Goal: Book appointment/travel/reservation

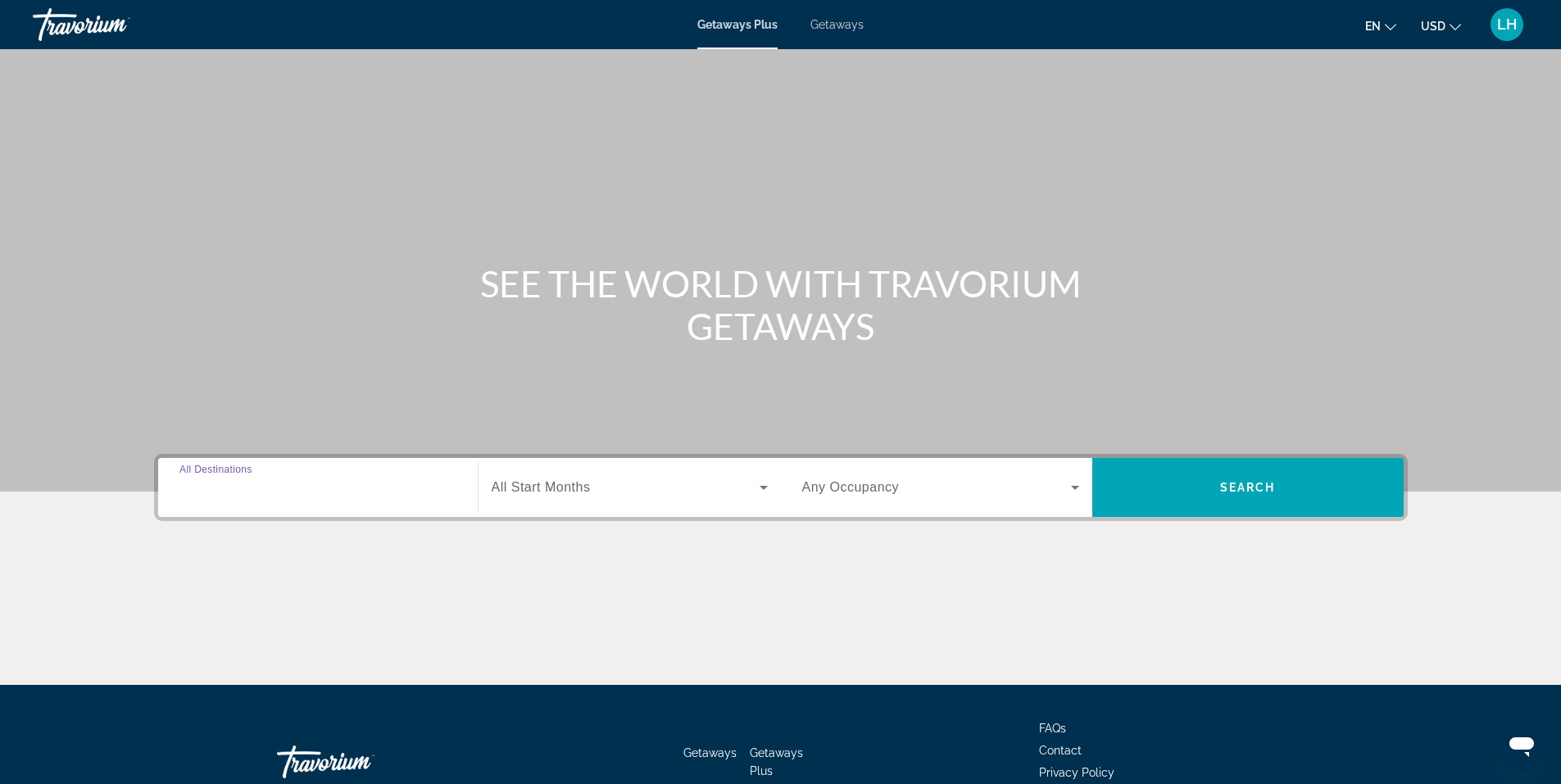
click at [317, 490] on input "Destination All Destinations" at bounding box center [317, 488] width 277 height 19
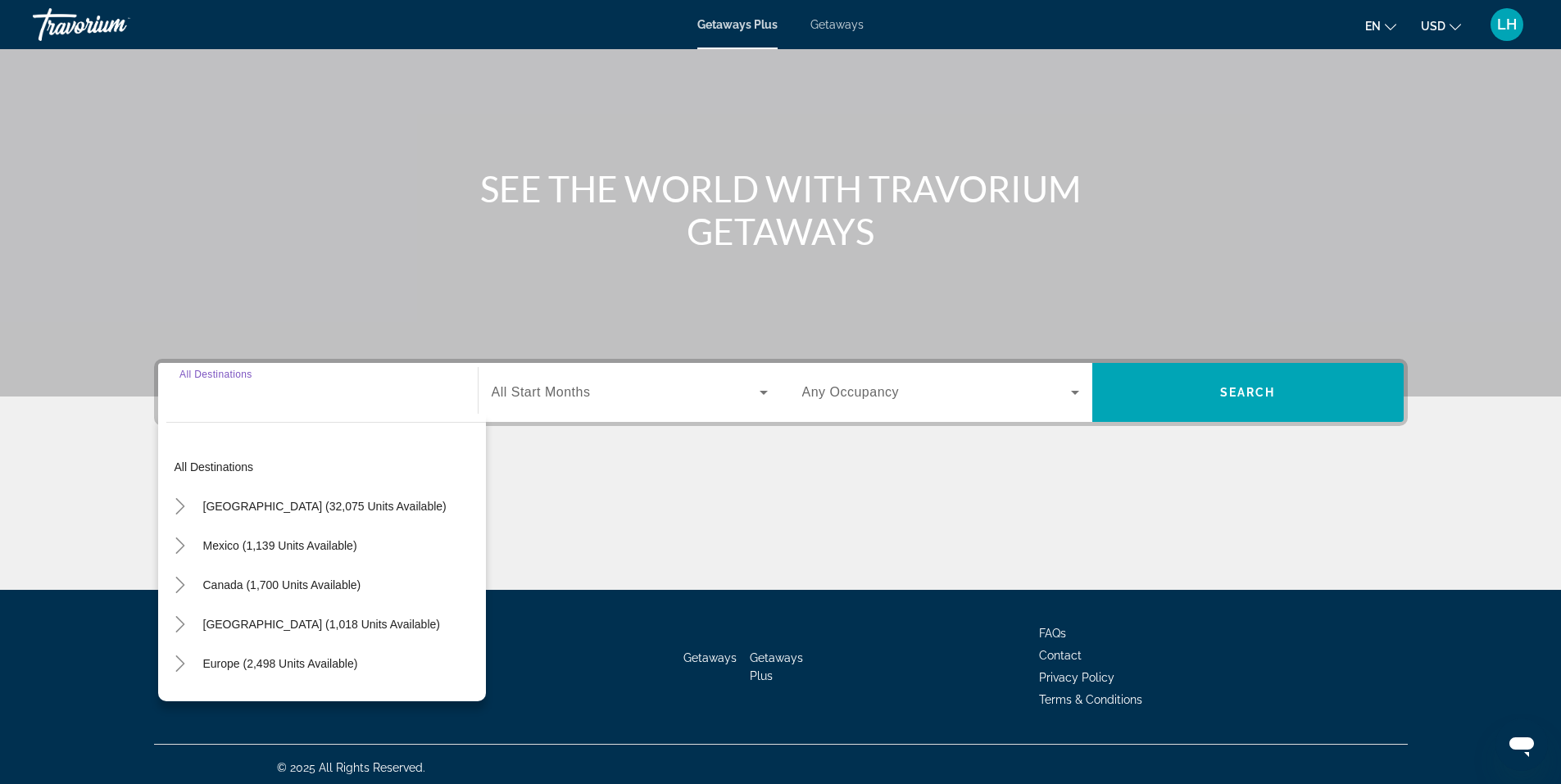
scroll to position [101, 0]
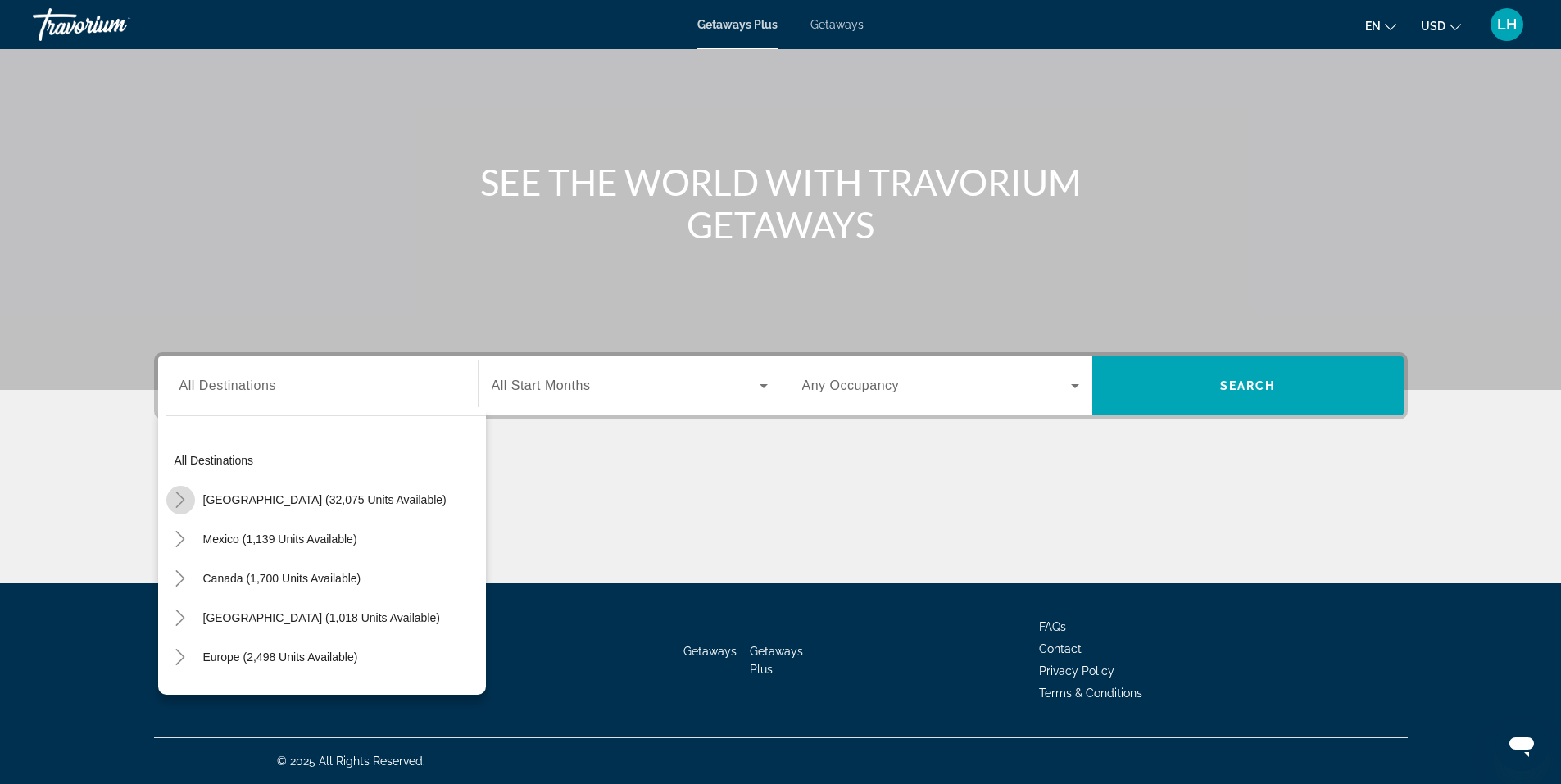
click at [178, 501] on icon "Toggle United States (32,075 units available)" at bounding box center [180, 500] width 17 height 17
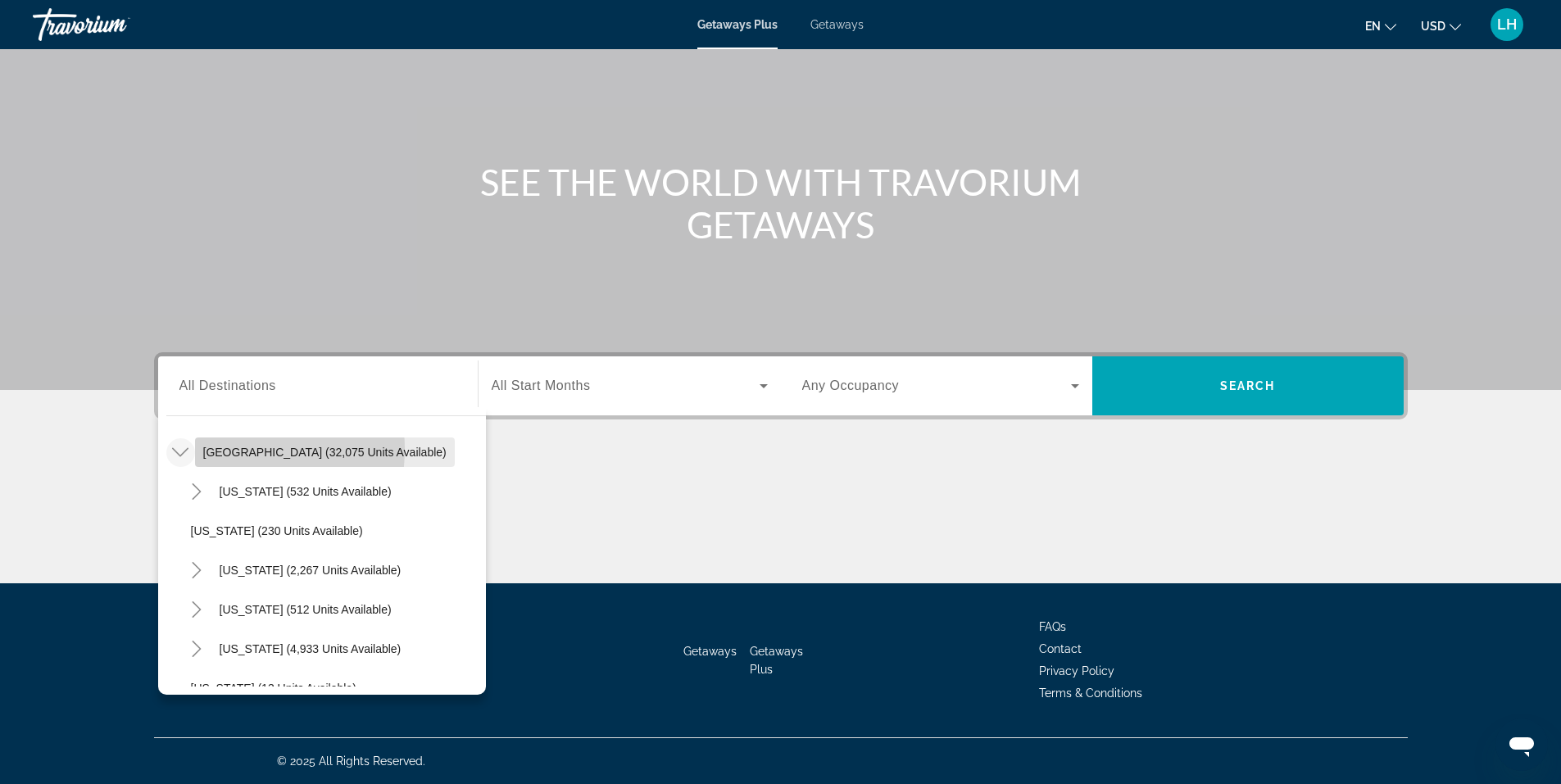
click at [221, 449] on span "United States (32,075 units available)" at bounding box center [325, 452] width 243 height 13
type input "**********"
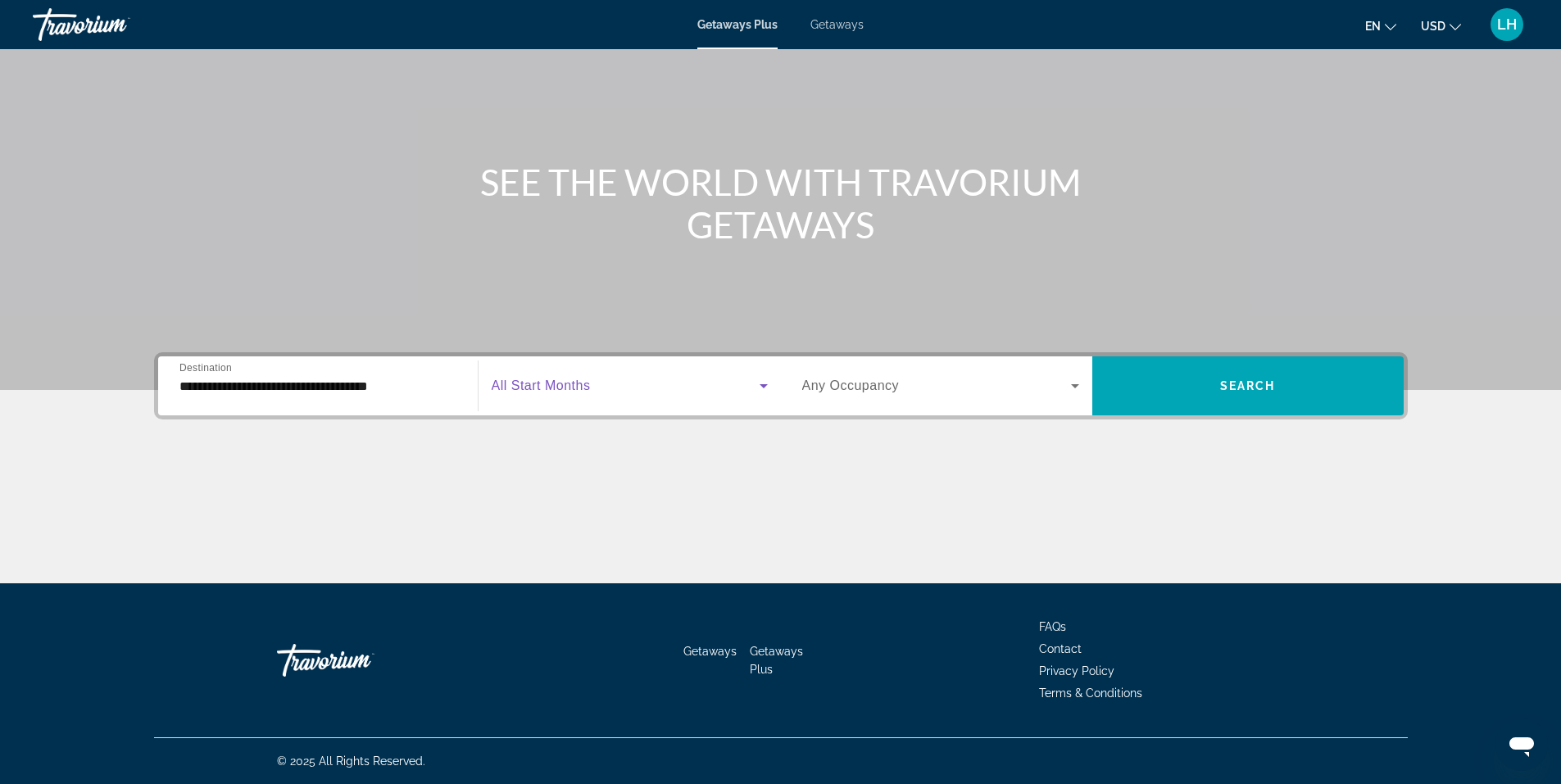
click at [591, 381] on span "Search widget" at bounding box center [626, 385] width 268 height 19
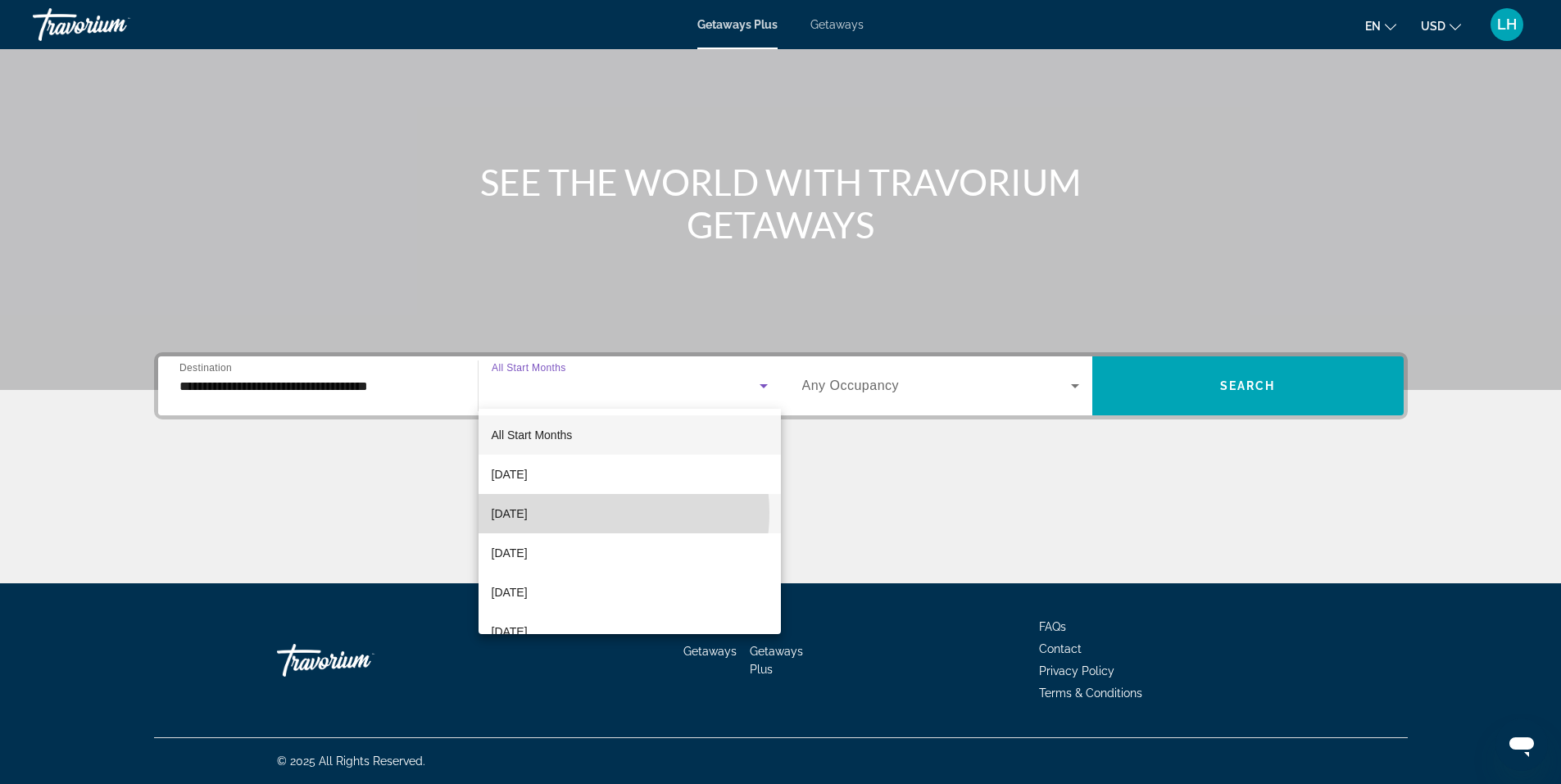
click at [593, 513] on mat-option "[DATE]" at bounding box center [630, 513] width 303 height 39
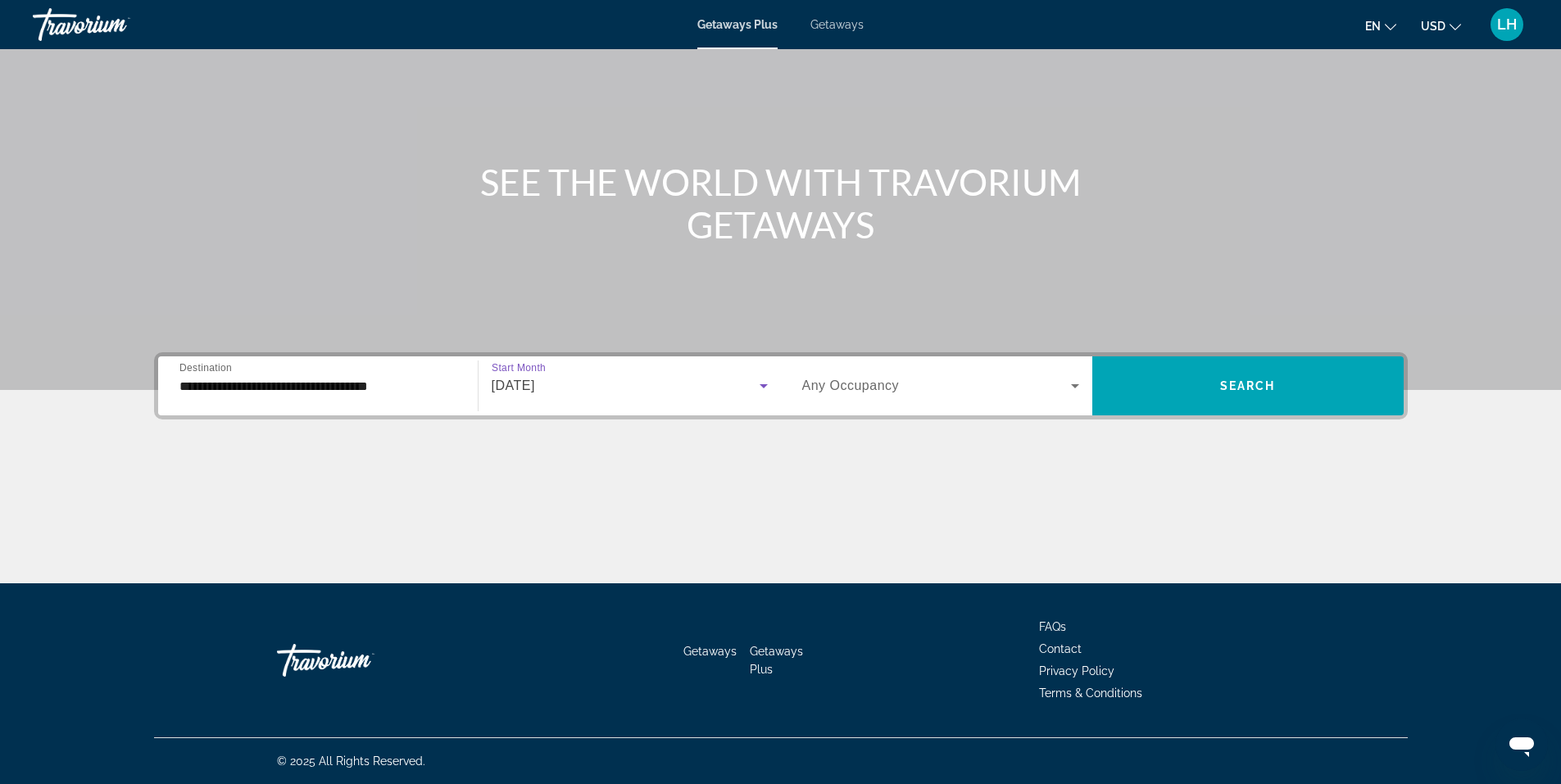
click at [1073, 389] on icon "Search widget" at bounding box center [1075, 385] width 19 height 19
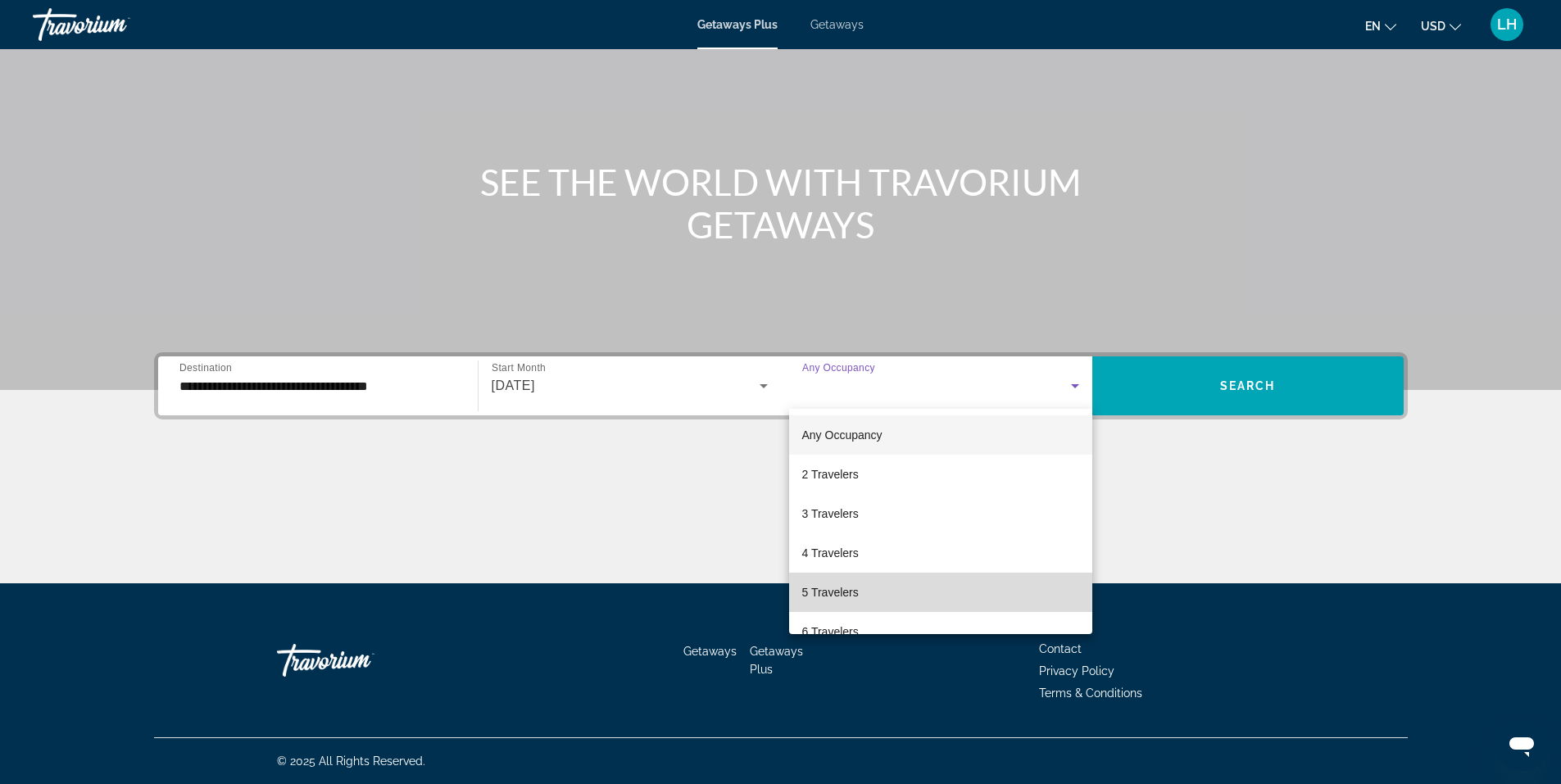
click at [976, 598] on mat-option "5 Travelers" at bounding box center [940, 592] width 303 height 39
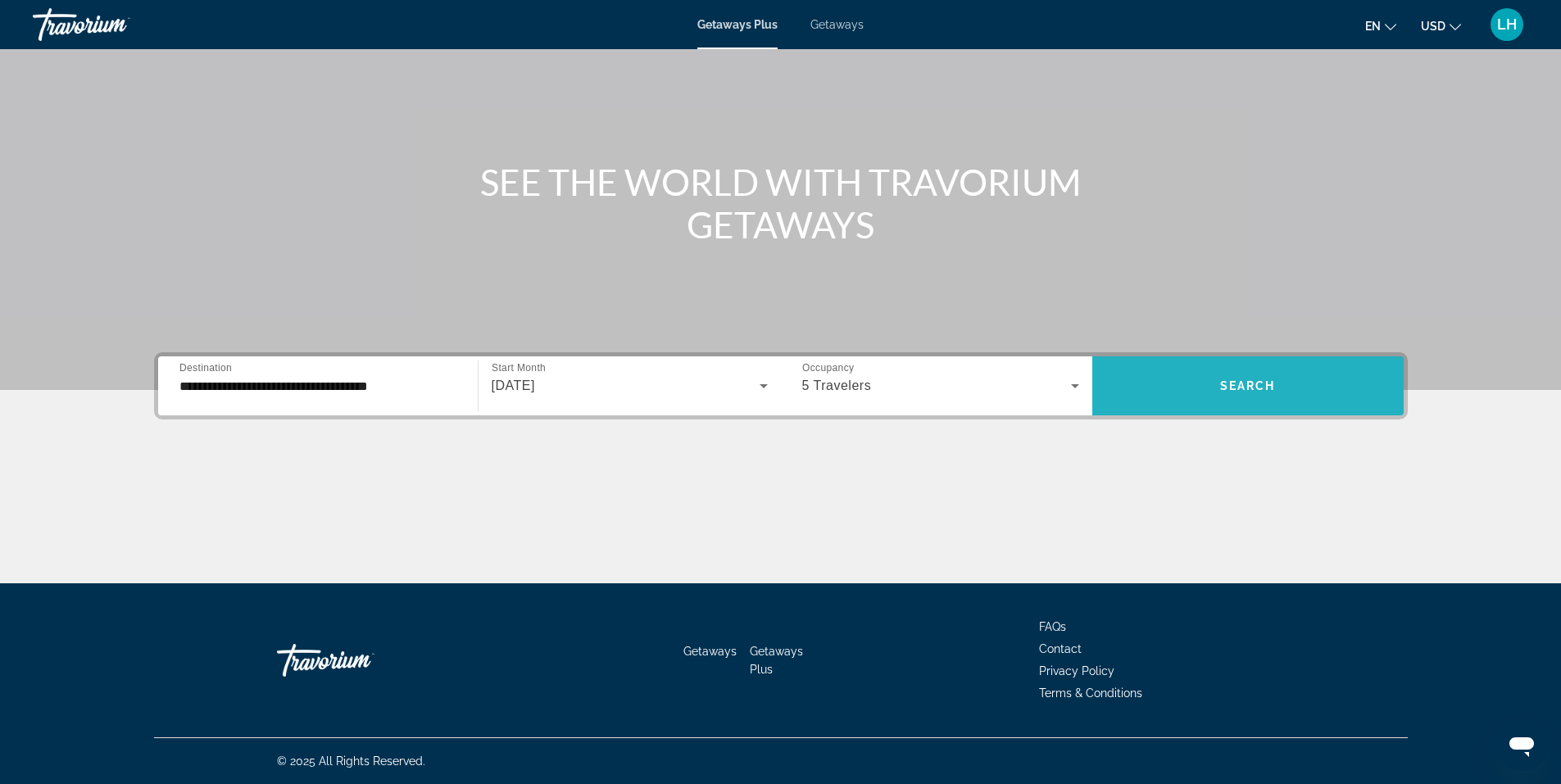
click at [1263, 380] on span "Search" at bounding box center [1248, 386] width 56 height 13
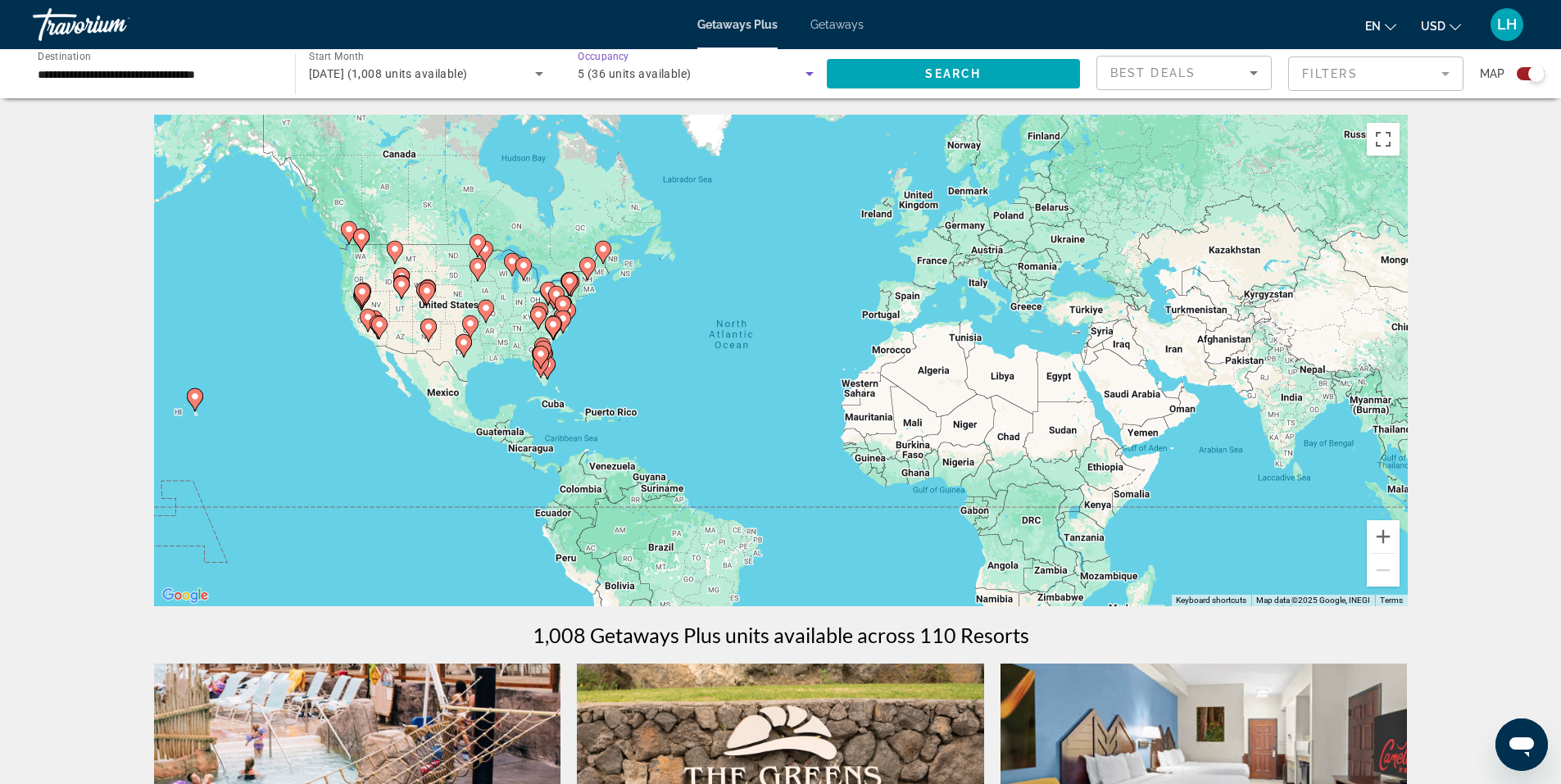
click at [808, 73] on icon "Search widget" at bounding box center [809, 74] width 8 height 4
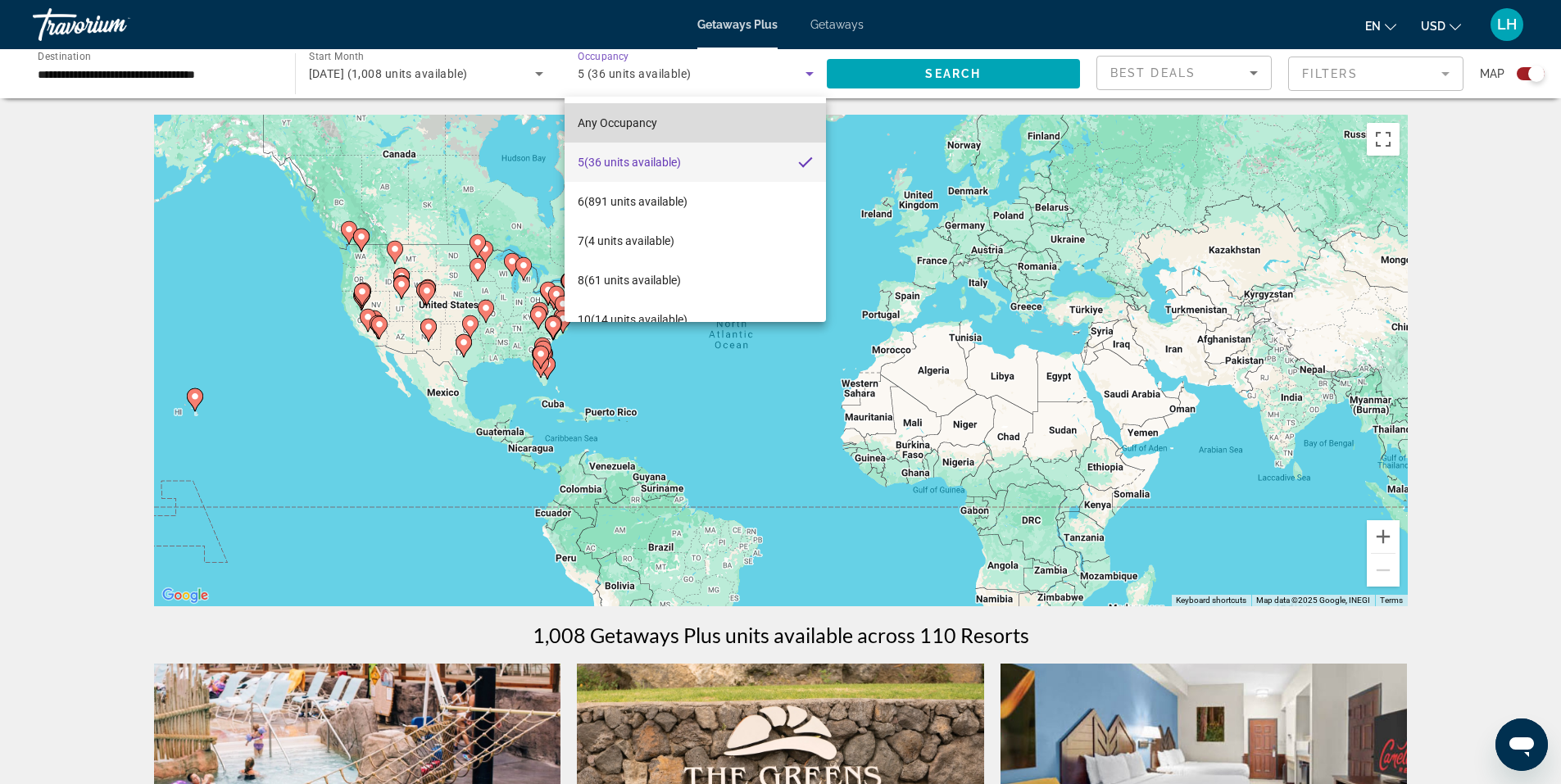
click at [775, 120] on mat-option "Any Occupancy" at bounding box center [695, 122] width 262 height 39
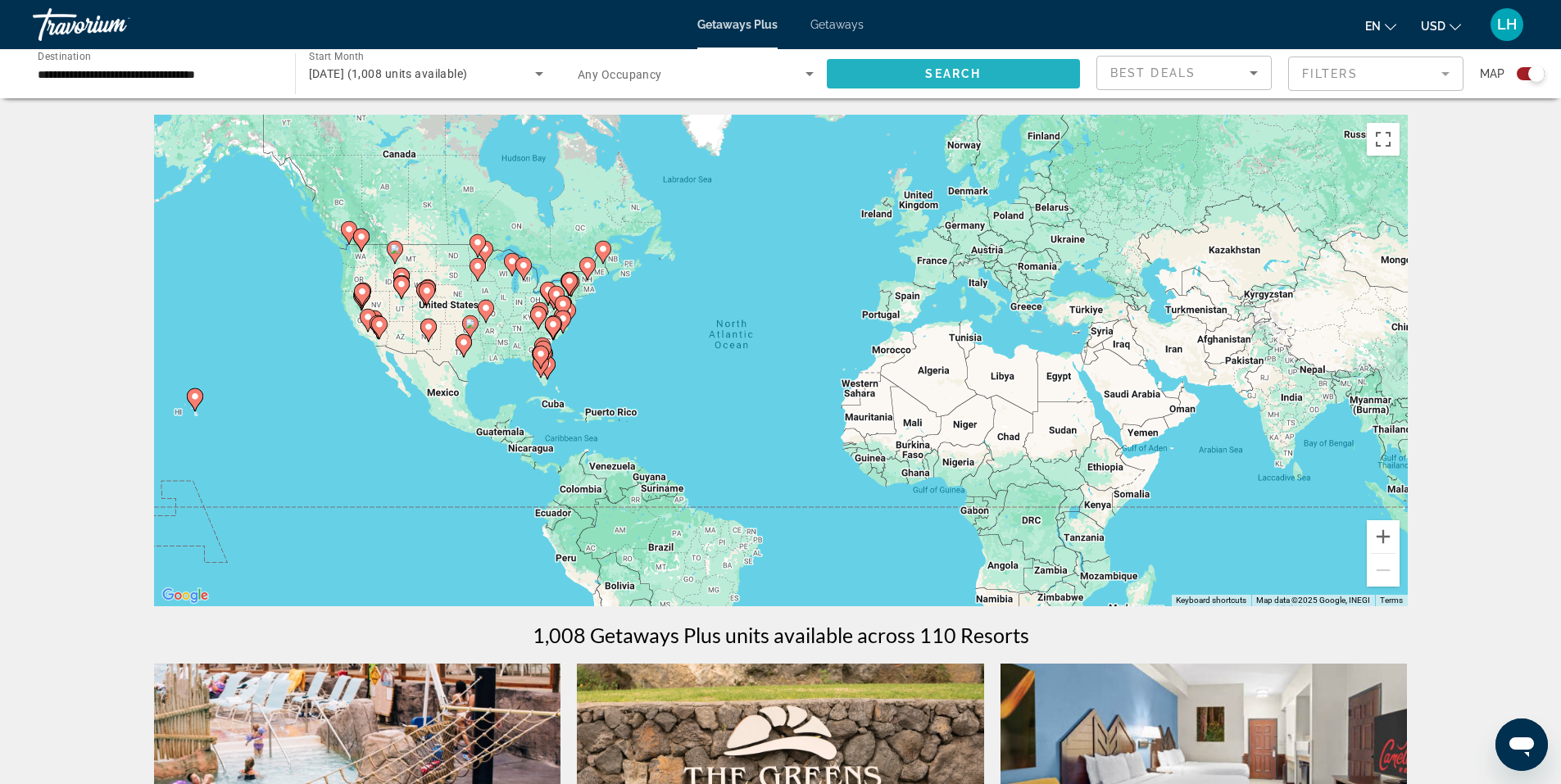
click at [965, 69] on span "Search" at bounding box center [953, 73] width 56 height 13
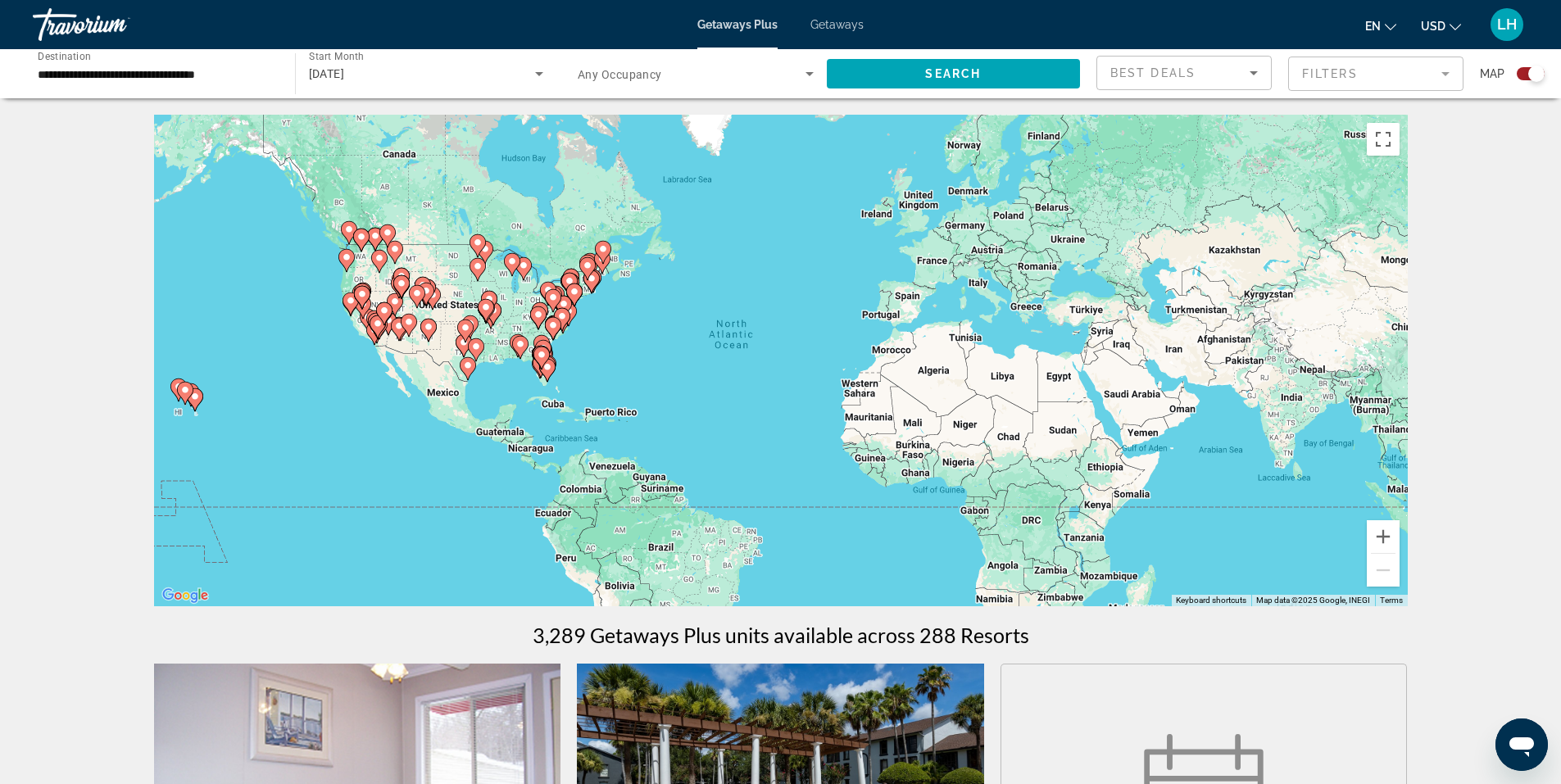
click at [65, 72] on input "**********" at bounding box center [156, 74] width 236 height 19
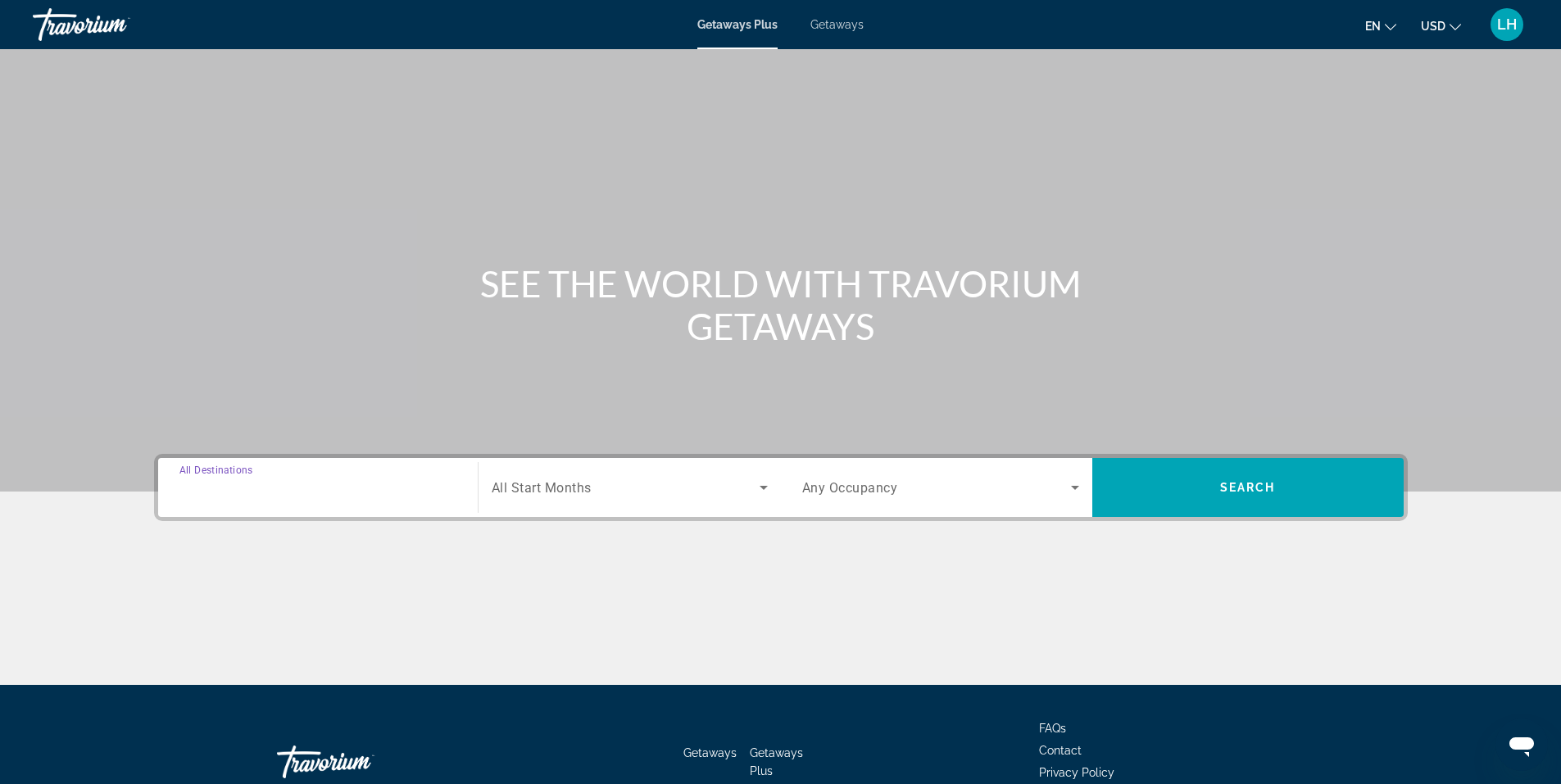
click at [316, 481] on input "Destination All Destinations" at bounding box center [317, 488] width 277 height 19
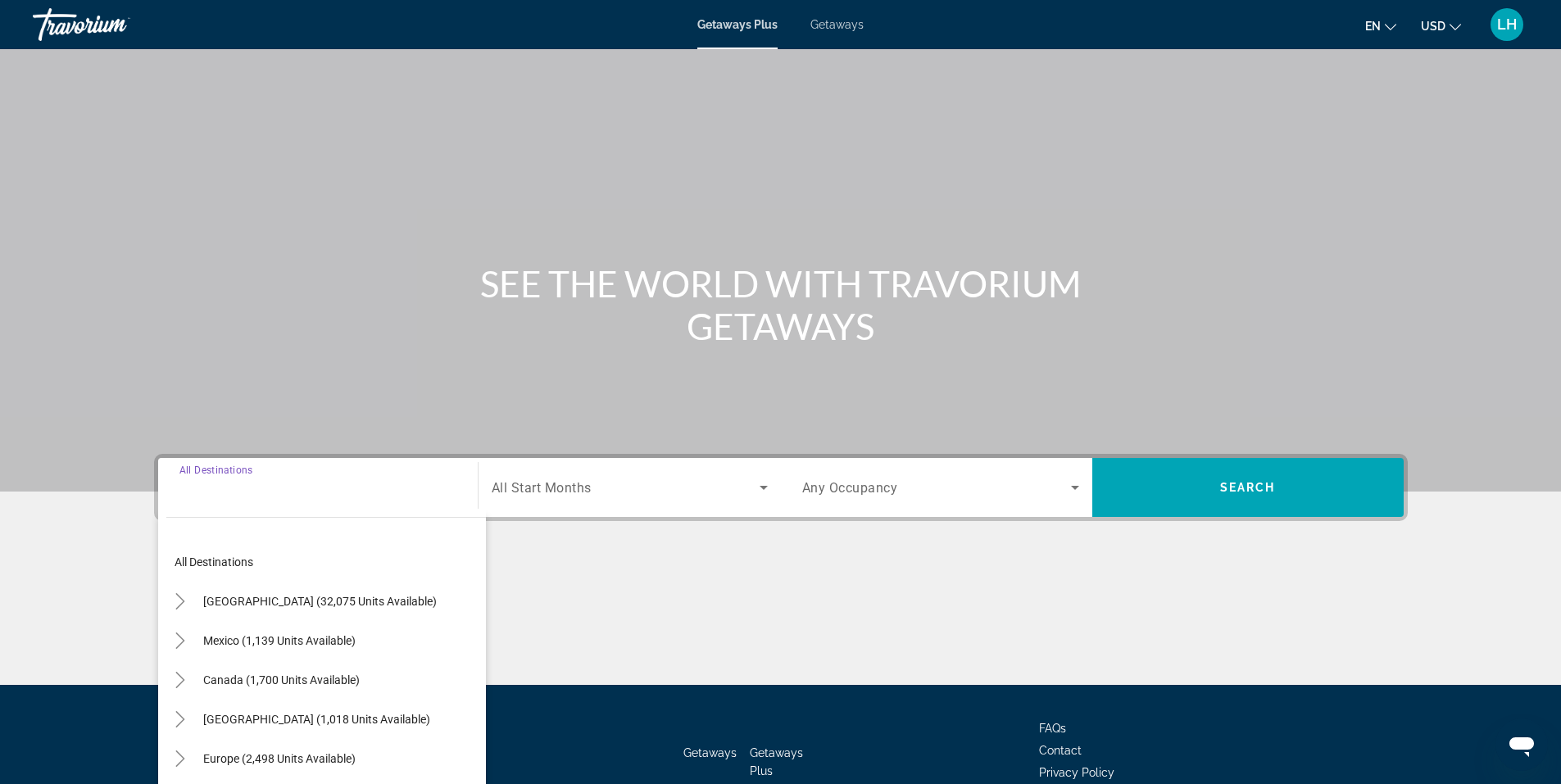
scroll to position [101, 0]
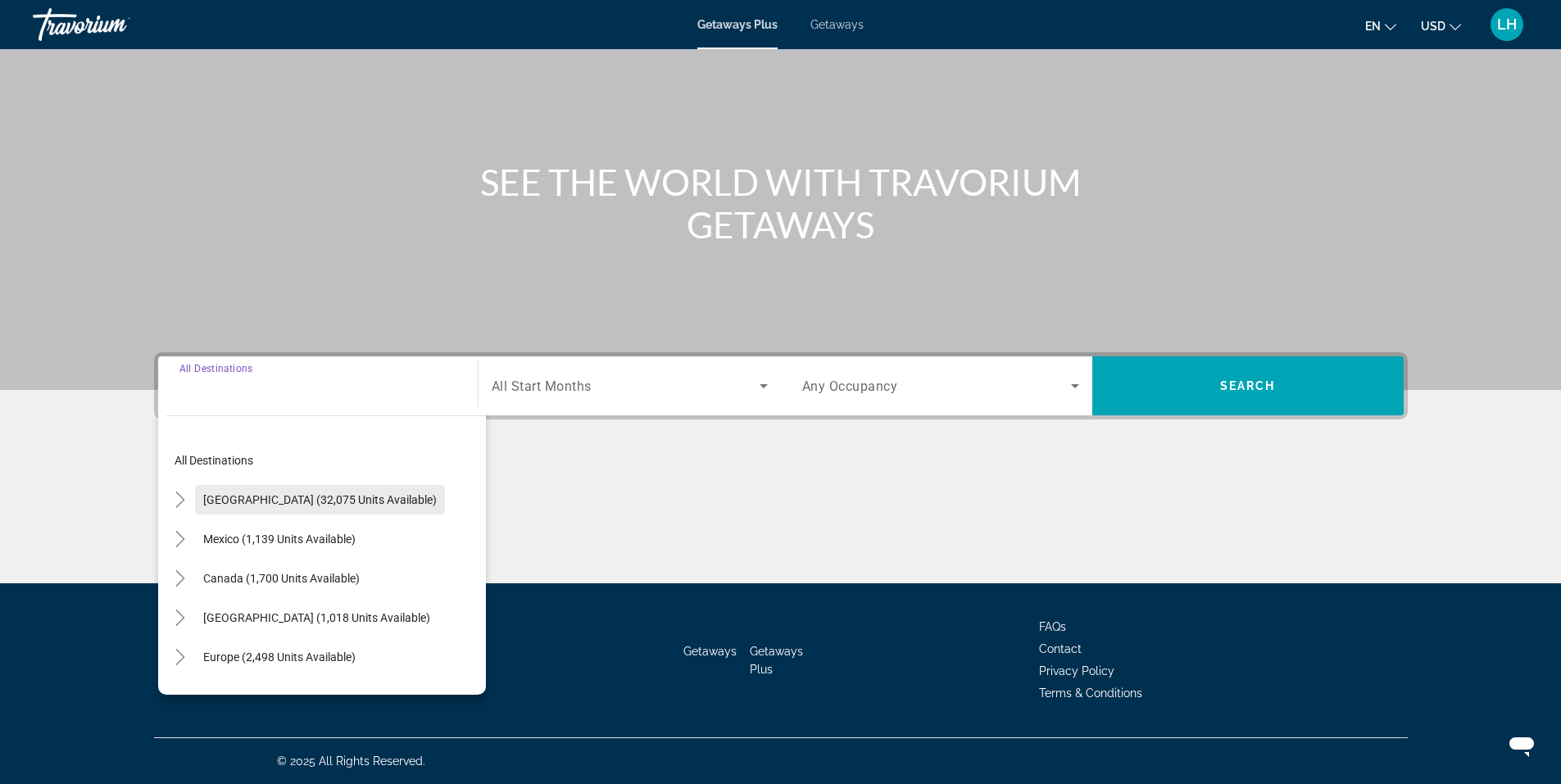
click at [234, 500] on span "United States (32,075 units available)" at bounding box center [320, 500] width 234 height 13
type input "**********"
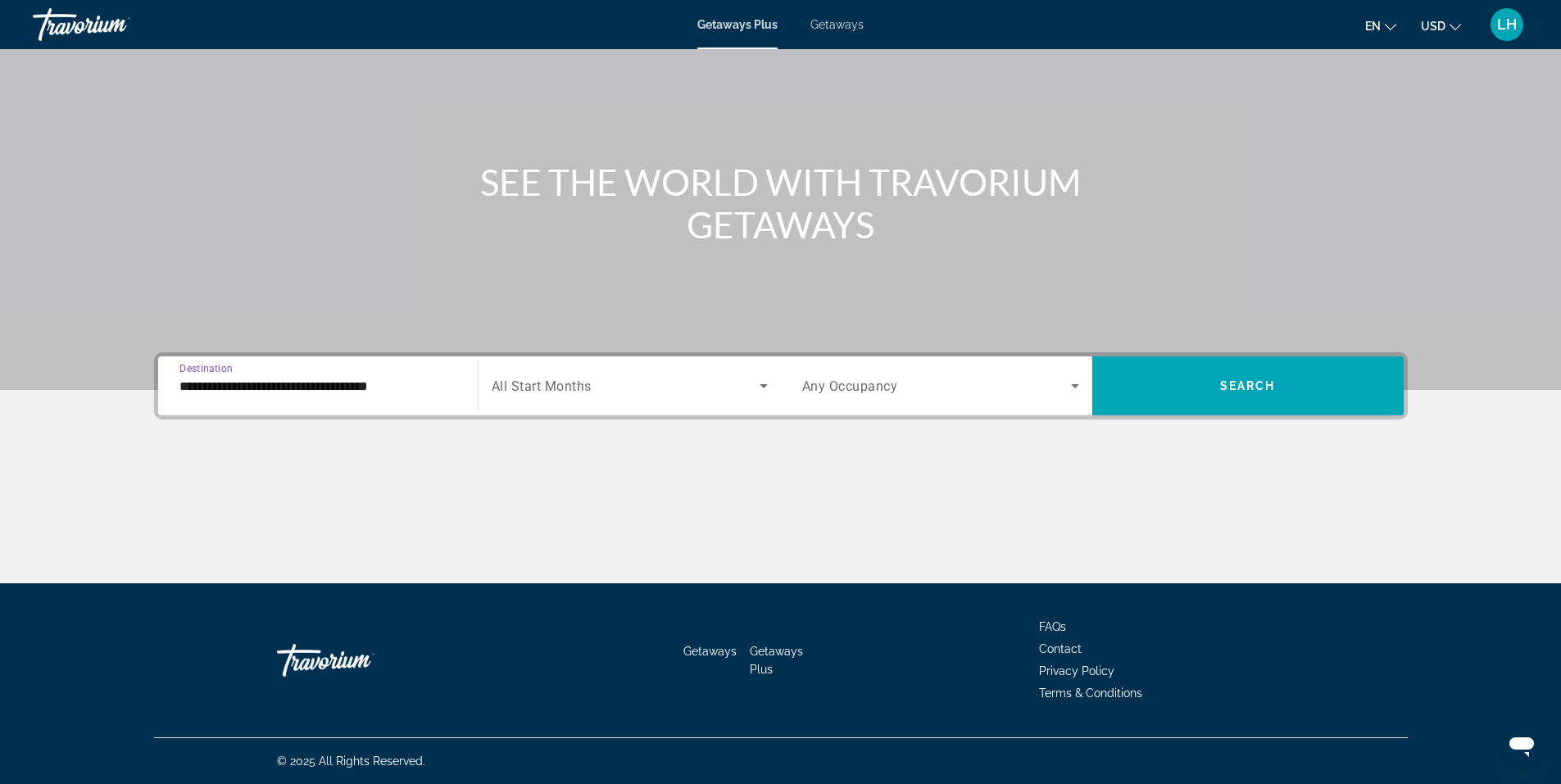
click at [234, 500] on div "Main content" at bounding box center [780, 521] width 1254 height 122
click at [548, 382] on span "All Start Months" at bounding box center [542, 386] width 100 height 16
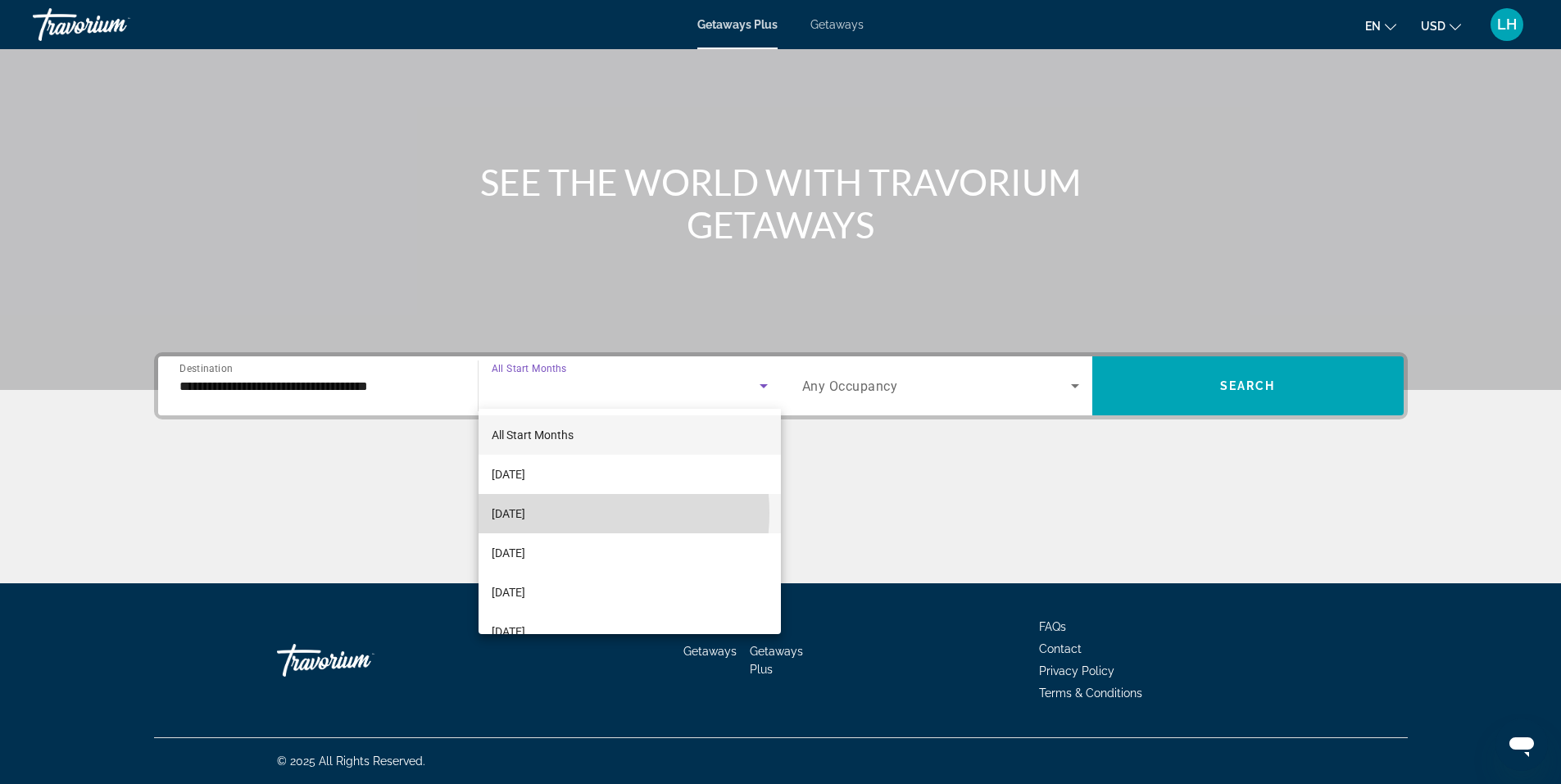
click at [568, 513] on mat-option "[DATE]" at bounding box center [630, 513] width 303 height 39
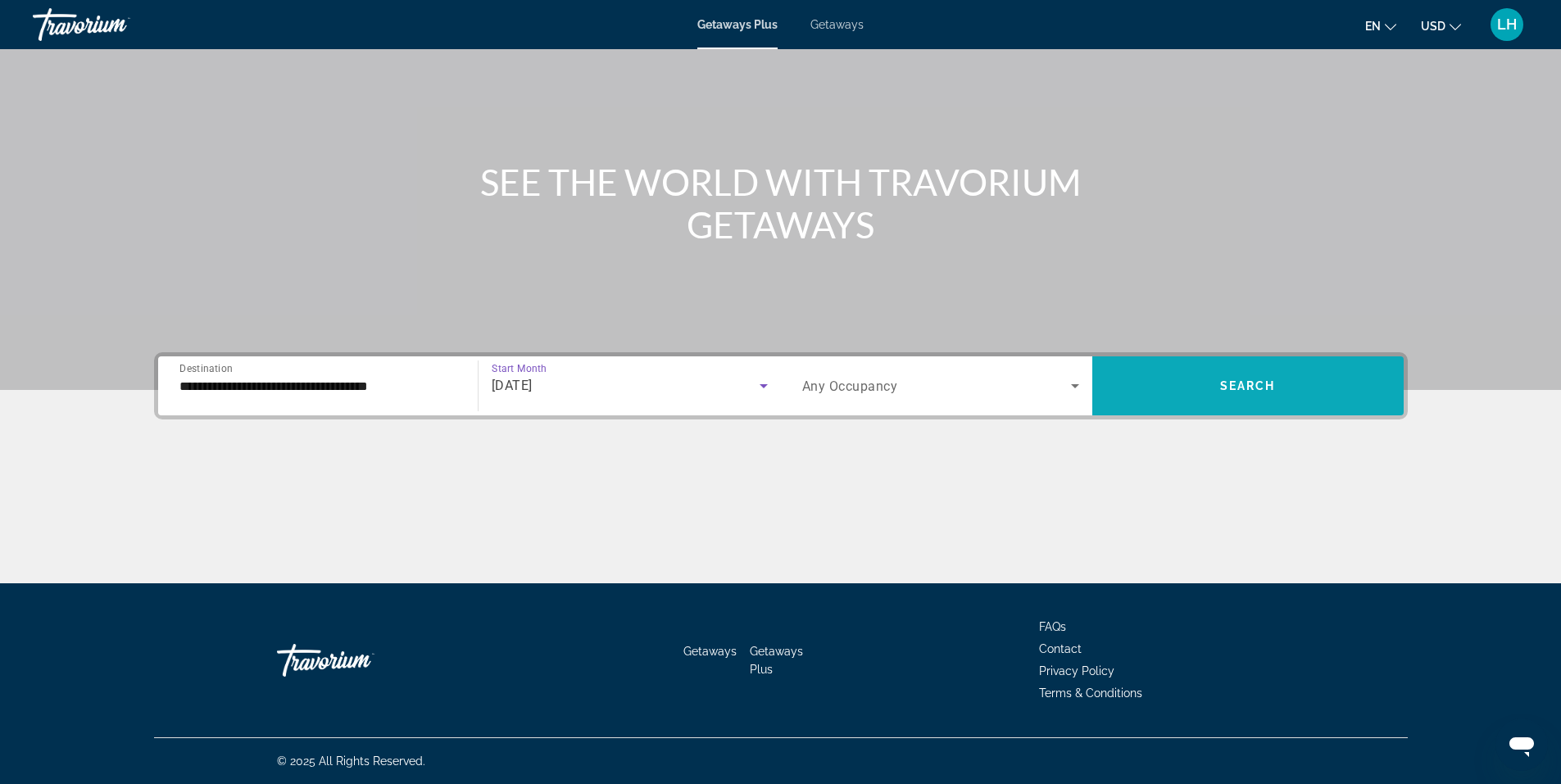
click at [1239, 377] on span "Search widget" at bounding box center [1248, 386] width 312 height 39
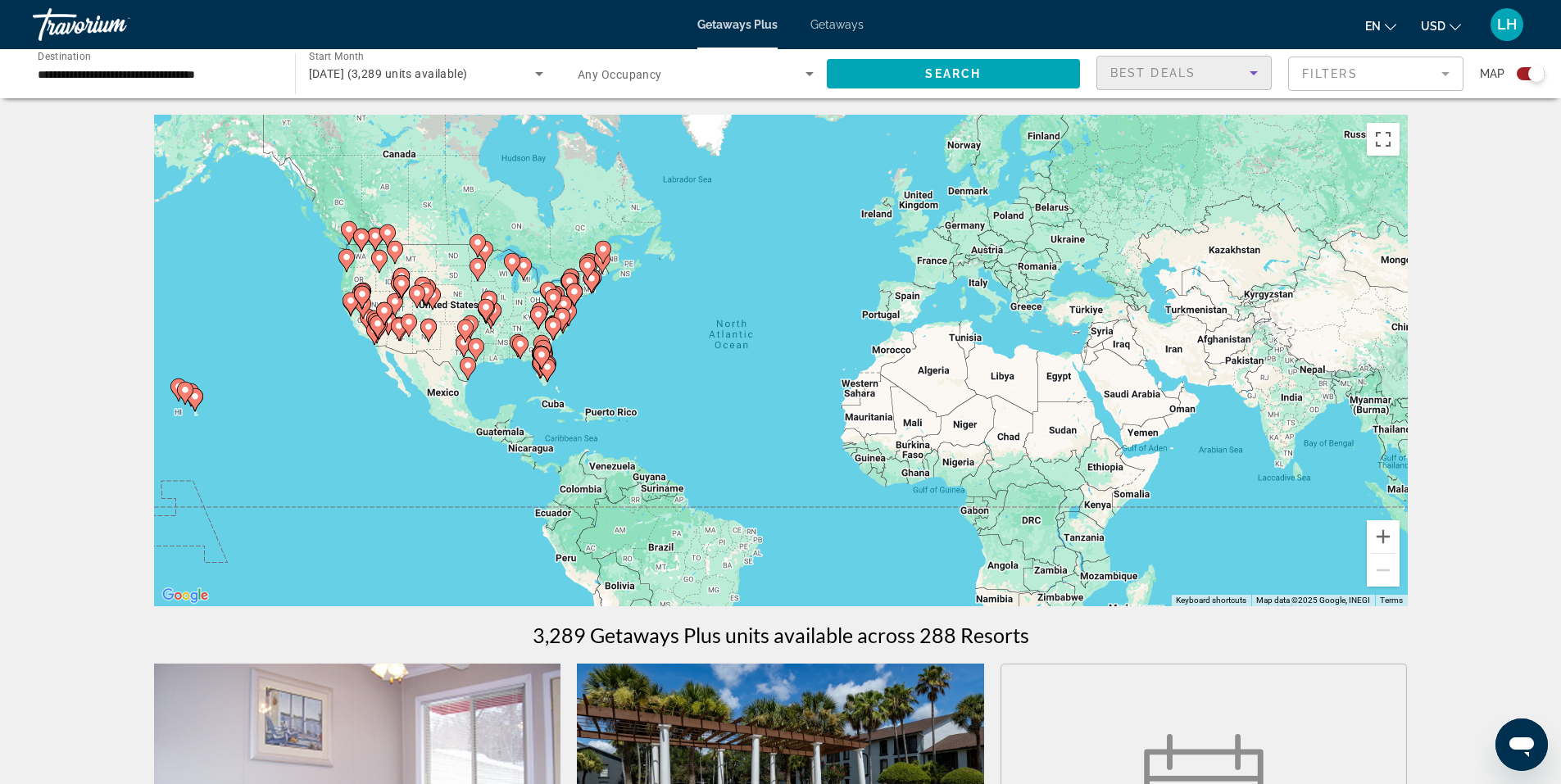
click at [1253, 73] on icon "Sort by" at bounding box center [1253, 73] width 8 height 4
click at [1253, 73] on body "**********" at bounding box center [780, 392] width 1561 height 784
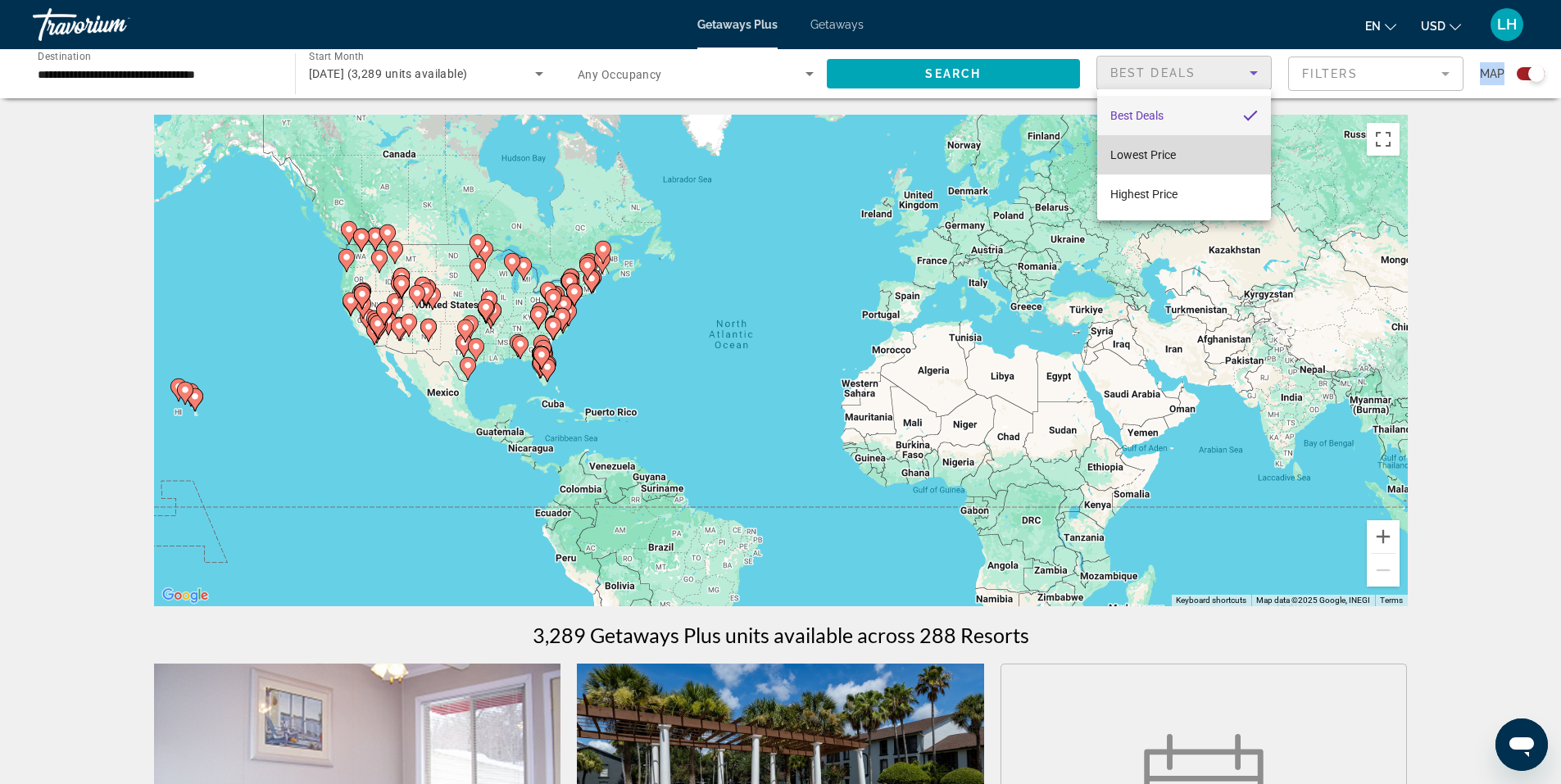
click at [1234, 152] on mat-option "Lowest Price" at bounding box center [1183, 155] width 174 height 39
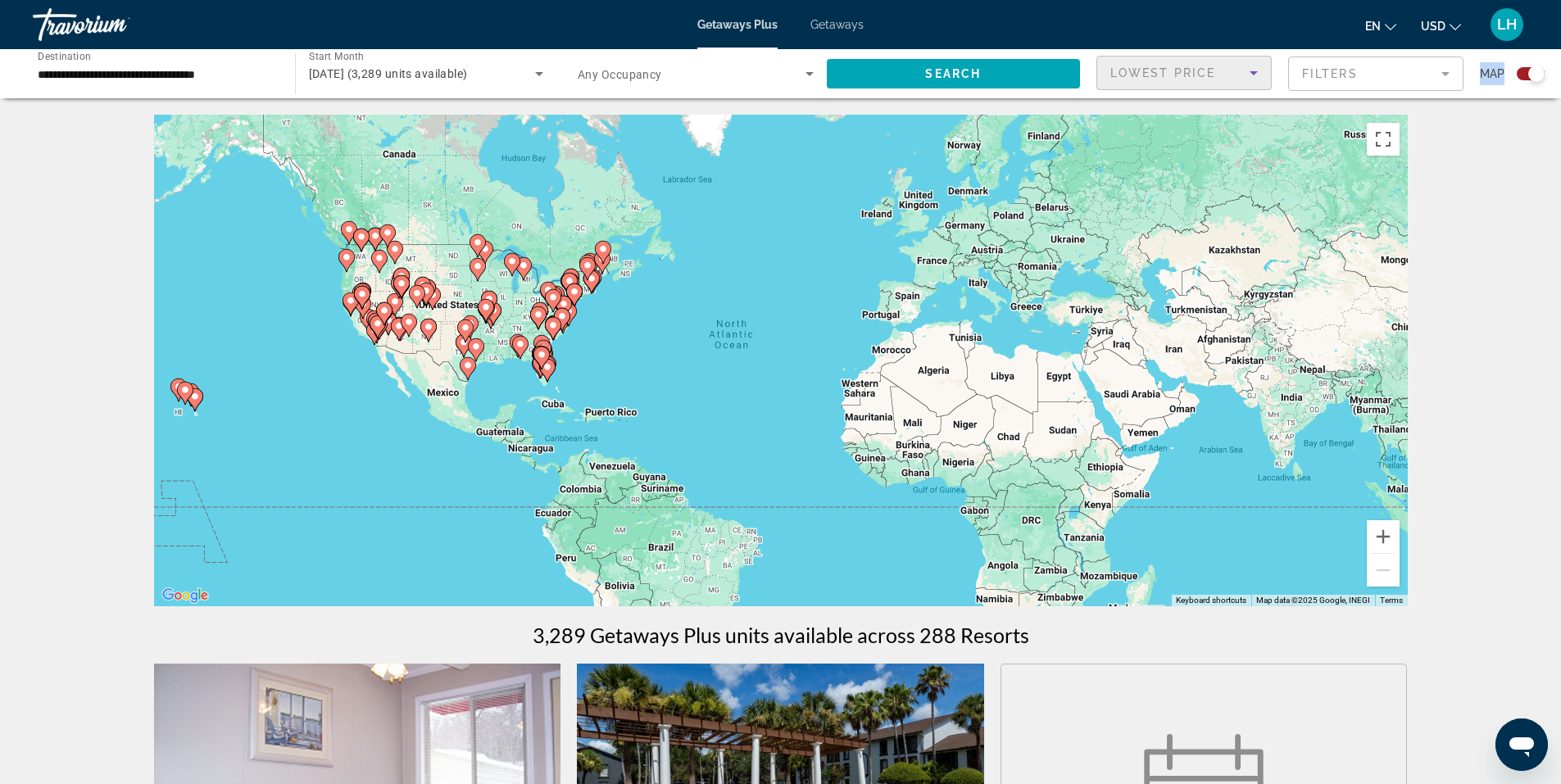
click at [1453, 27] on icon "Change currency" at bounding box center [1455, 27] width 11 height 11
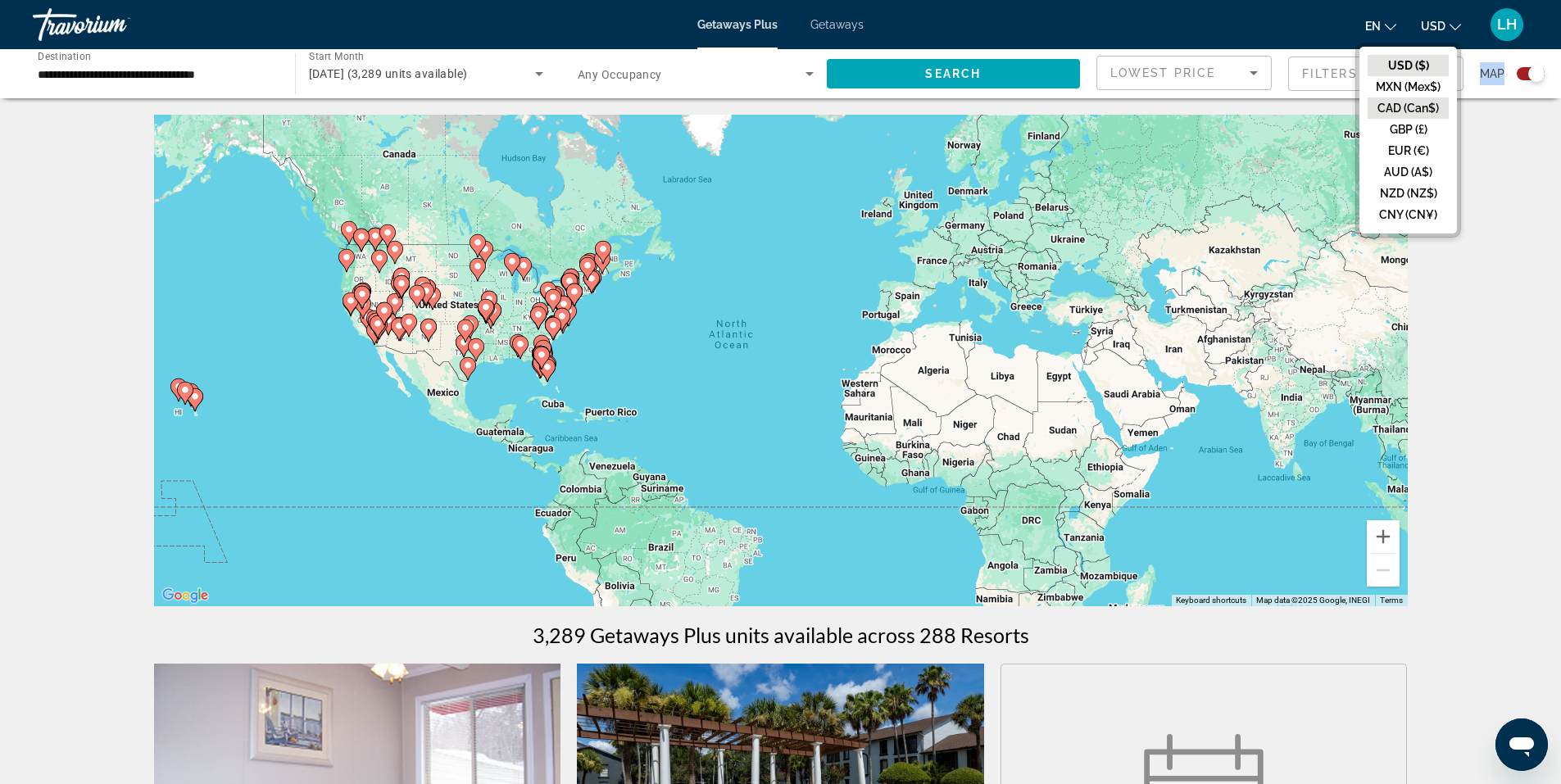
click at [1428, 108] on button "CAD (Can$)" at bounding box center [1408, 108] width 81 height 21
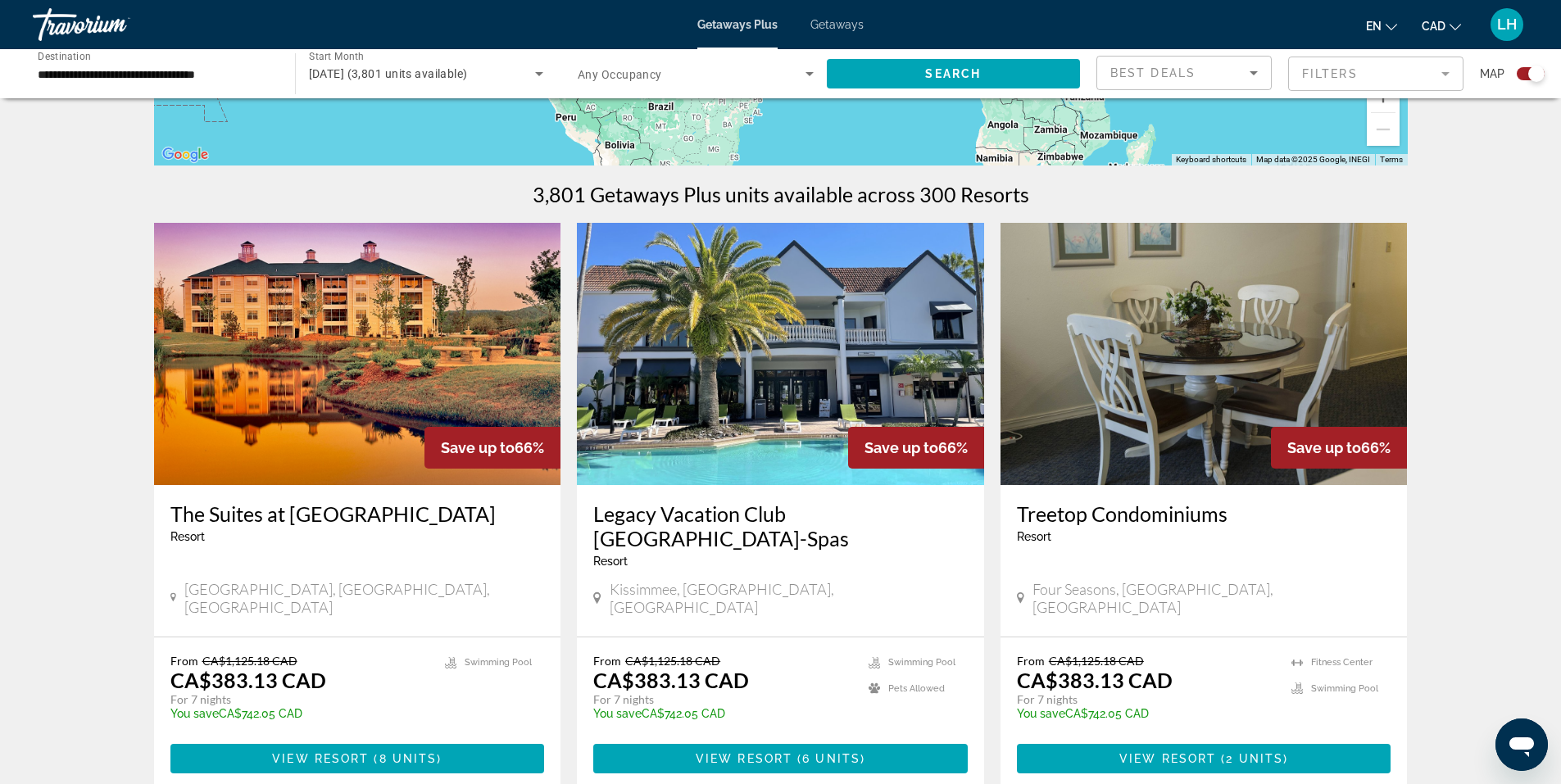
scroll to position [492, 0]
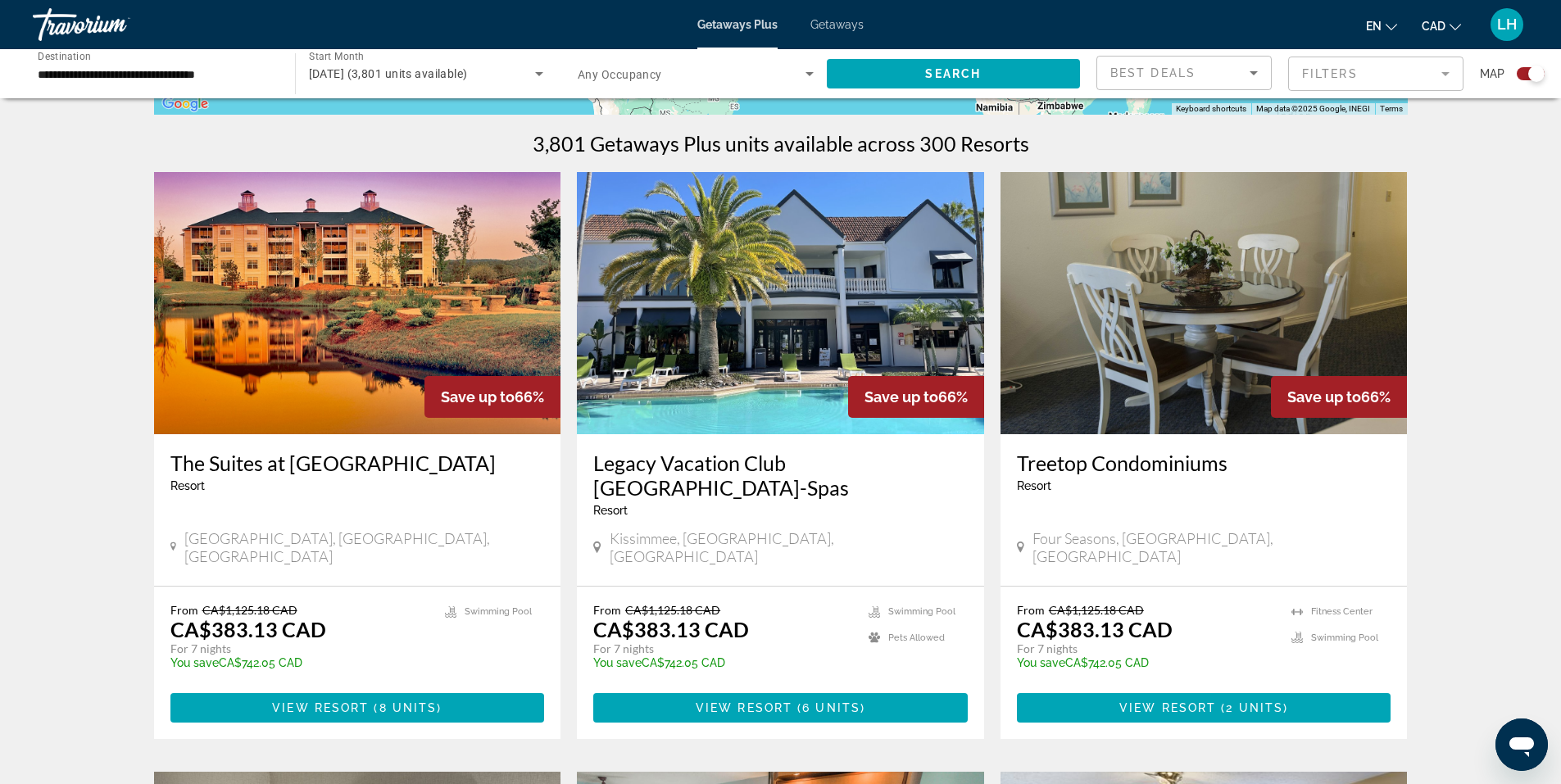
click at [639, 289] on img "Main content" at bounding box center [780, 302] width 407 height 263
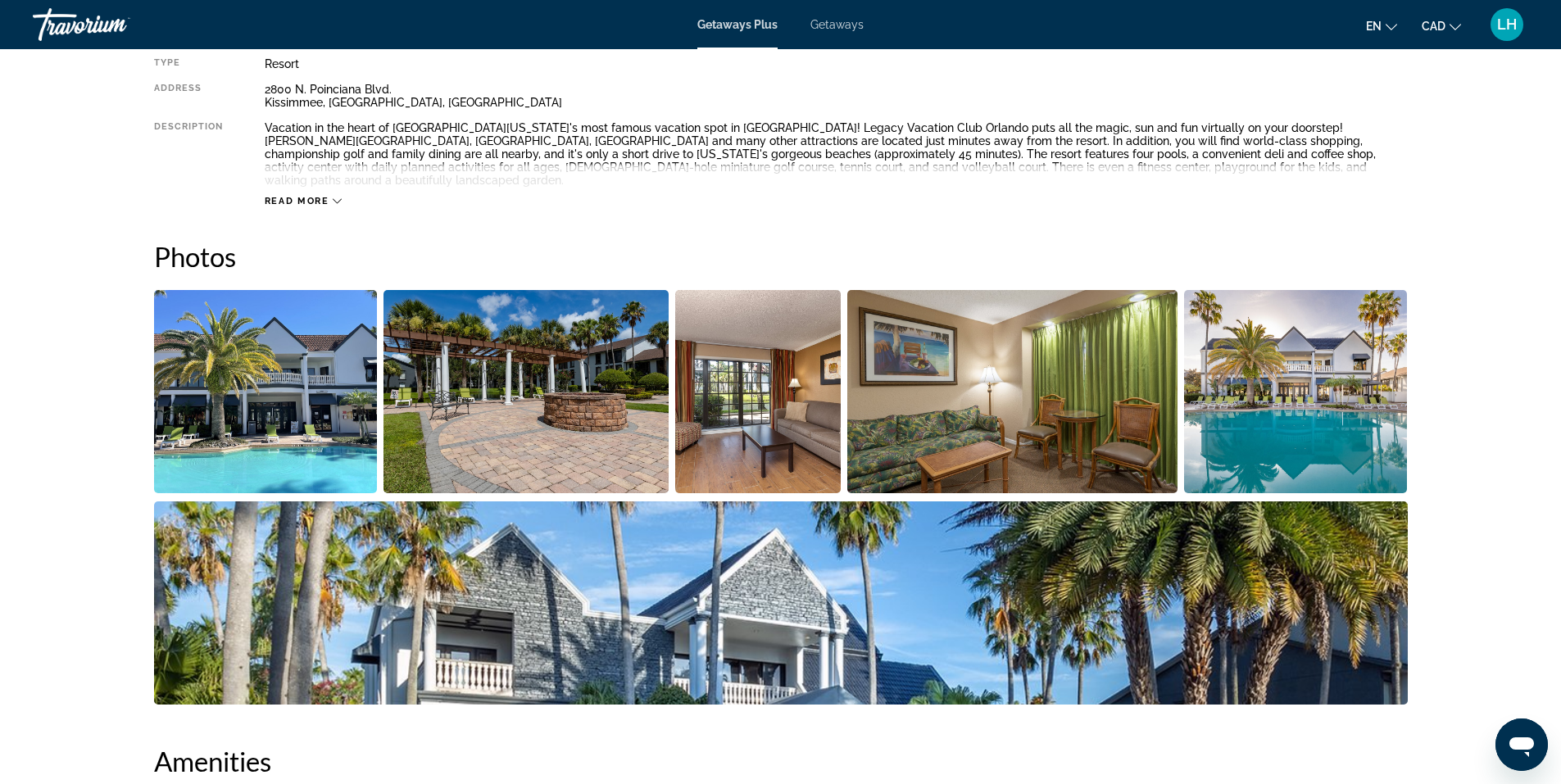
scroll to position [738, 0]
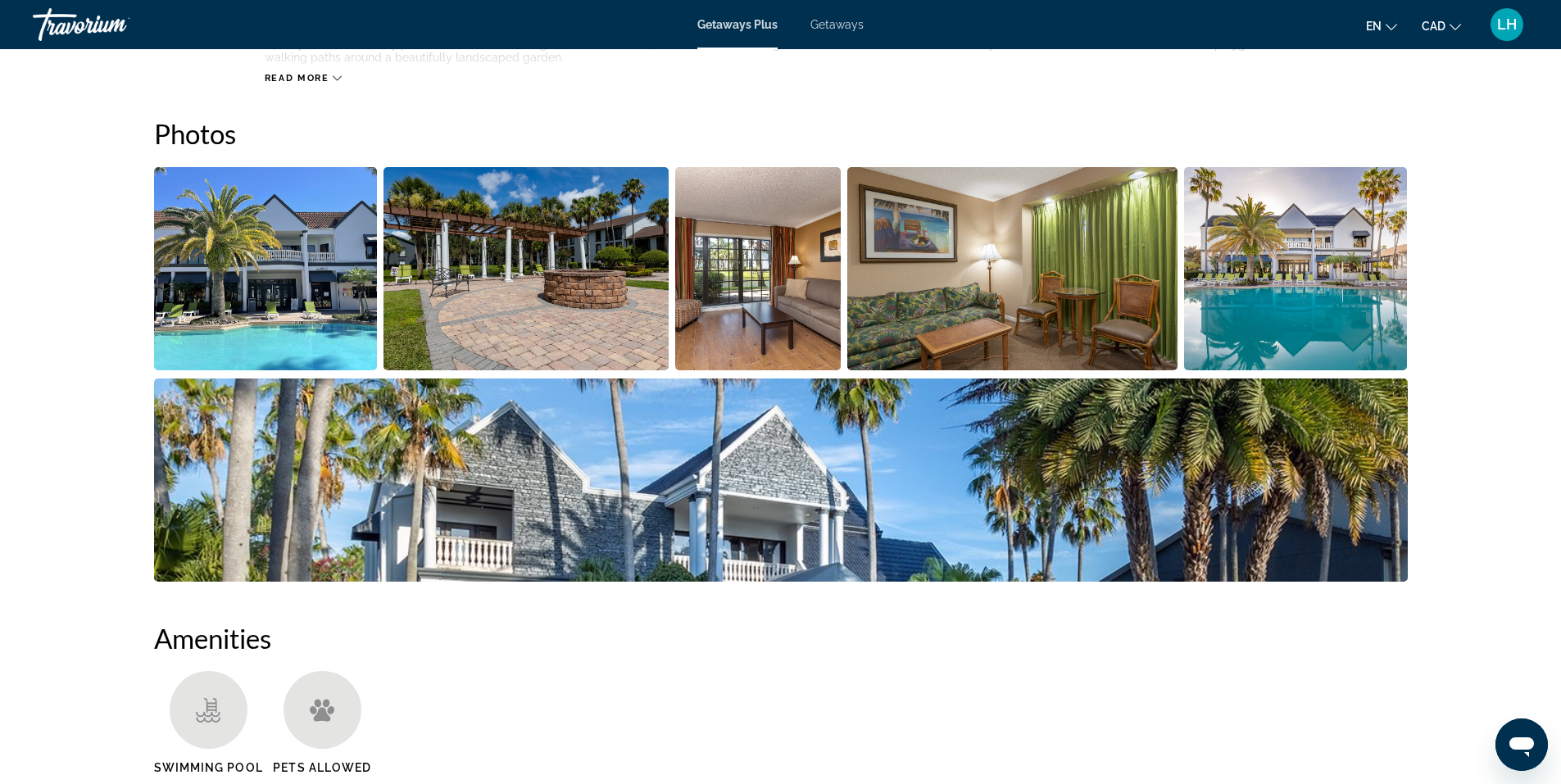
click at [549, 289] on img "Open full-screen image slider" at bounding box center [525, 268] width 285 height 203
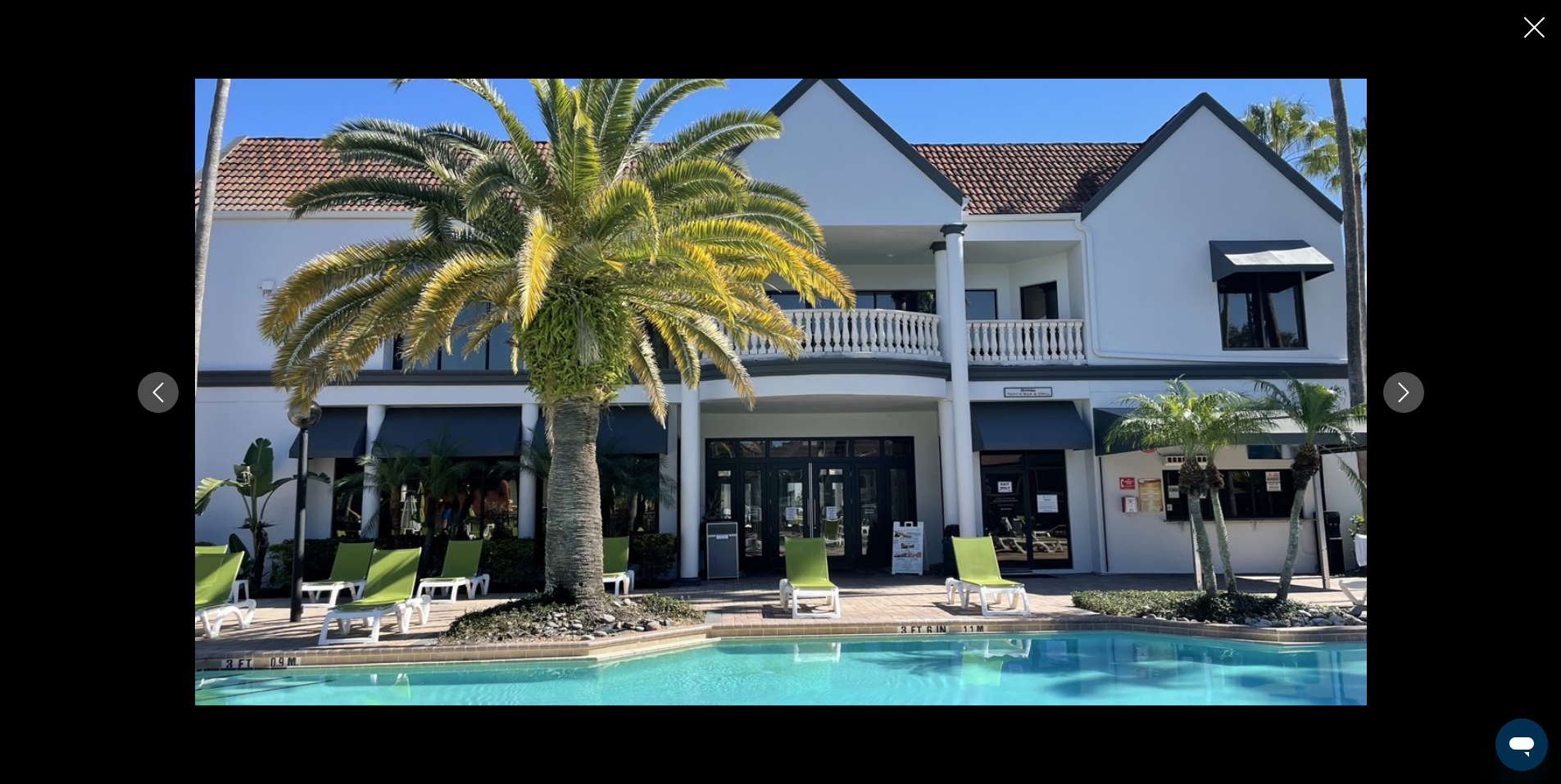
click at [1404, 391] on icon "Next image" at bounding box center [1403, 392] width 19 height 19
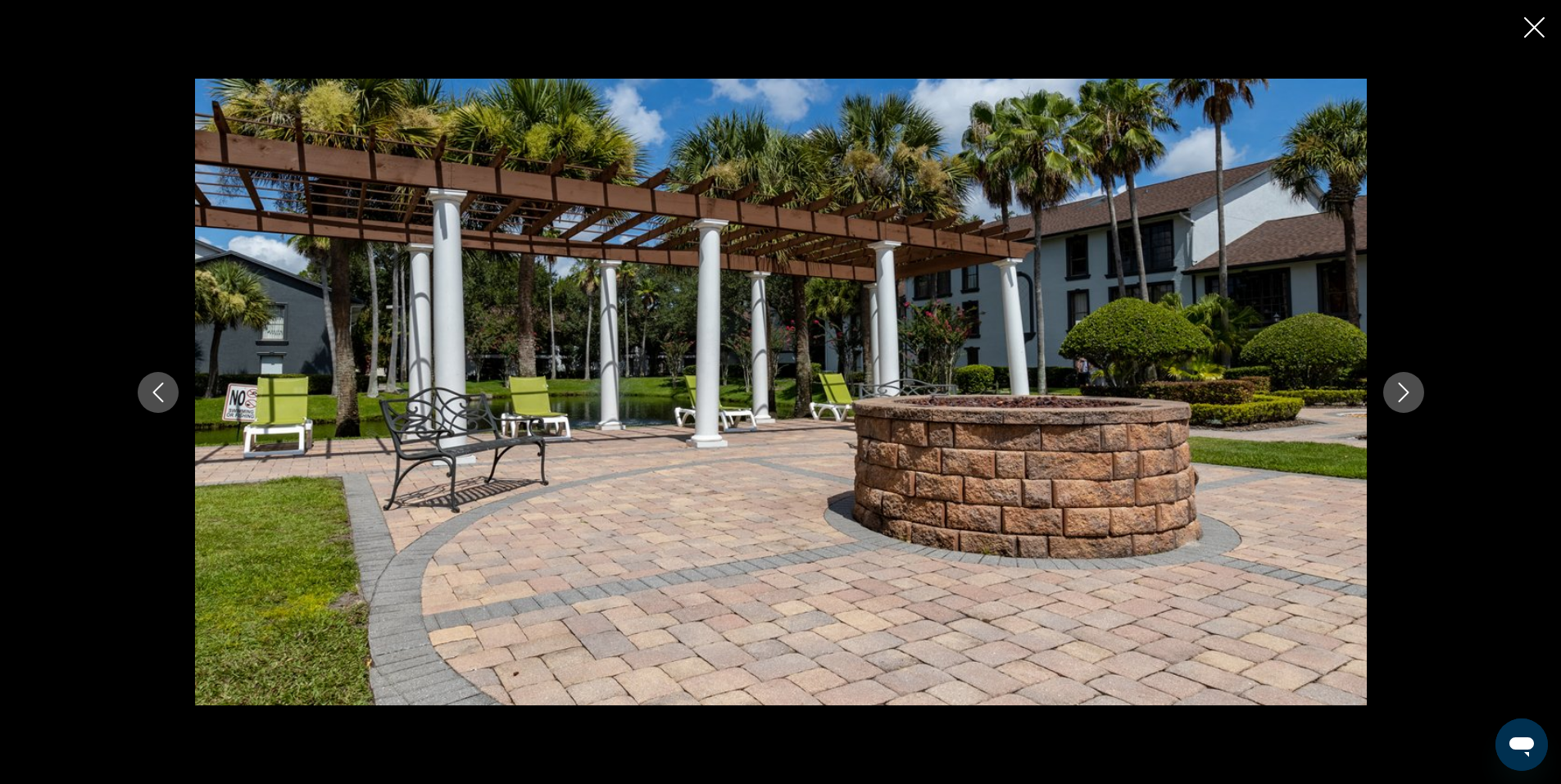
click at [1404, 391] on icon "Next image" at bounding box center [1403, 392] width 19 height 19
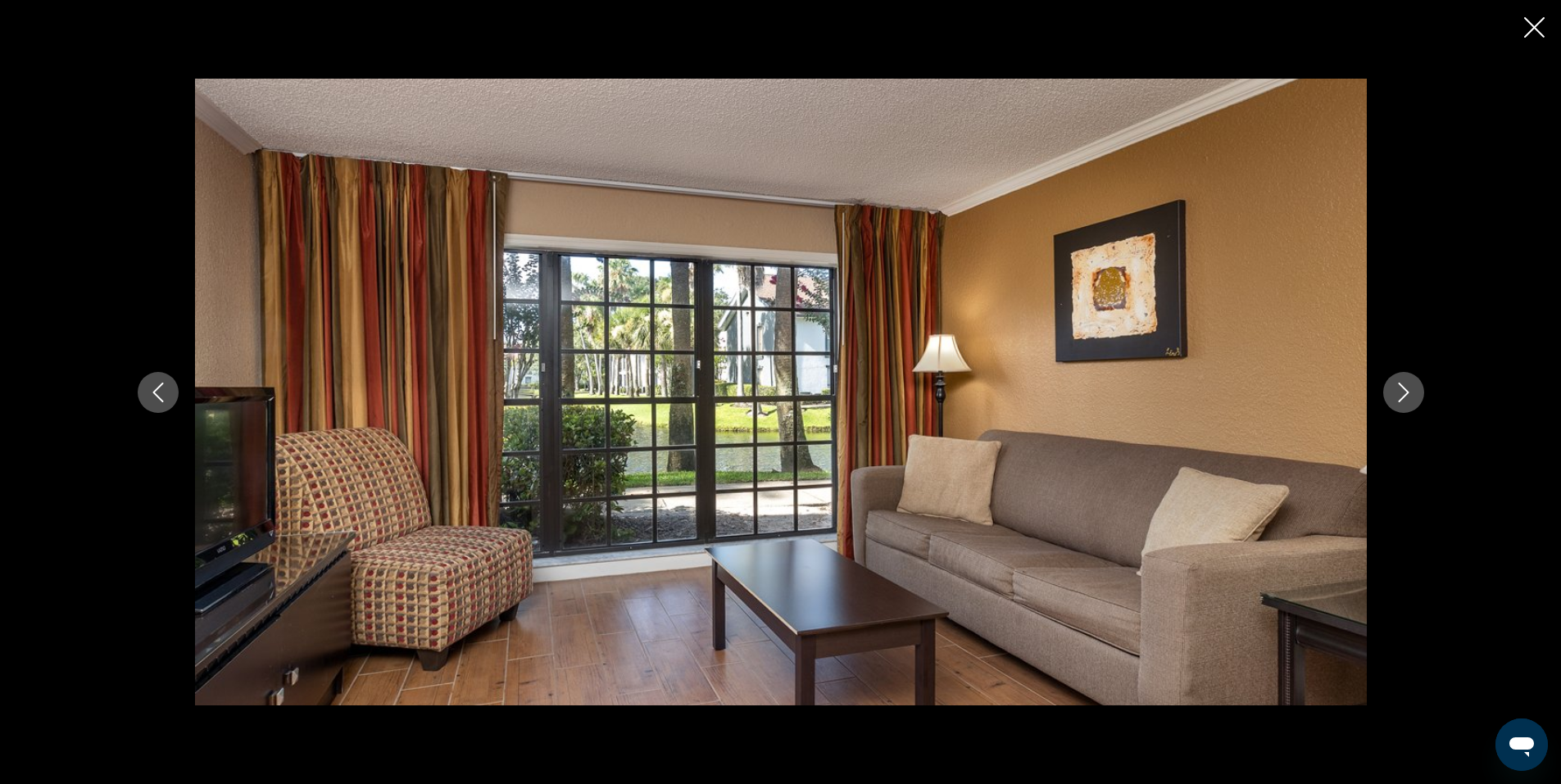
click at [1404, 391] on icon "Next image" at bounding box center [1403, 392] width 19 height 19
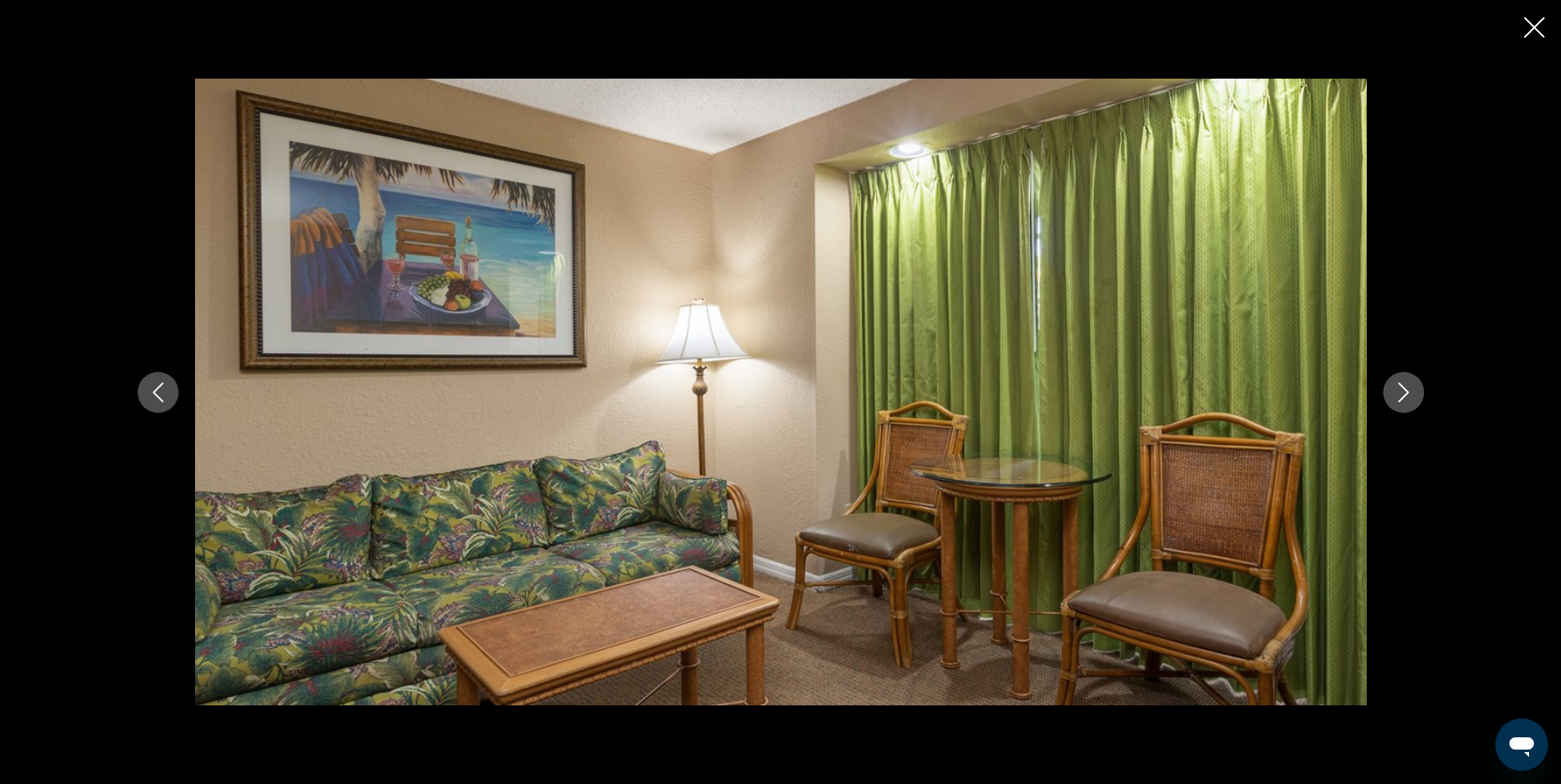
click at [1404, 391] on icon "Next image" at bounding box center [1403, 392] width 19 height 19
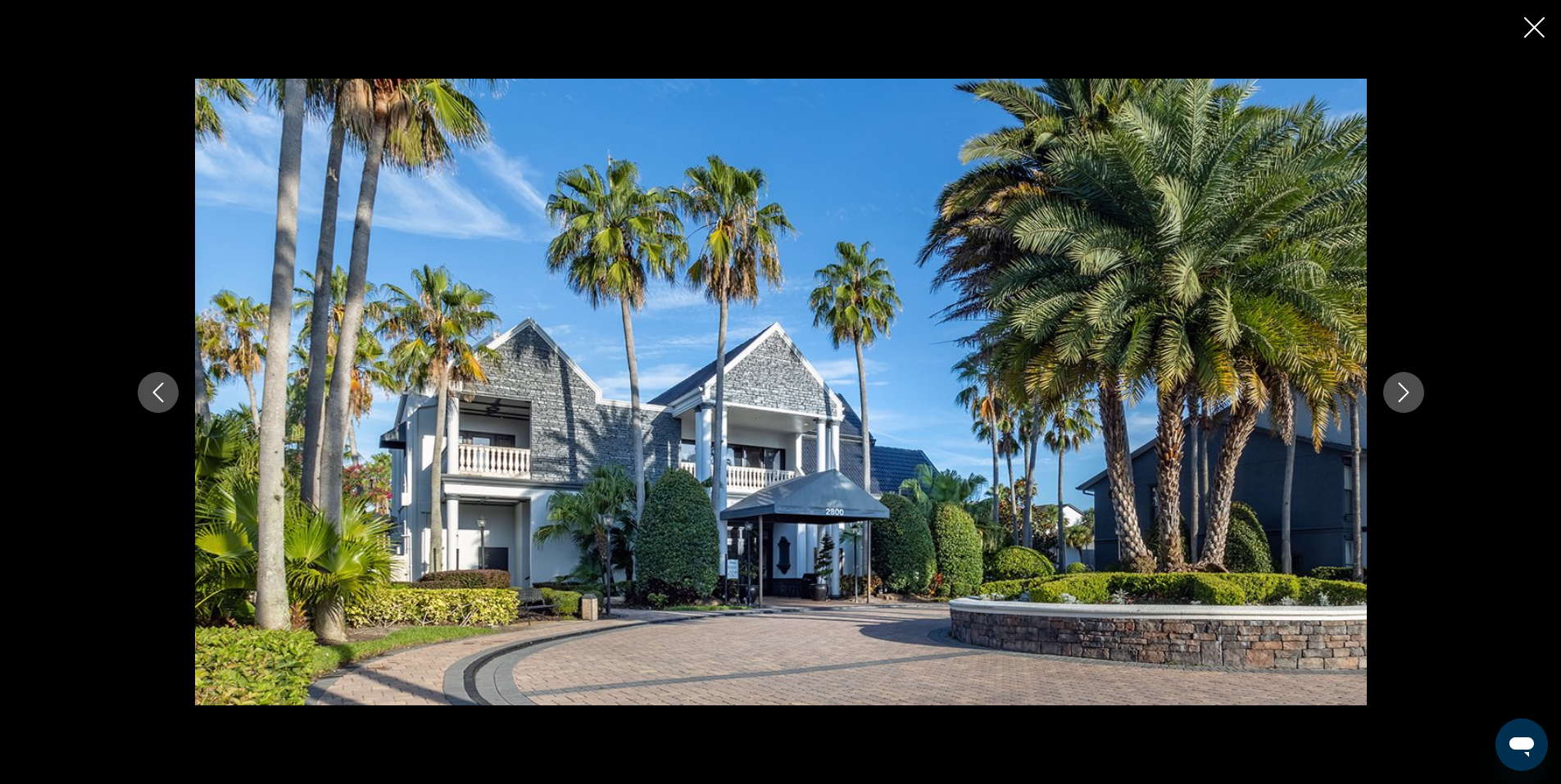
click at [1407, 386] on icon "Next image" at bounding box center [1403, 392] width 19 height 19
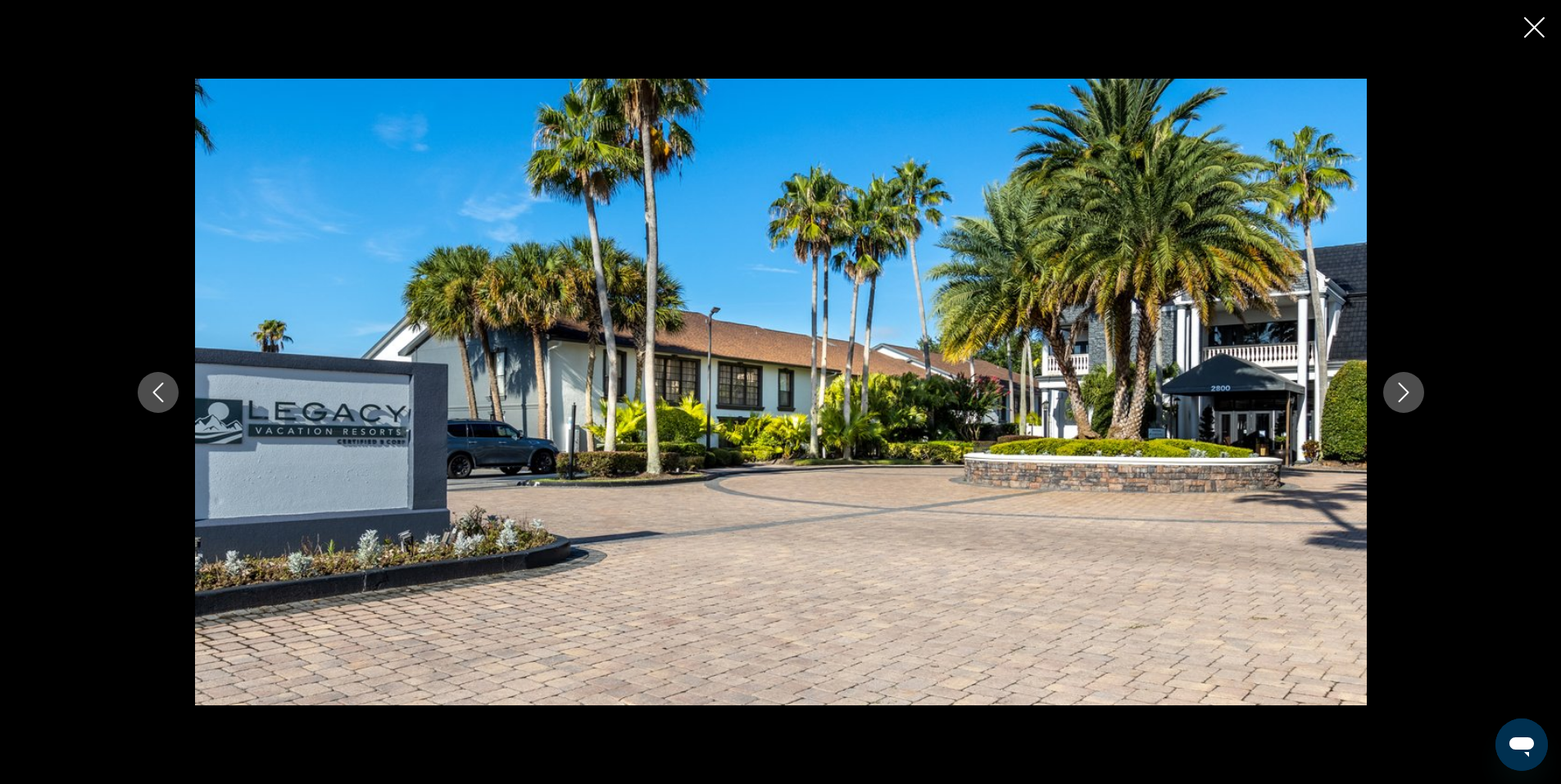
click at [1407, 385] on icon "Next image" at bounding box center [1403, 392] width 19 height 19
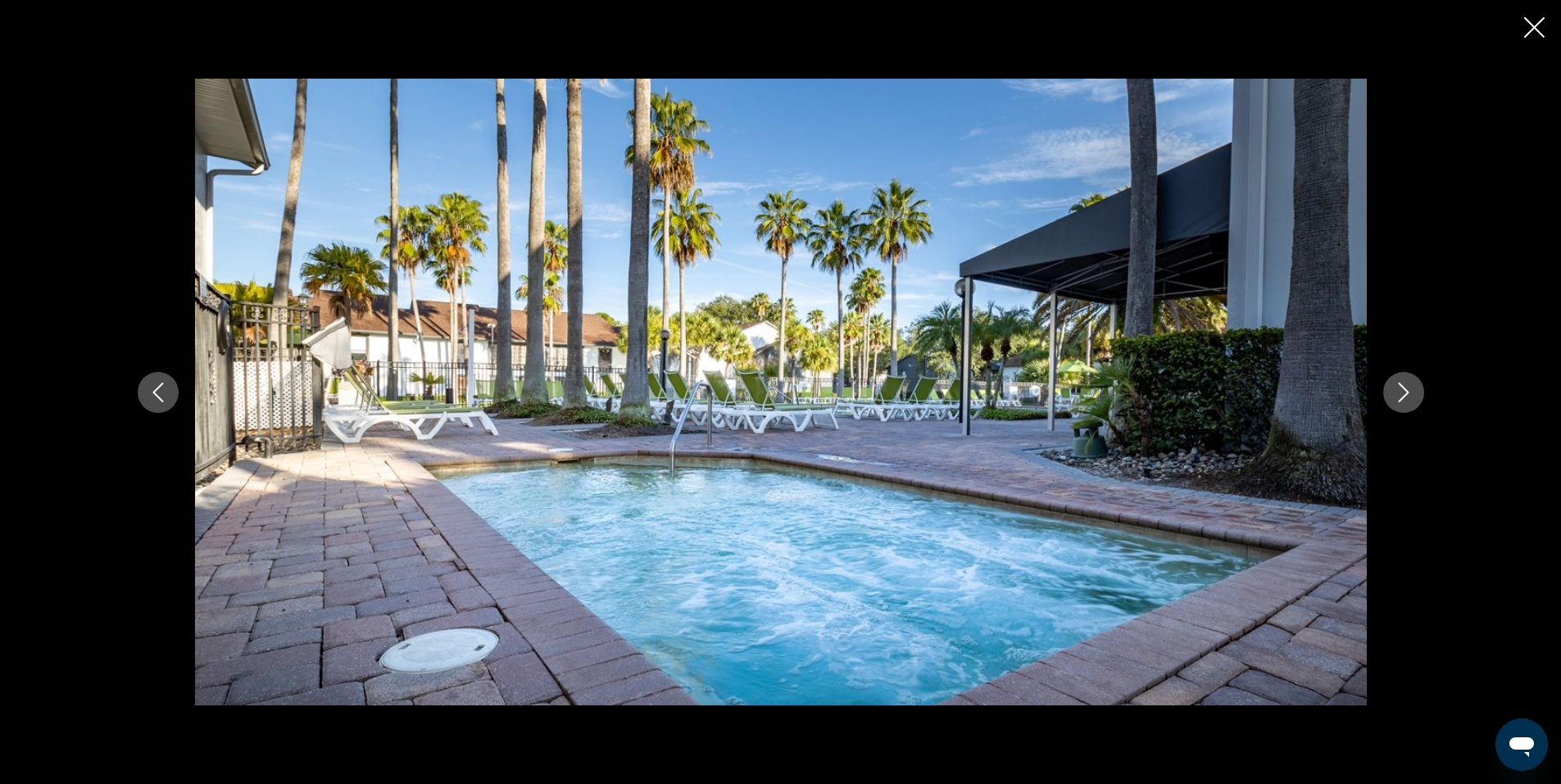
click at [1407, 385] on icon "Next image" at bounding box center [1403, 392] width 19 height 19
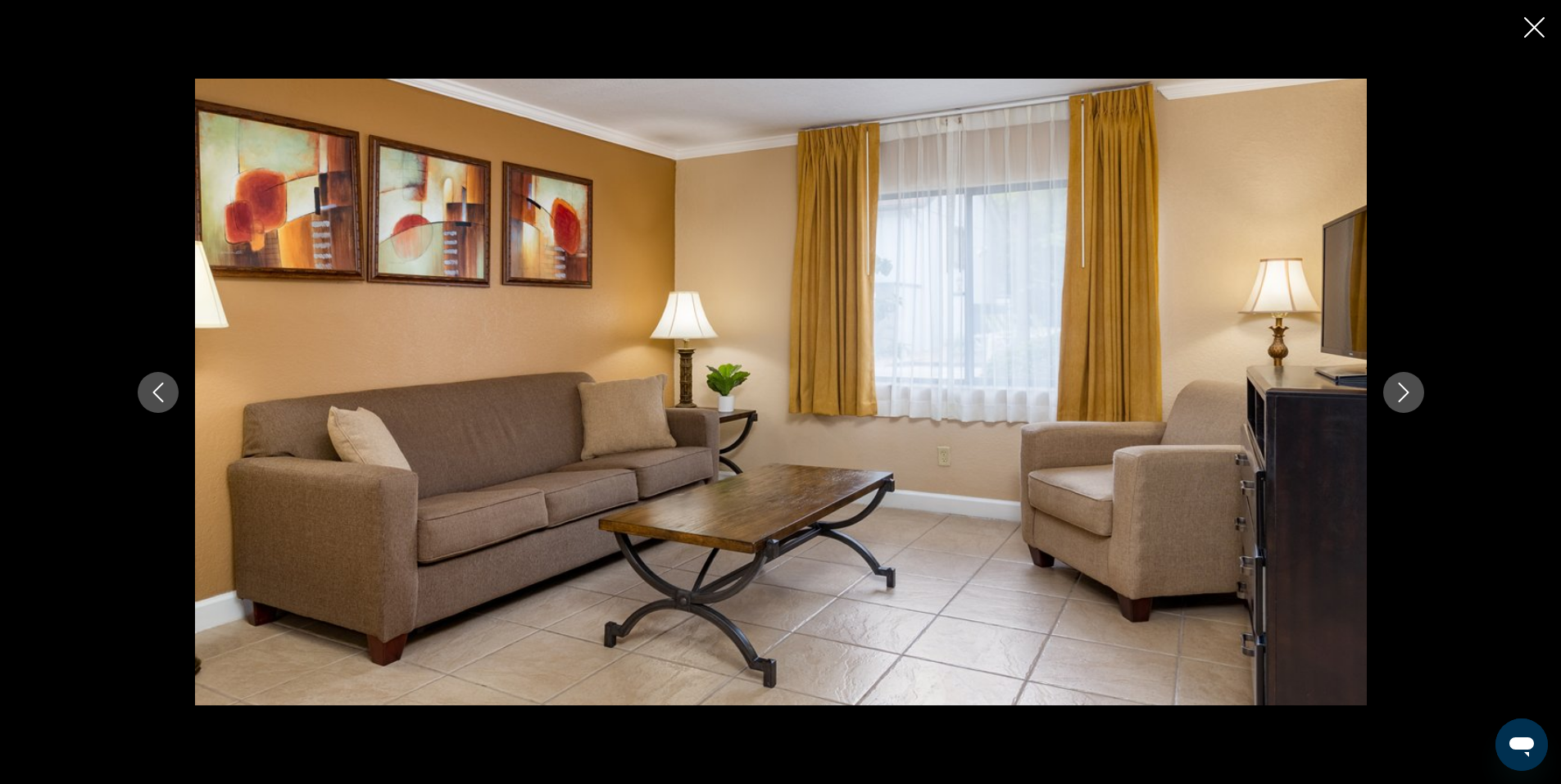
click at [1407, 385] on icon "Next image" at bounding box center [1403, 392] width 19 height 19
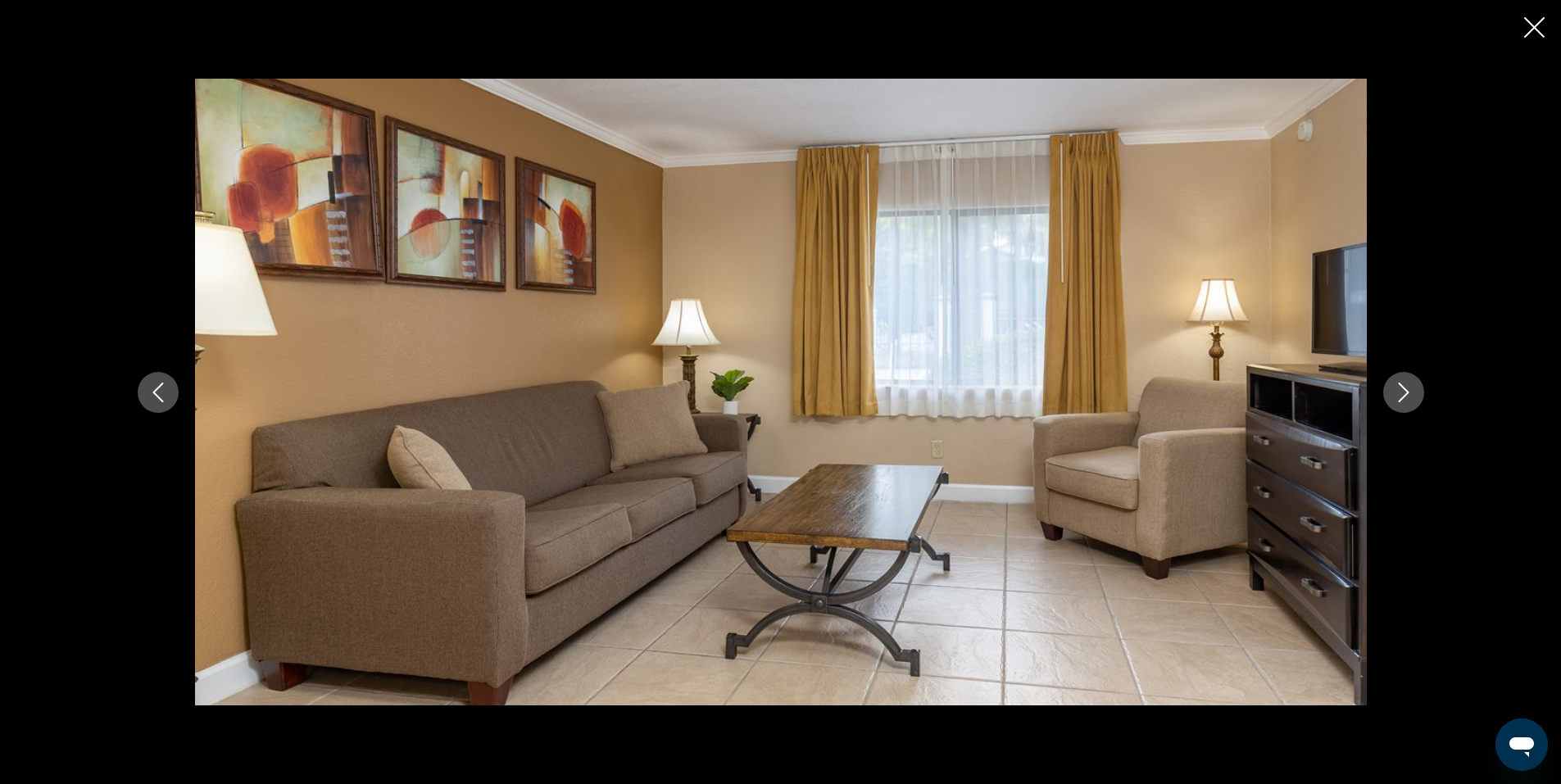
click at [1407, 385] on icon "Next image" at bounding box center [1403, 392] width 19 height 19
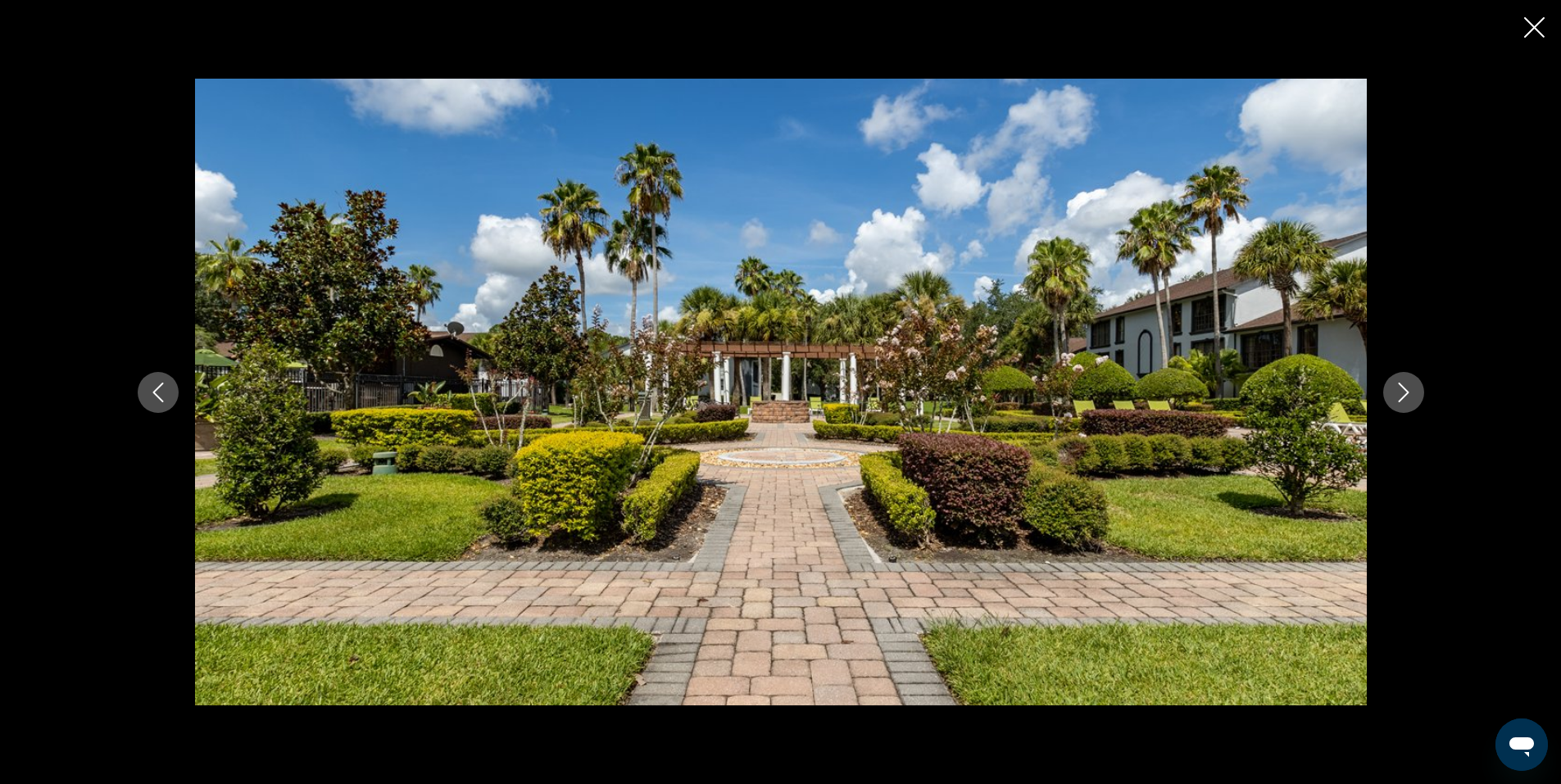
click at [1407, 385] on icon "Next image" at bounding box center [1403, 392] width 19 height 19
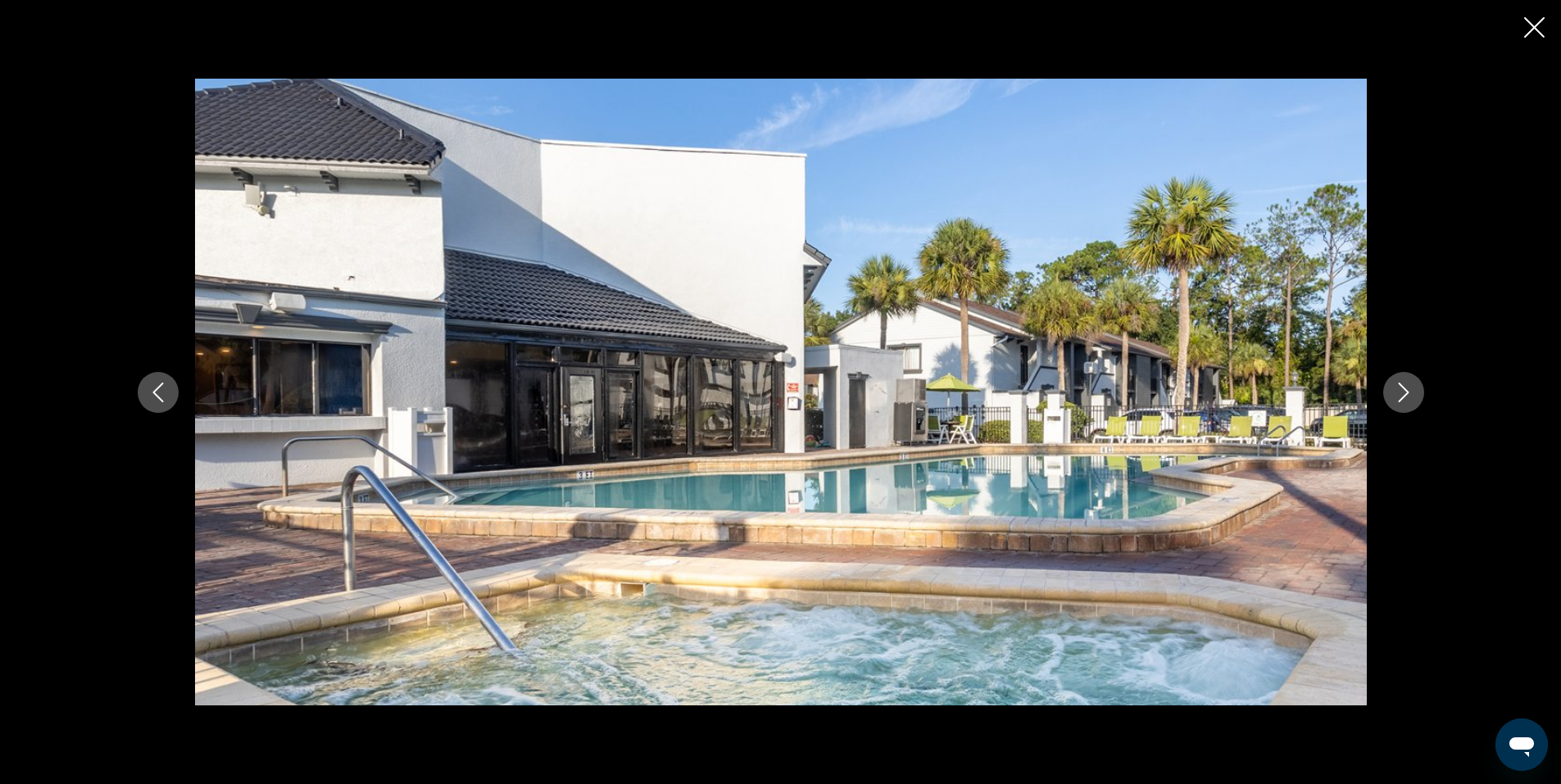
click at [1408, 381] on button "Next image" at bounding box center [1403, 392] width 41 height 41
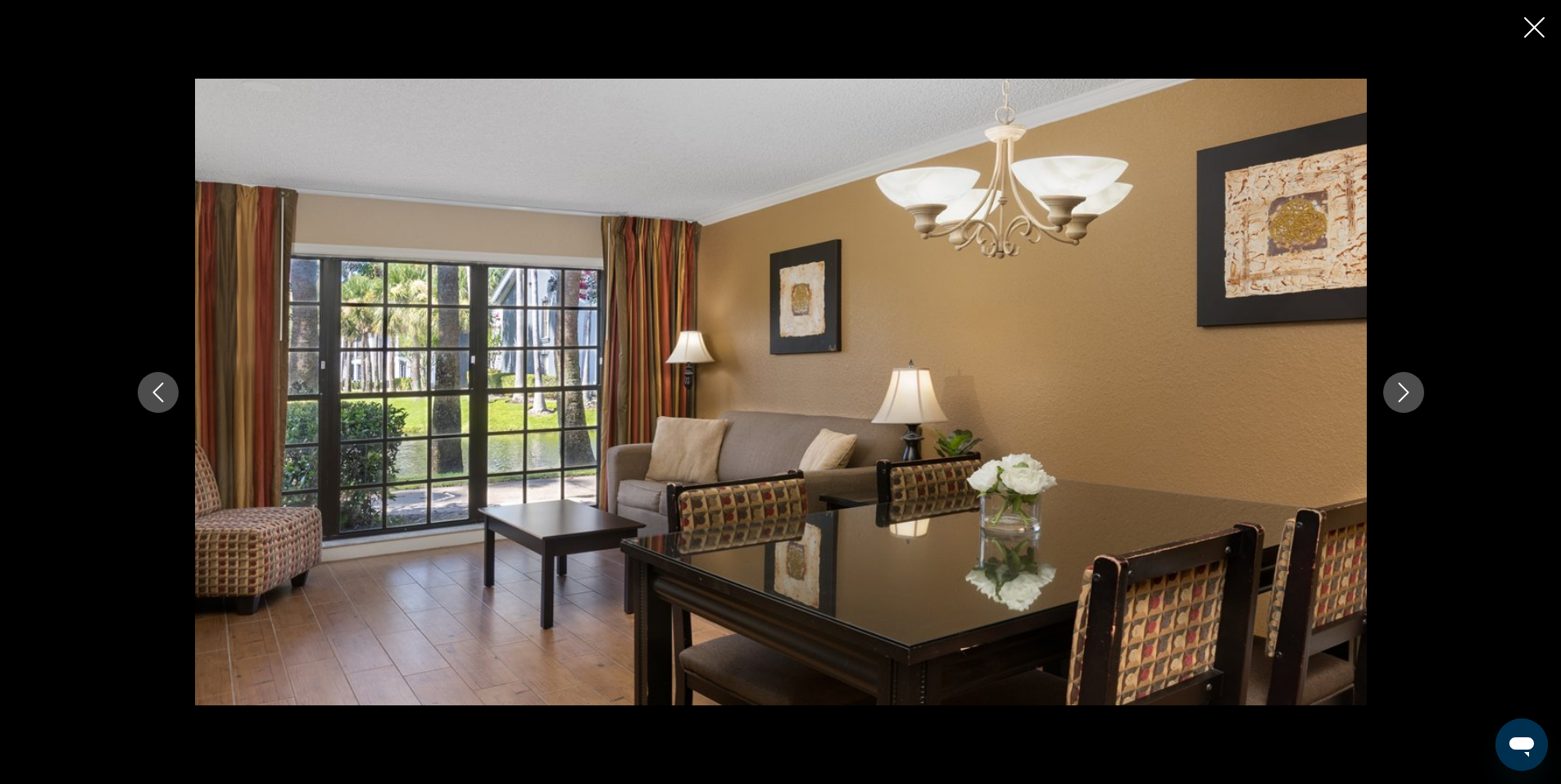
click at [1408, 381] on button "Next image" at bounding box center [1403, 392] width 41 height 41
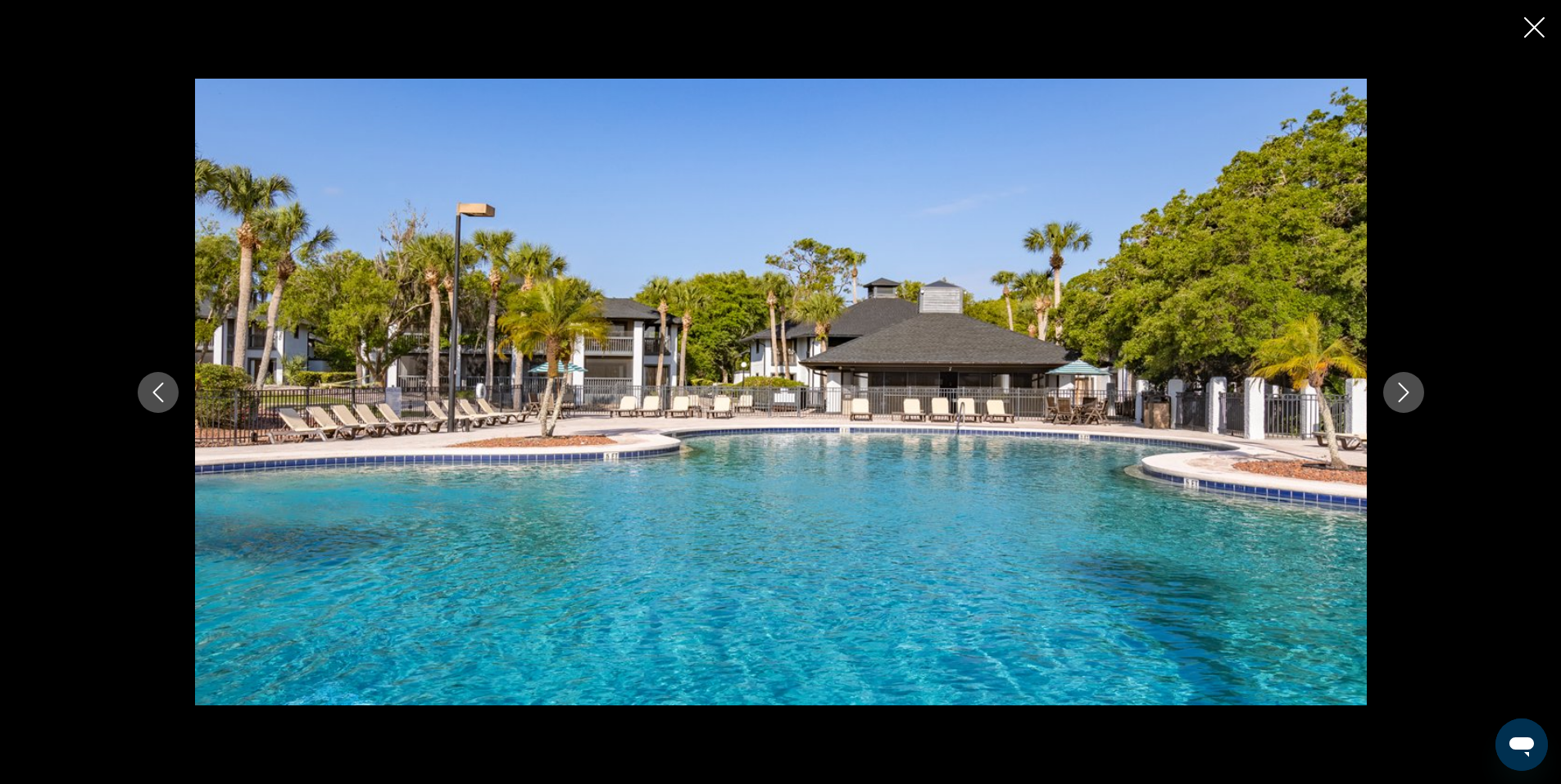
click at [1408, 381] on button "Next image" at bounding box center [1403, 392] width 41 height 41
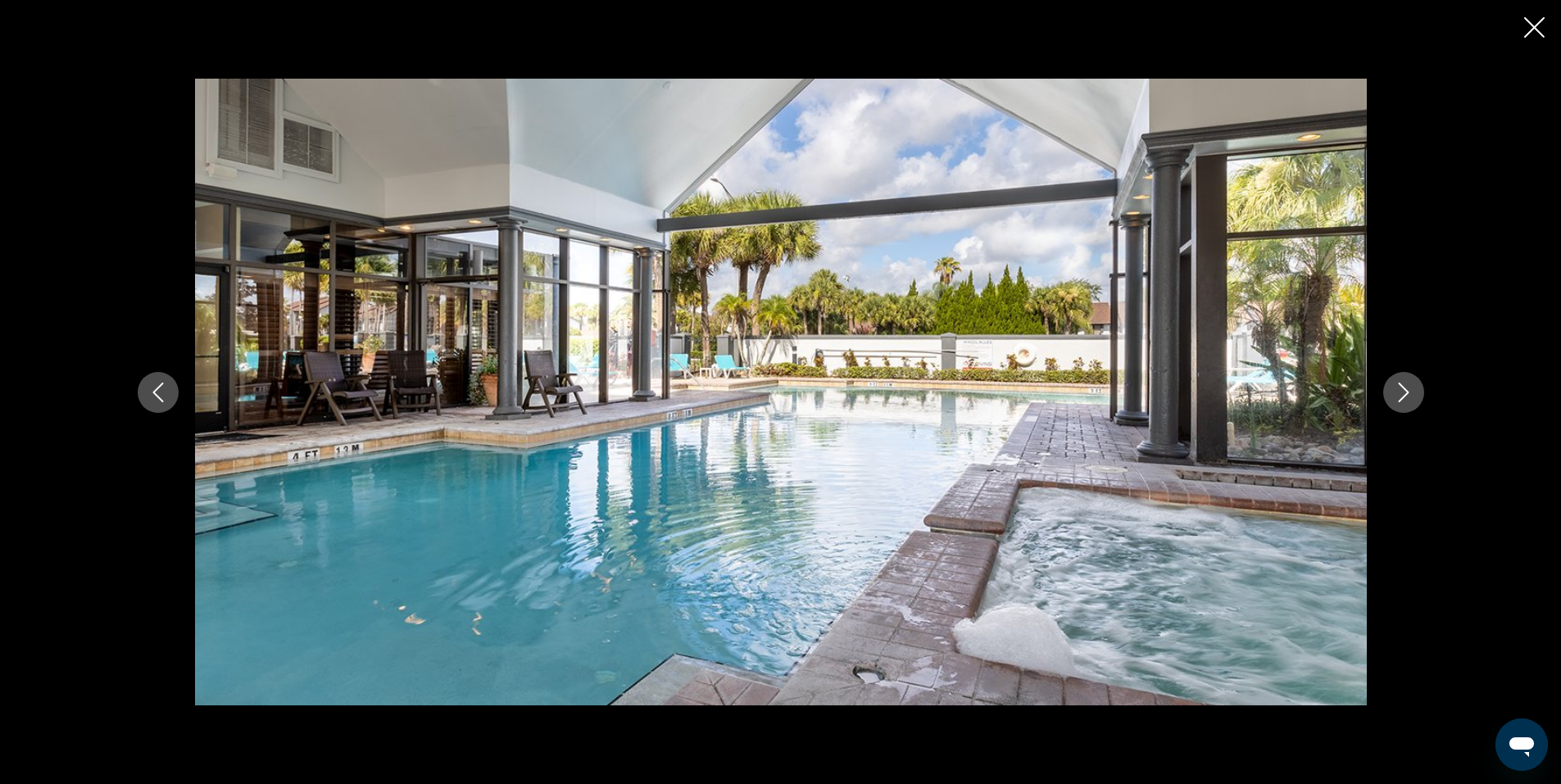
click at [1408, 381] on button "Next image" at bounding box center [1403, 392] width 41 height 41
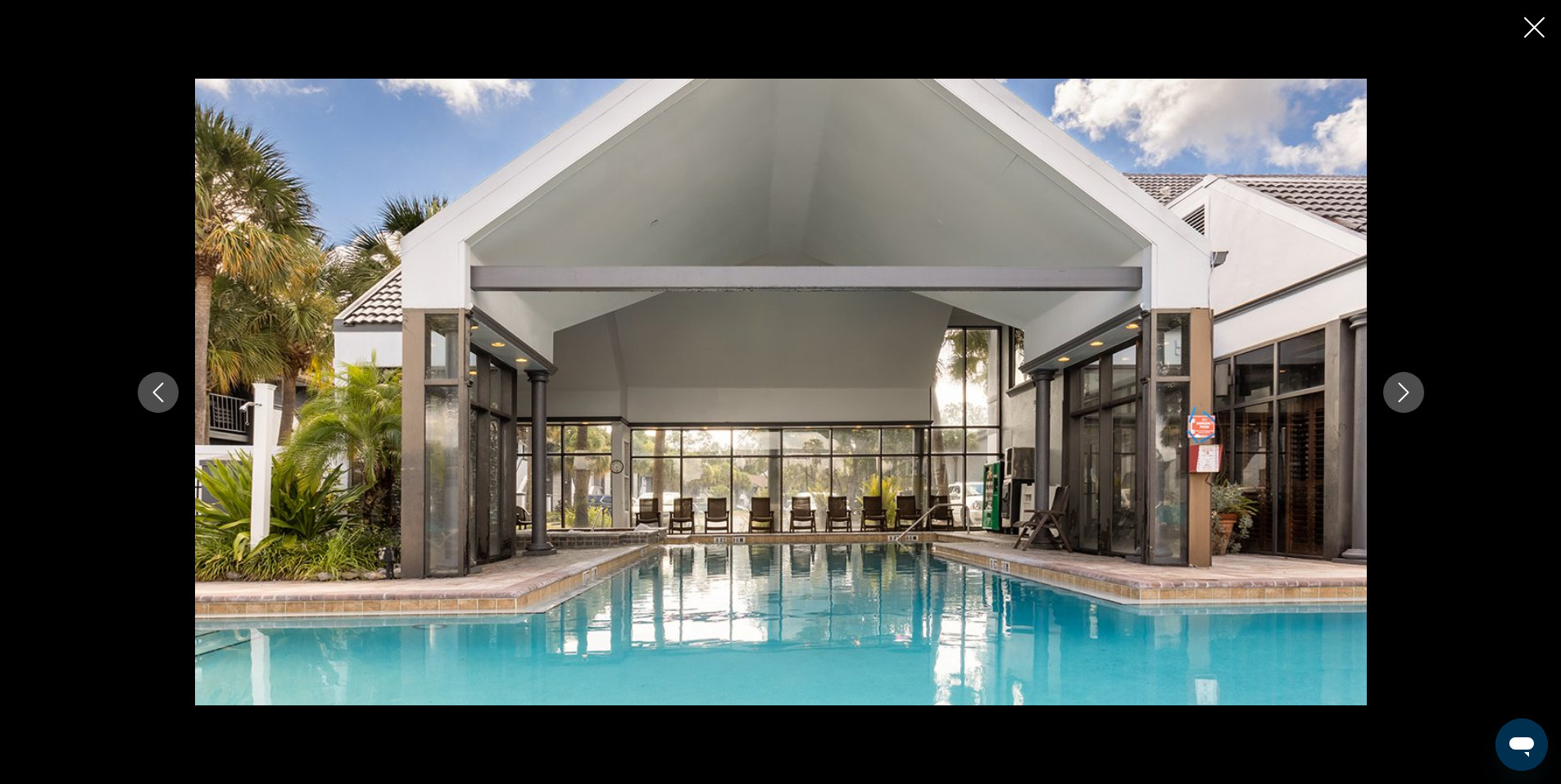
click at [1525, 31] on icon "Close slideshow" at bounding box center [1534, 28] width 20 height 20
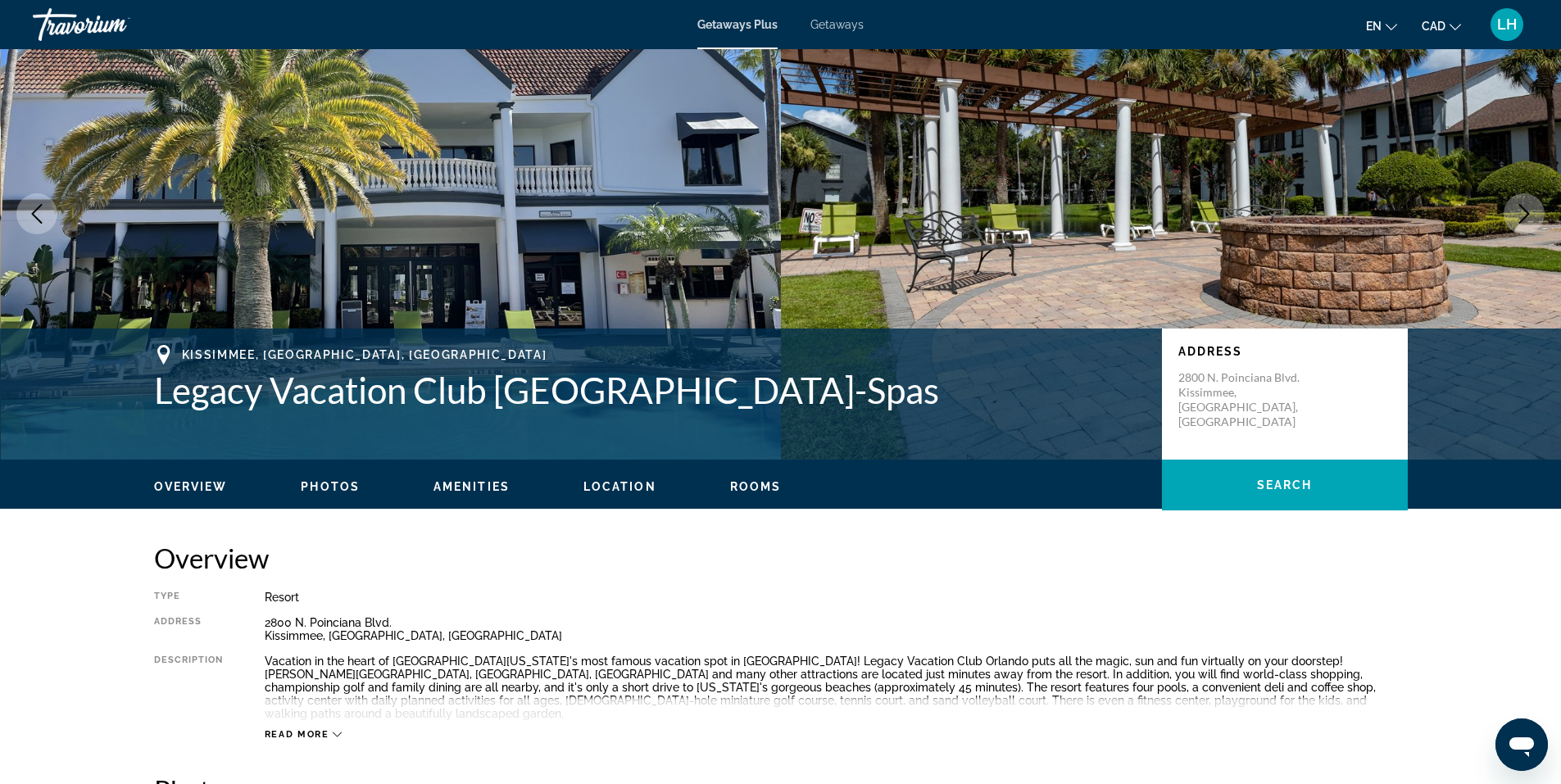
scroll to position [0, 0]
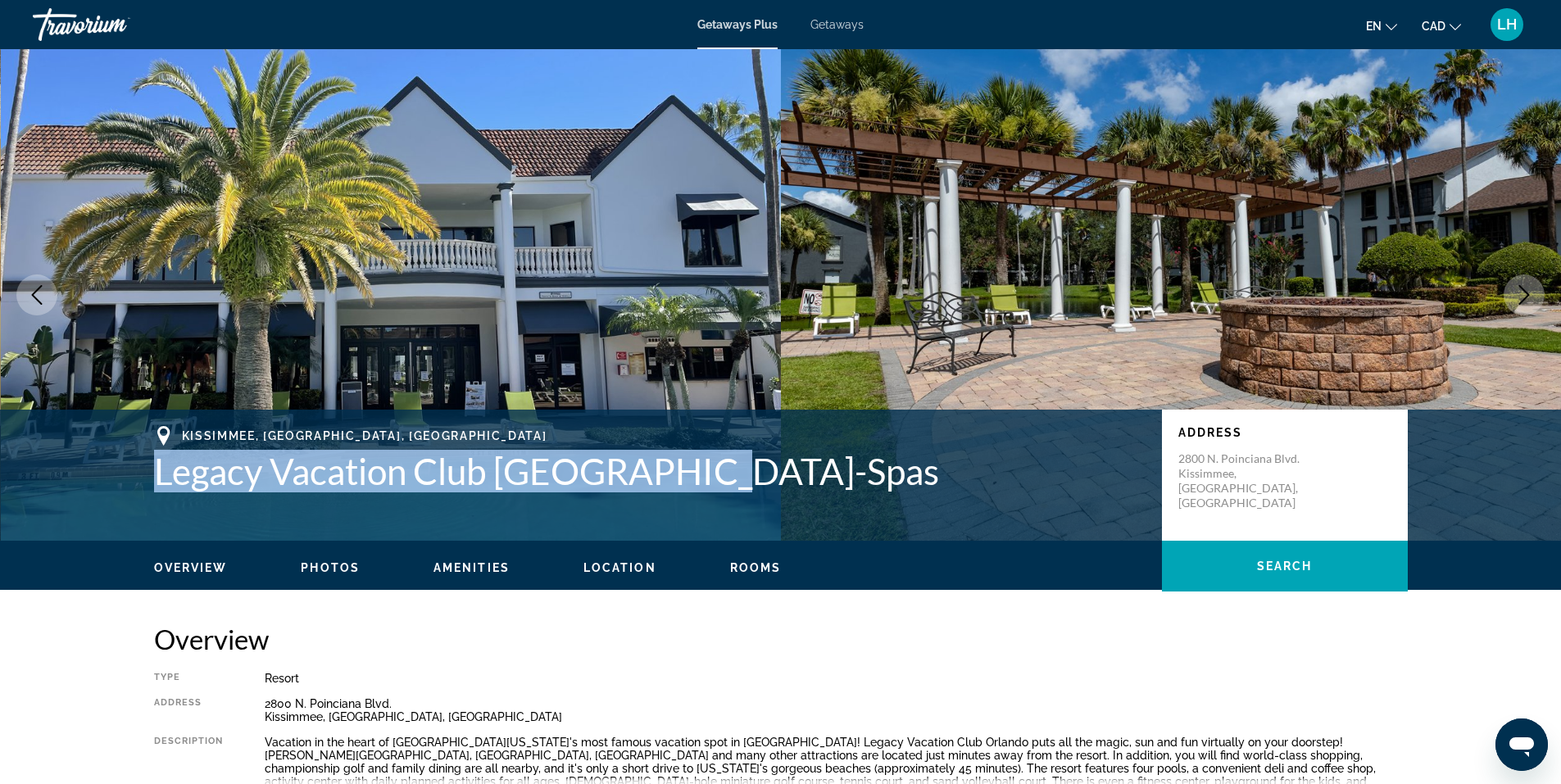
drag, startPoint x: 144, startPoint y: 472, endPoint x: 722, endPoint y: 485, distance: 578.1
click at [722, 485] on div "[GEOGRAPHIC_DATA], [GEOGRAPHIC_DATA], [GEOGRAPHIC_DATA] Legacy Vacation Club Or…" at bounding box center [780, 475] width 1319 height 98
copy h1 "Legacy Vacation Club [GEOGRAPHIC_DATA]-Spas"
drag, startPoint x: 675, startPoint y: 473, endPoint x: 756, endPoint y: 283, distance: 206.5
click at [756, 283] on img "Main content" at bounding box center [391, 295] width 780 height 492
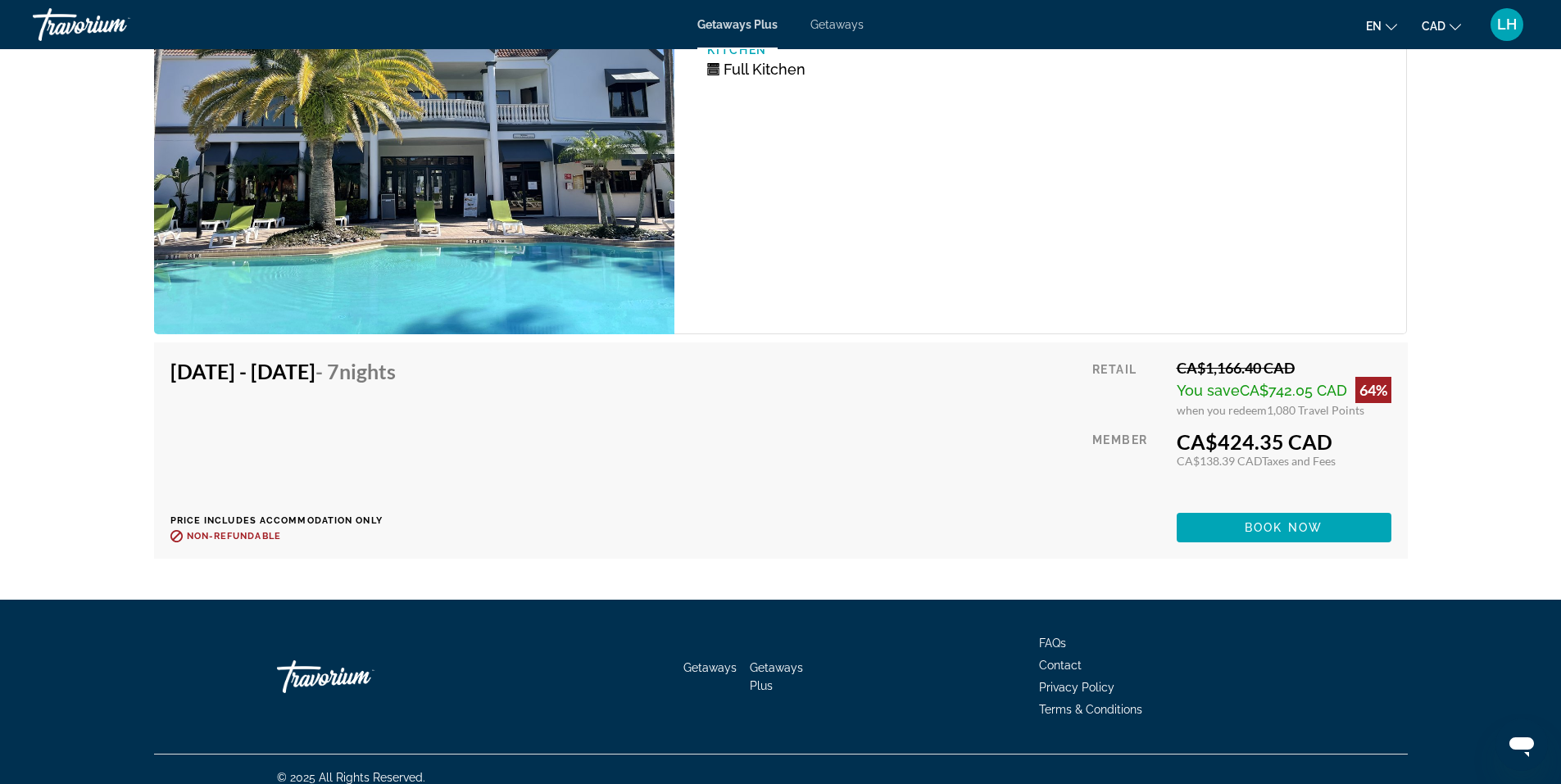
scroll to position [4559, 0]
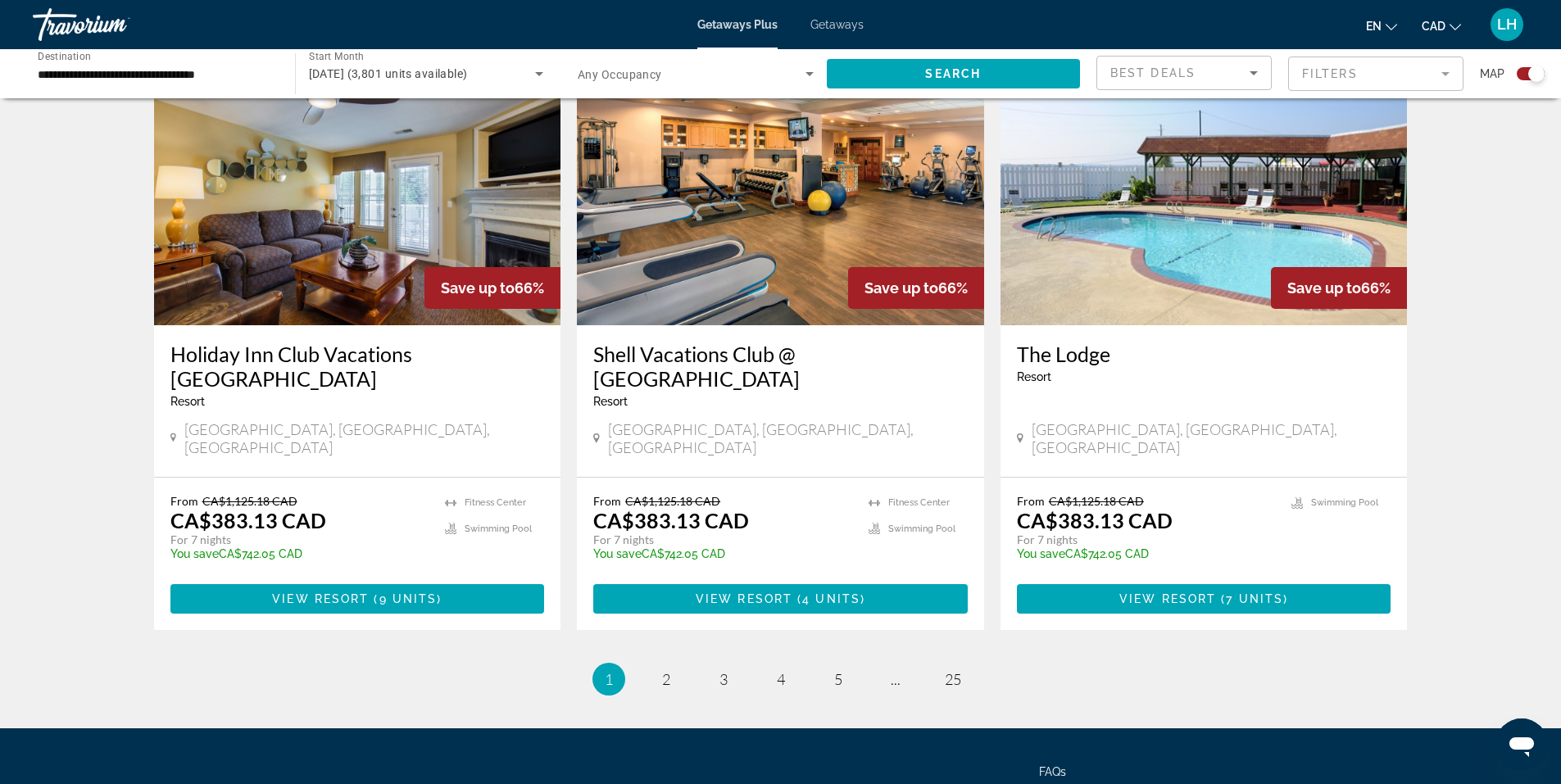
scroll to position [2423, 0]
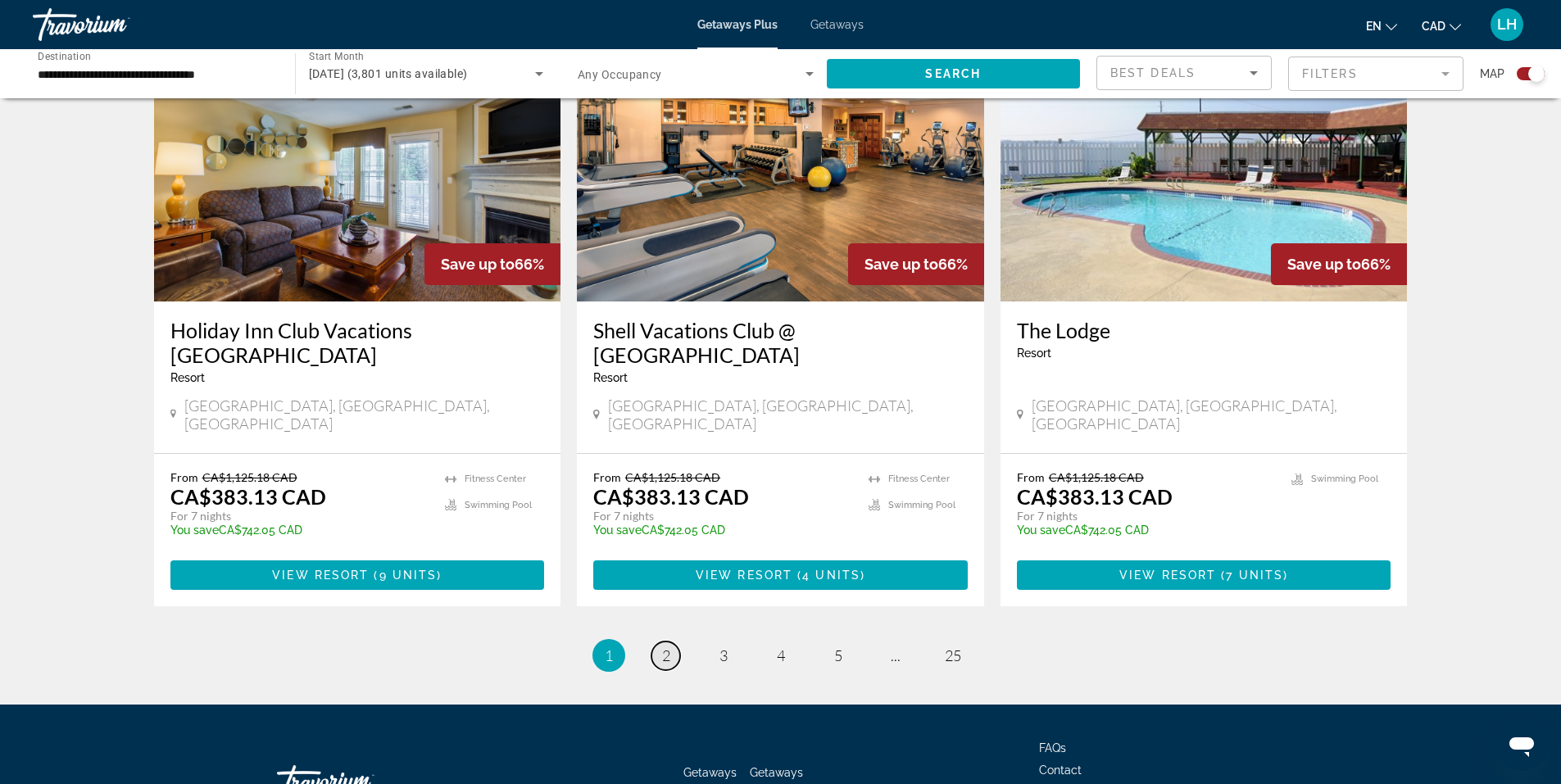
click at [664, 647] on span "2" at bounding box center [665, 655] width 8 height 18
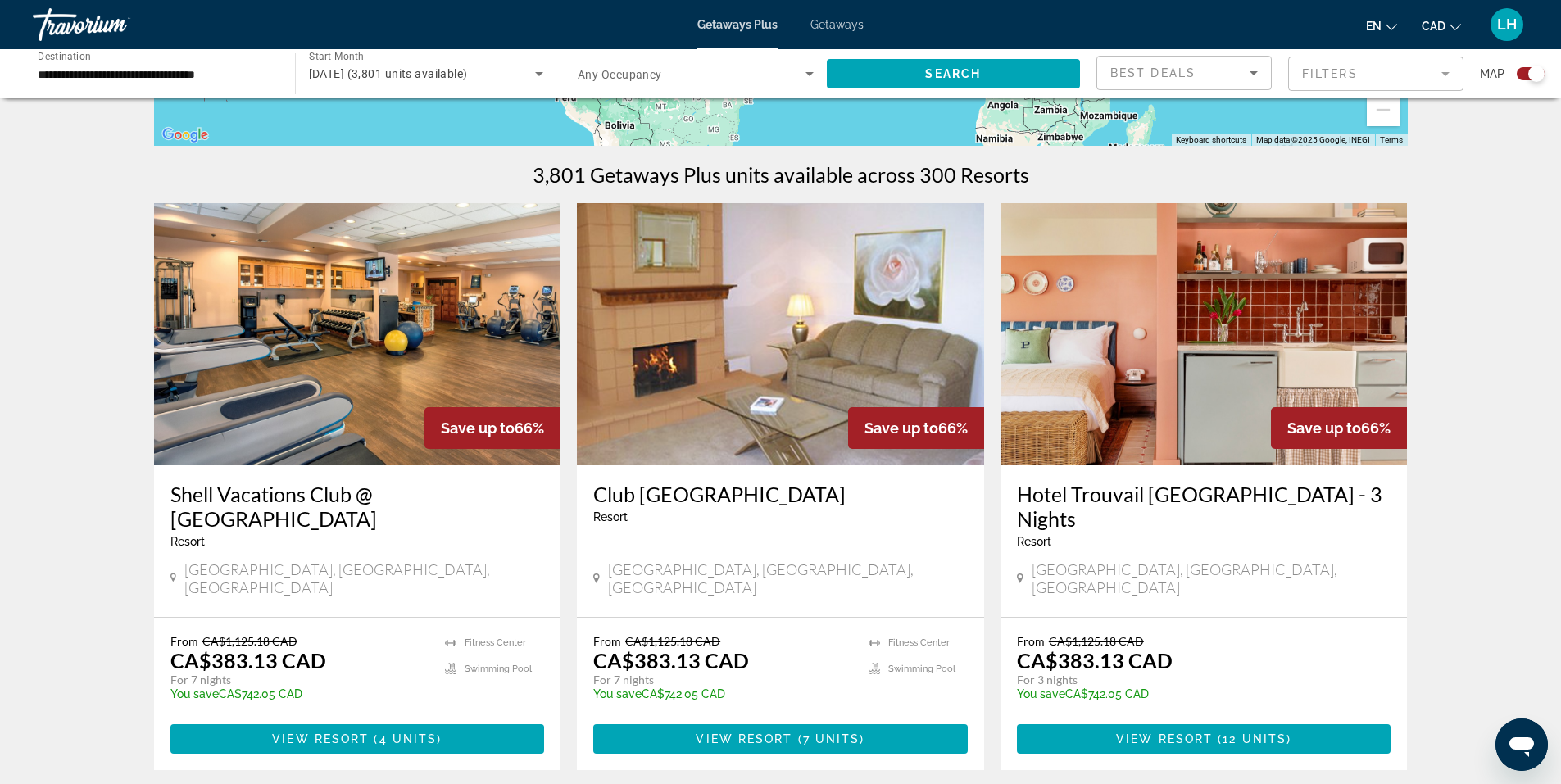
scroll to position [328, 0]
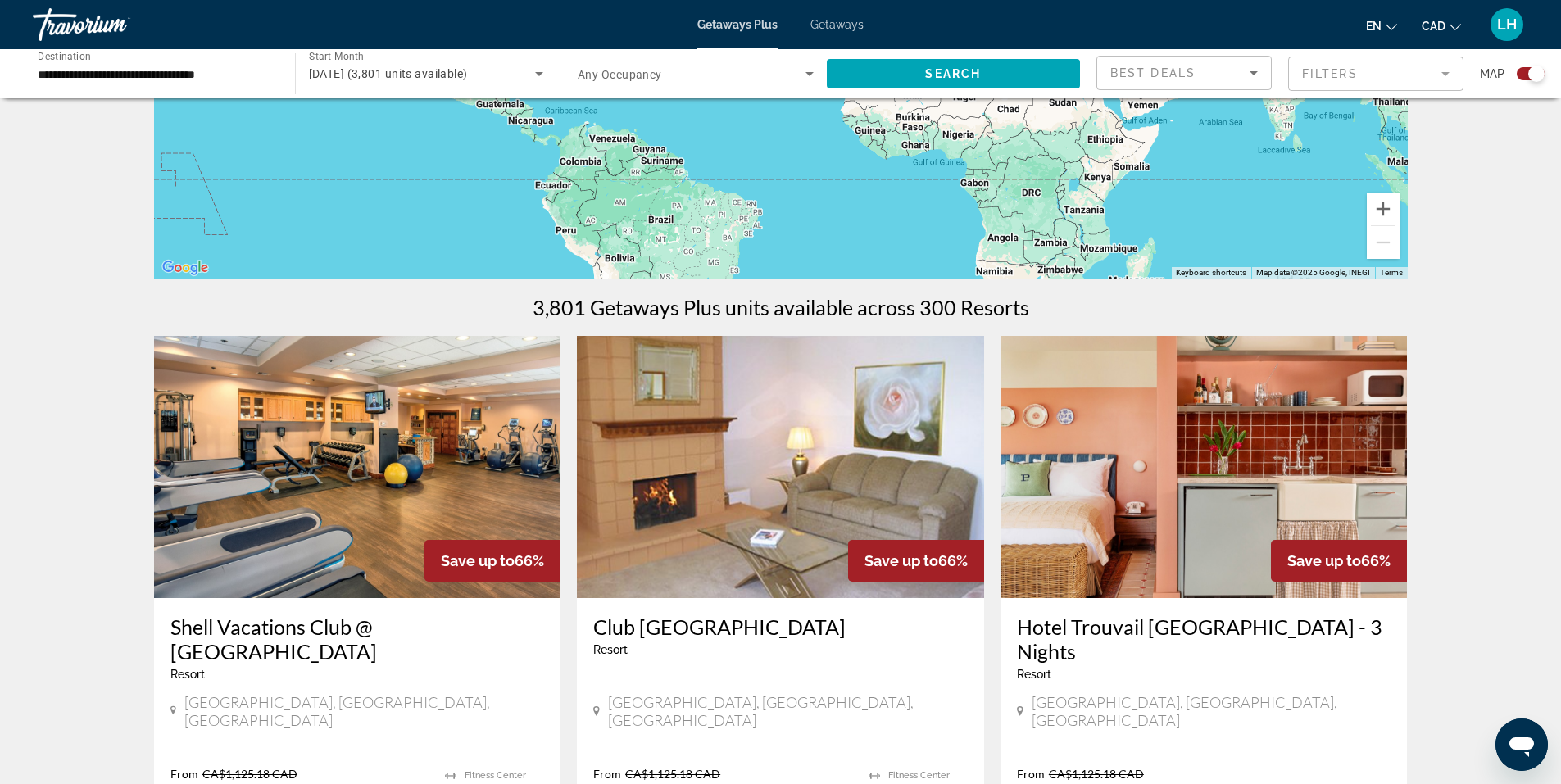
click at [55, 71] on input "**********" at bounding box center [156, 74] width 236 height 19
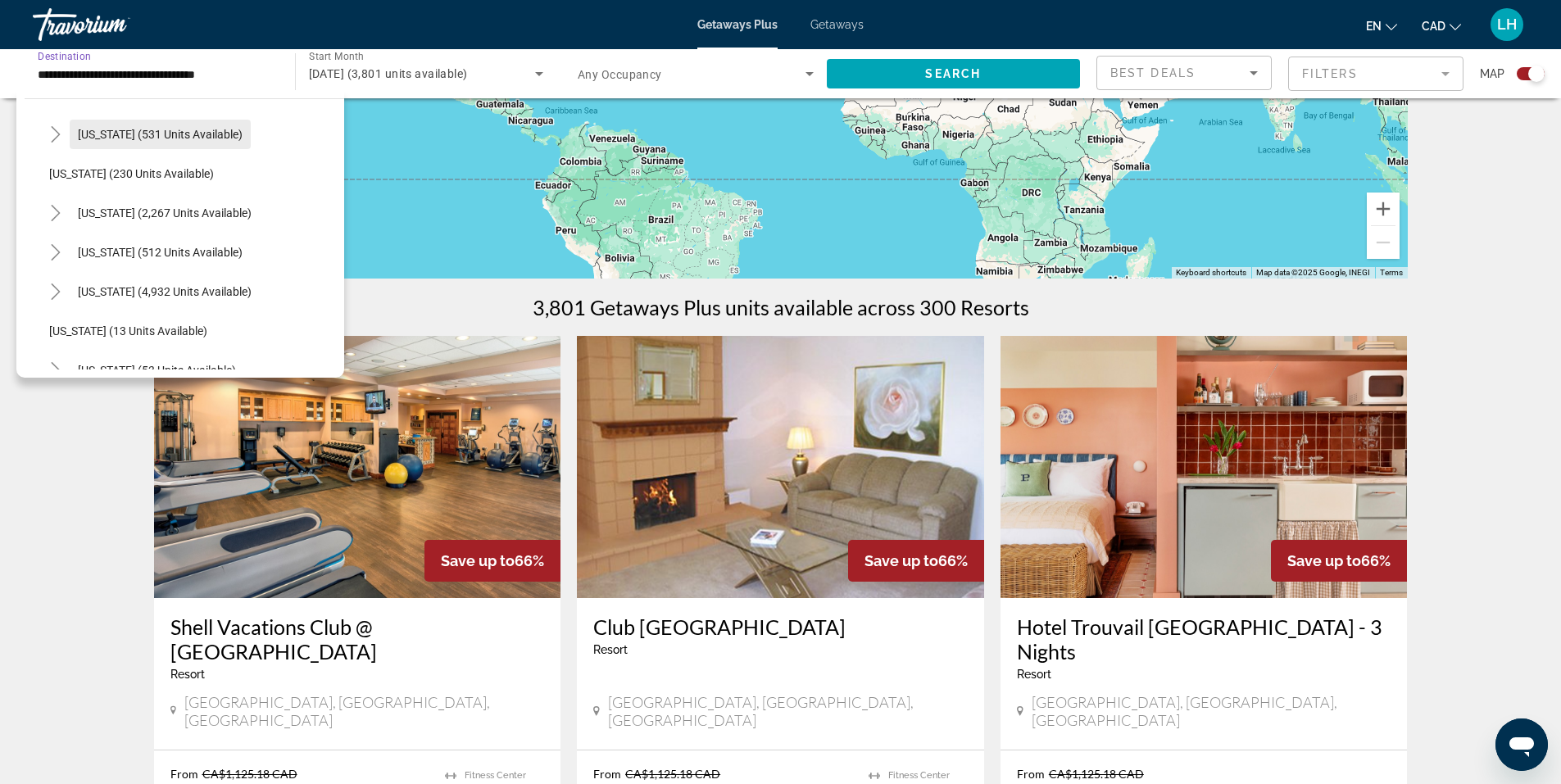
scroll to position [164, 0]
click at [59, 212] on icon "Toggle Florida (4,932 units available)" at bounding box center [56, 215] width 17 height 17
click at [95, 211] on span "[US_STATE] (4,932 units available)" at bounding box center [164, 215] width 174 height 13
type input "**********"
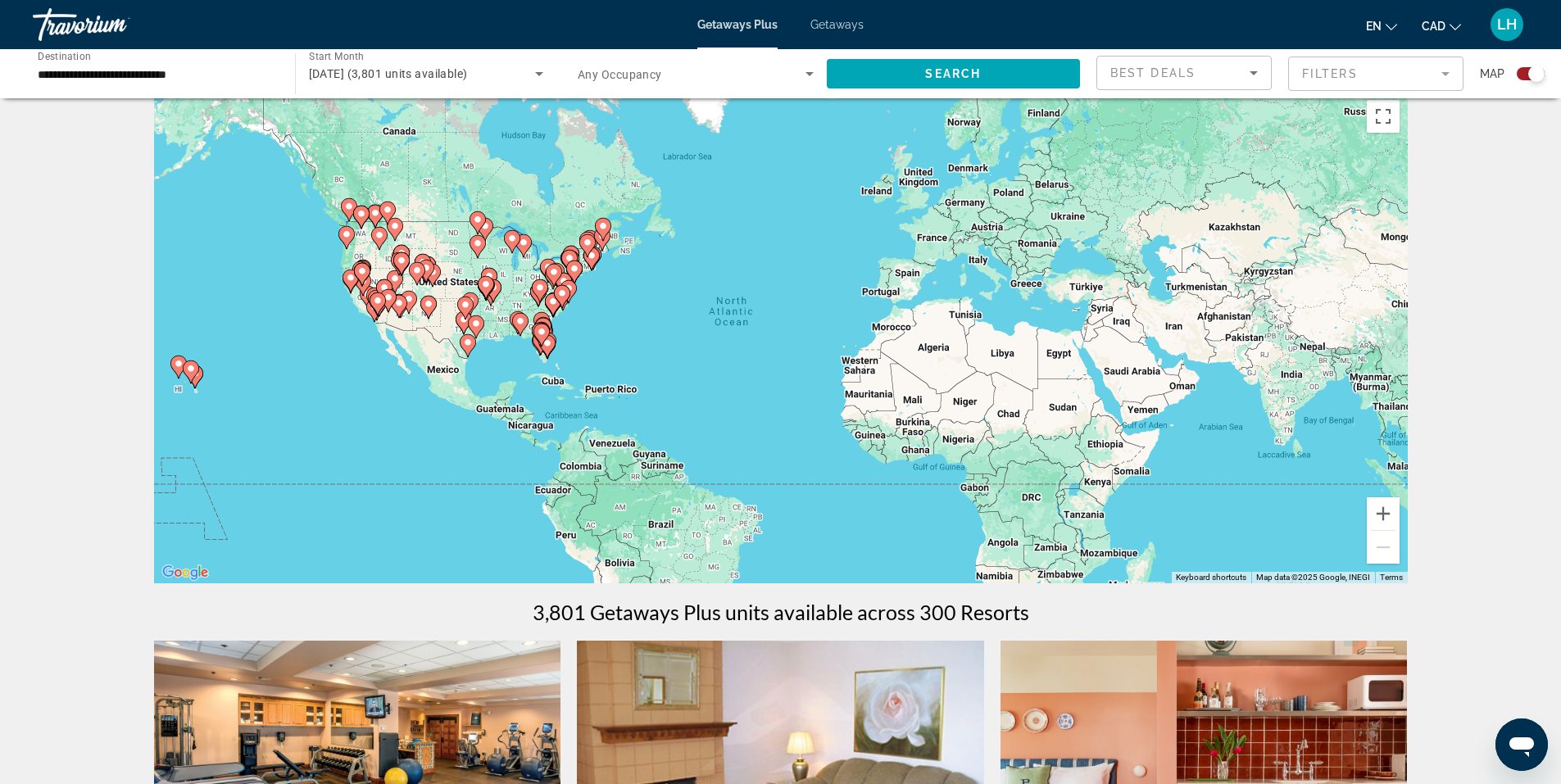
scroll to position [0, 0]
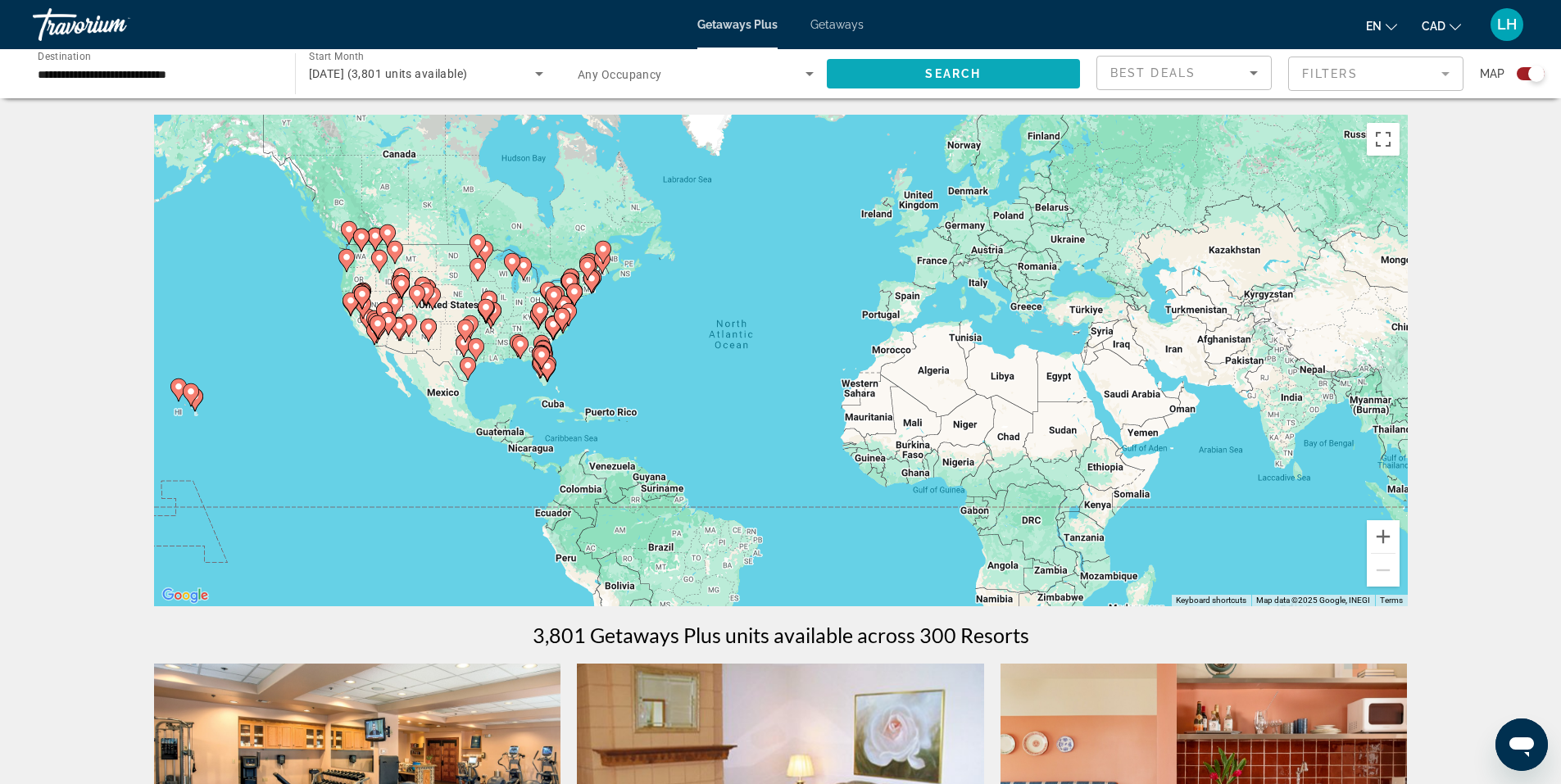
click at [948, 71] on span "Search" at bounding box center [953, 73] width 56 height 13
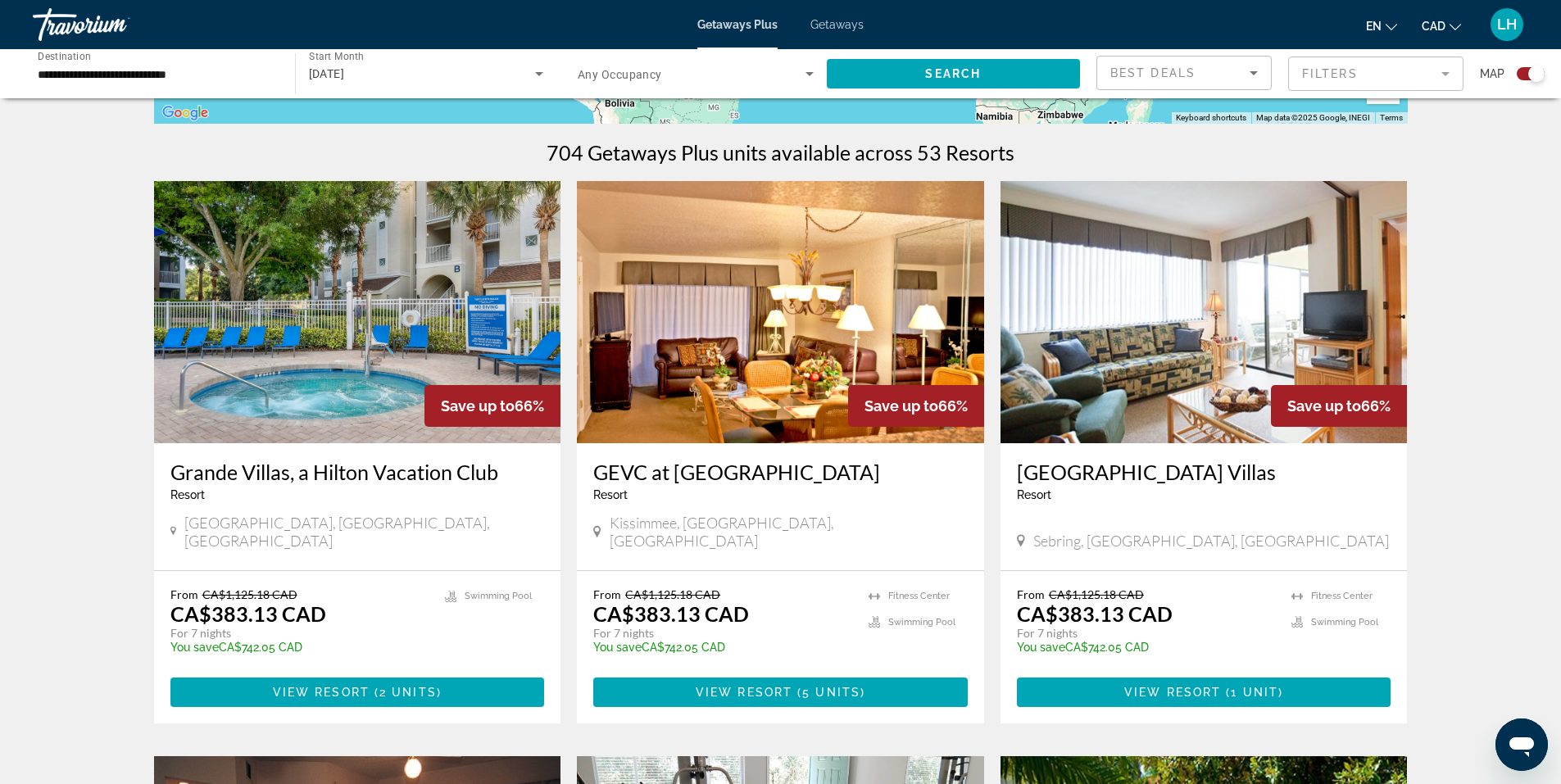
scroll to position [492, 0]
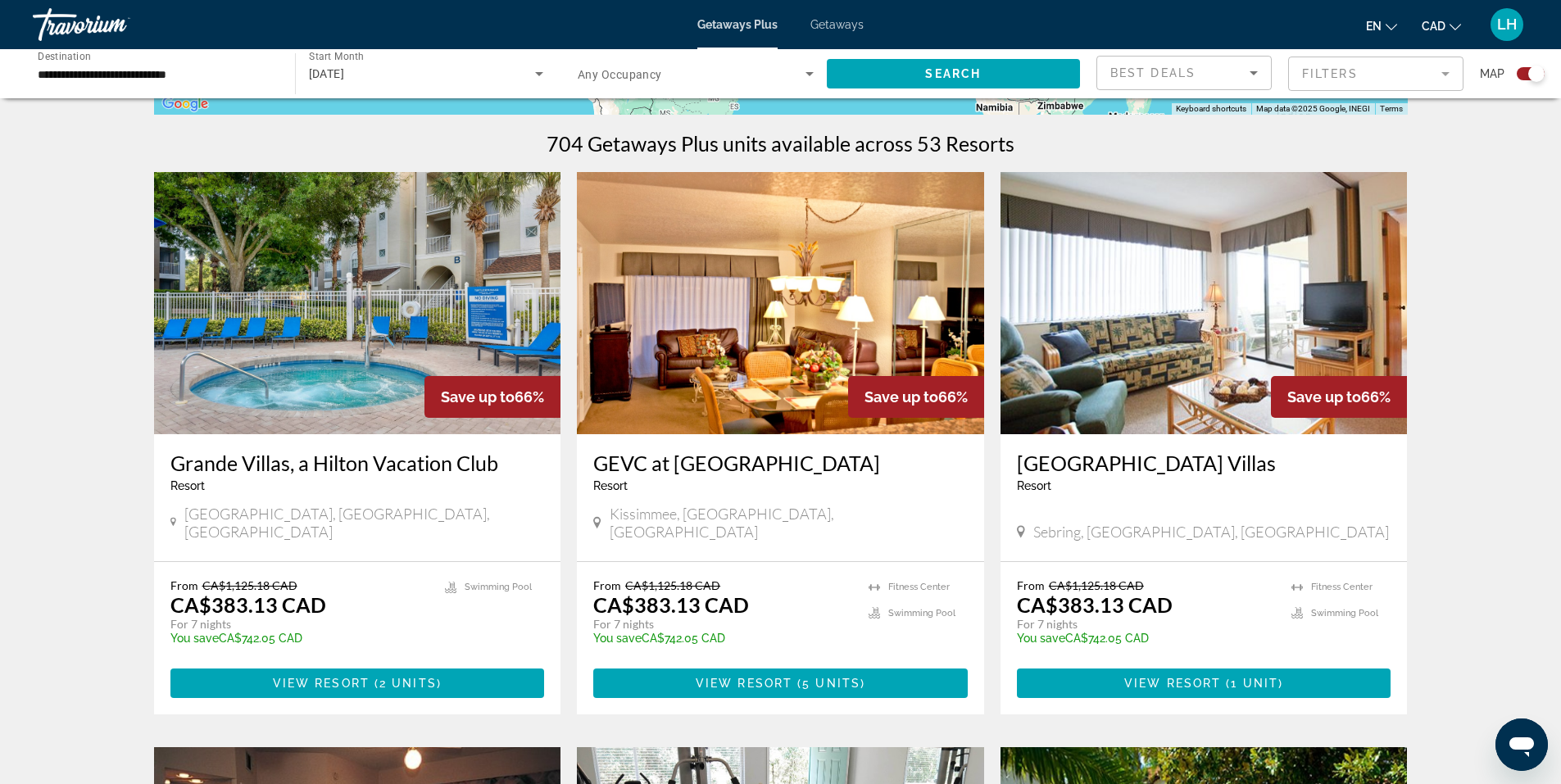
click at [347, 349] on img "Main content" at bounding box center [357, 302] width 407 height 263
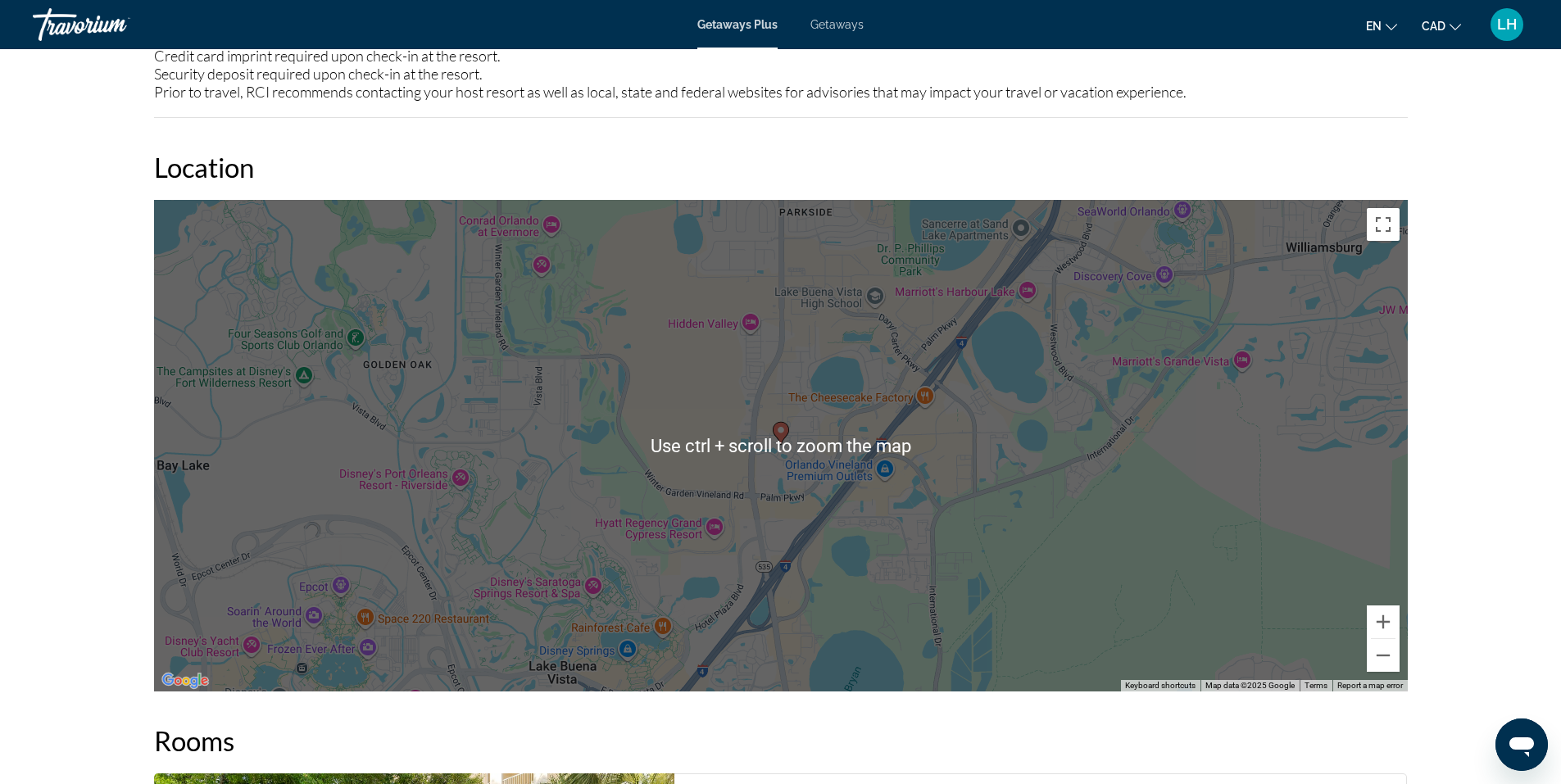
scroll to position [1802, 0]
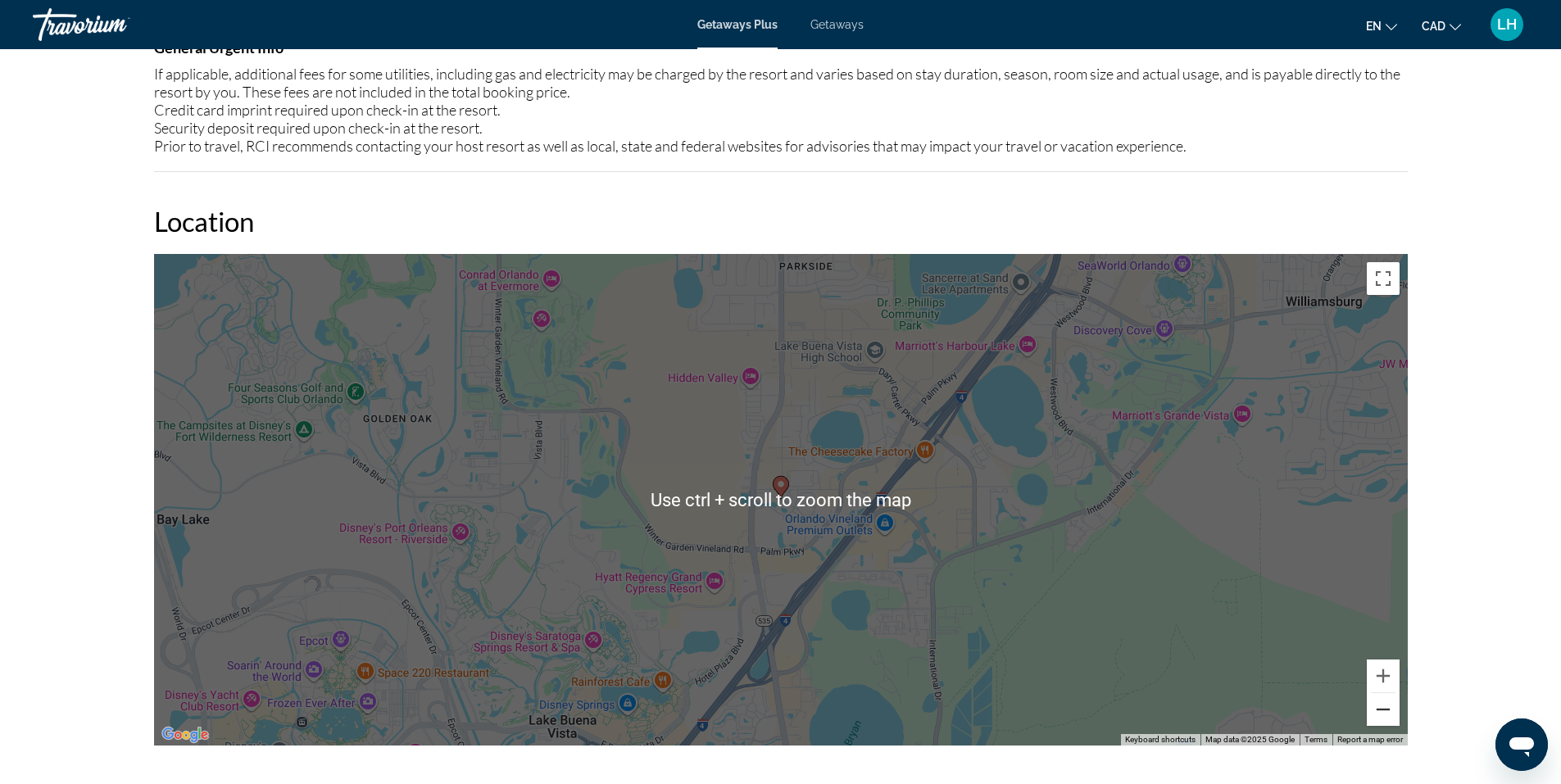
click at [1382, 710] on button "Zoom out" at bounding box center [1383, 709] width 32 height 32
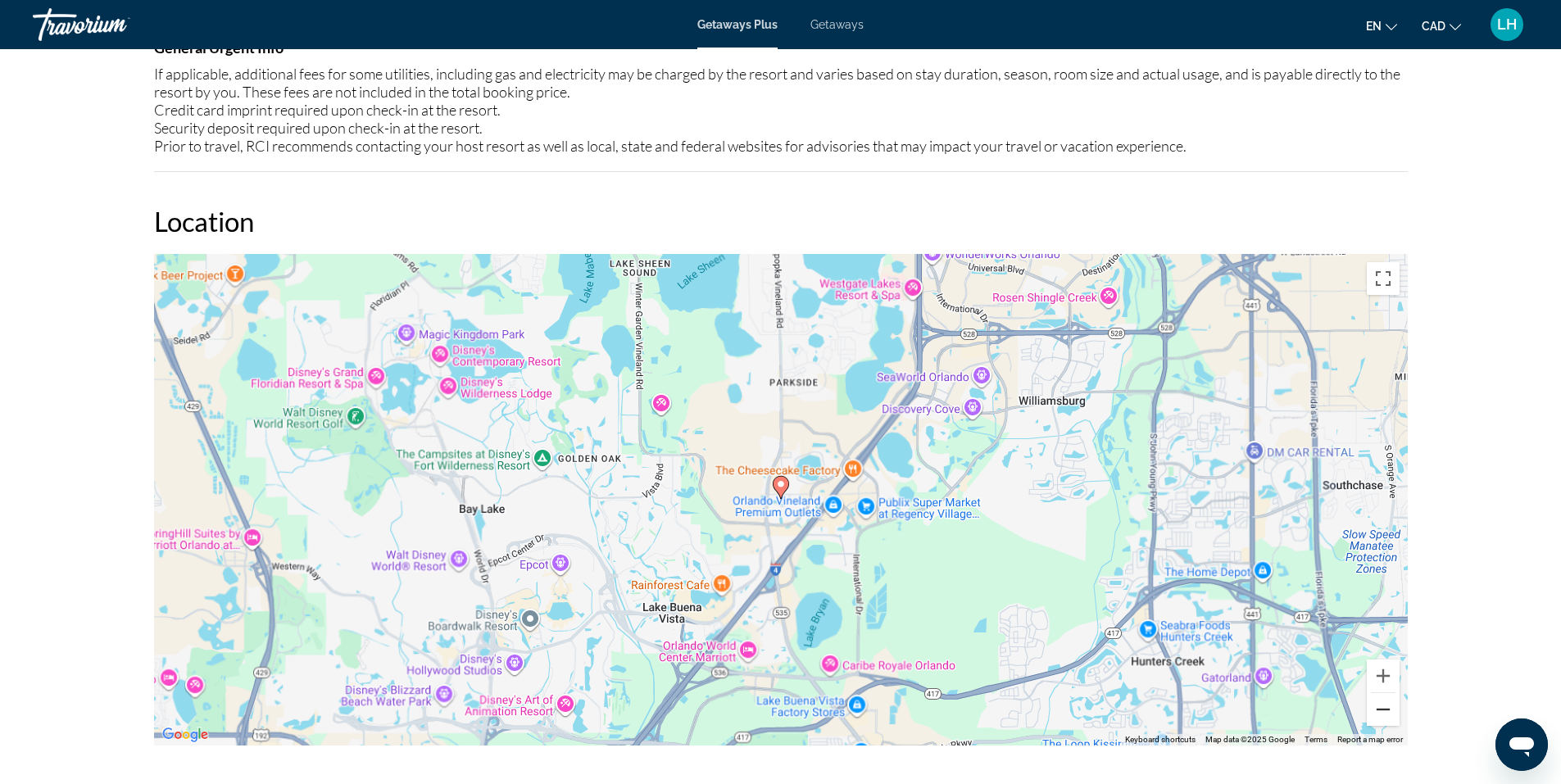
click at [1382, 710] on button "Zoom out" at bounding box center [1383, 709] width 32 height 32
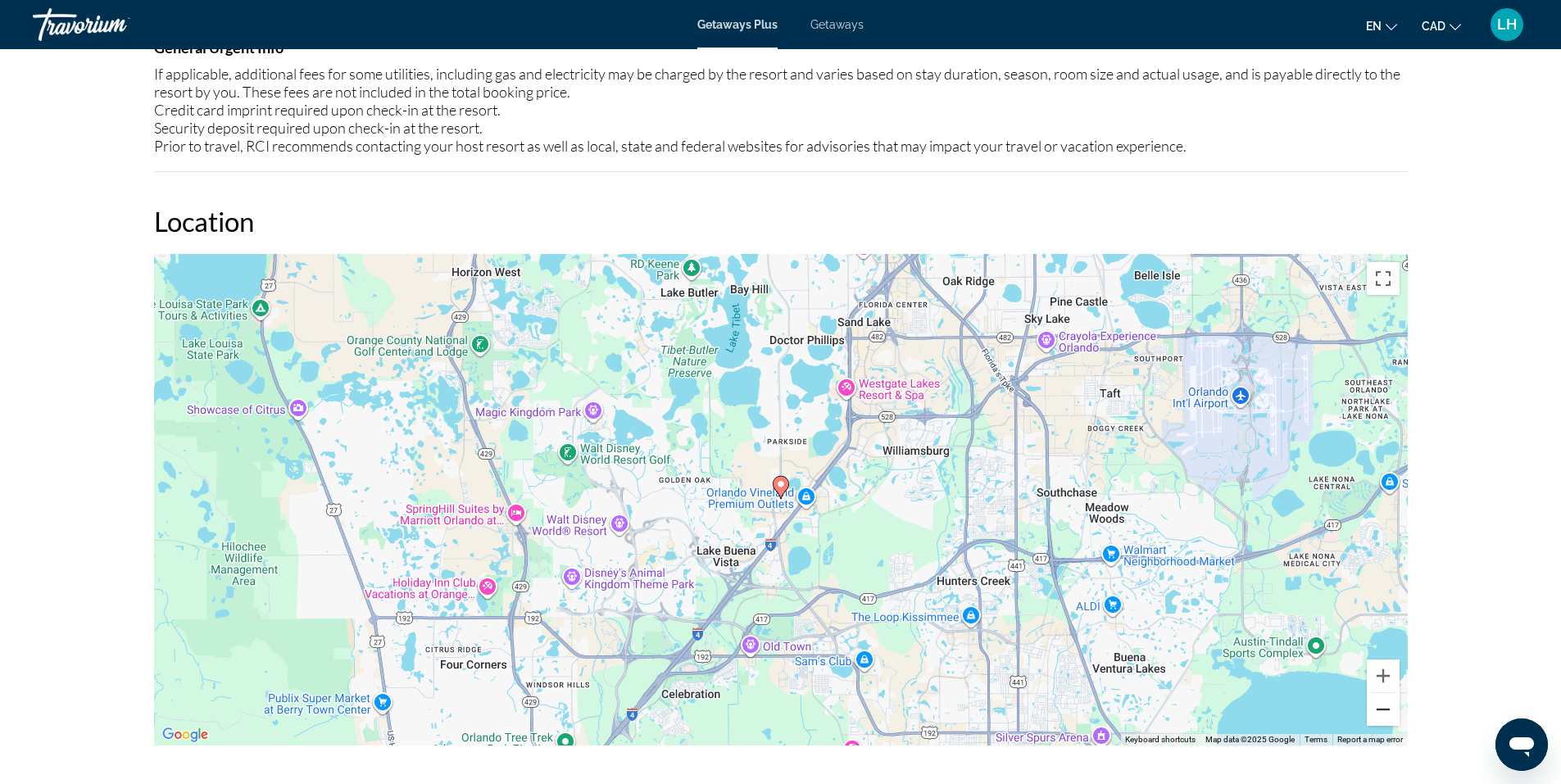
click at [1382, 710] on button "Zoom out" at bounding box center [1383, 709] width 32 height 32
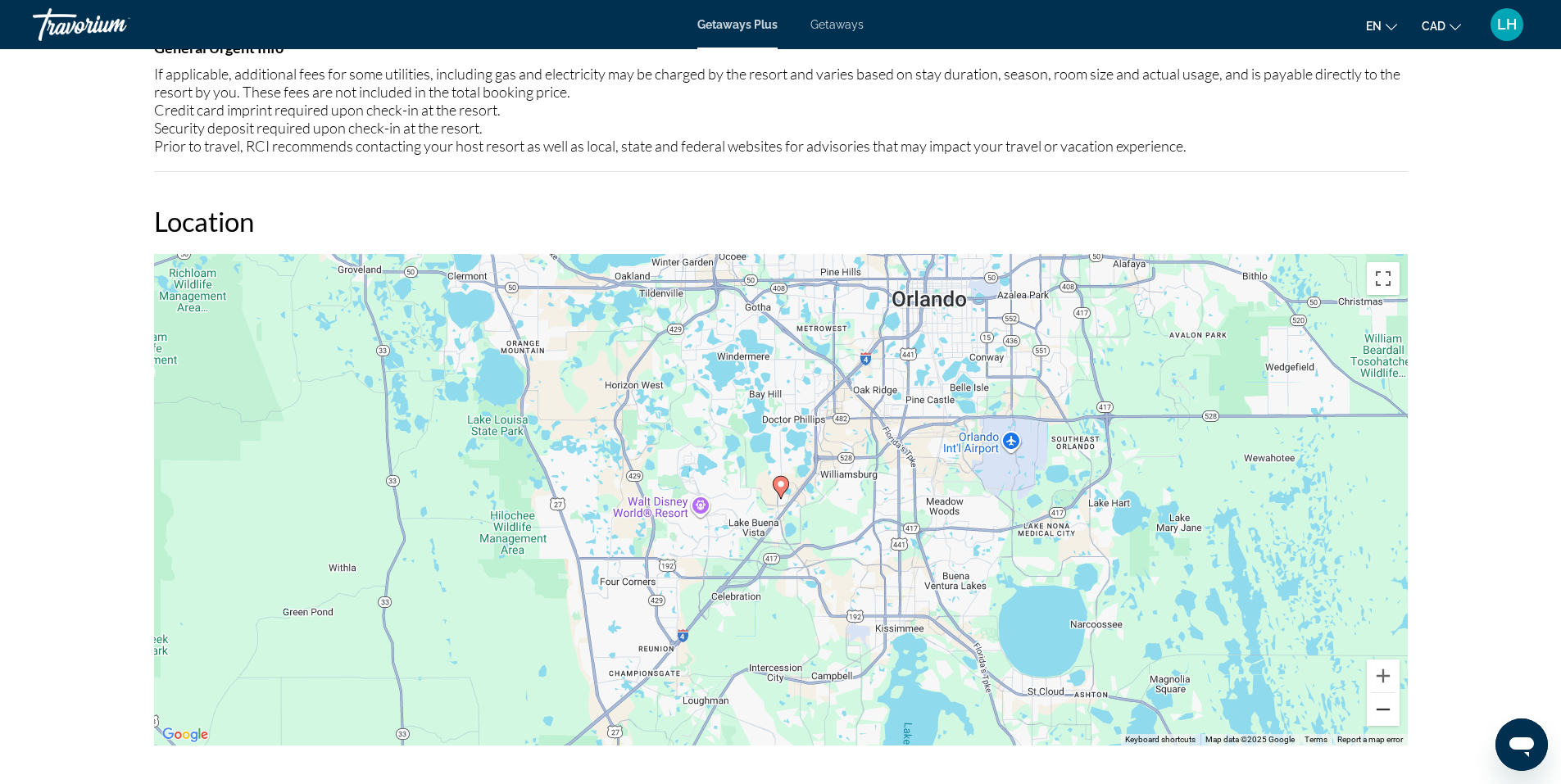
click at [1384, 703] on button "Zoom out" at bounding box center [1383, 709] width 32 height 32
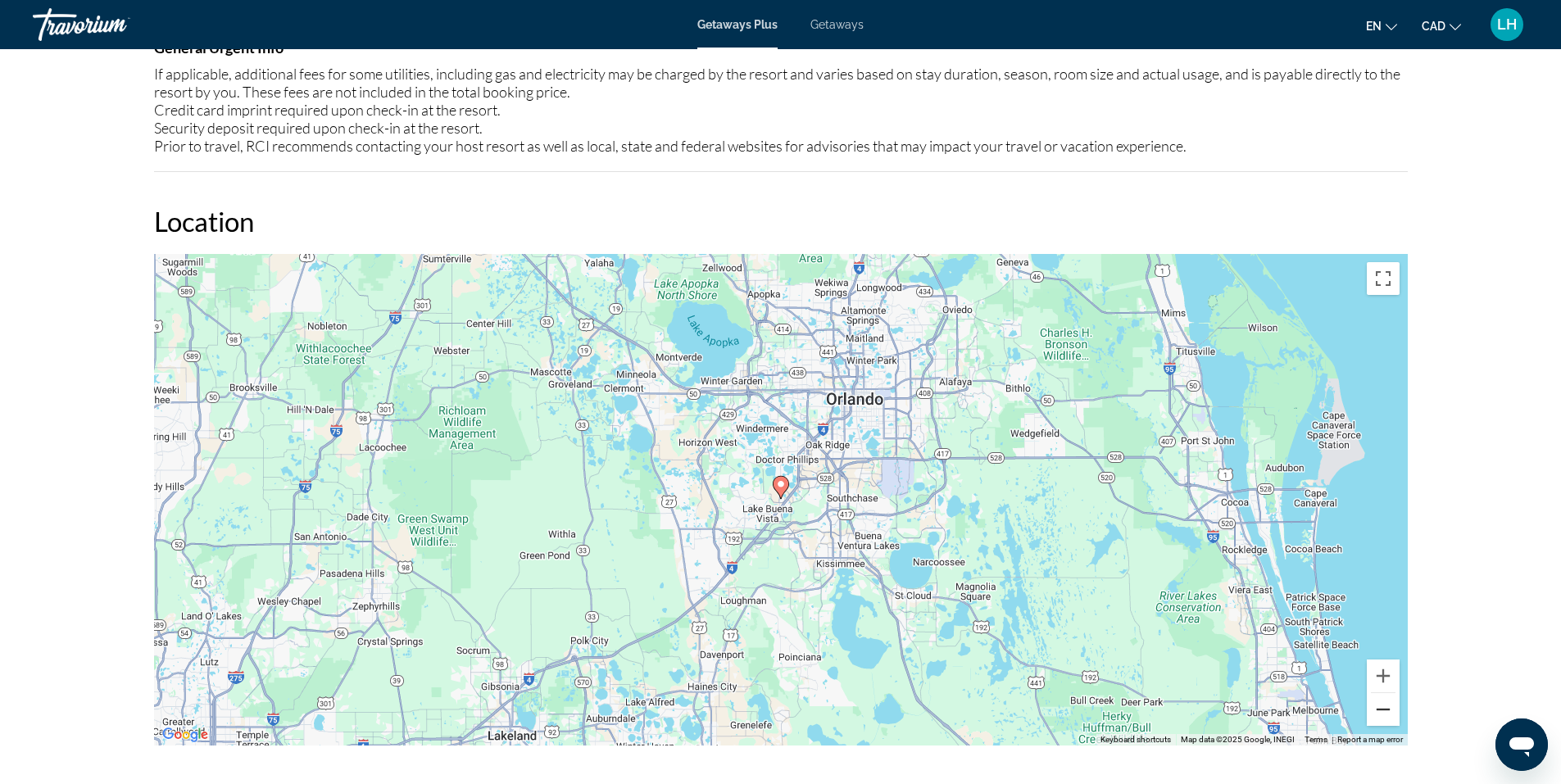
click at [1384, 703] on button "Zoom out" at bounding box center [1383, 709] width 32 height 32
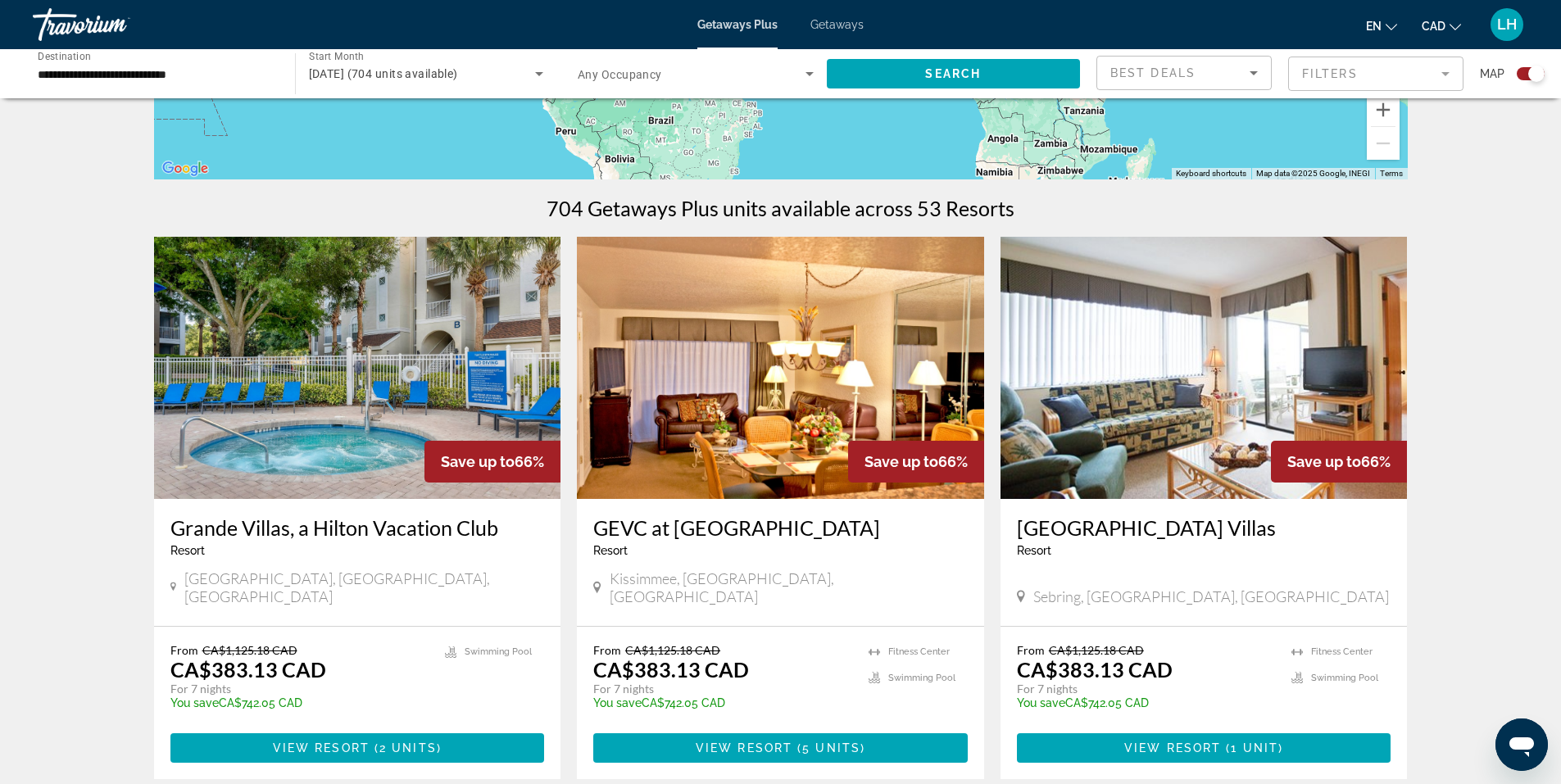
scroll to position [492, 0]
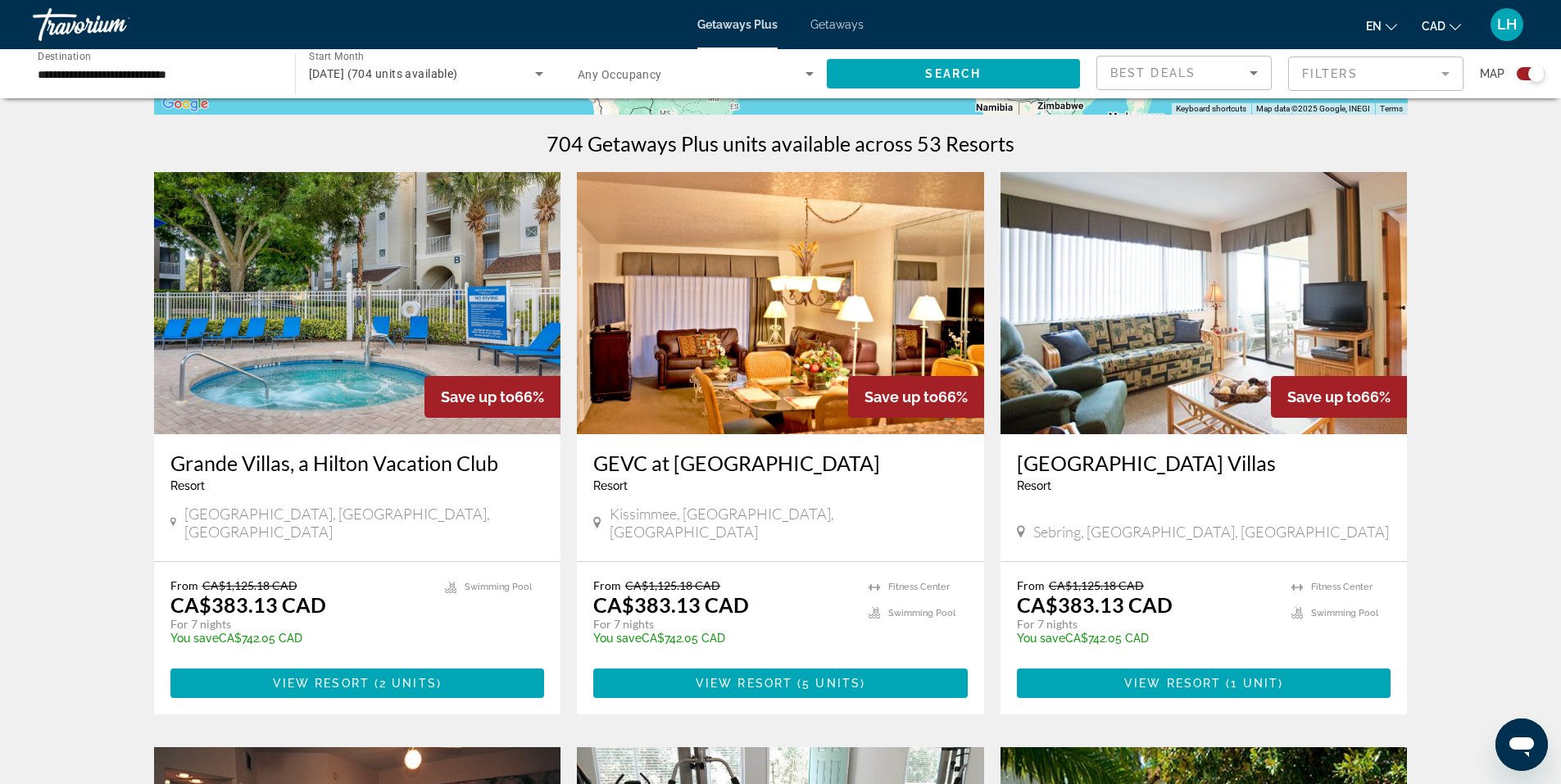
click at [742, 308] on img "Main content" at bounding box center [780, 302] width 407 height 263
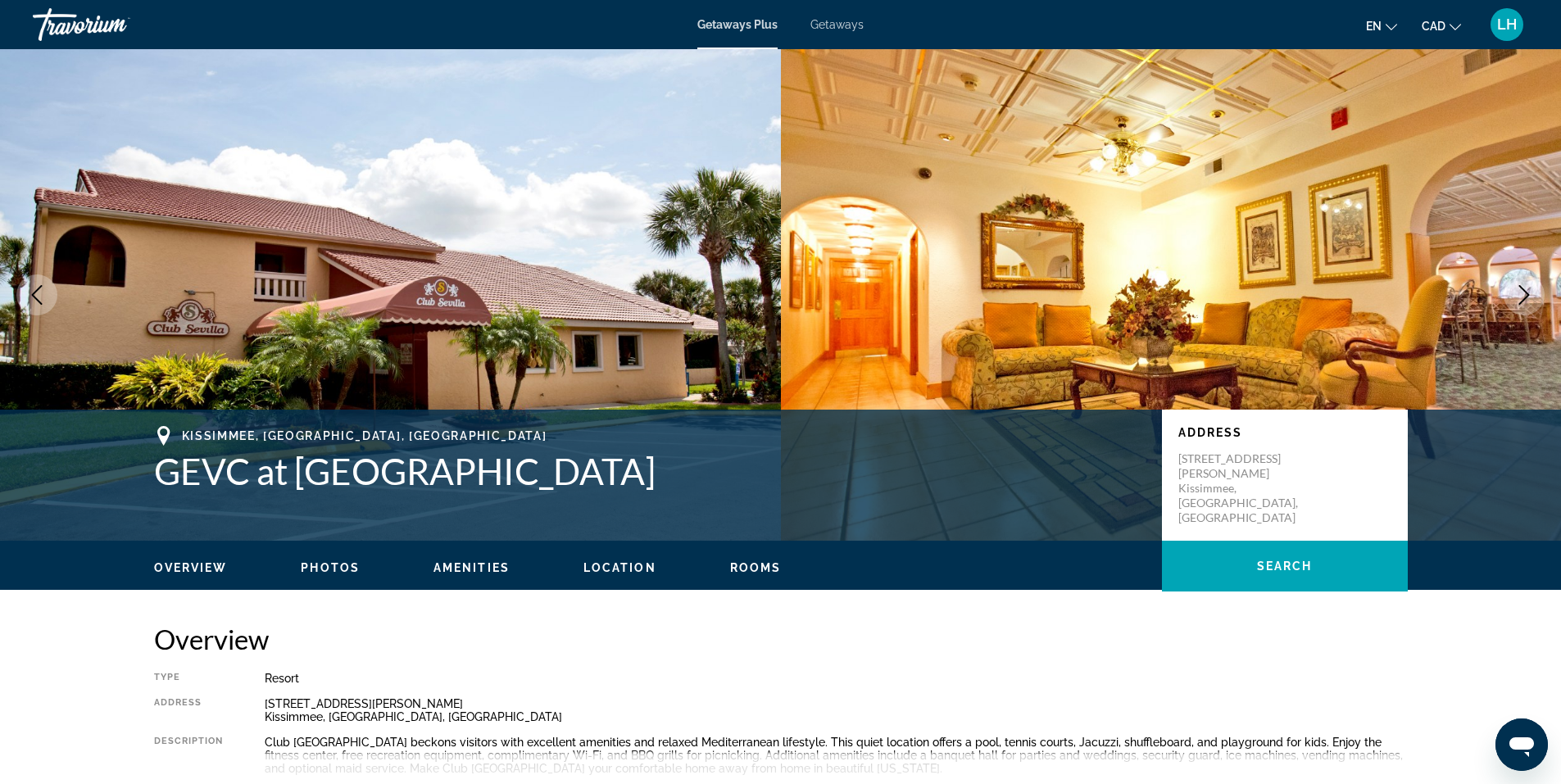
click at [1518, 290] on icon "Next image" at bounding box center [1524, 294] width 19 height 19
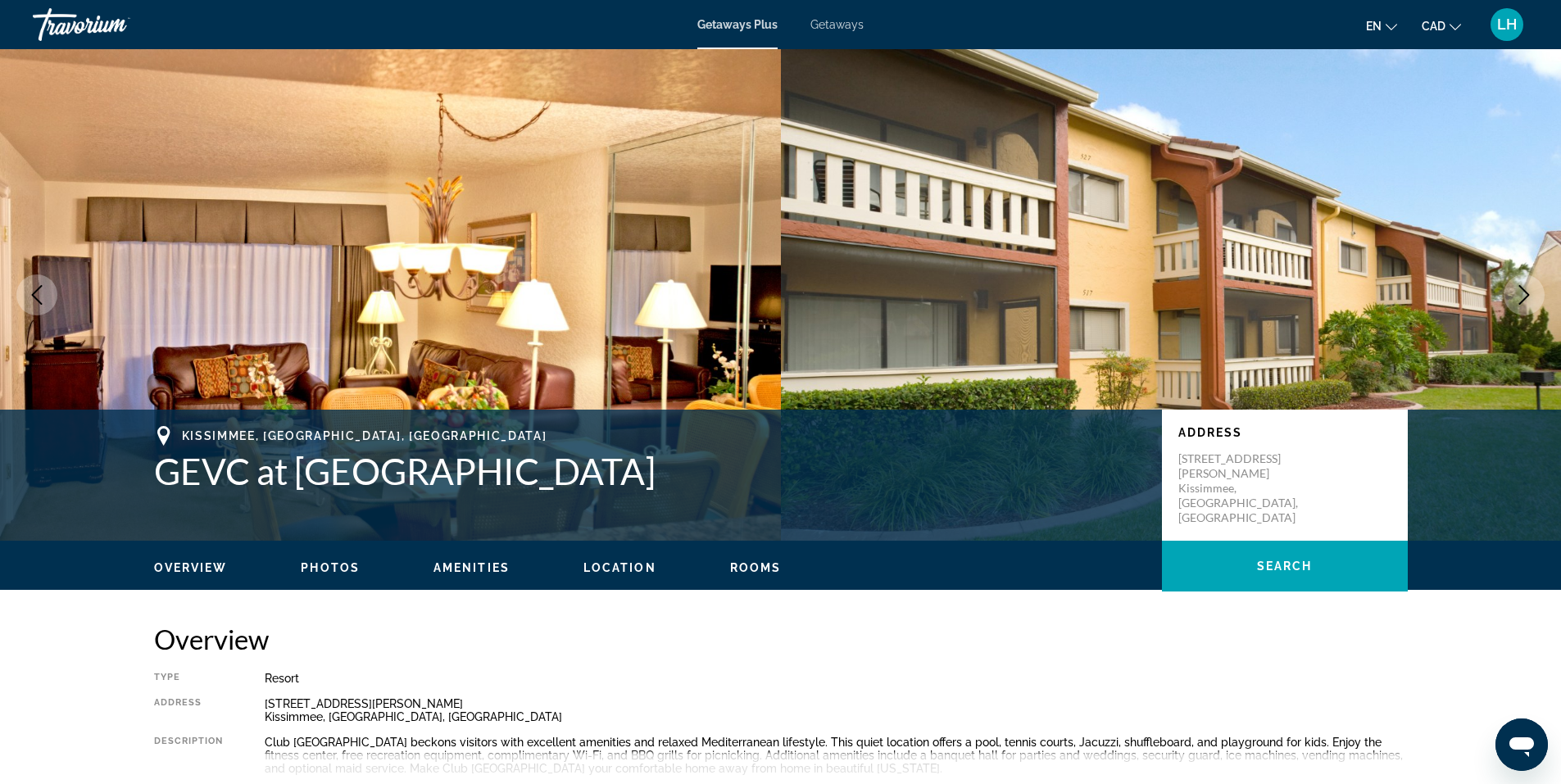
click at [1518, 290] on icon "Next image" at bounding box center [1524, 294] width 19 height 19
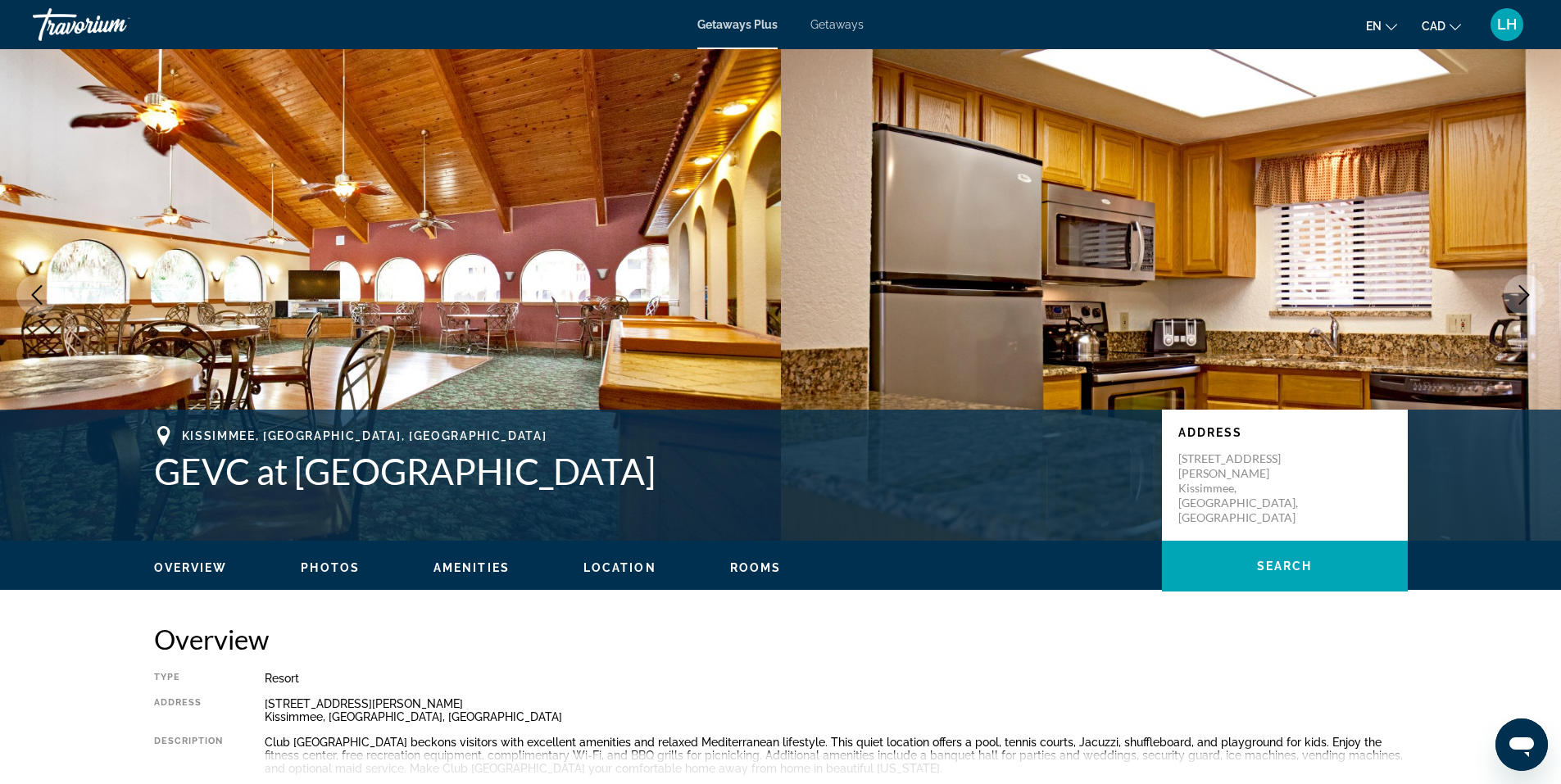
click at [1518, 290] on icon "Next image" at bounding box center [1524, 294] width 19 height 19
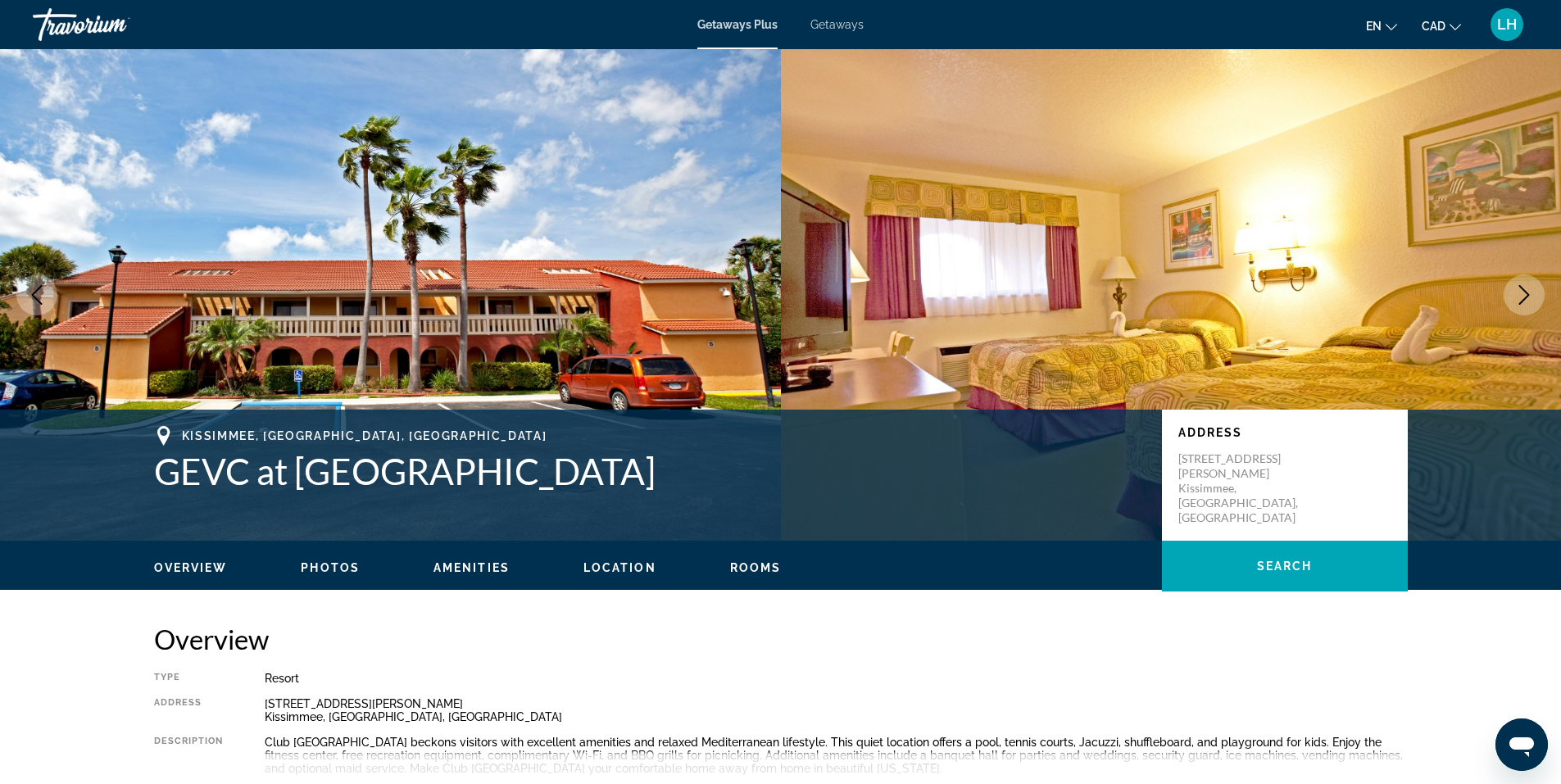
click at [1518, 290] on icon "Next image" at bounding box center [1524, 294] width 19 height 19
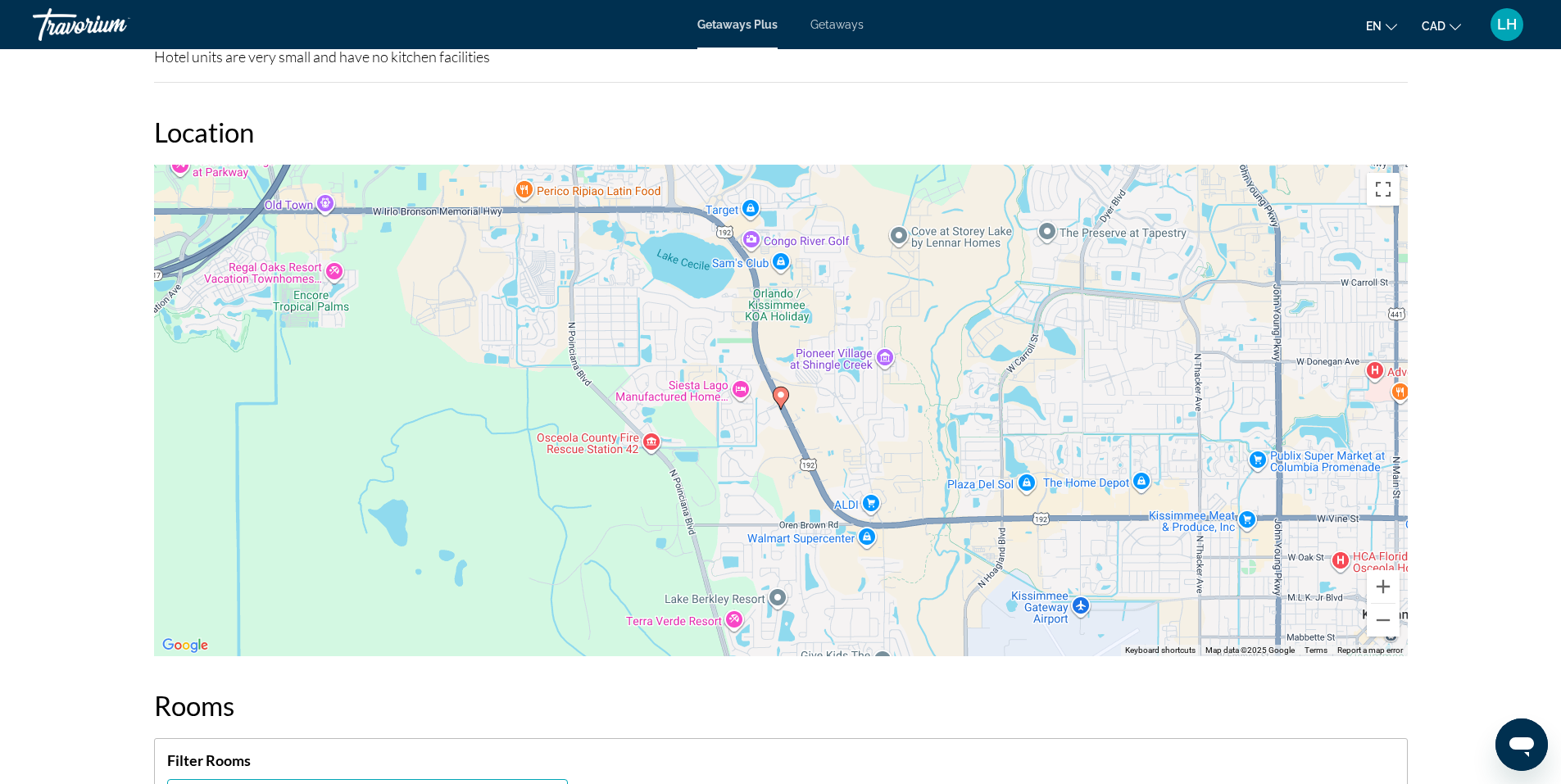
scroll to position [2130, 0]
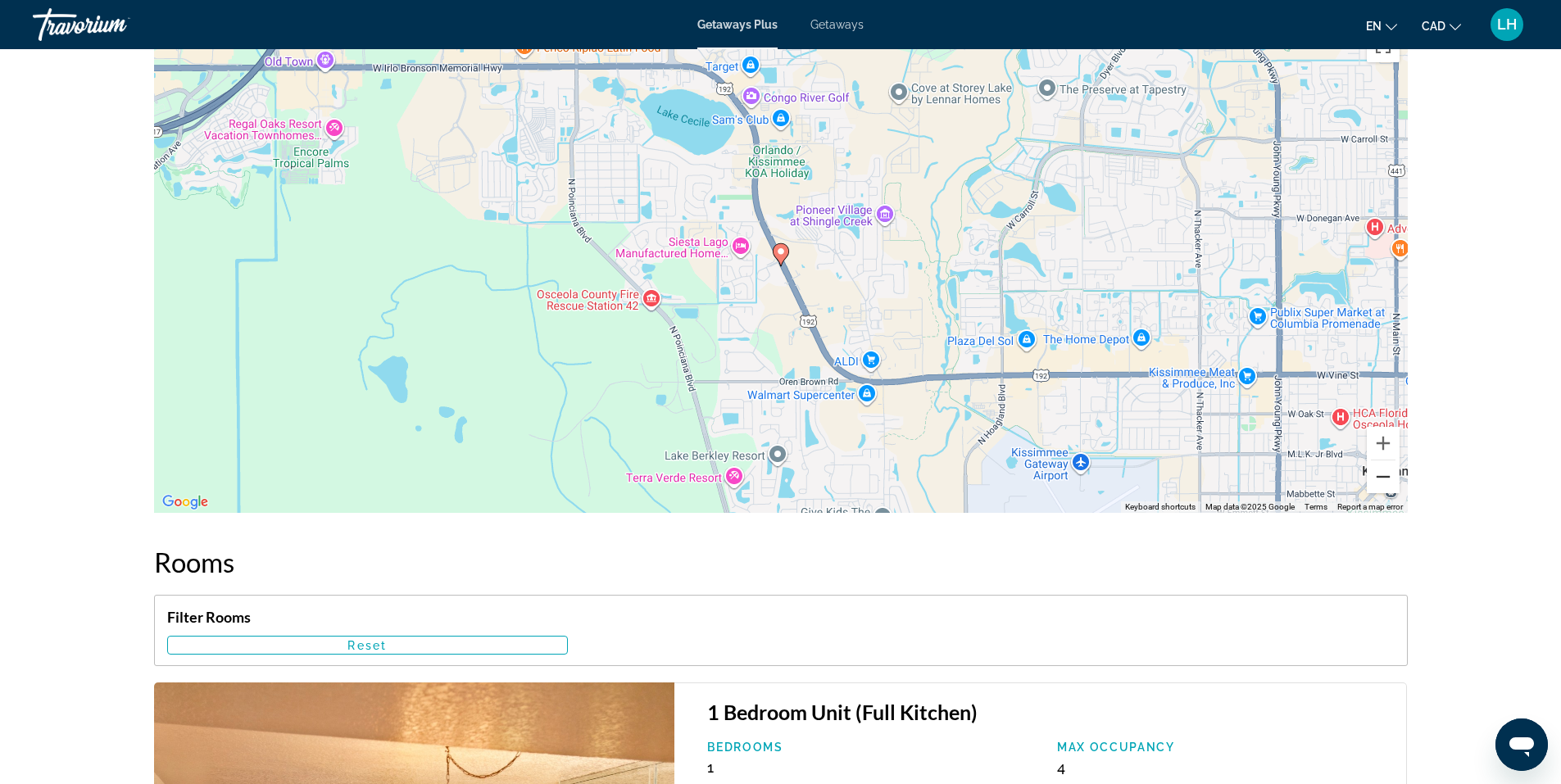
click at [1388, 480] on button "Zoom out" at bounding box center [1383, 476] width 32 height 32
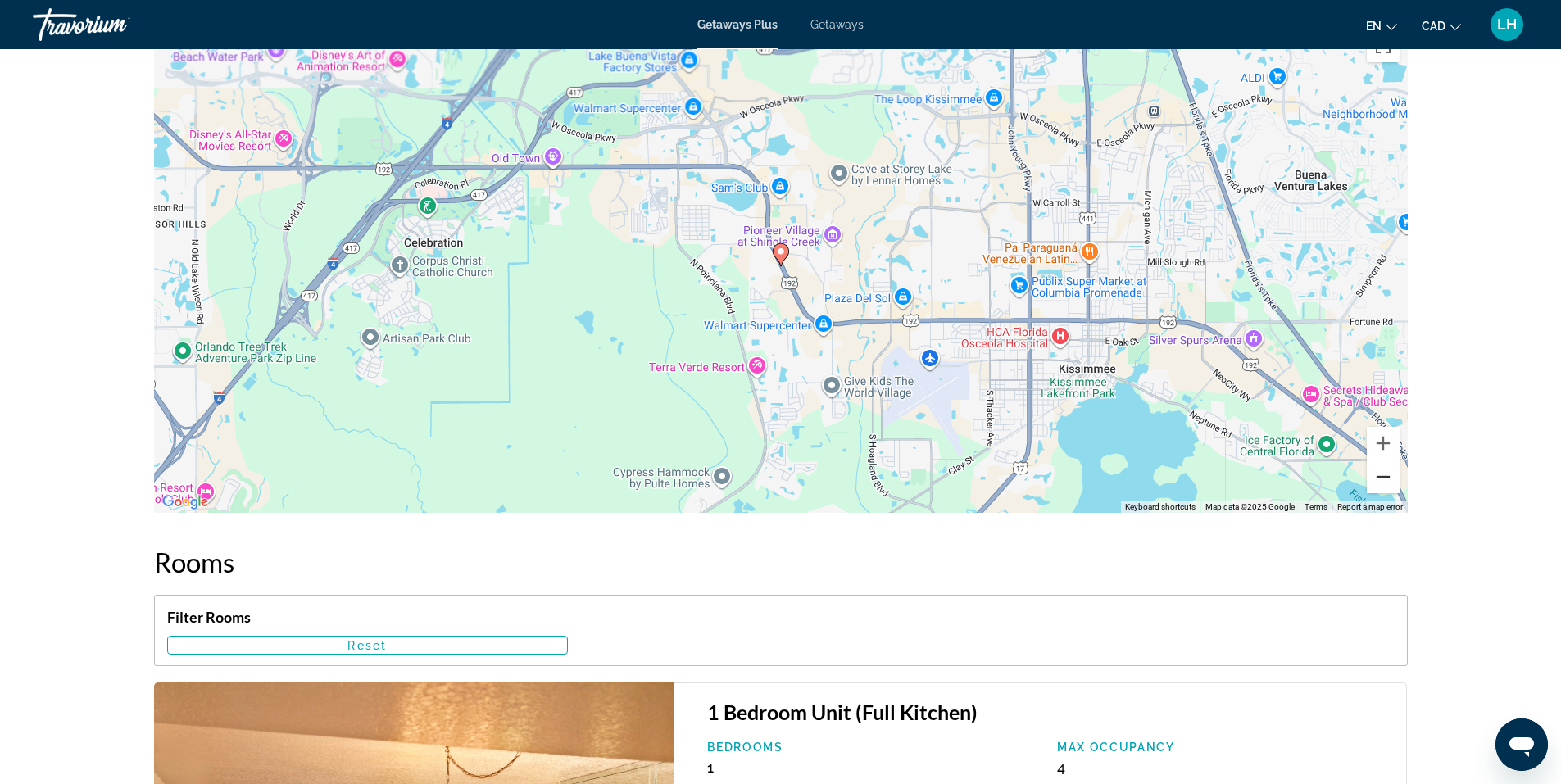
click at [1388, 480] on button "Zoom out" at bounding box center [1383, 476] width 32 height 32
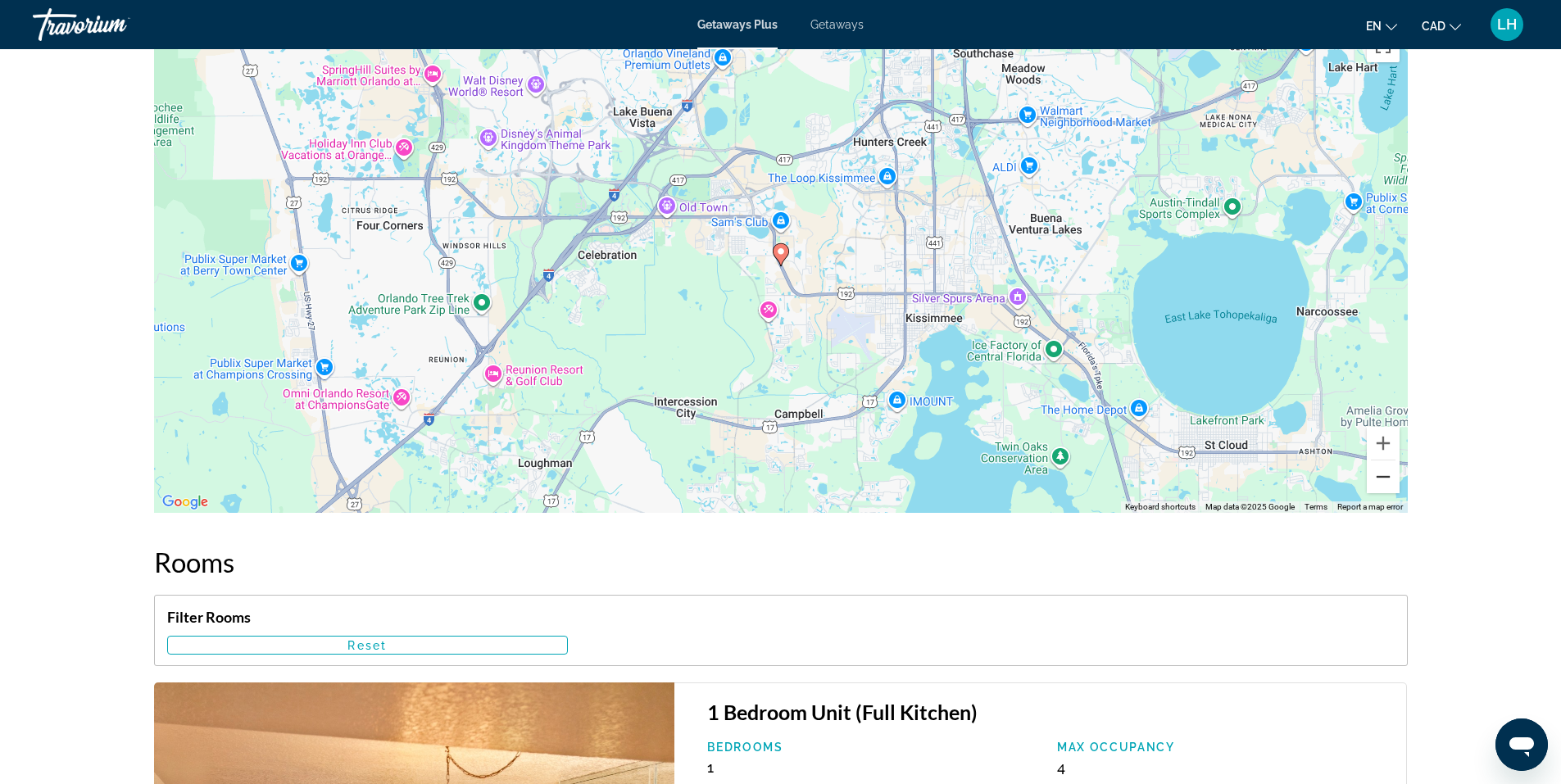
click at [1388, 480] on button "Zoom out" at bounding box center [1383, 476] width 32 height 32
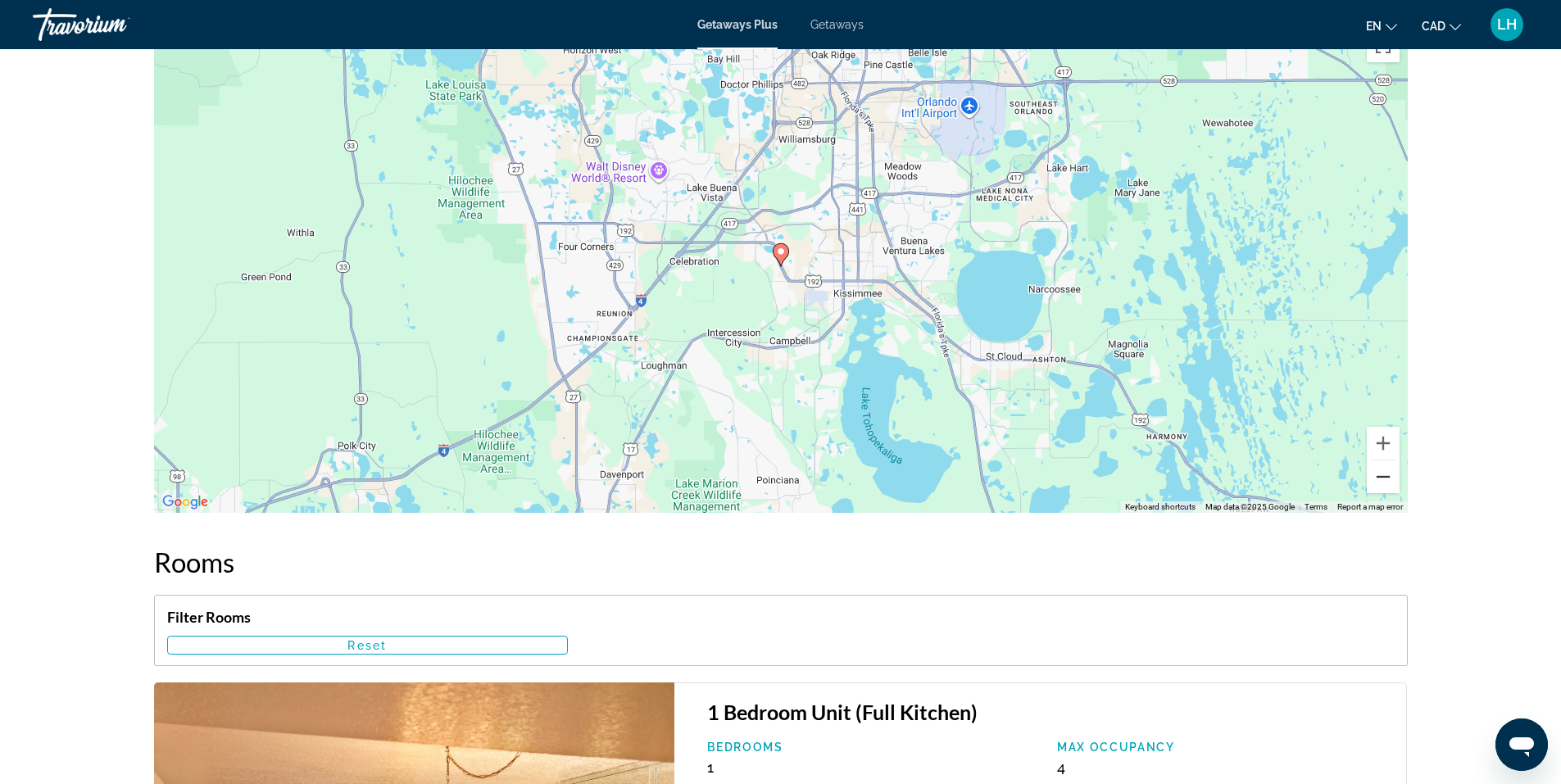
click at [1388, 480] on button "Zoom out" at bounding box center [1383, 476] width 32 height 32
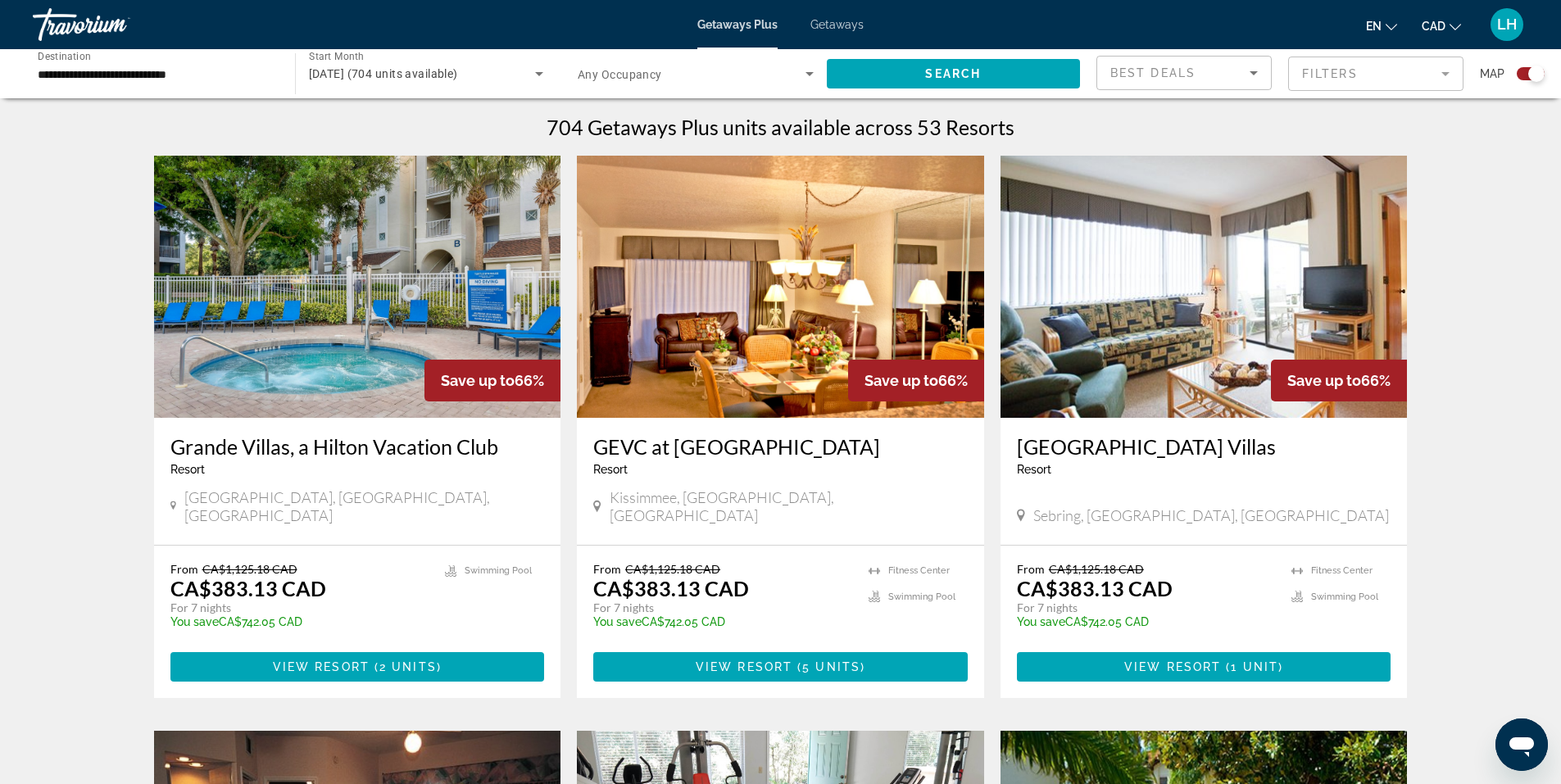
scroll to position [573, 0]
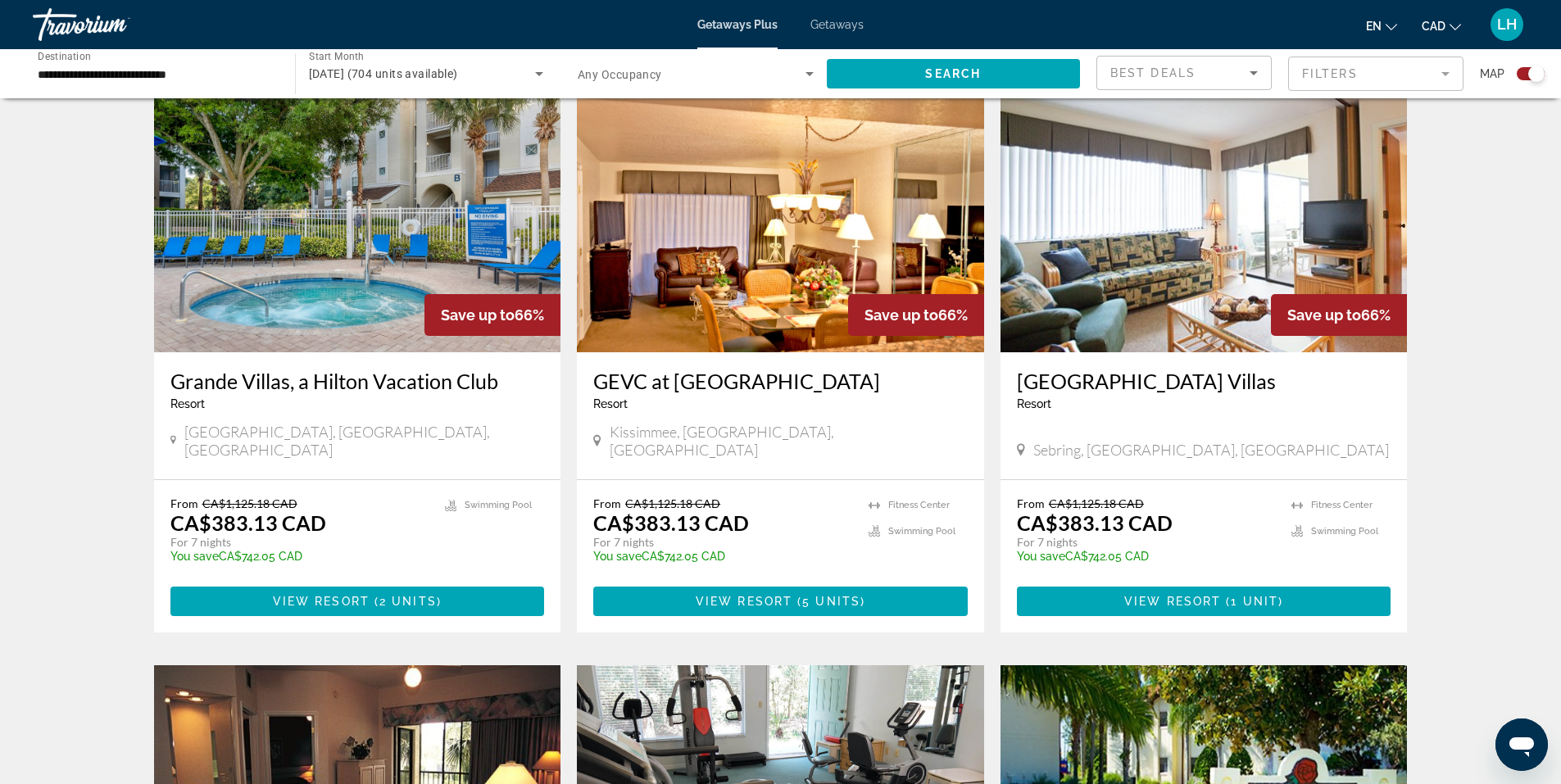
click at [1224, 274] on img "Main content" at bounding box center [1204, 221] width 407 height 263
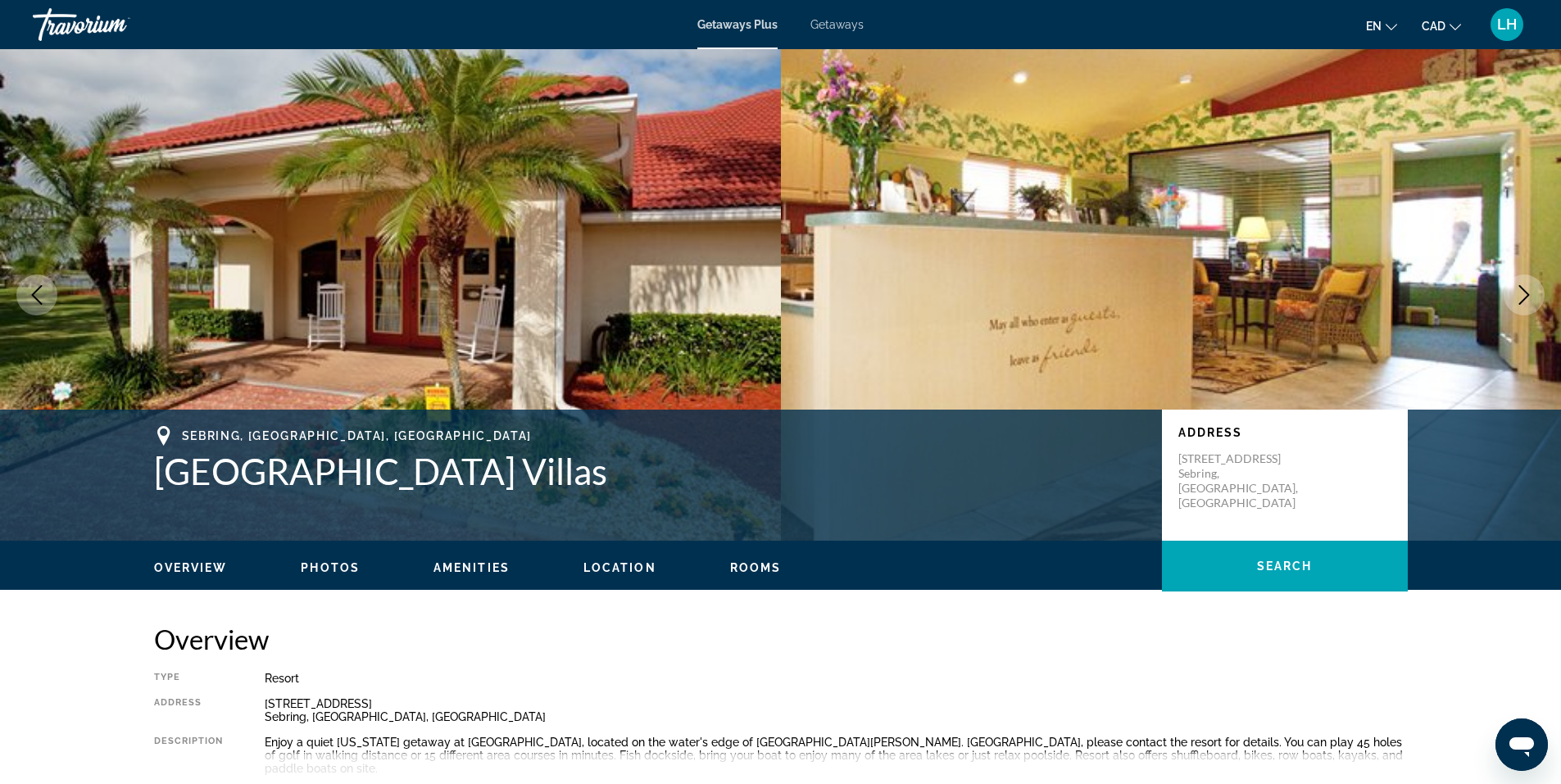
click at [1514, 291] on button "Next image" at bounding box center [1524, 295] width 41 height 41
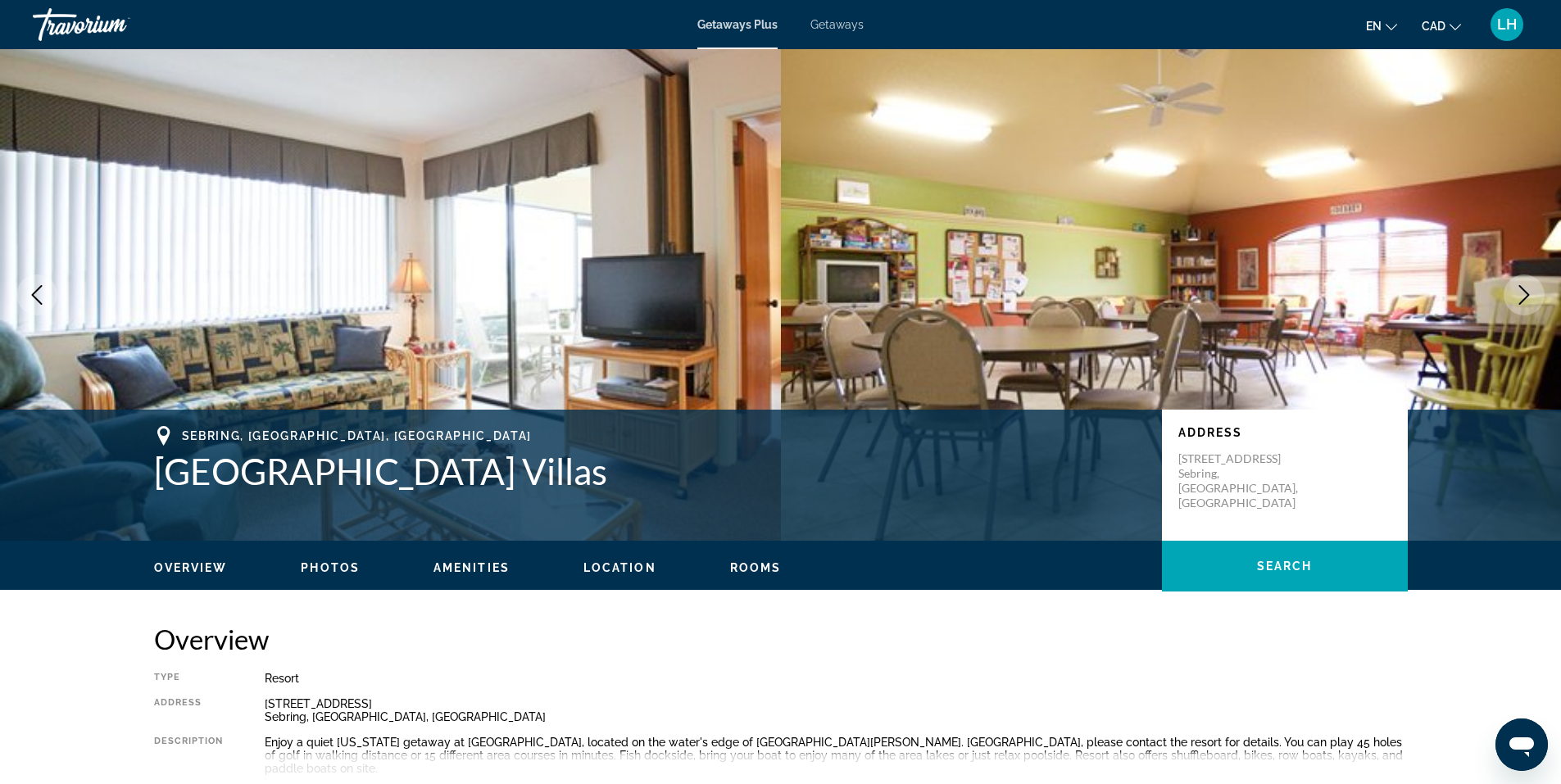
click at [1514, 291] on button "Next image" at bounding box center [1524, 295] width 41 height 41
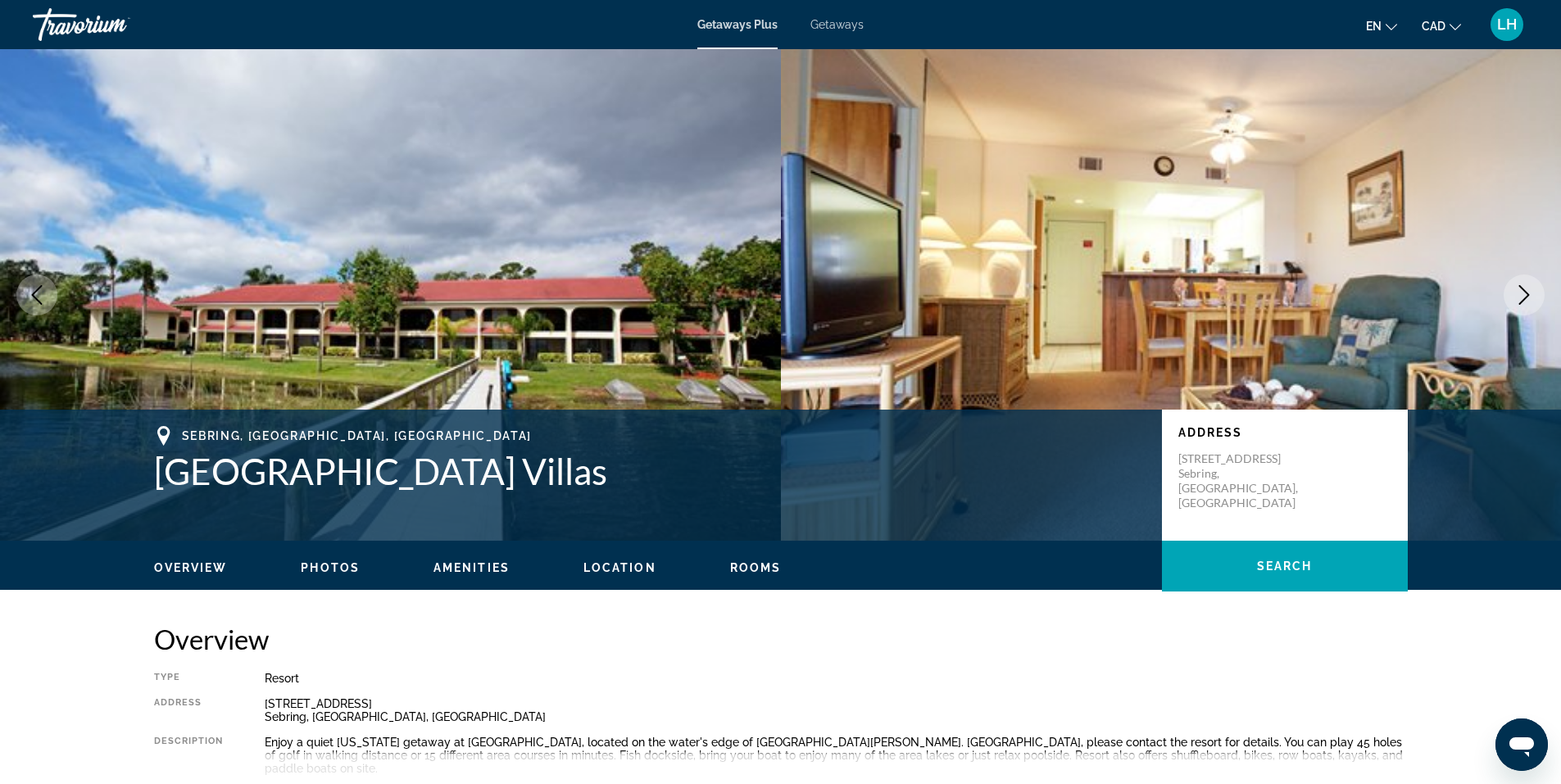
click at [1514, 291] on button "Next image" at bounding box center [1524, 295] width 41 height 41
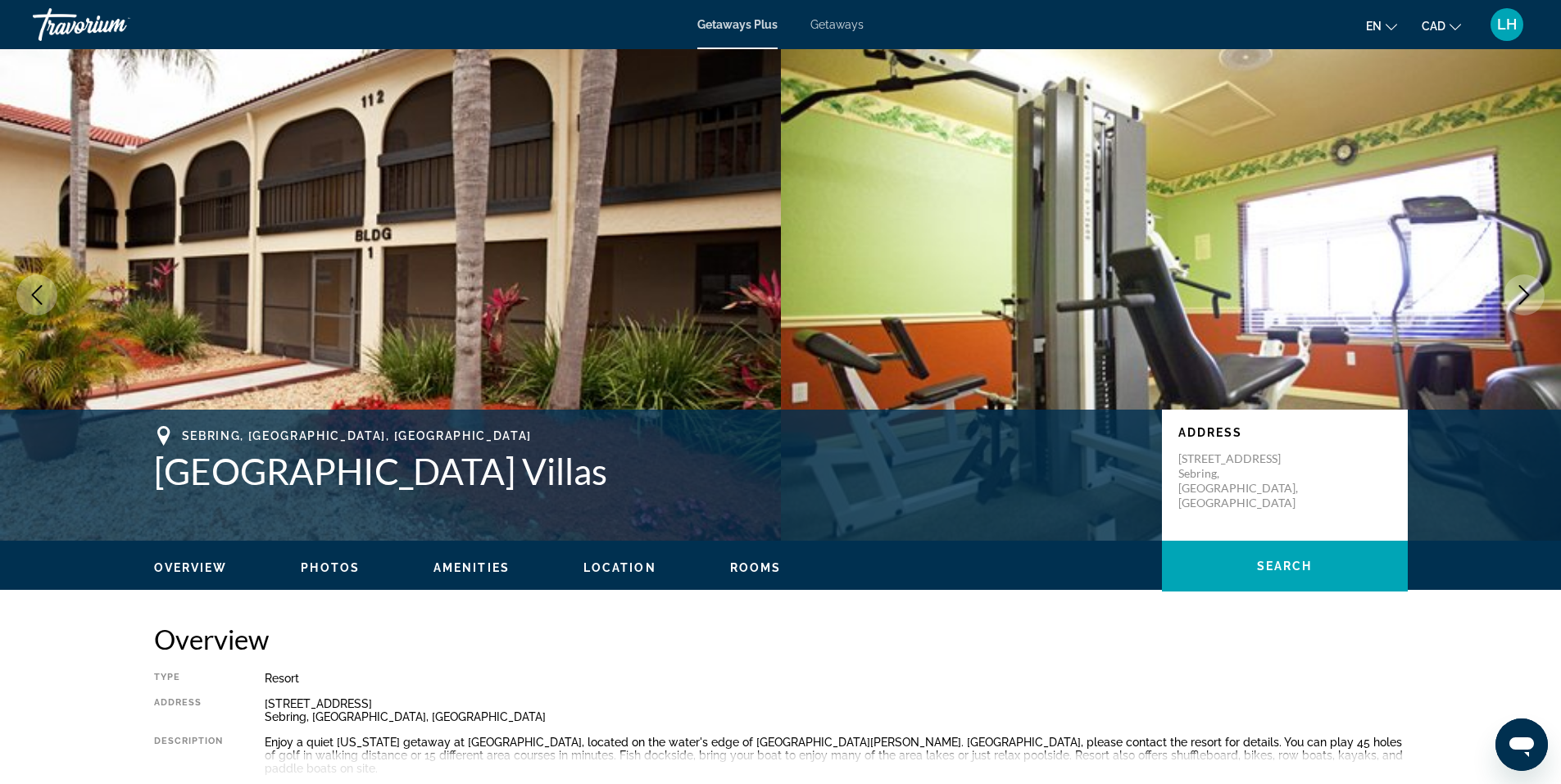
click at [1514, 291] on button "Next image" at bounding box center [1524, 295] width 41 height 41
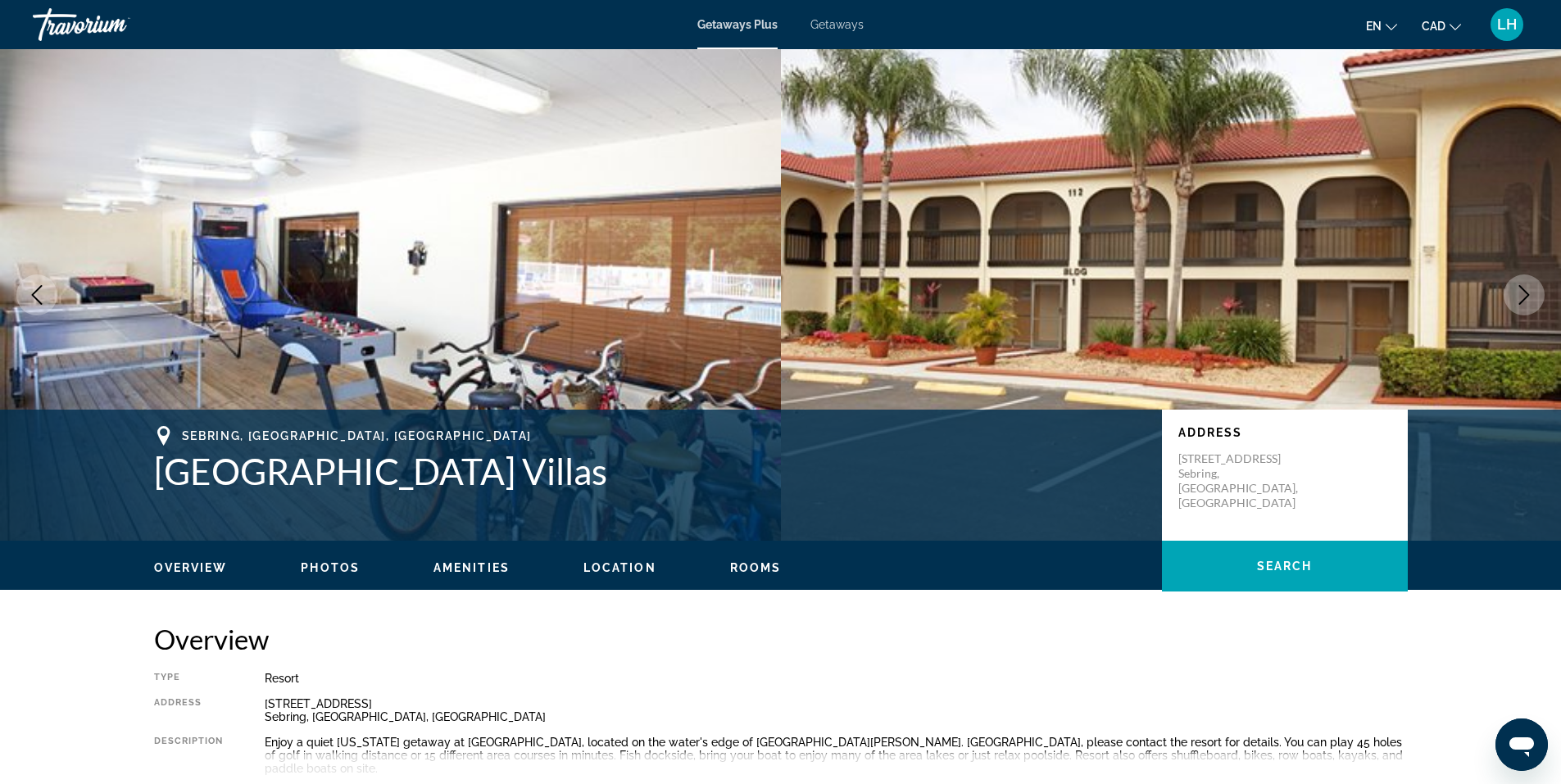
click at [1514, 291] on button "Next image" at bounding box center [1524, 295] width 41 height 41
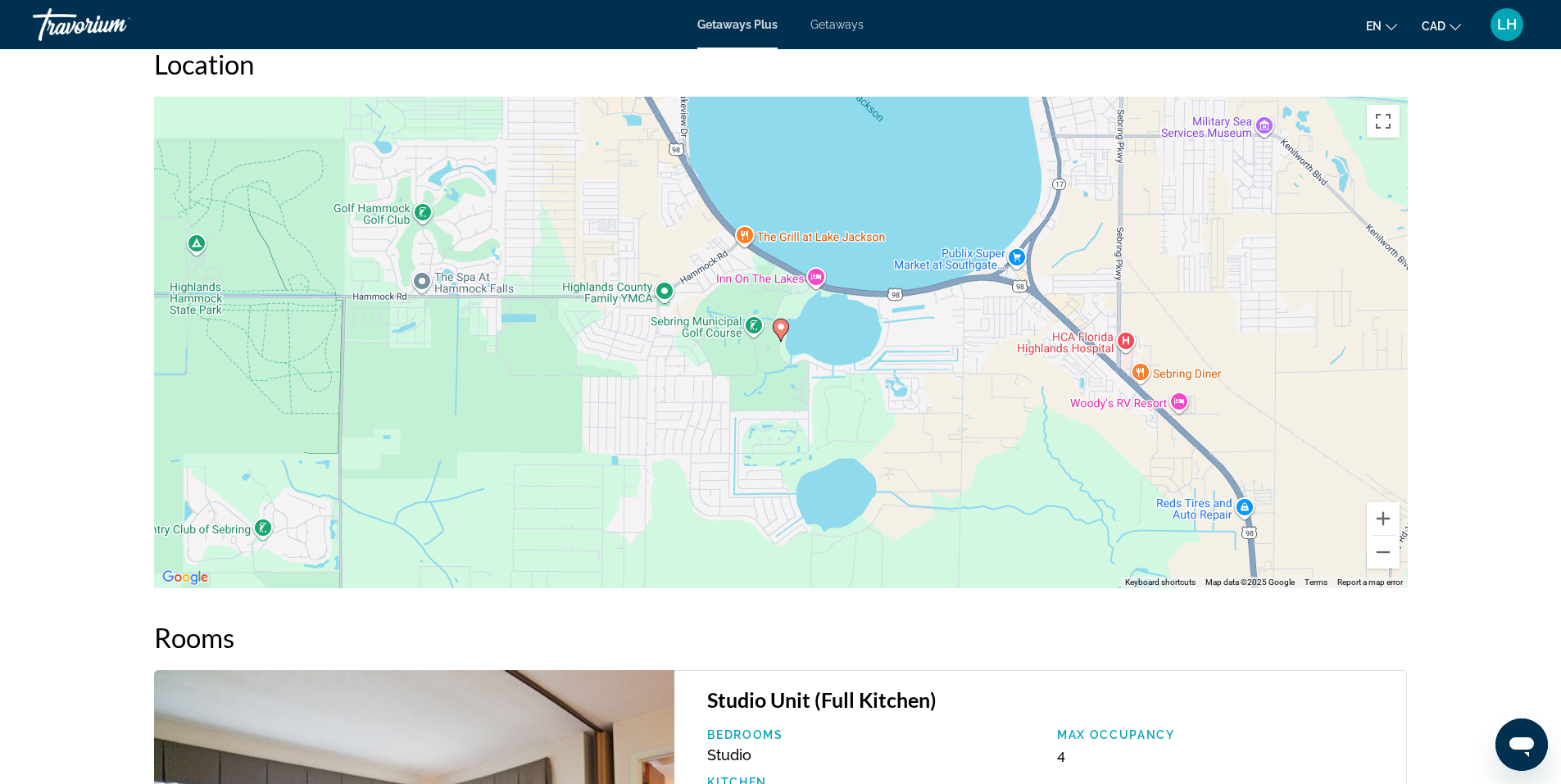
scroll to position [2212, 0]
click at [1383, 543] on button "Zoom out" at bounding box center [1383, 551] width 32 height 32
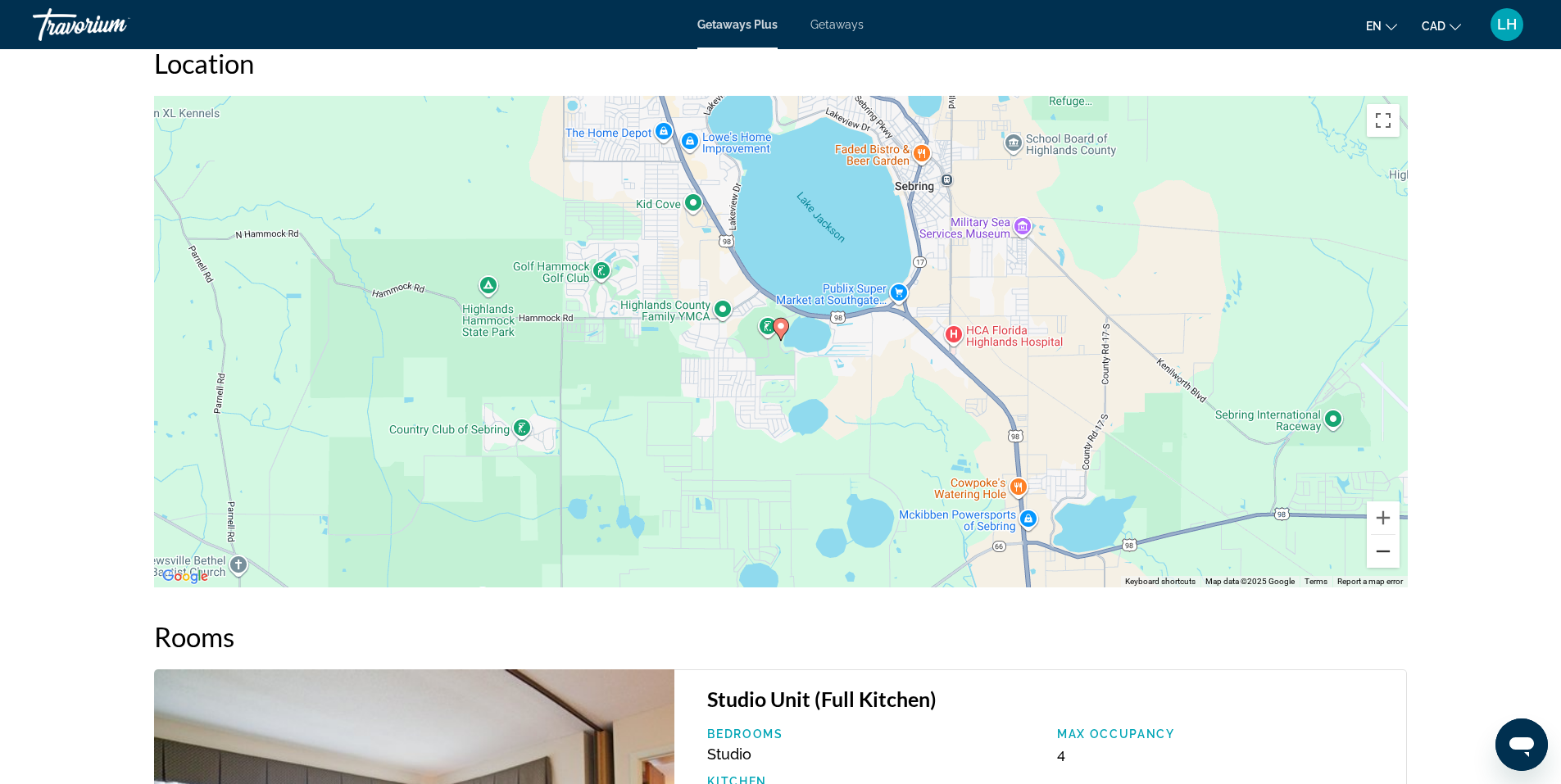
click at [1383, 543] on button "Zoom out" at bounding box center [1383, 551] width 32 height 32
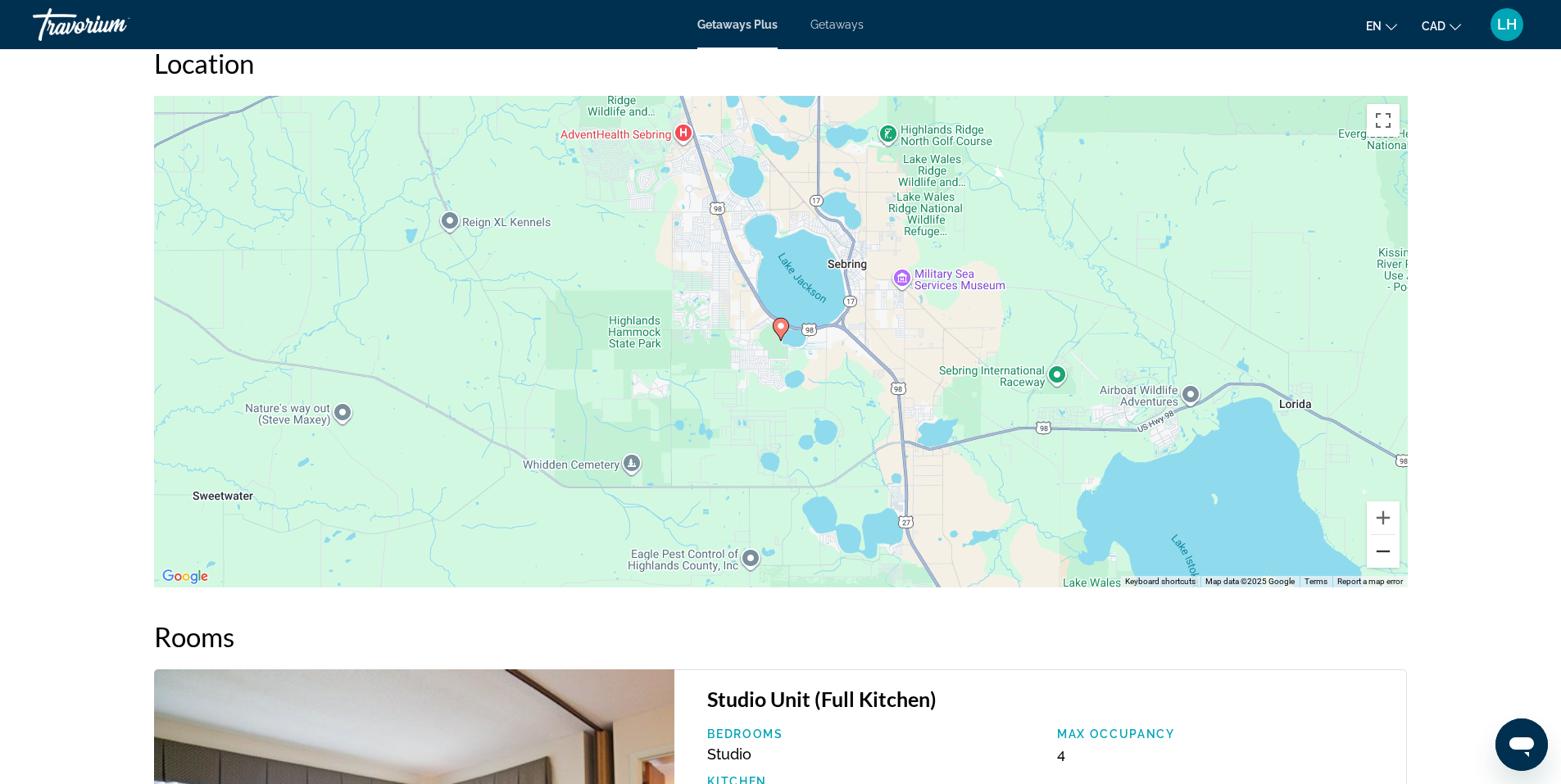
click at [1383, 543] on button "Zoom out" at bounding box center [1383, 551] width 32 height 32
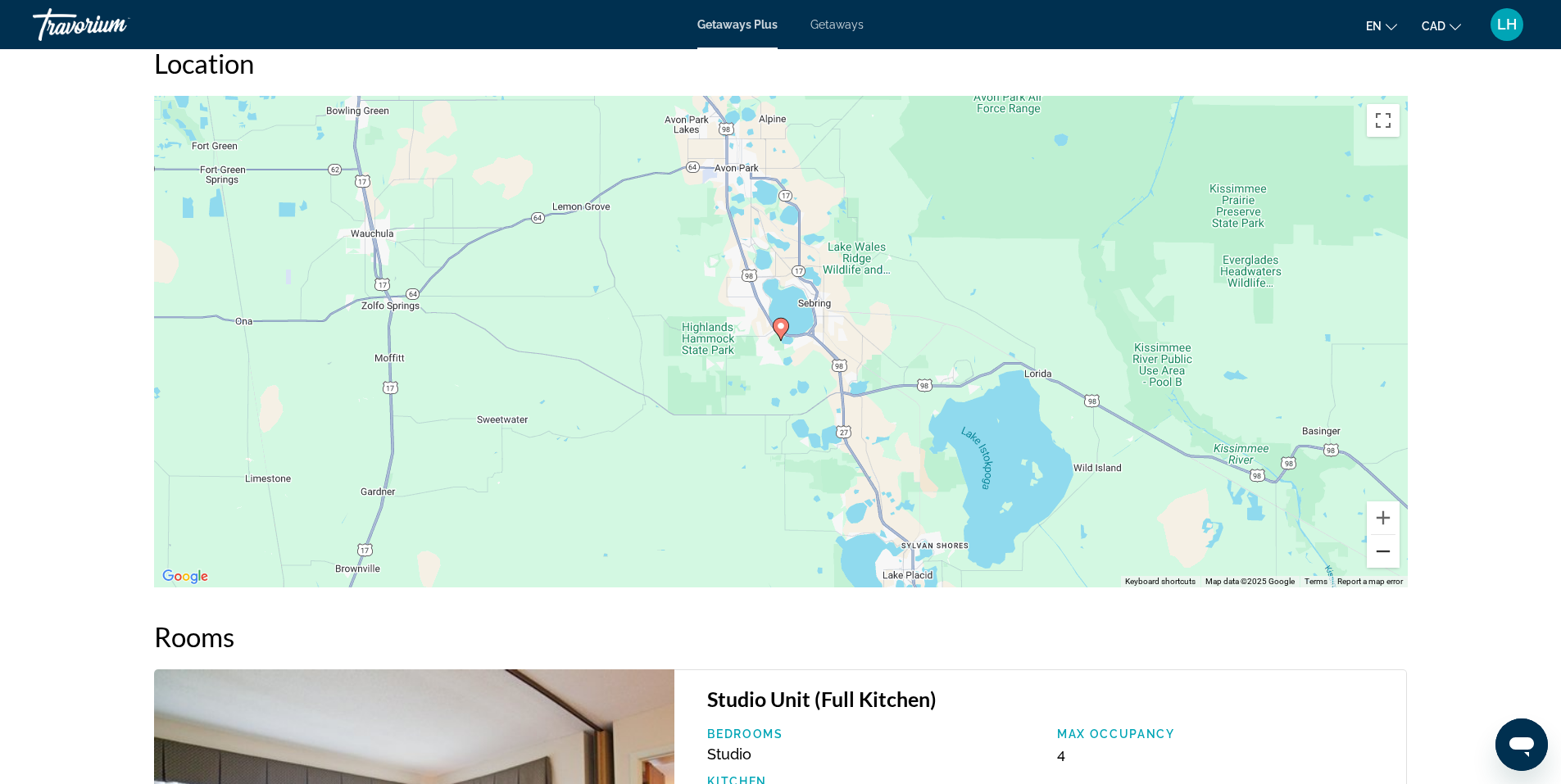
click at [1383, 543] on button "Zoom out" at bounding box center [1383, 551] width 32 height 32
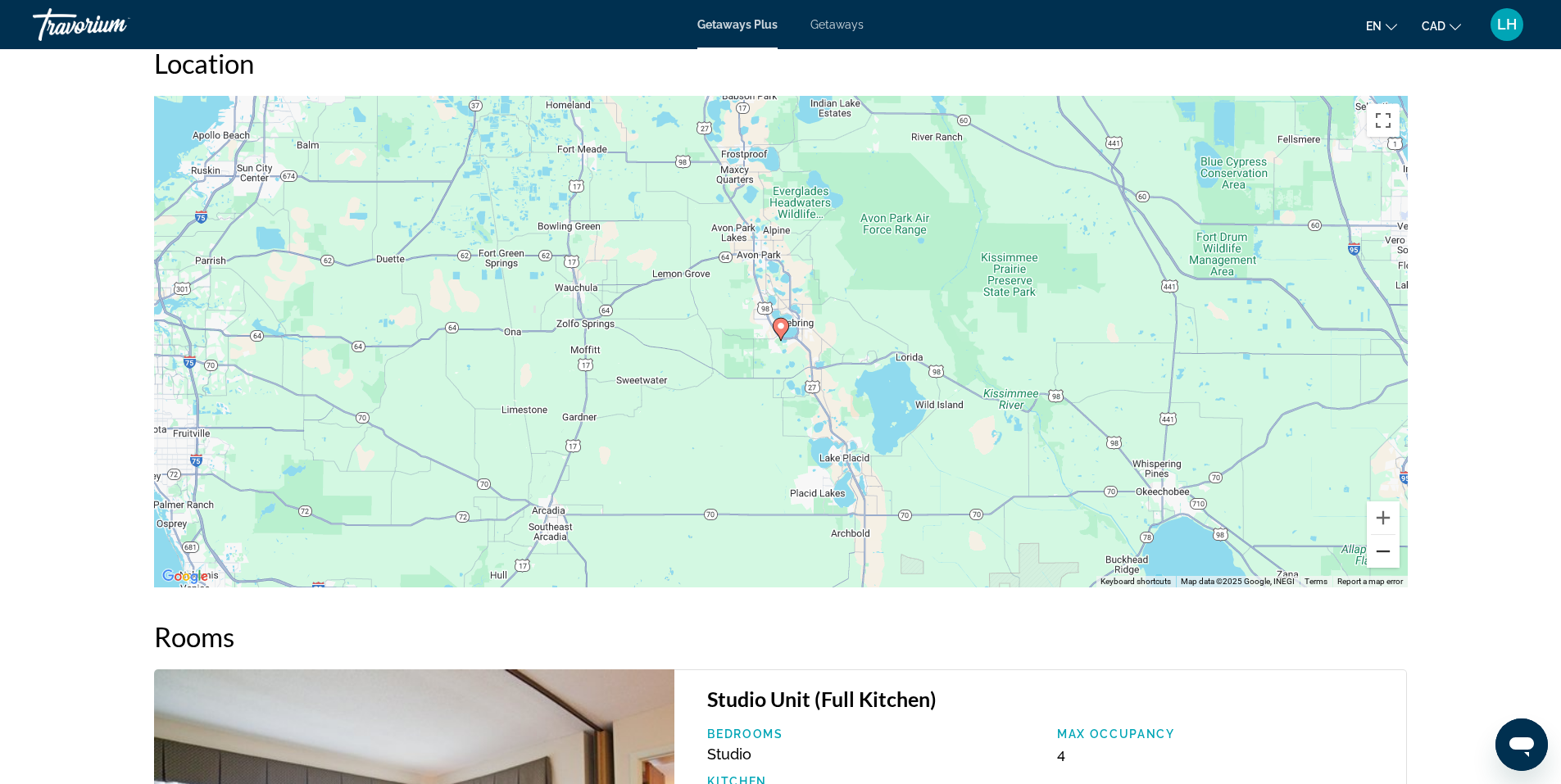
click at [1383, 543] on button "Zoom out" at bounding box center [1383, 551] width 32 height 32
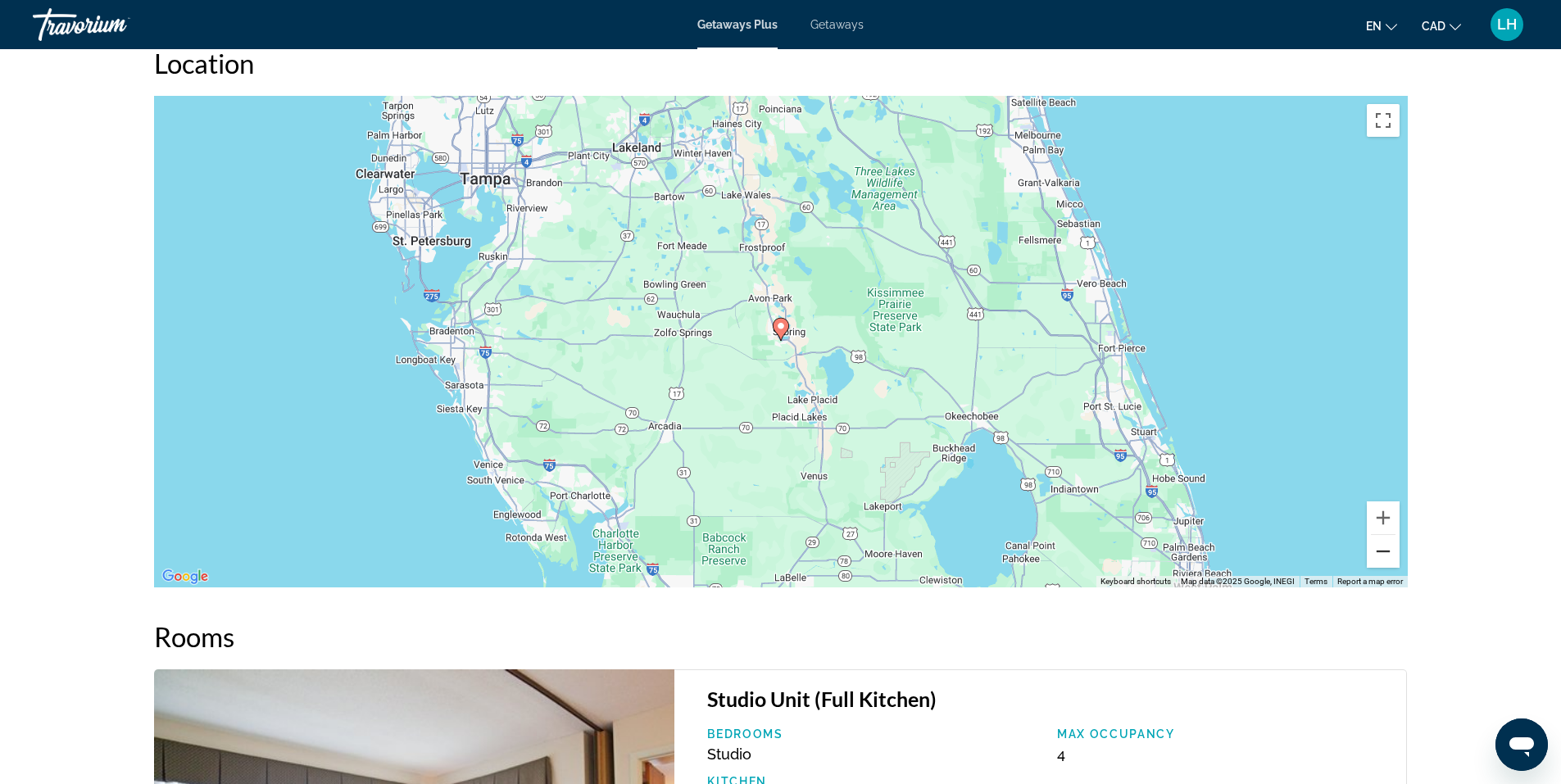
click at [1383, 543] on button "Zoom out" at bounding box center [1383, 551] width 32 height 32
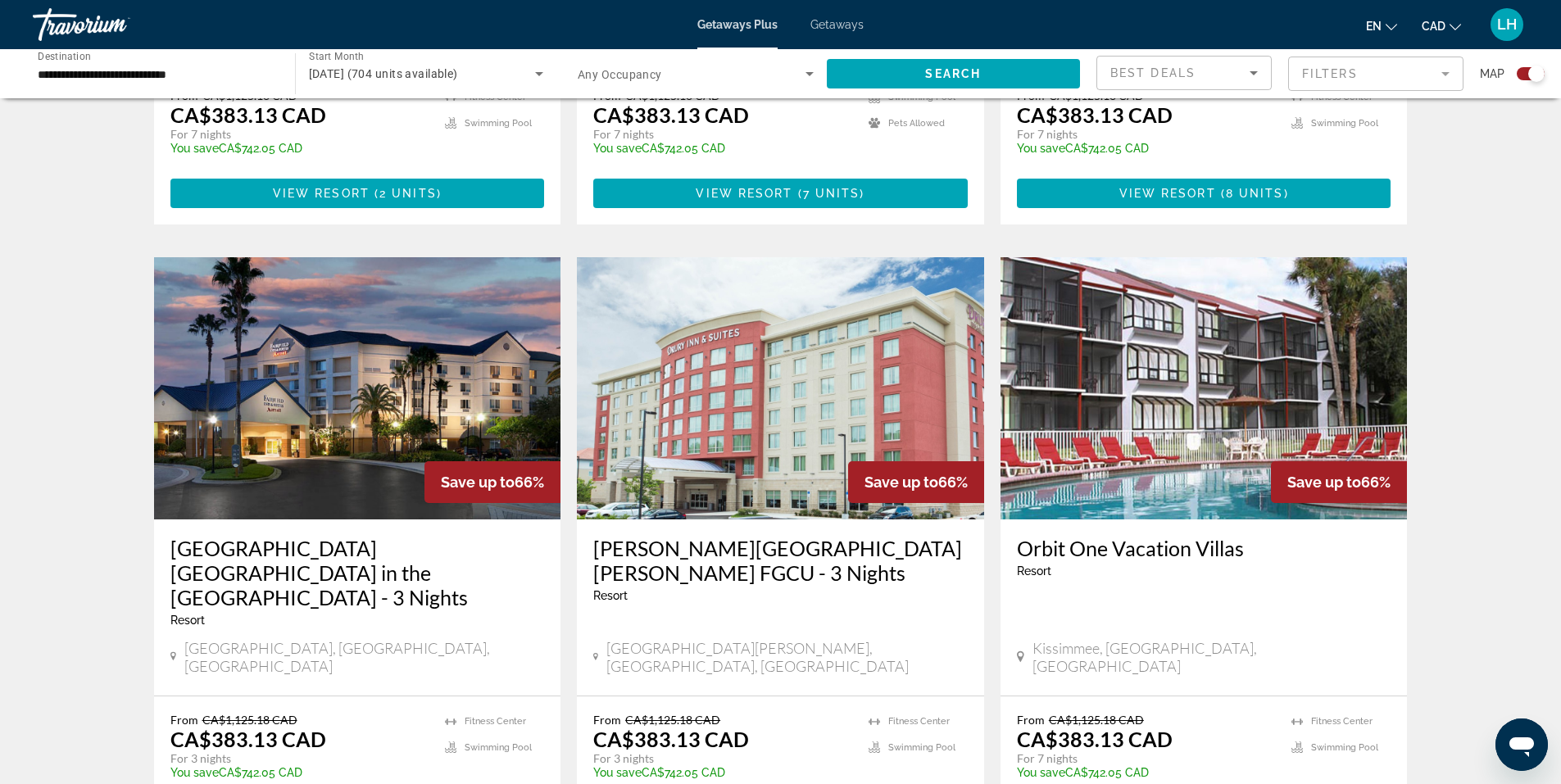
scroll to position [1639, 0]
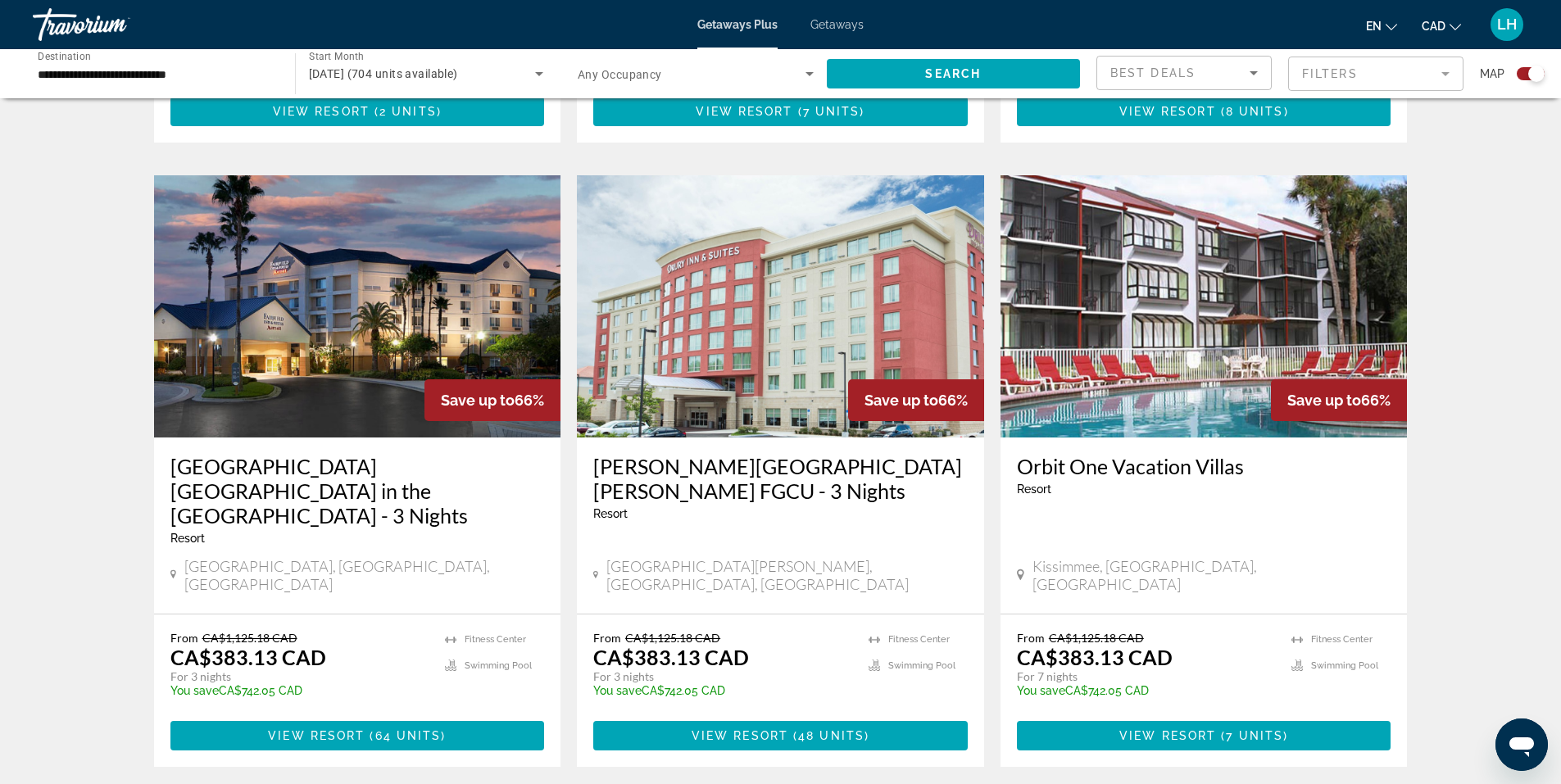
click at [317, 289] on img "Main content" at bounding box center [357, 306] width 407 height 263
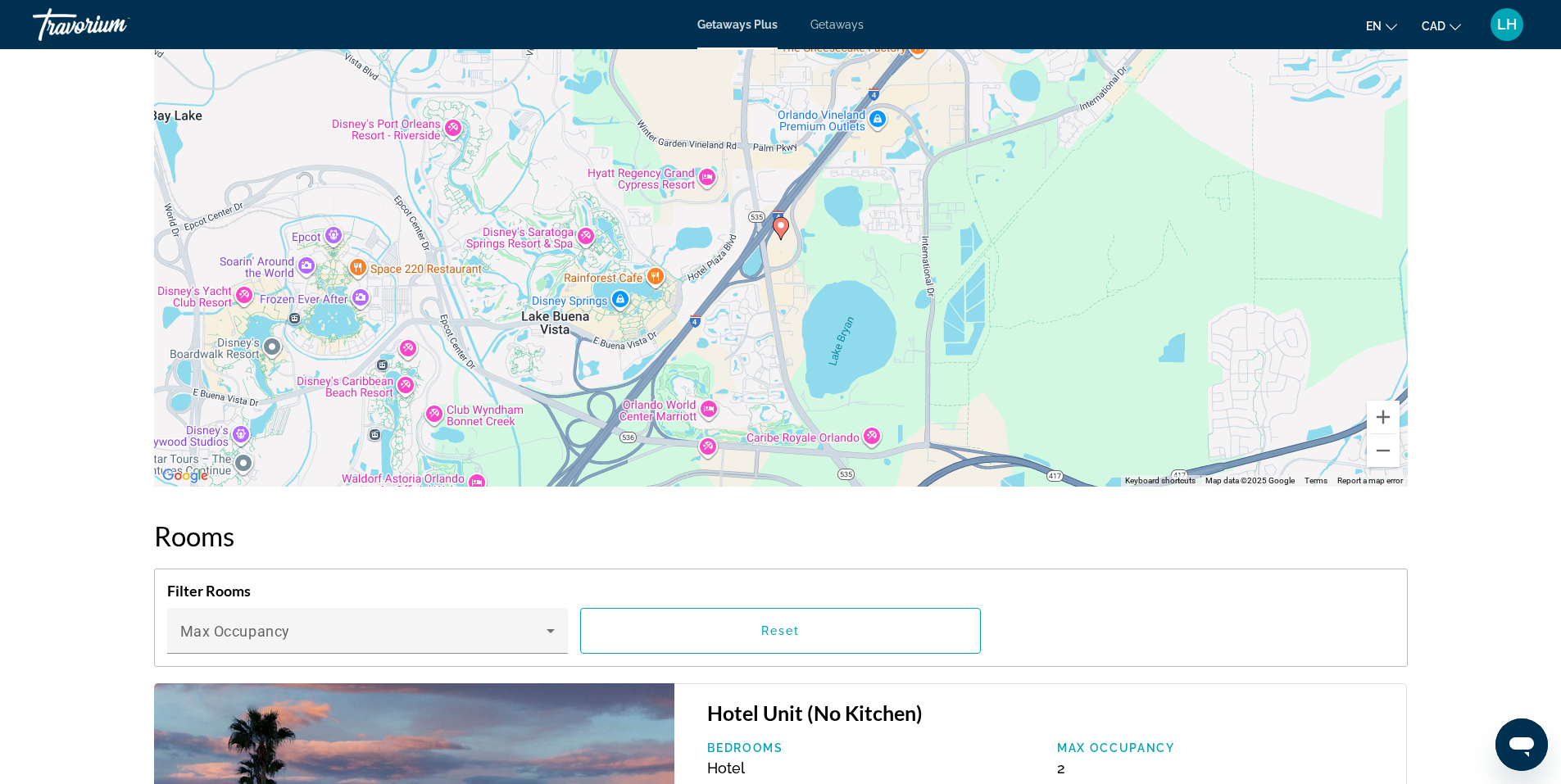
scroll to position [1884, 0]
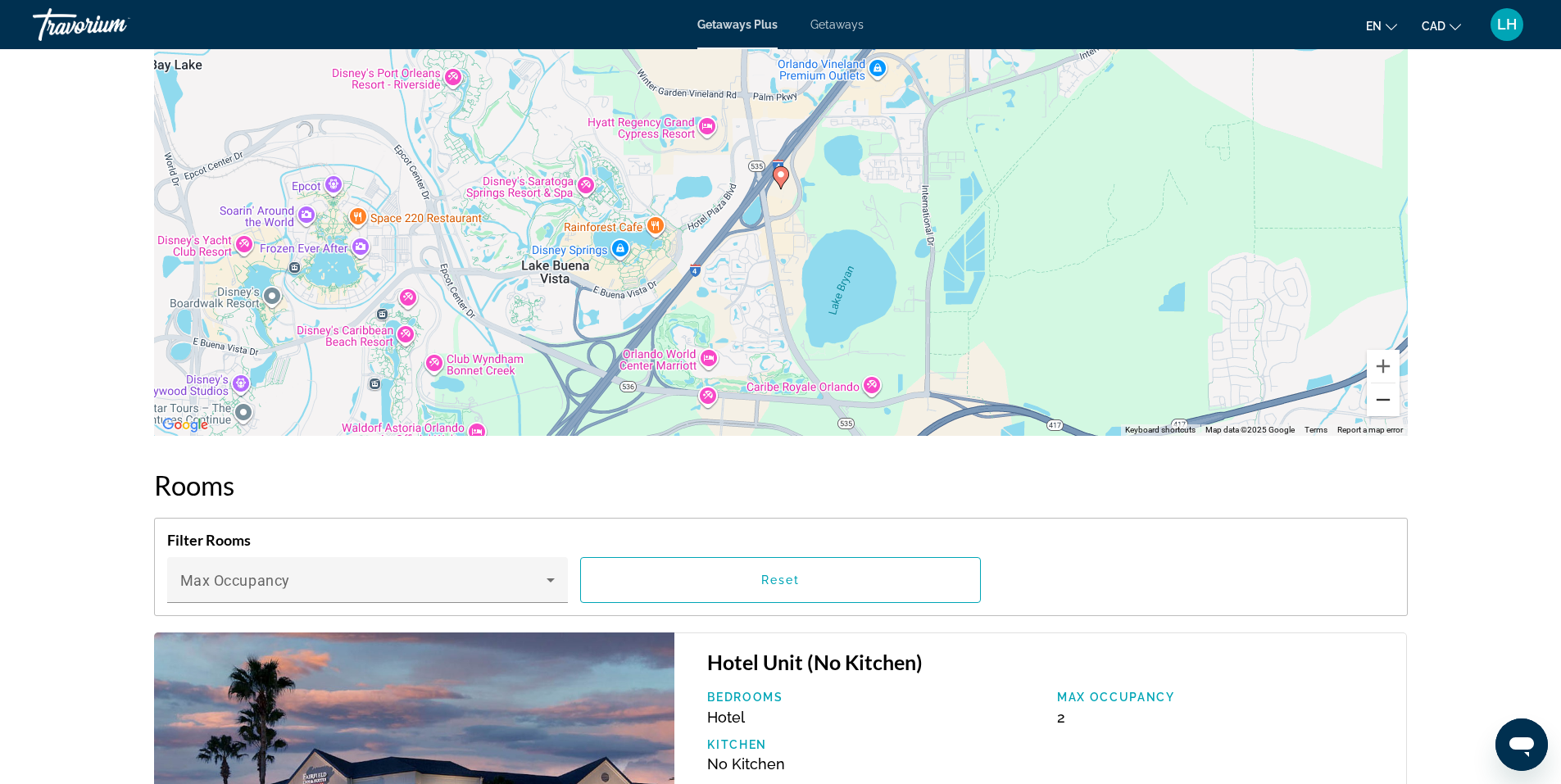
click at [1389, 405] on button "Zoom out" at bounding box center [1383, 399] width 32 height 32
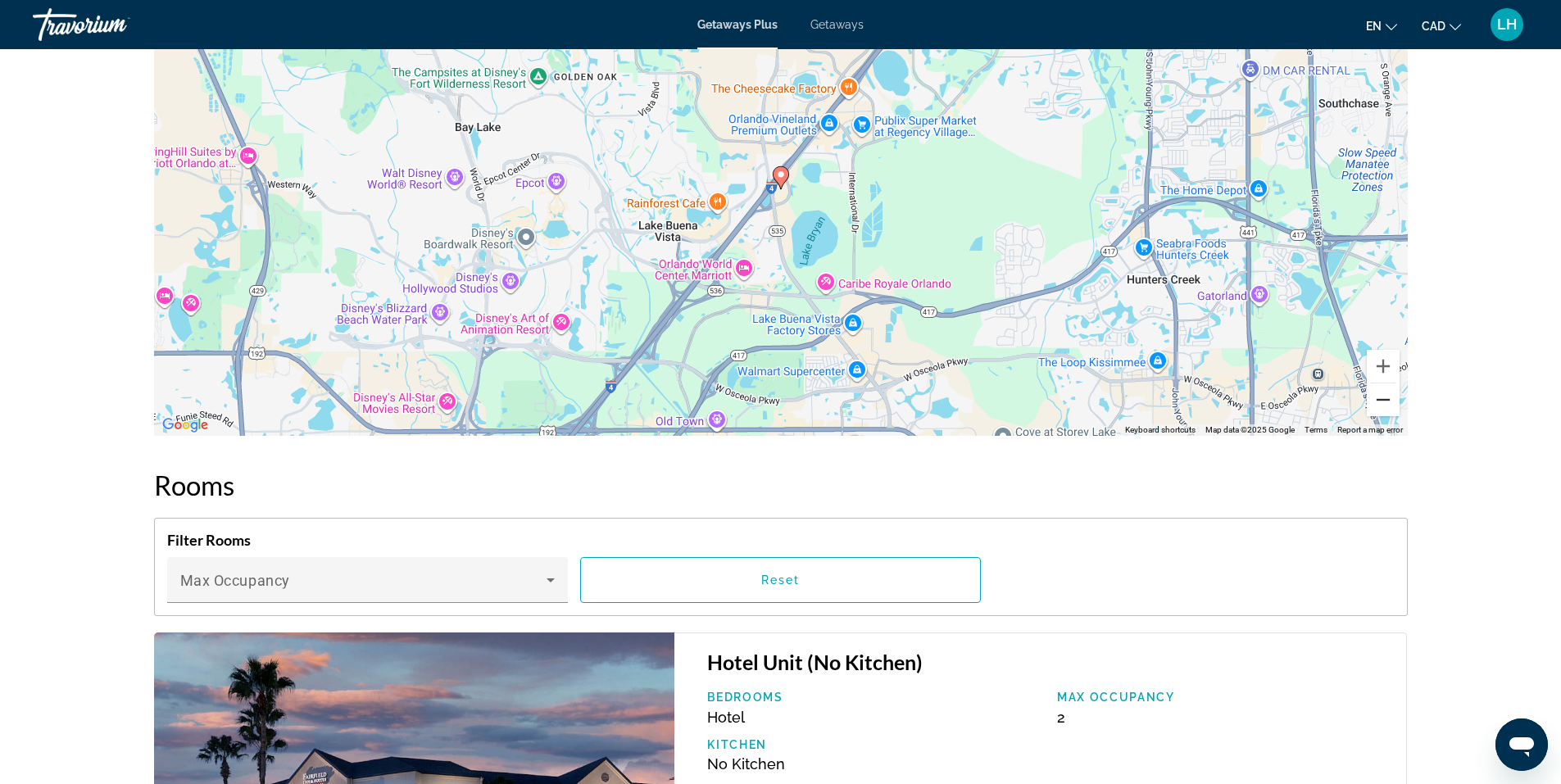
click at [1389, 405] on button "Zoom out" at bounding box center [1383, 399] width 32 height 32
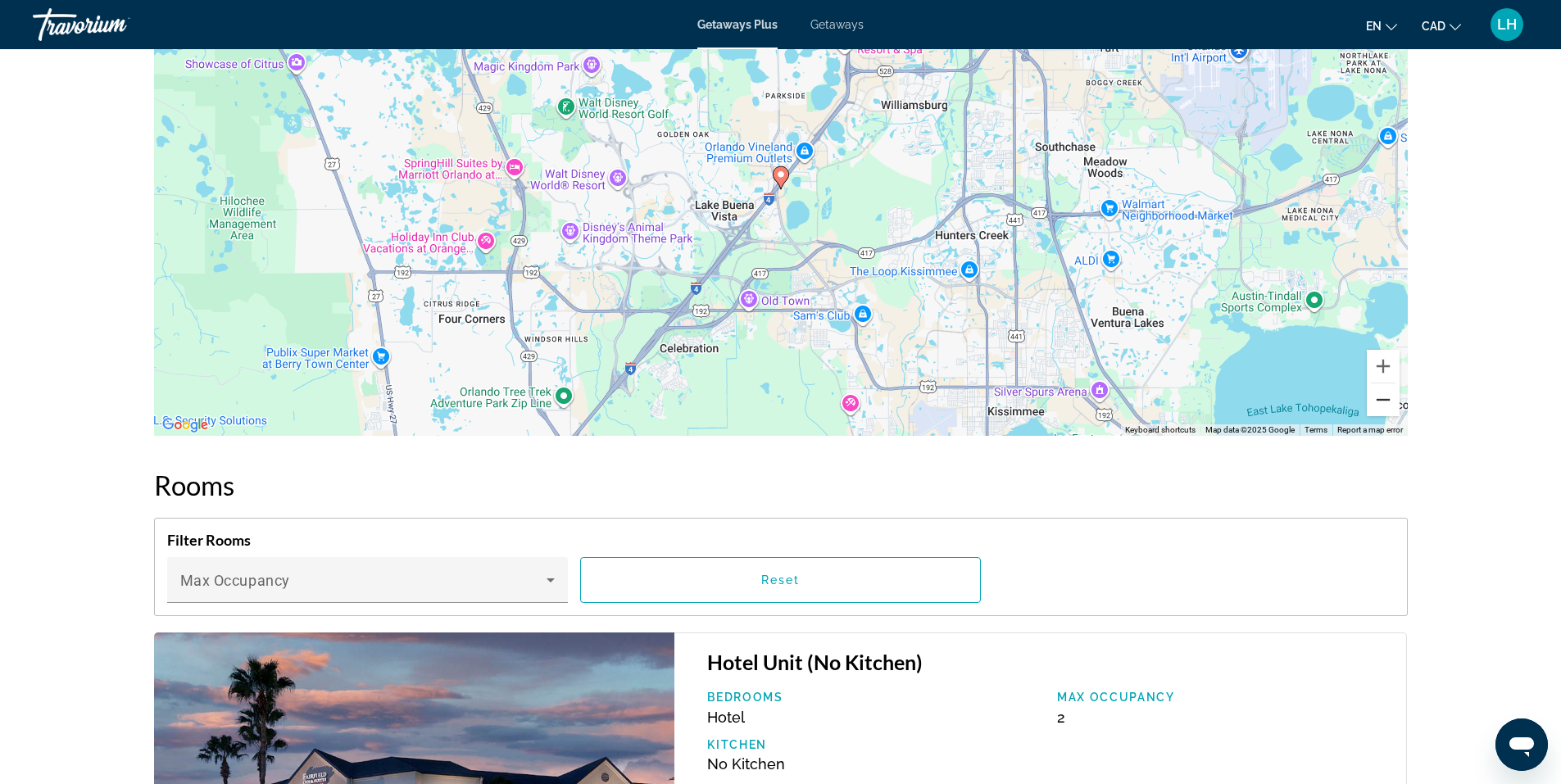
click at [1389, 405] on button "Zoom out" at bounding box center [1383, 399] width 32 height 32
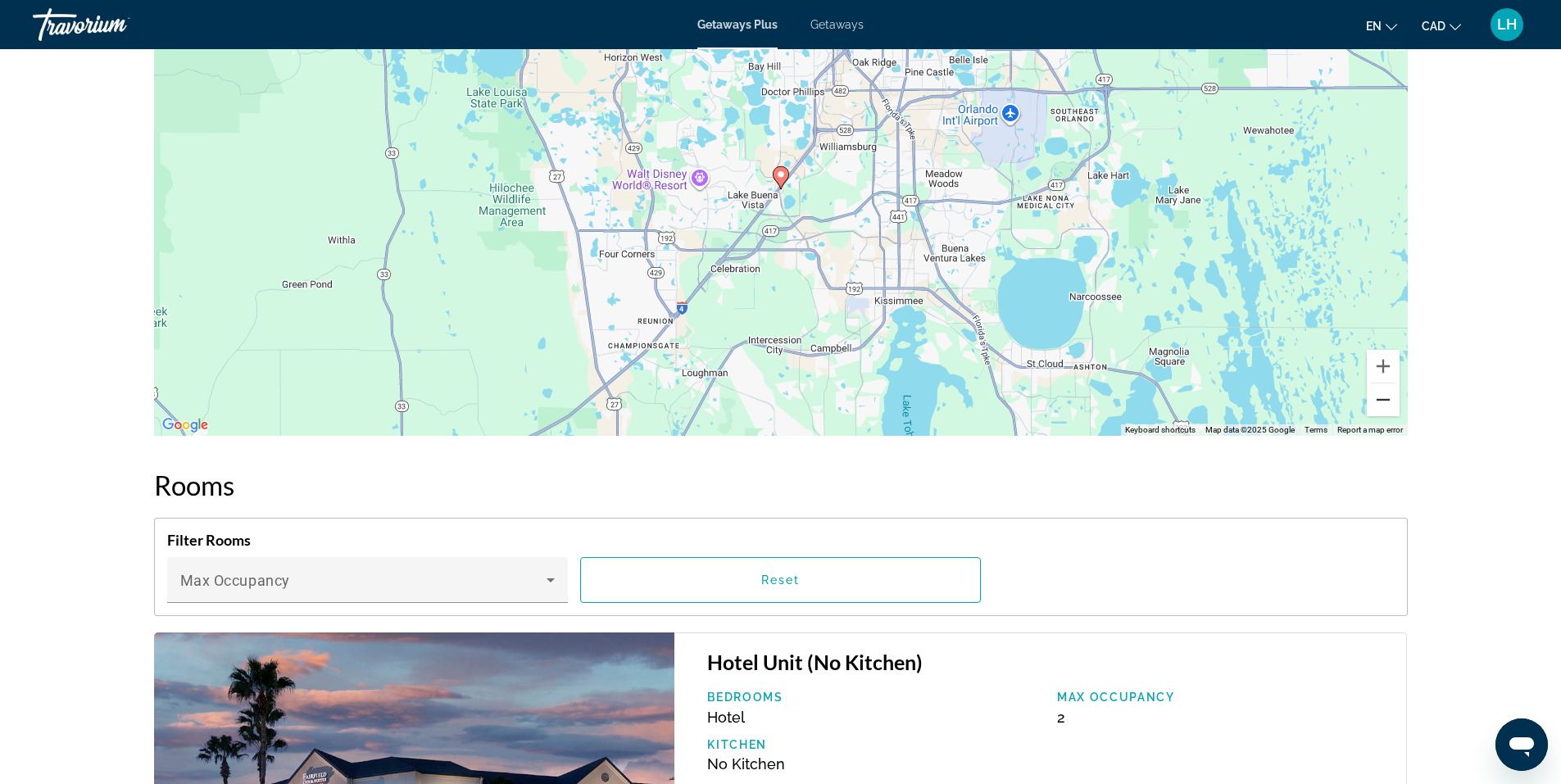
click at [1389, 405] on button "Zoom out" at bounding box center [1383, 399] width 32 height 32
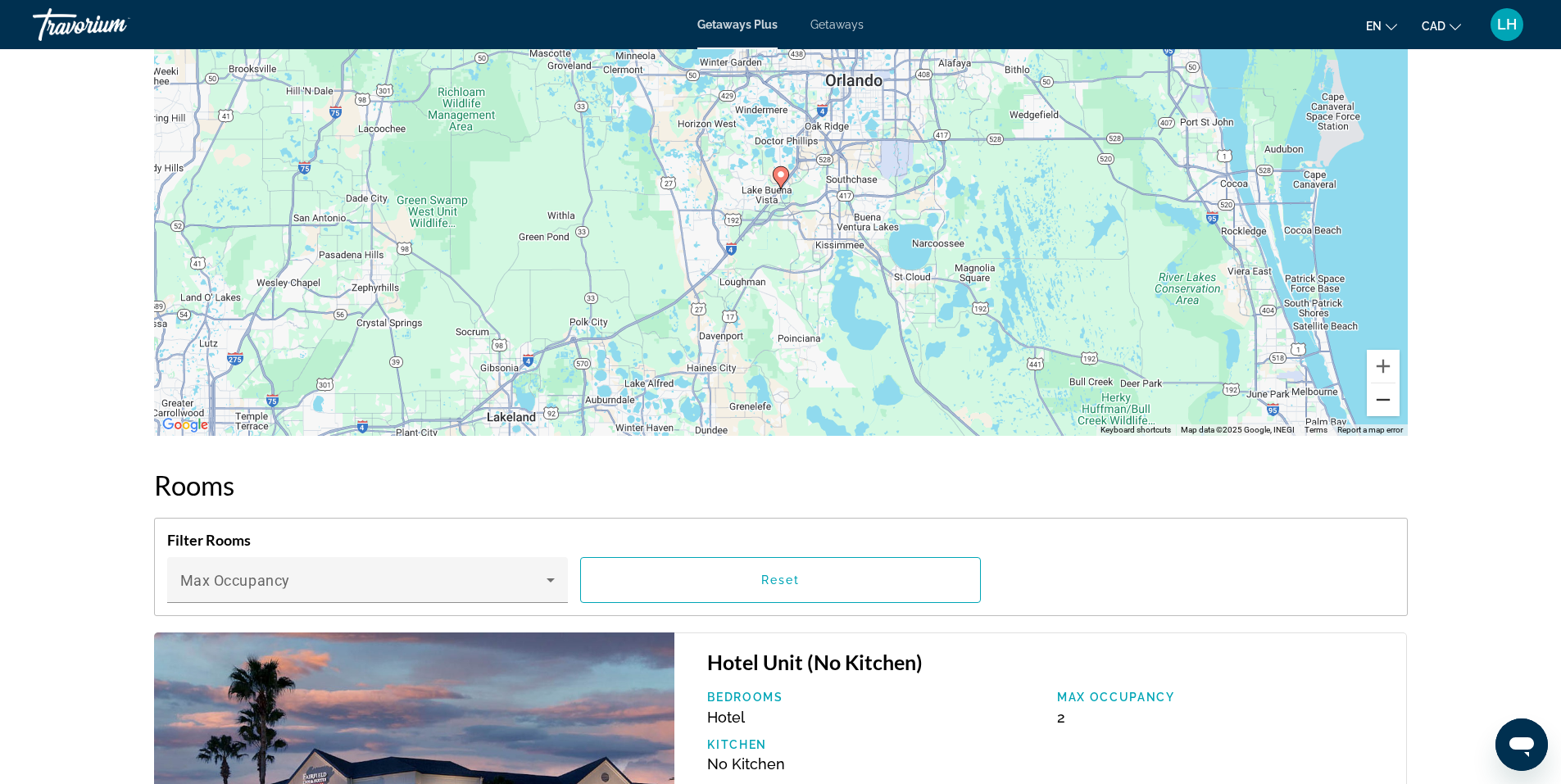
click at [1383, 399] on button "Zoom out" at bounding box center [1383, 399] width 32 height 32
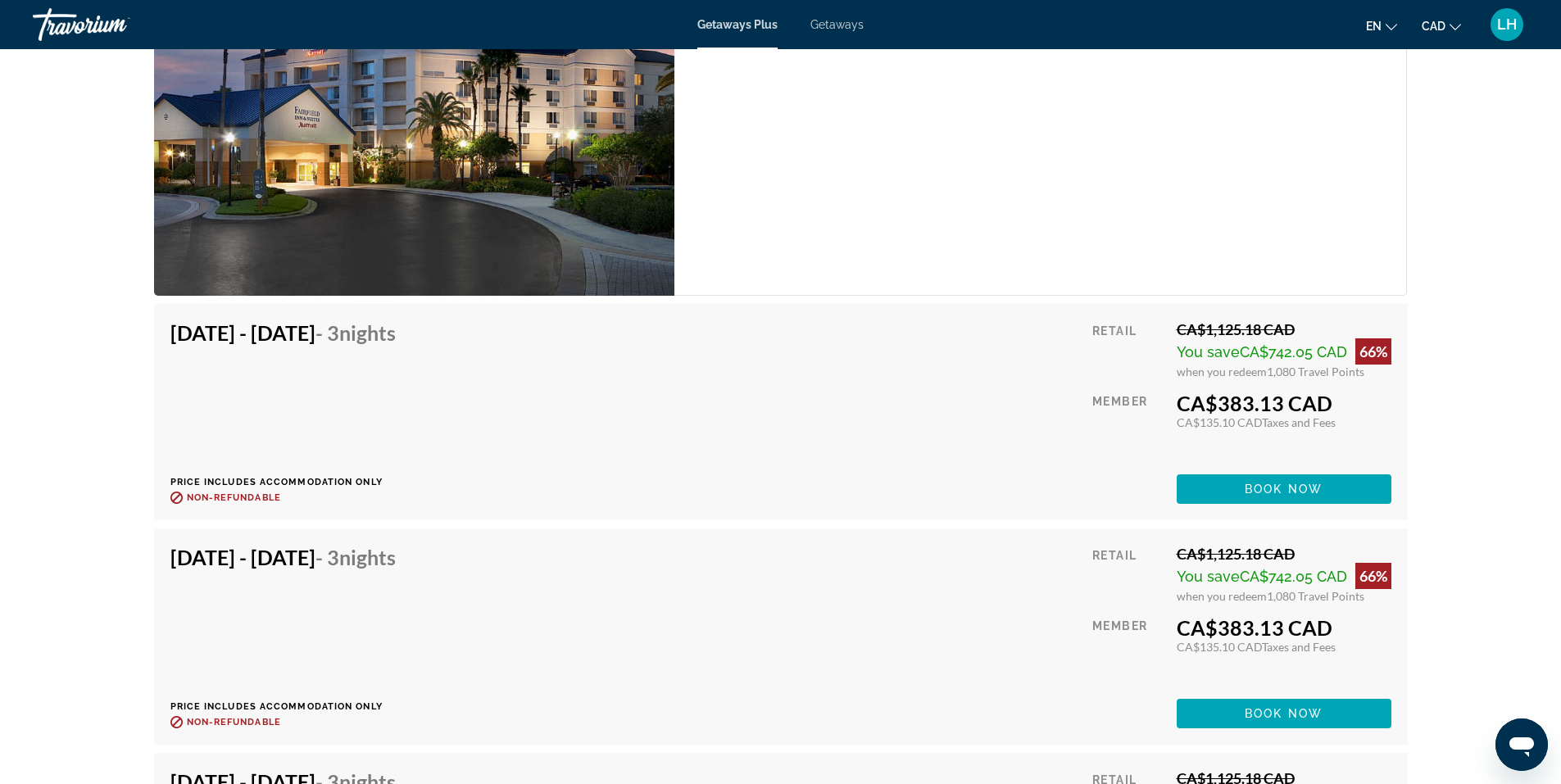
scroll to position [2621, 0]
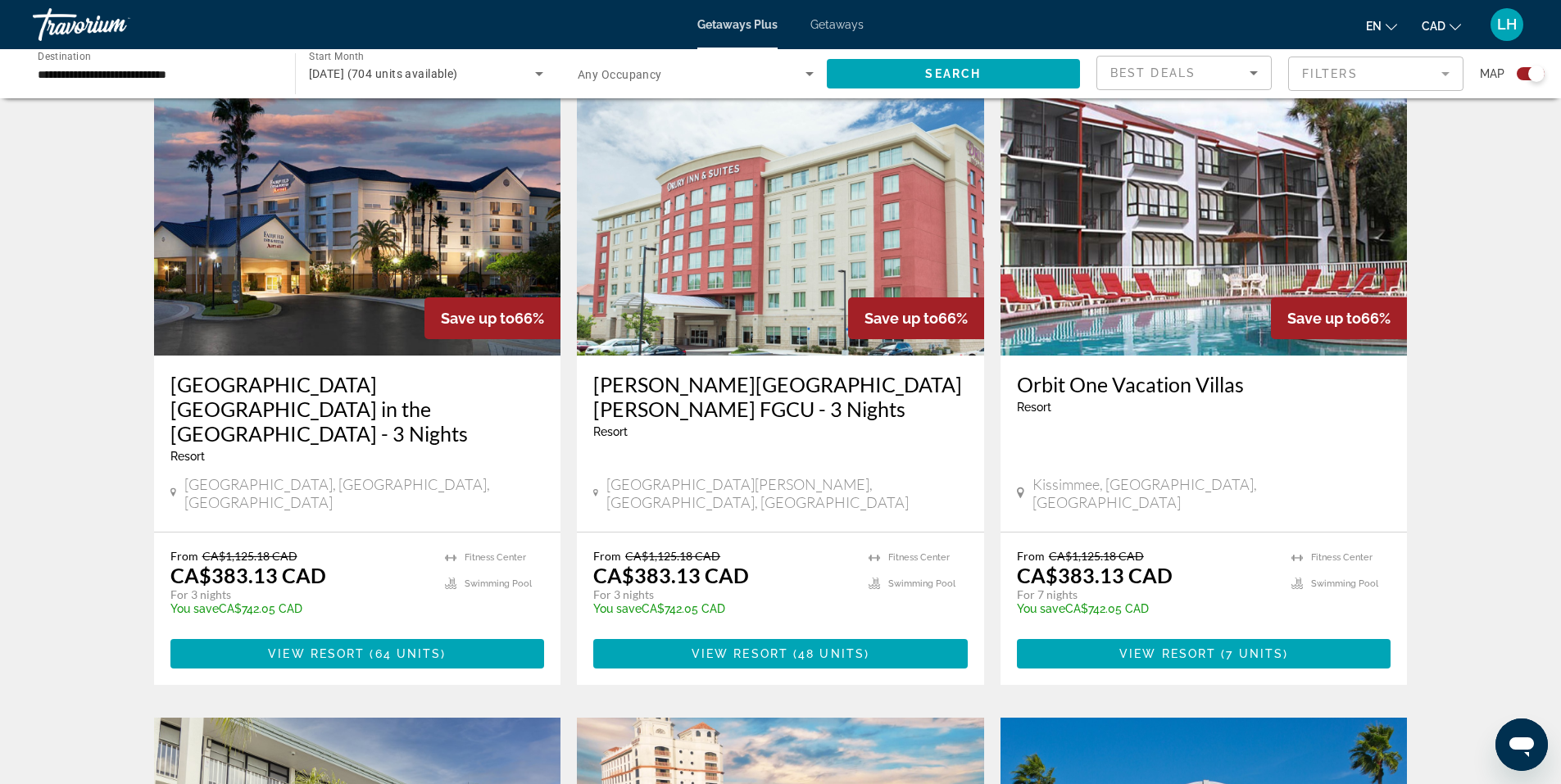
scroll to position [1802, 0]
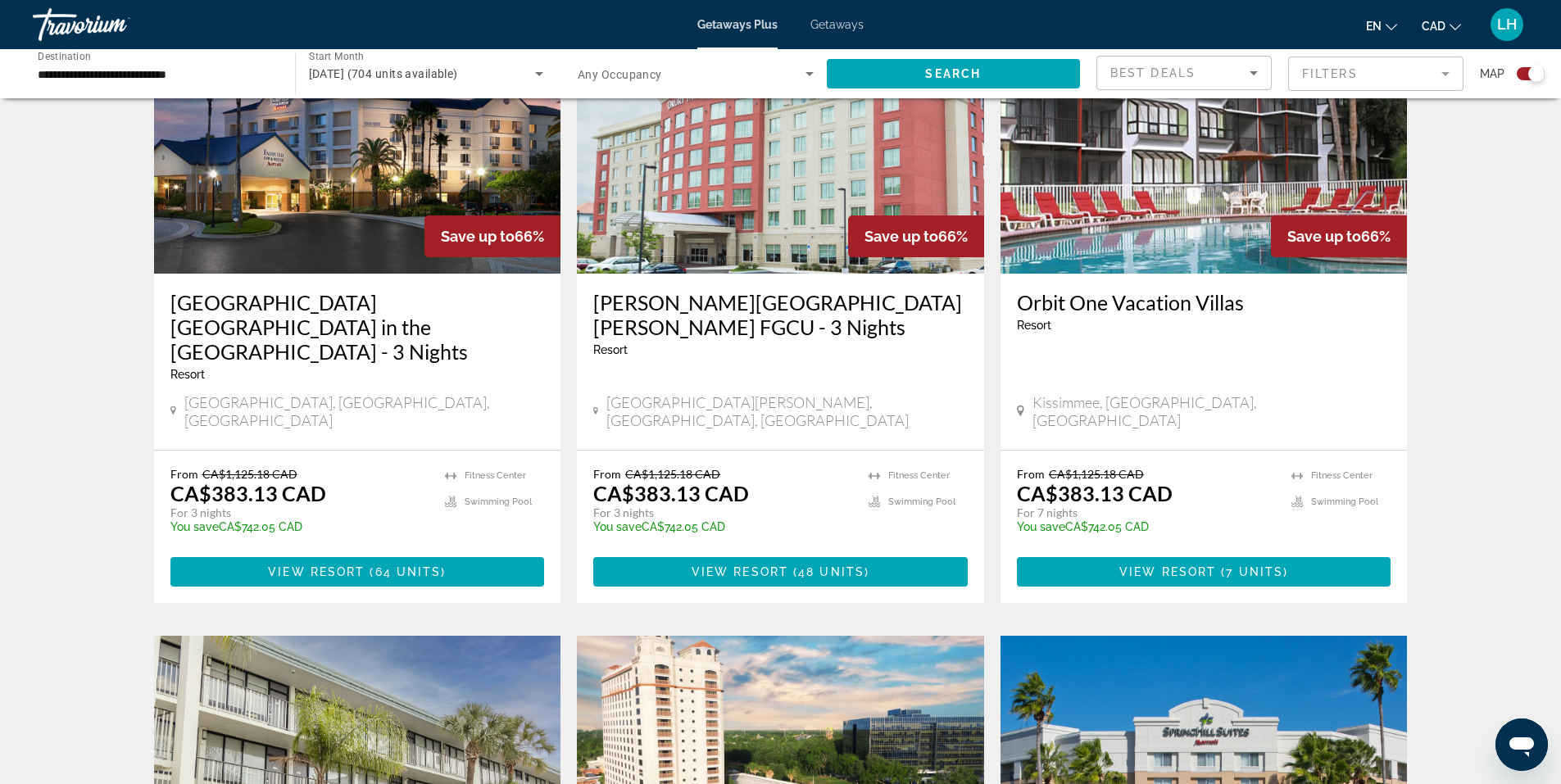
click at [1118, 174] on img "Main content" at bounding box center [1204, 142] width 407 height 263
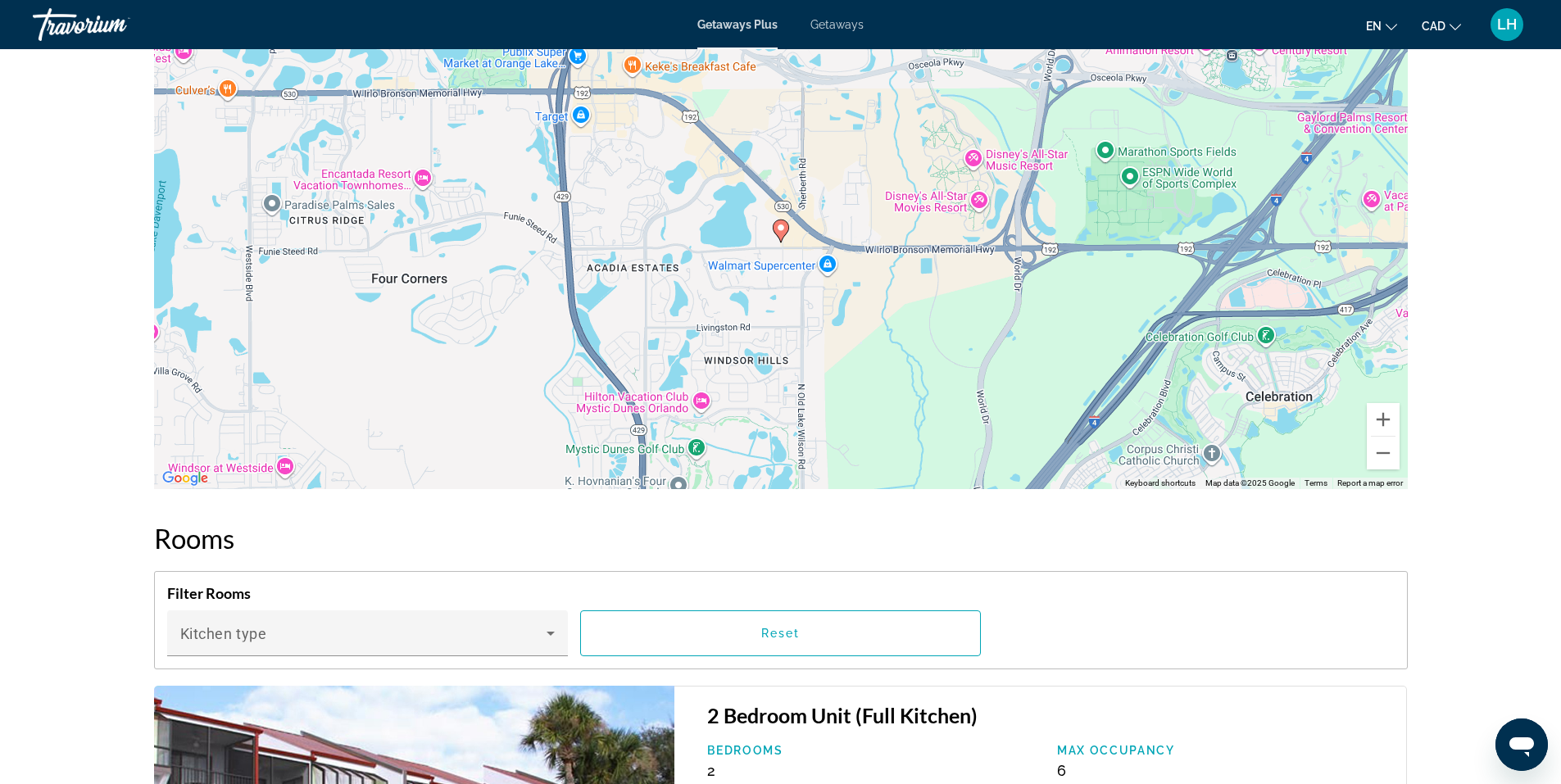
scroll to position [2375, 0]
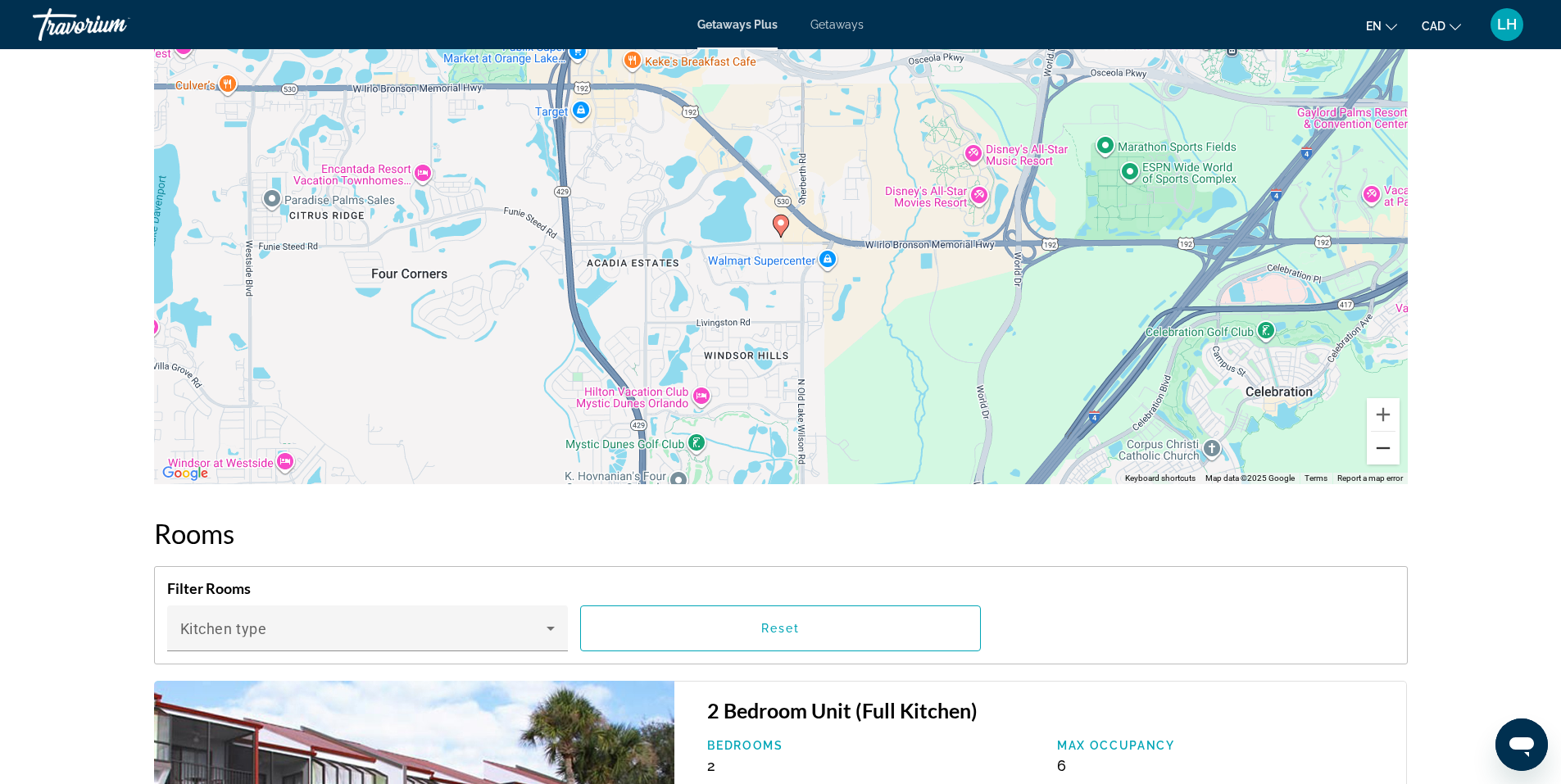
click at [1388, 449] on button "Zoom out" at bounding box center [1383, 447] width 32 height 32
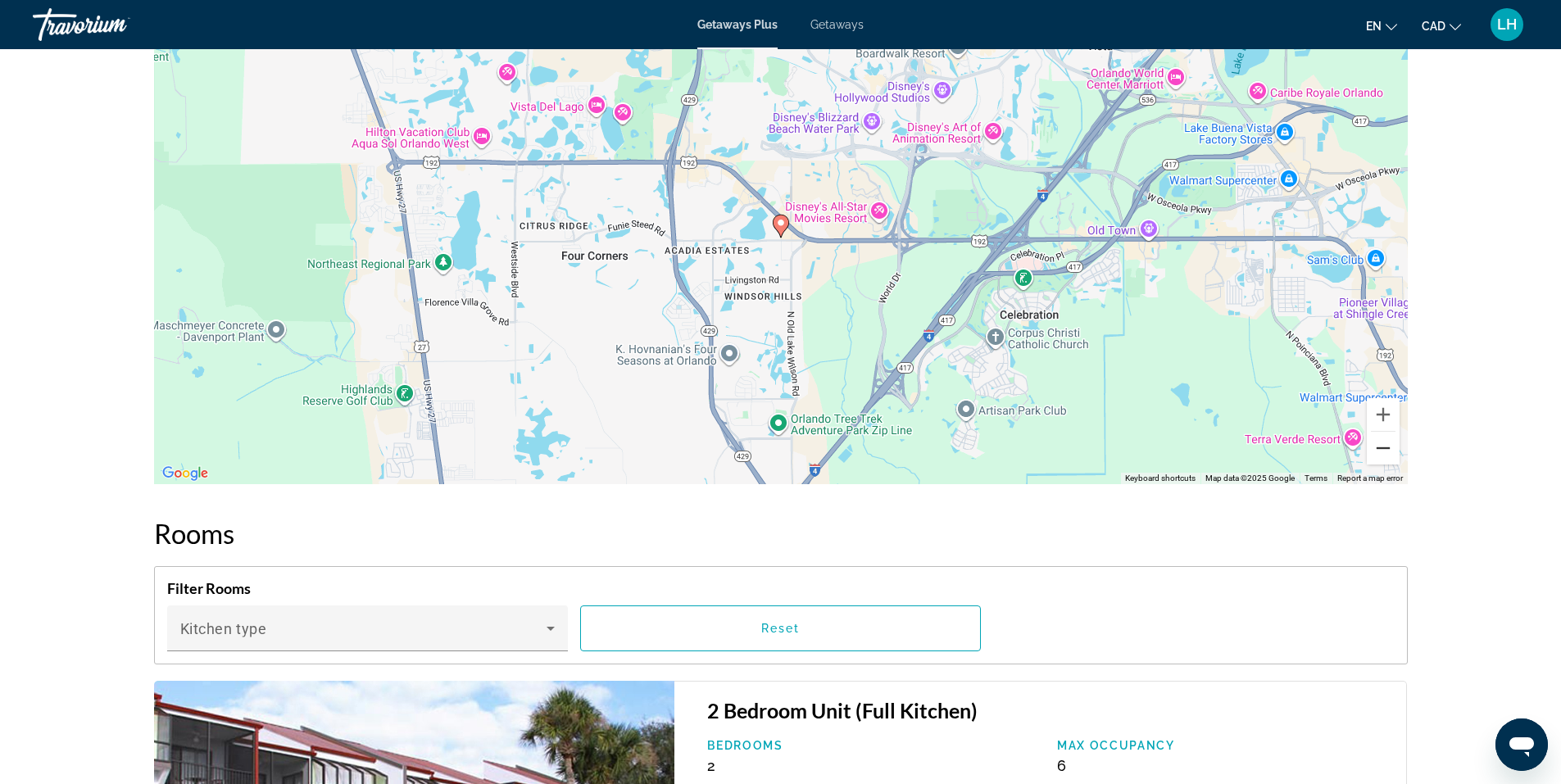
click at [1388, 449] on button "Zoom out" at bounding box center [1383, 447] width 32 height 32
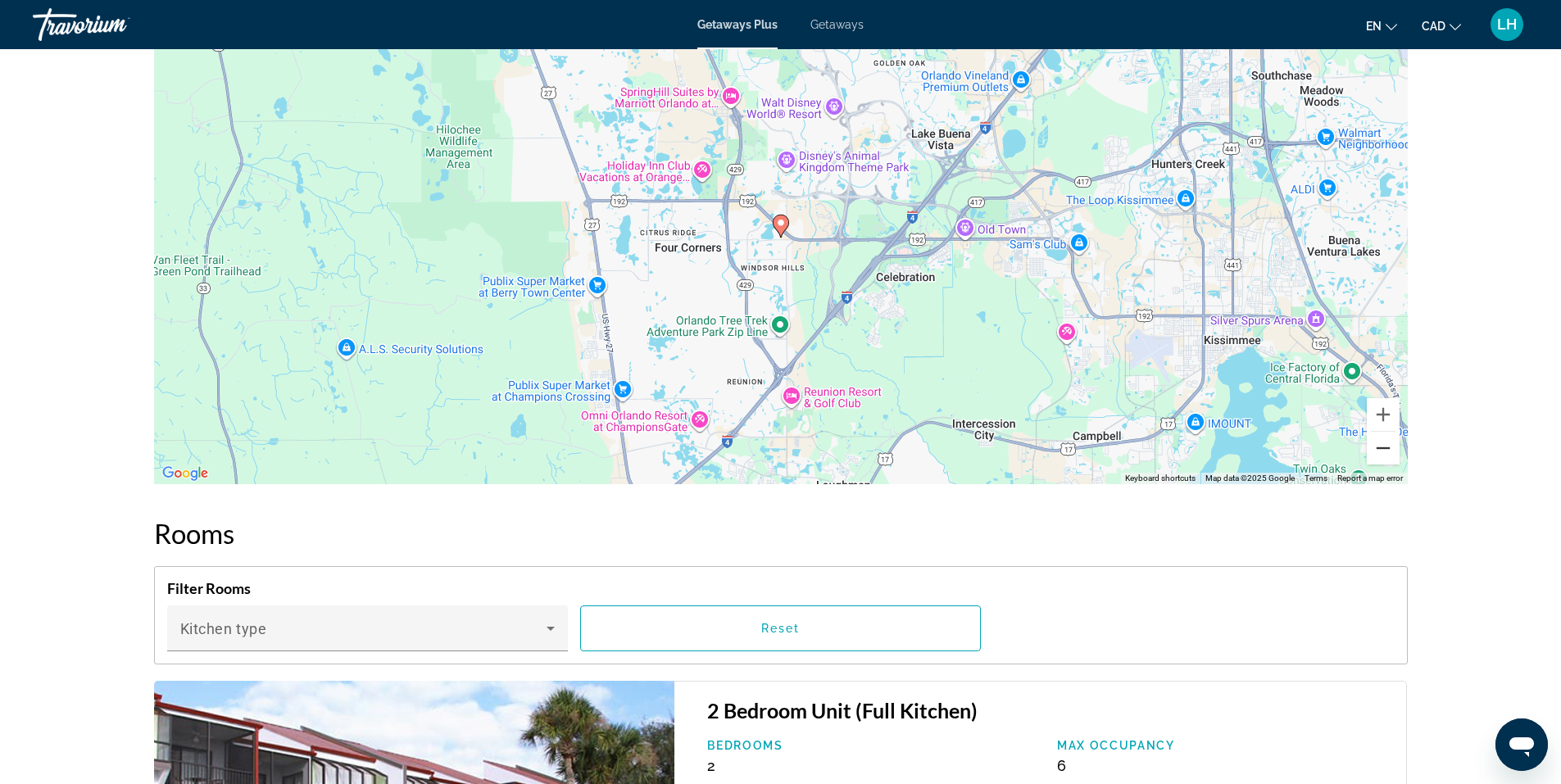
click at [1388, 449] on button "Zoom out" at bounding box center [1383, 447] width 32 height 32
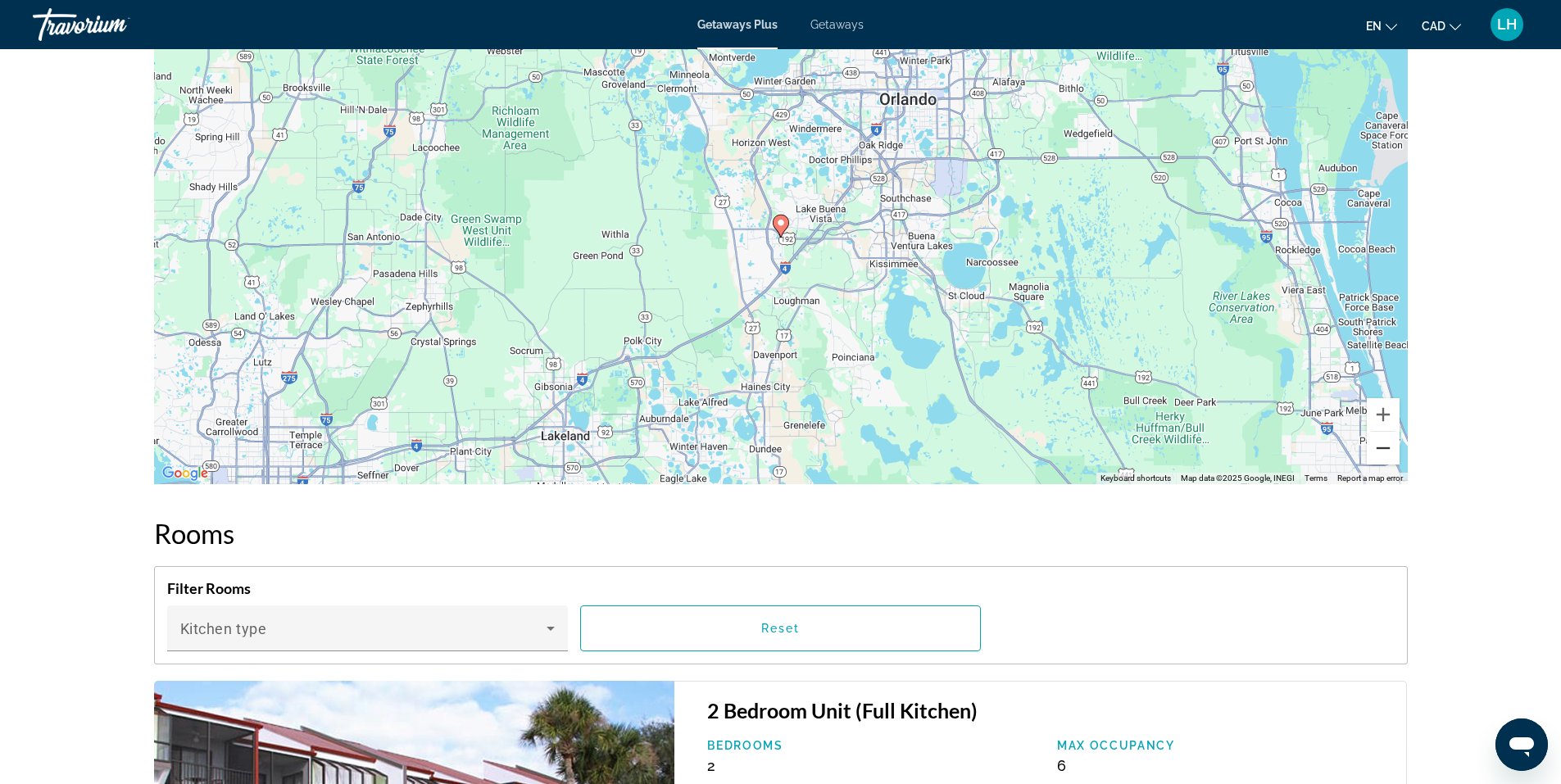
click at [1388, 449] on button "Zoom out" at bounding box center [1383, 447] width 32 height 32
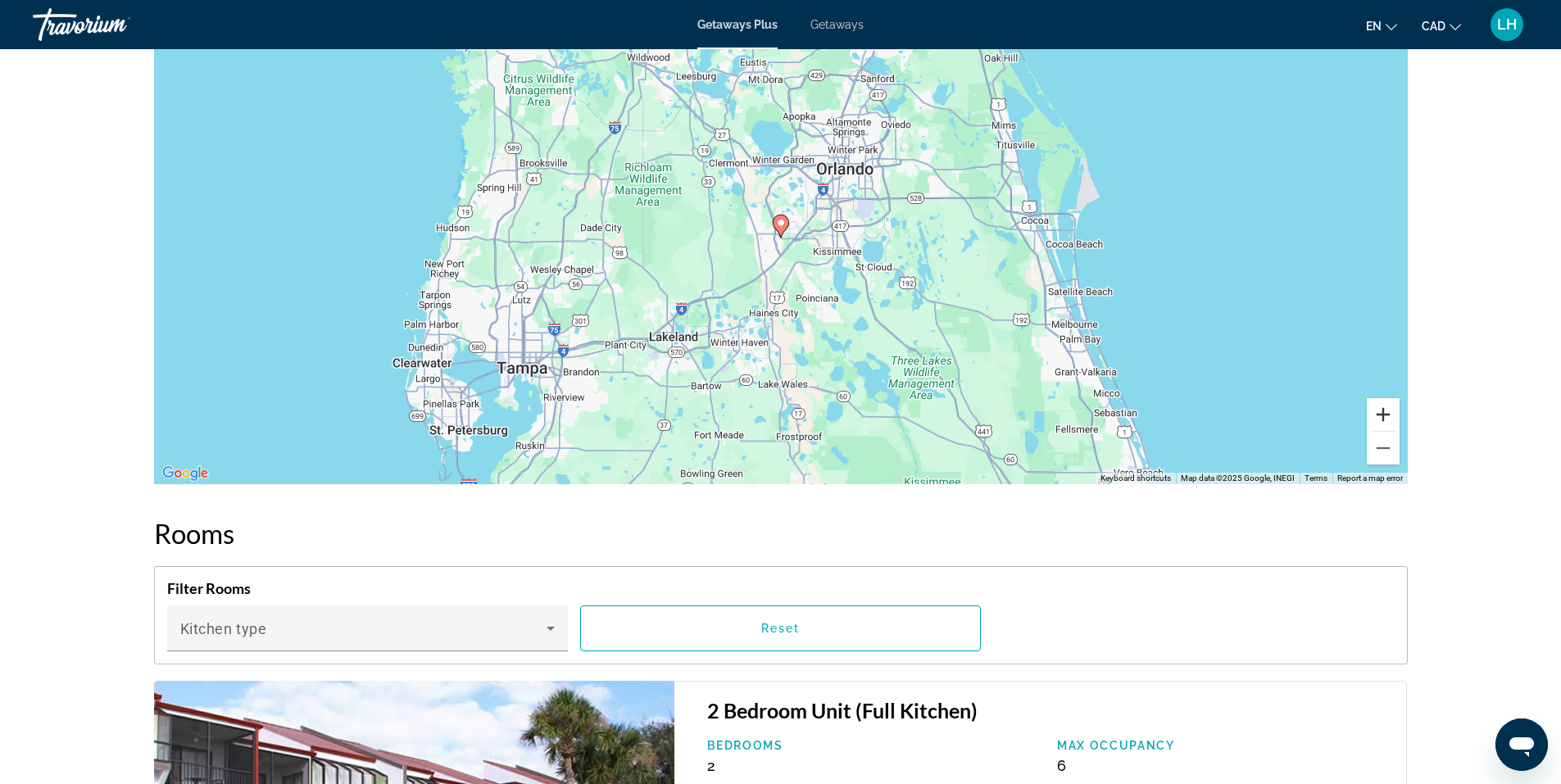
click at [1389, 411] on button "Zoom in" at bounding box center [1383, 414] width 32 height 32
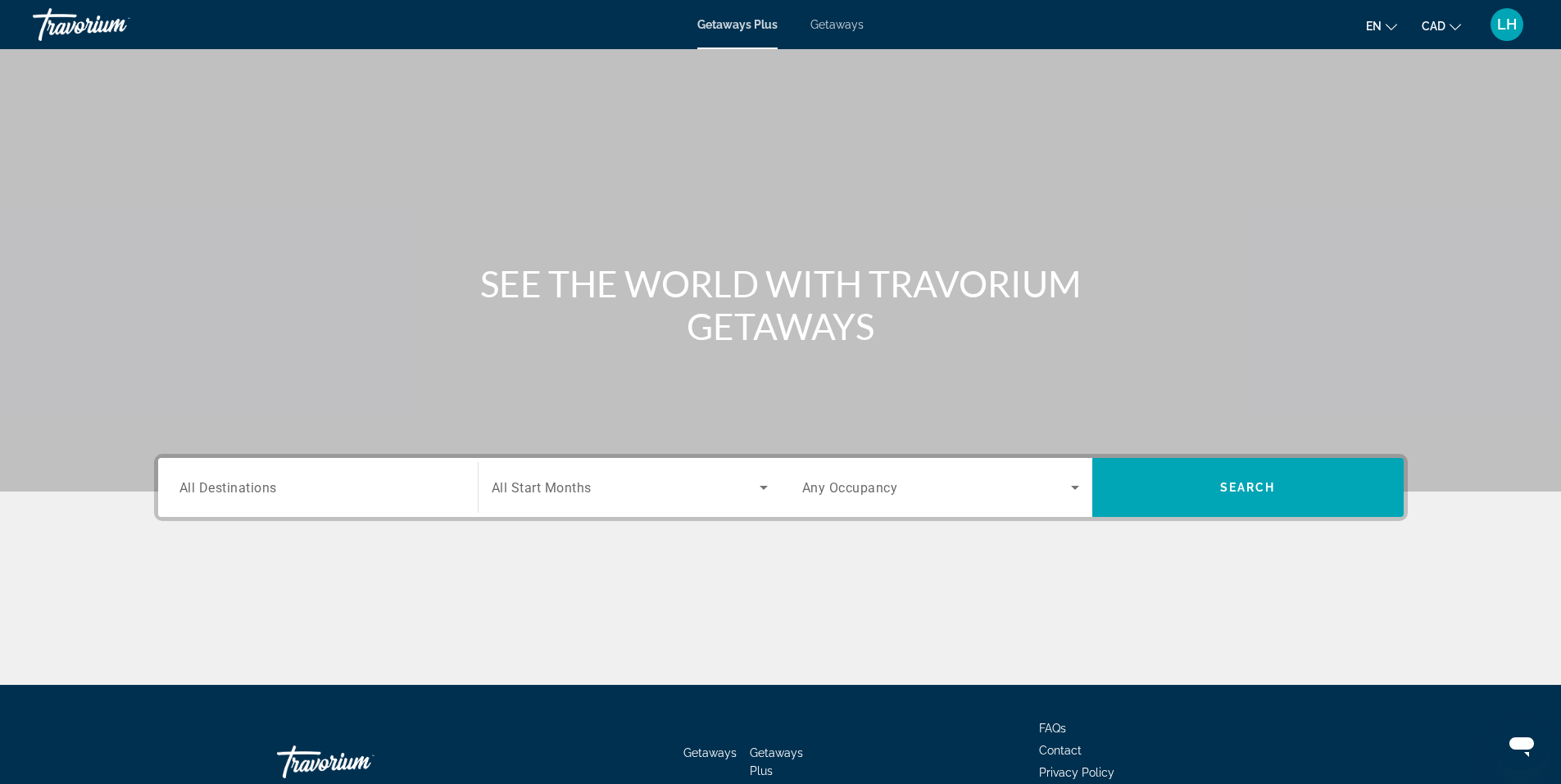
click at [236, 491] on span "All Destinations" at bounding box center [227, 487] width 97 height 16
click at [236, 491] on input "Destination All Destinations" at bounding box center [317, 488] width 277 height 19
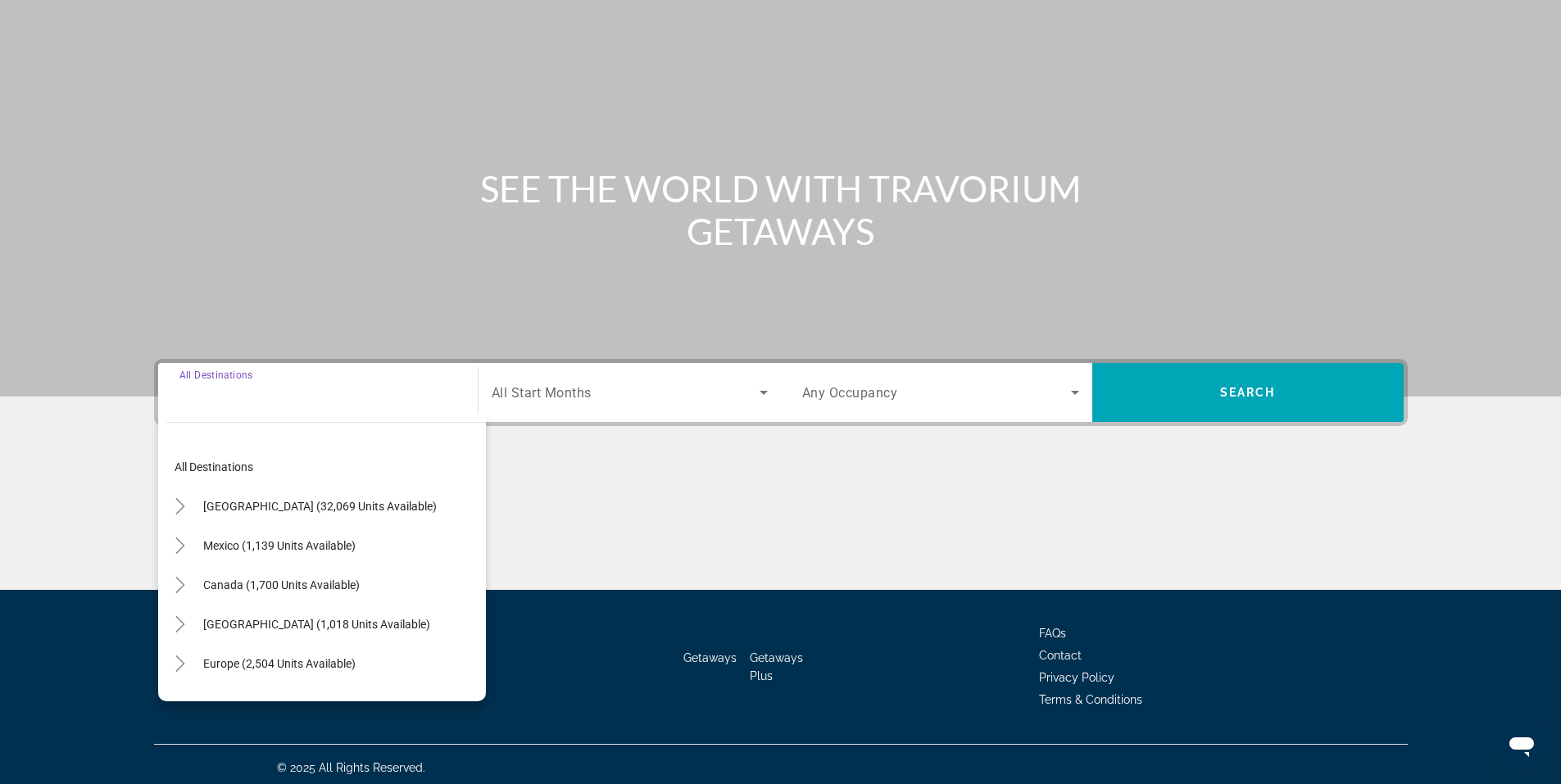
scroll to position [101, 0]
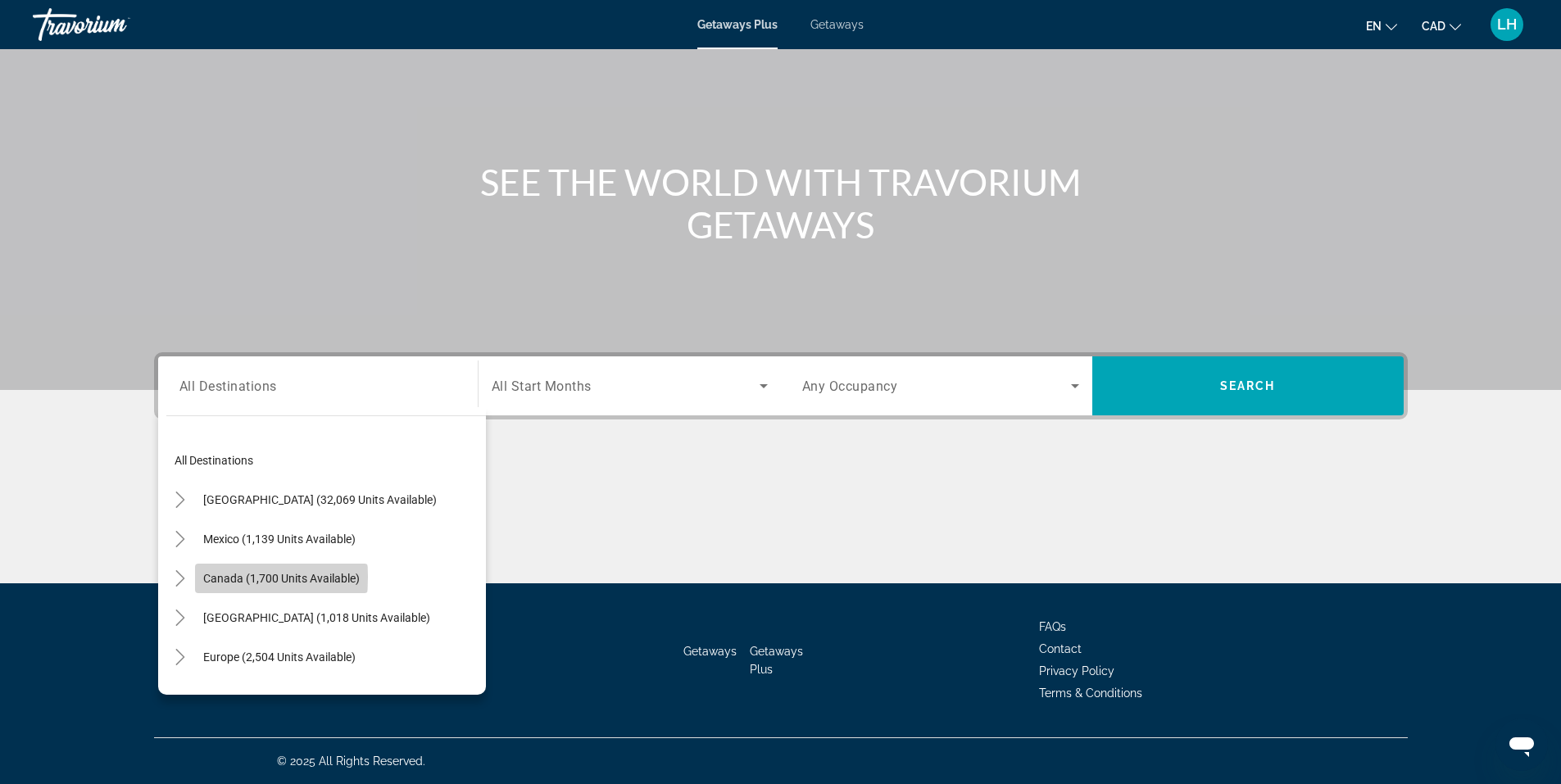
click at [226, 577] on span "Canada (1,700 units available)" at bounding box center [281, 578] width 157 height 13
type input "**********"
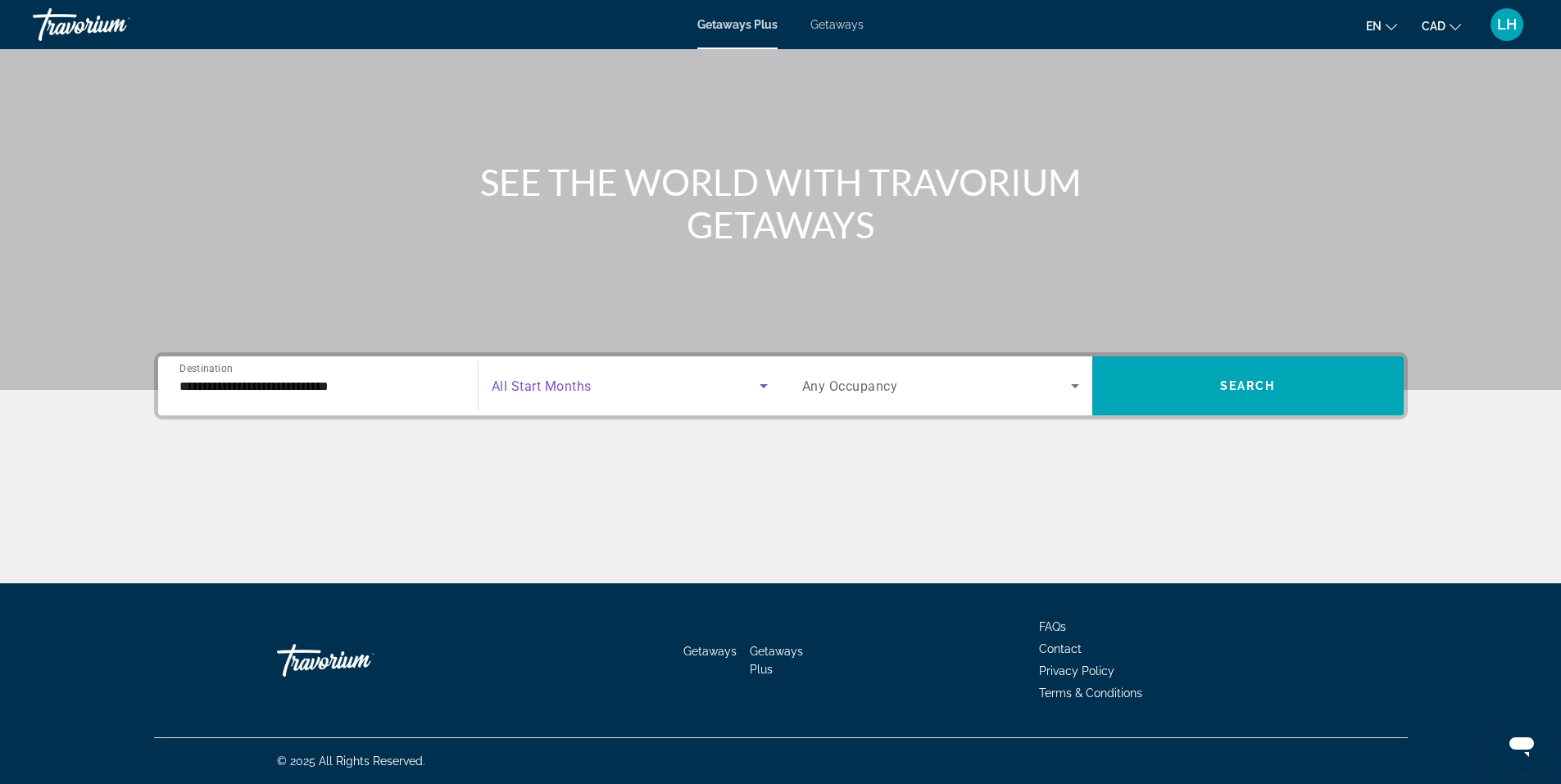
click at [620, 384] on span "Search widget" at bounding box center [626, 385] width 268 height 19
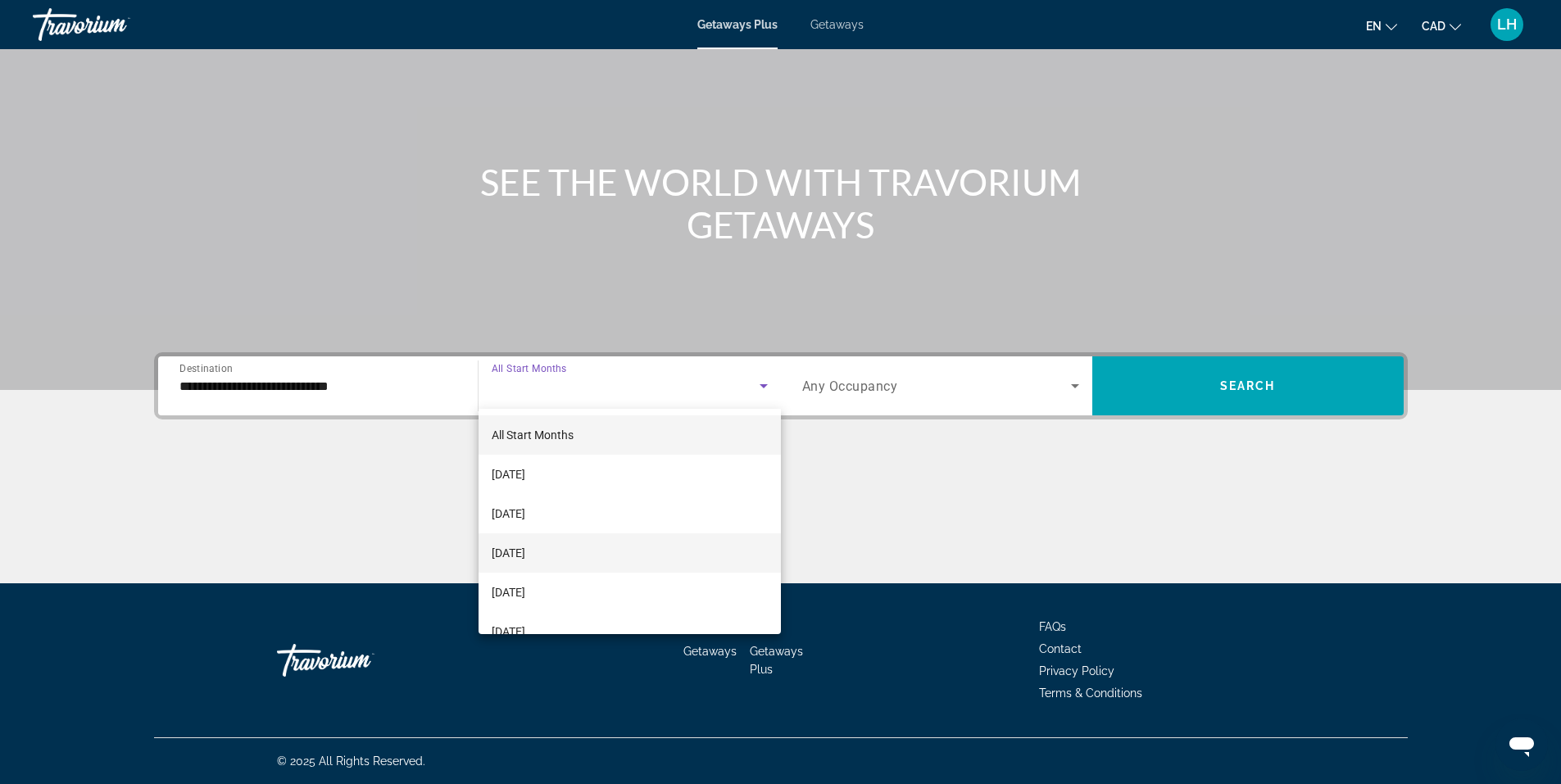
scroll to position [82, 0]
click at [525, 545] on span "[DATE]" at bounding box center [509, 549] width 33 height 19
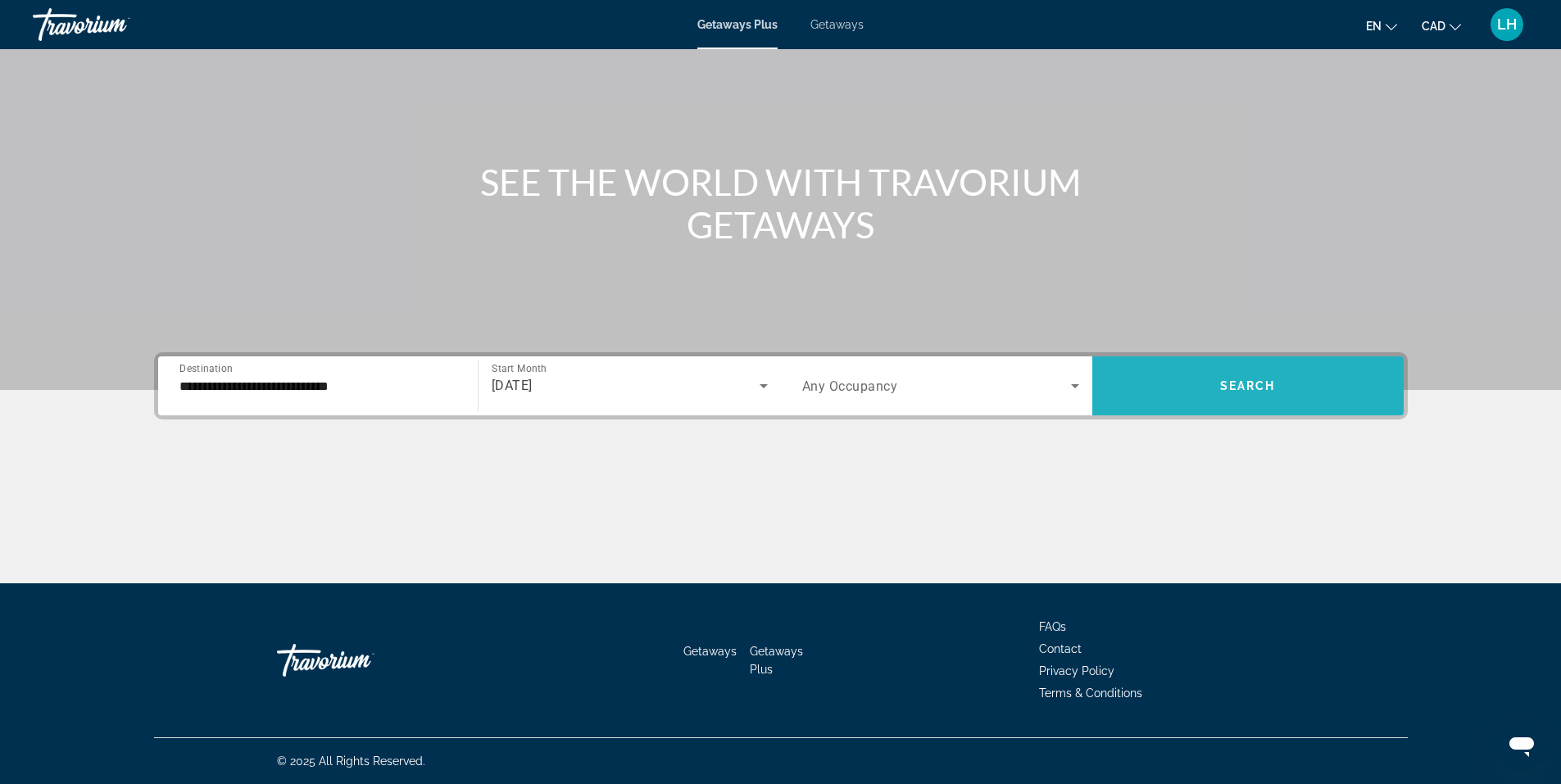
click at [1269, 382] on span "Search" at bounding box center [1248, 386] width 56 height 13
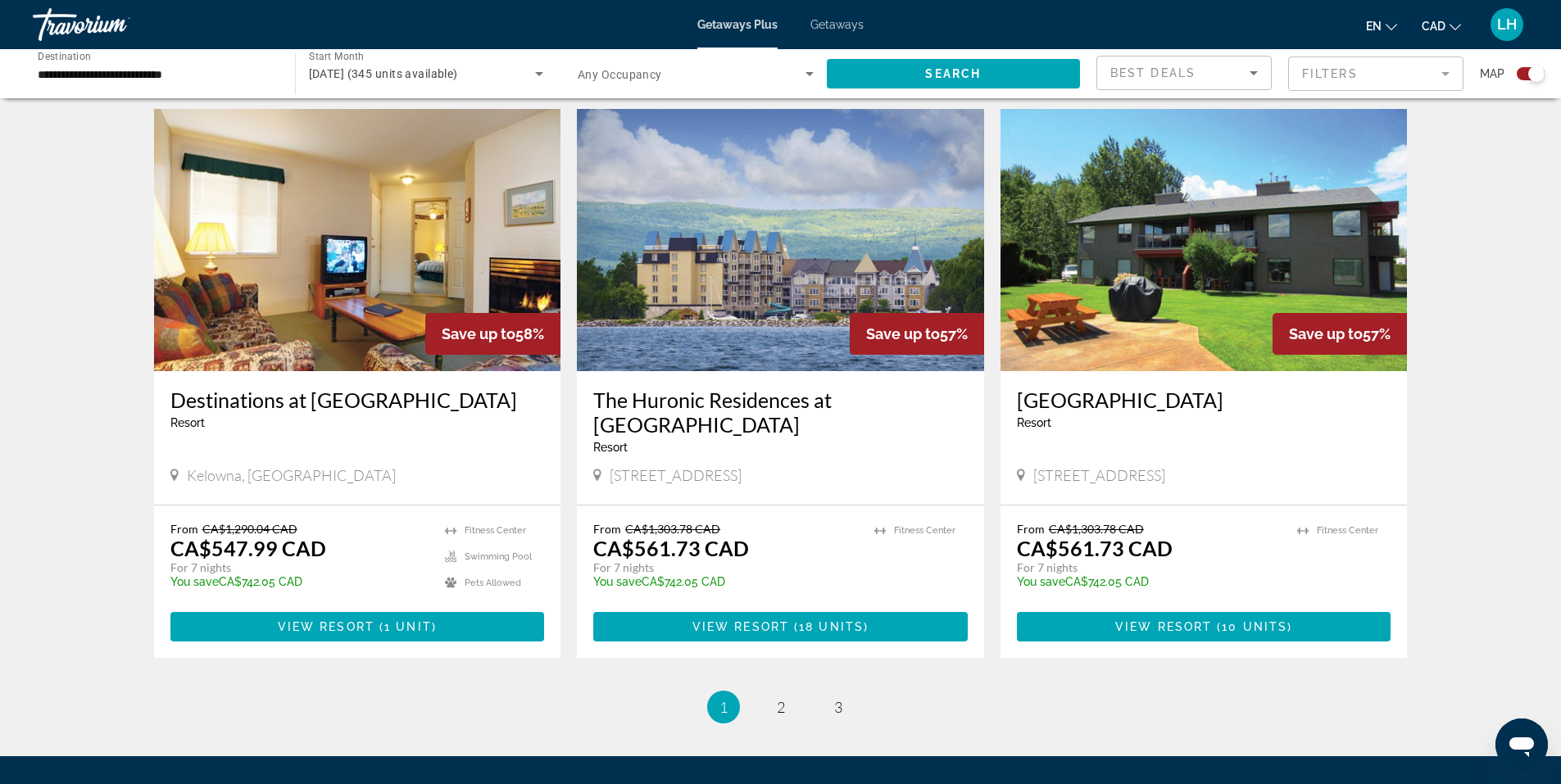
scroll to position [2294, 0]
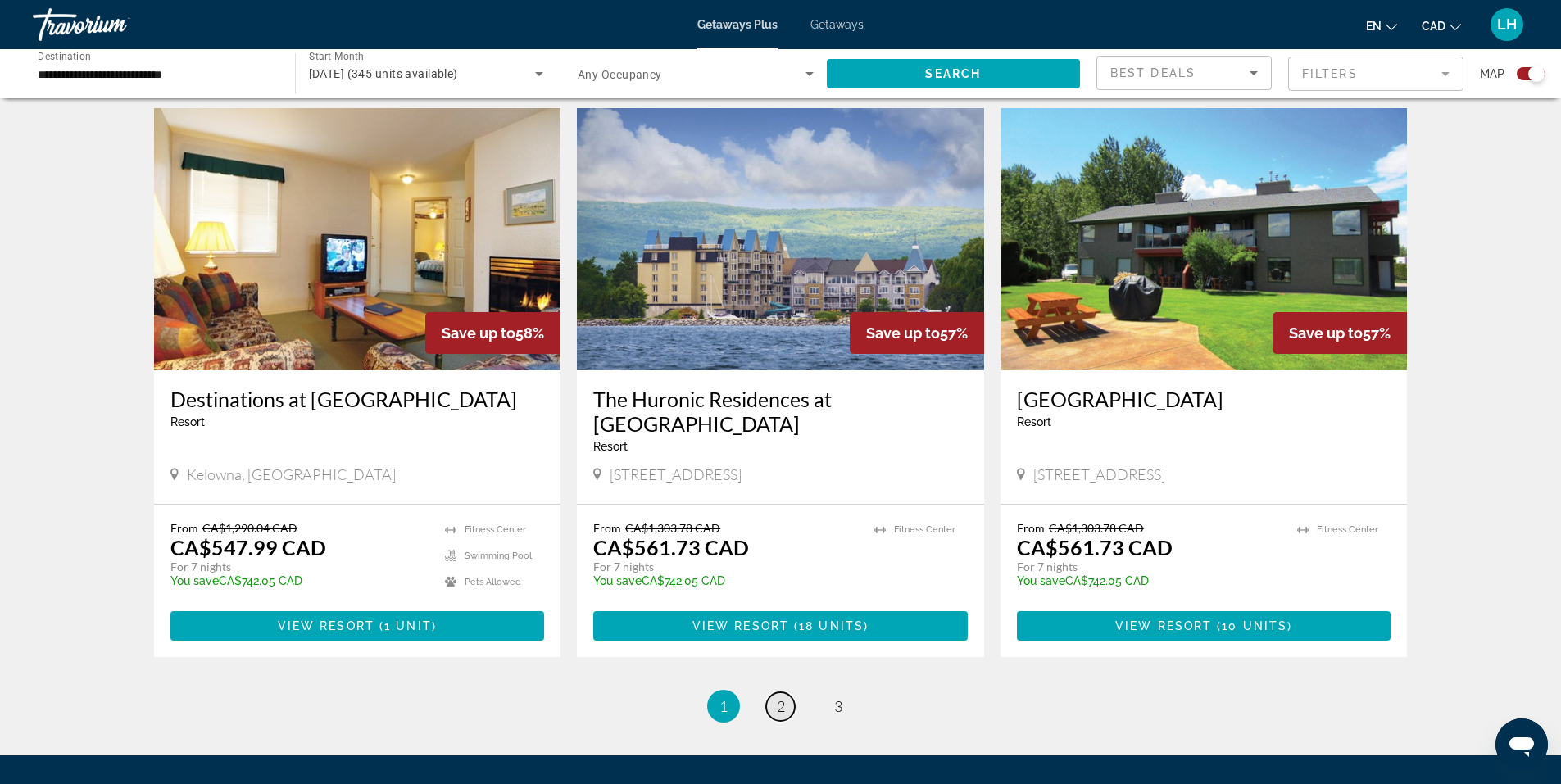
click at [778, 697] on span "2" at bounding box center [780, 705] width 8 height 18
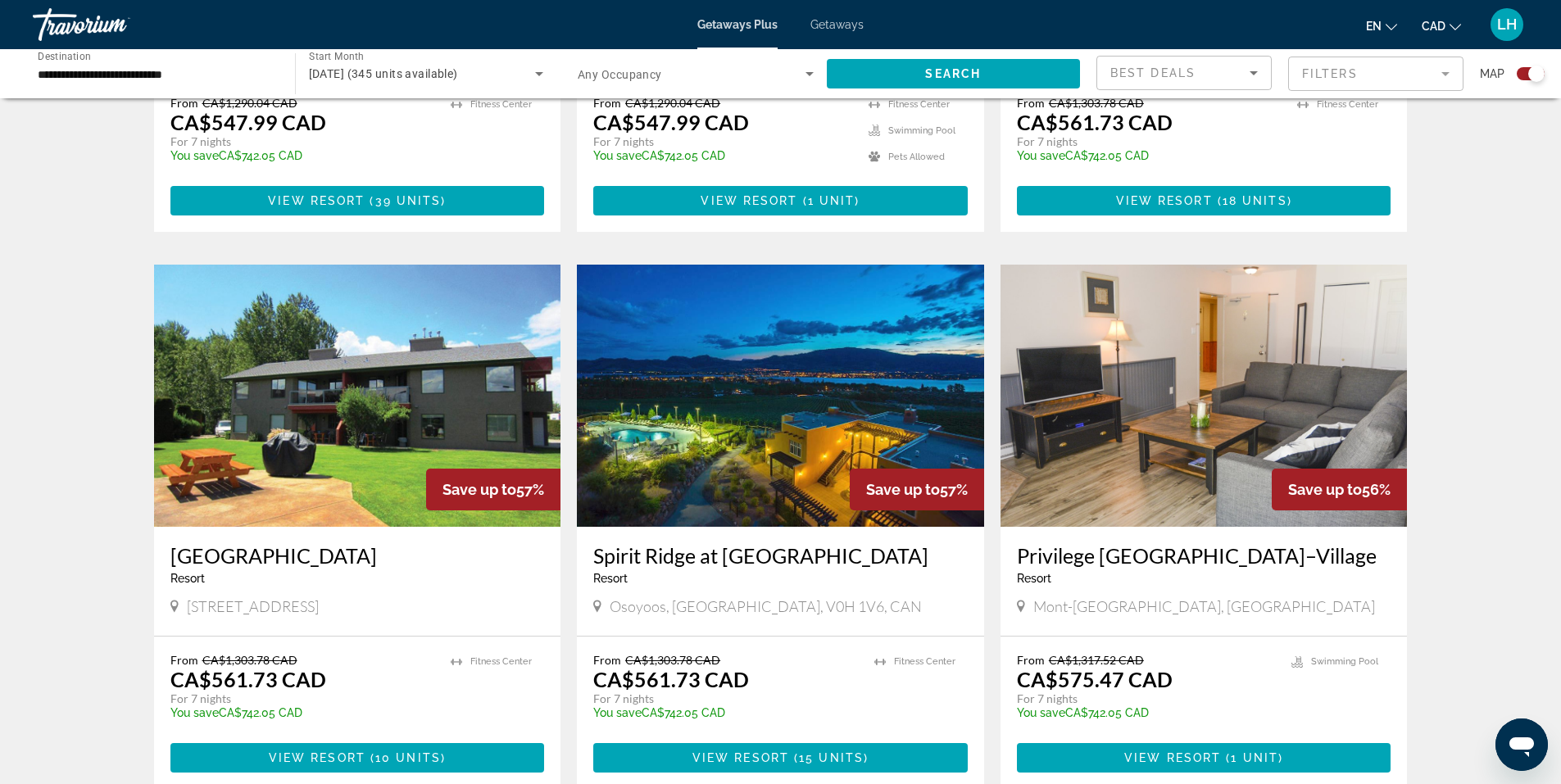
scroll to position [983, 0]
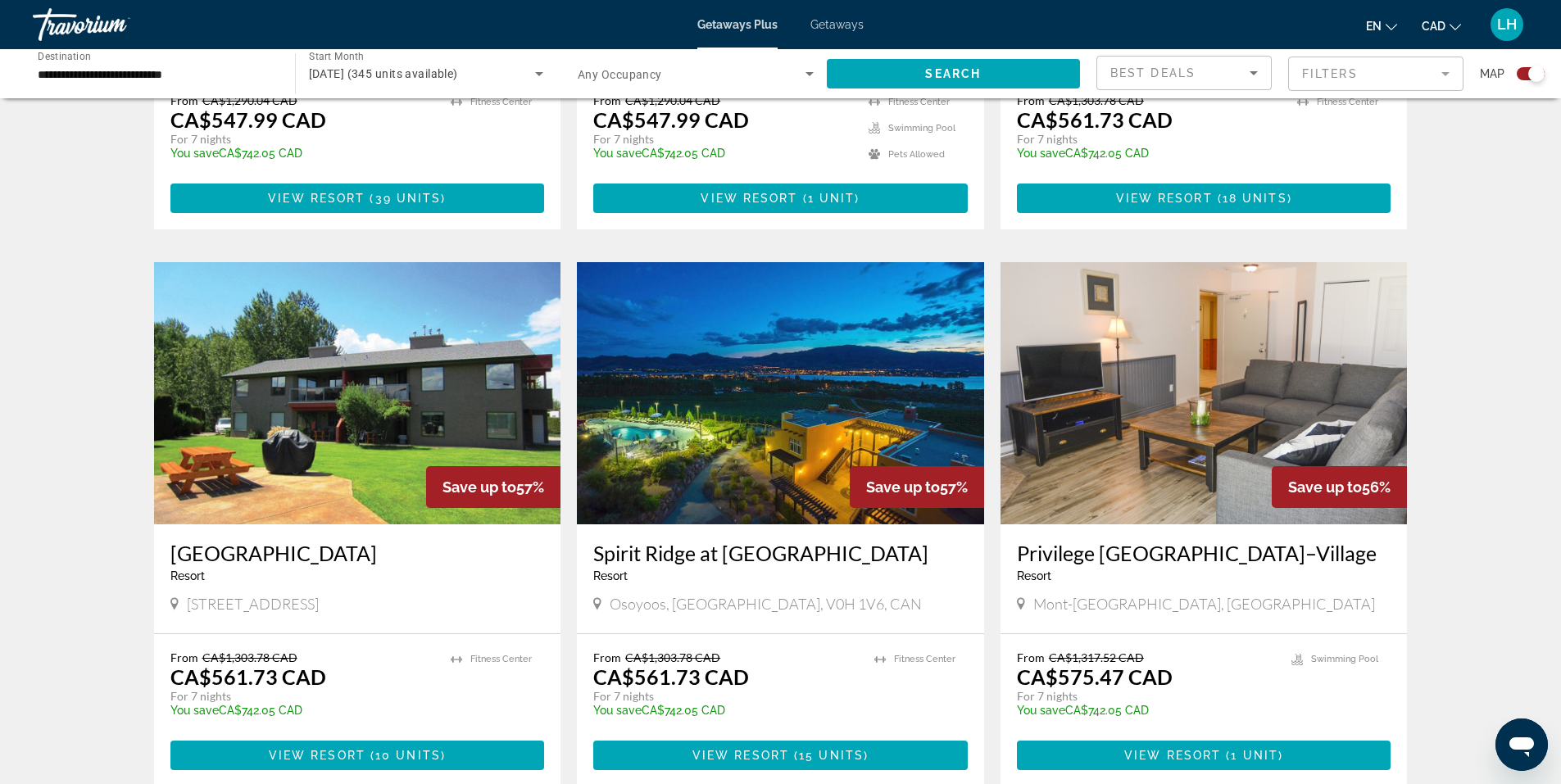
click at [737, 430] on img "Main content" at bounding box center [780, 393] width 407 height 263
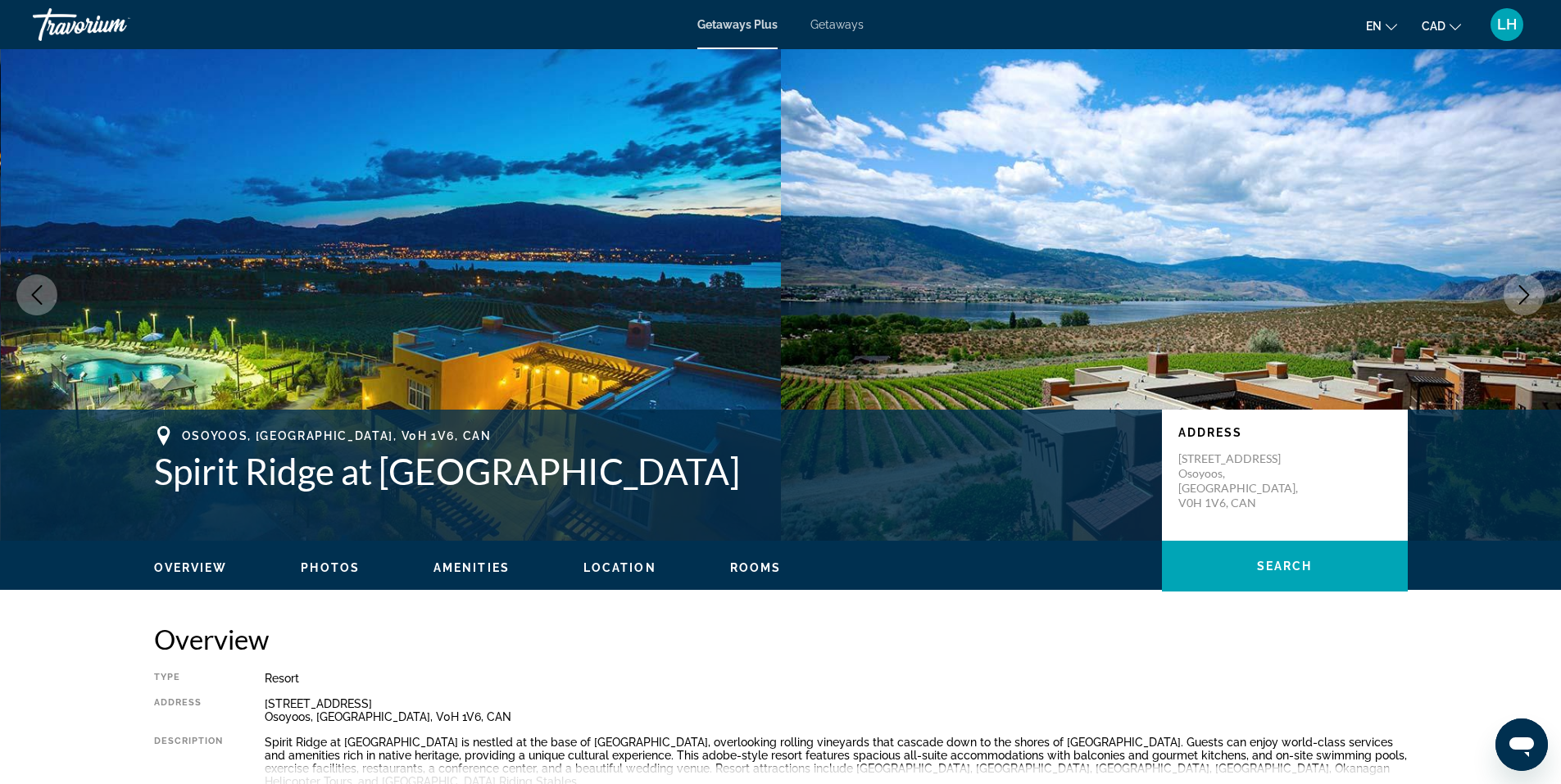
click at [1528, 293] on icon "Next image" at bounding box center [1524, 294] width 10 height 19
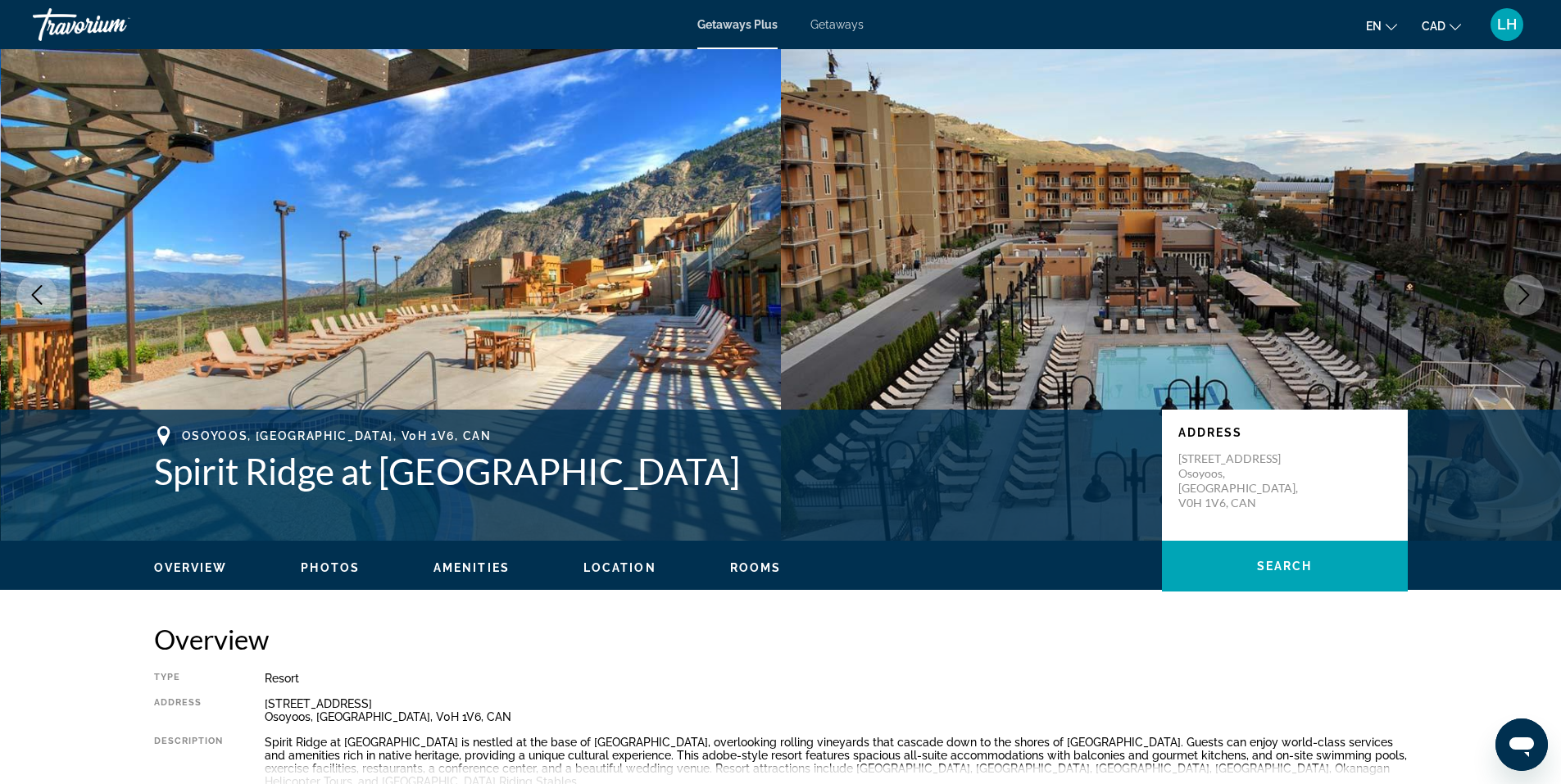
click at [1528, 293] on icon "Next image" at bounding box center [1524, 294] width 10 height 19
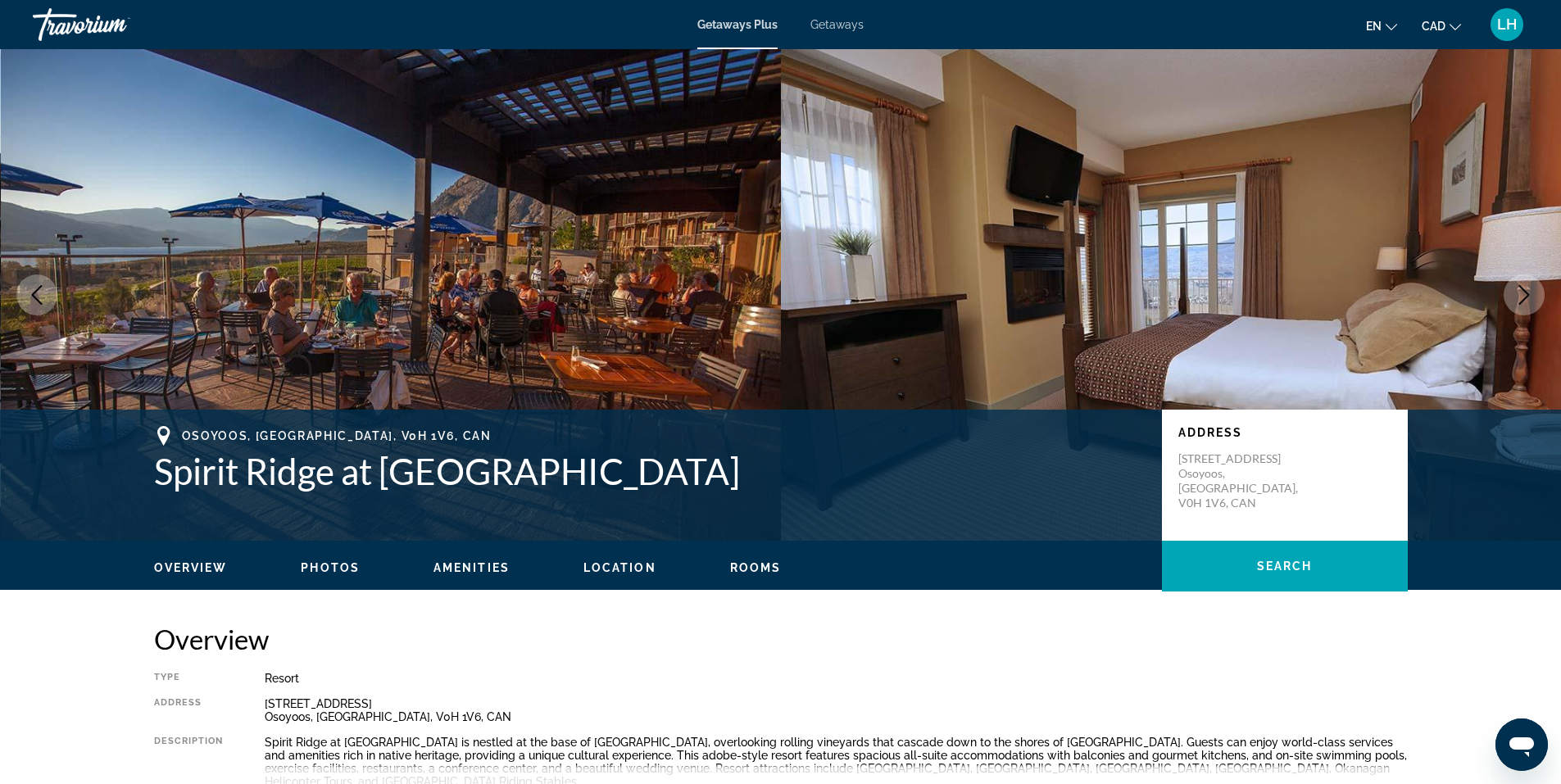
click at [1528, 293] on icon "Next image" at bounding box center [1524, 294] width 10 height 19
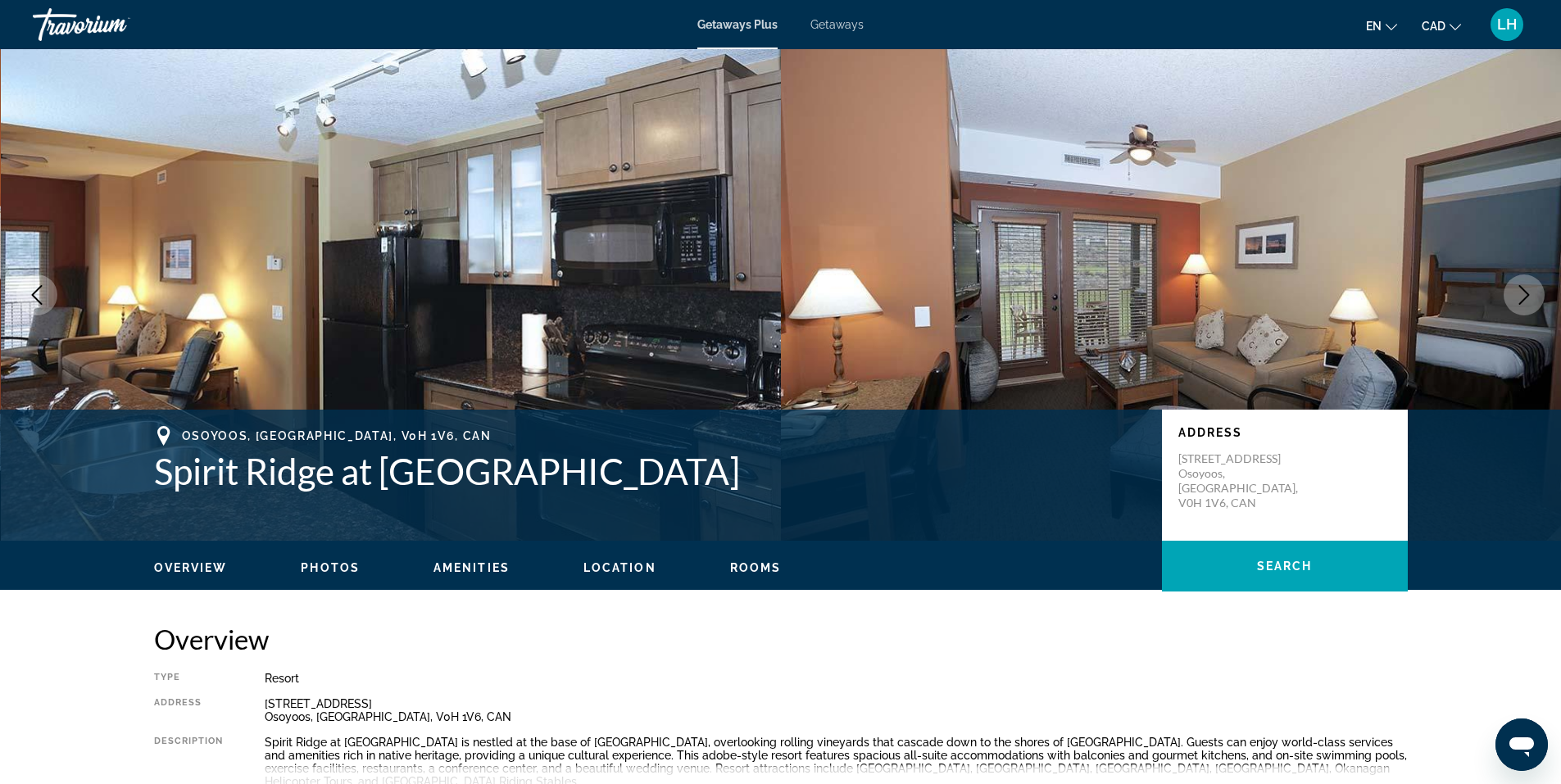
click at [1528, 293] on icon "Next image" at bounding box center [1524, 294] width 10 height 19
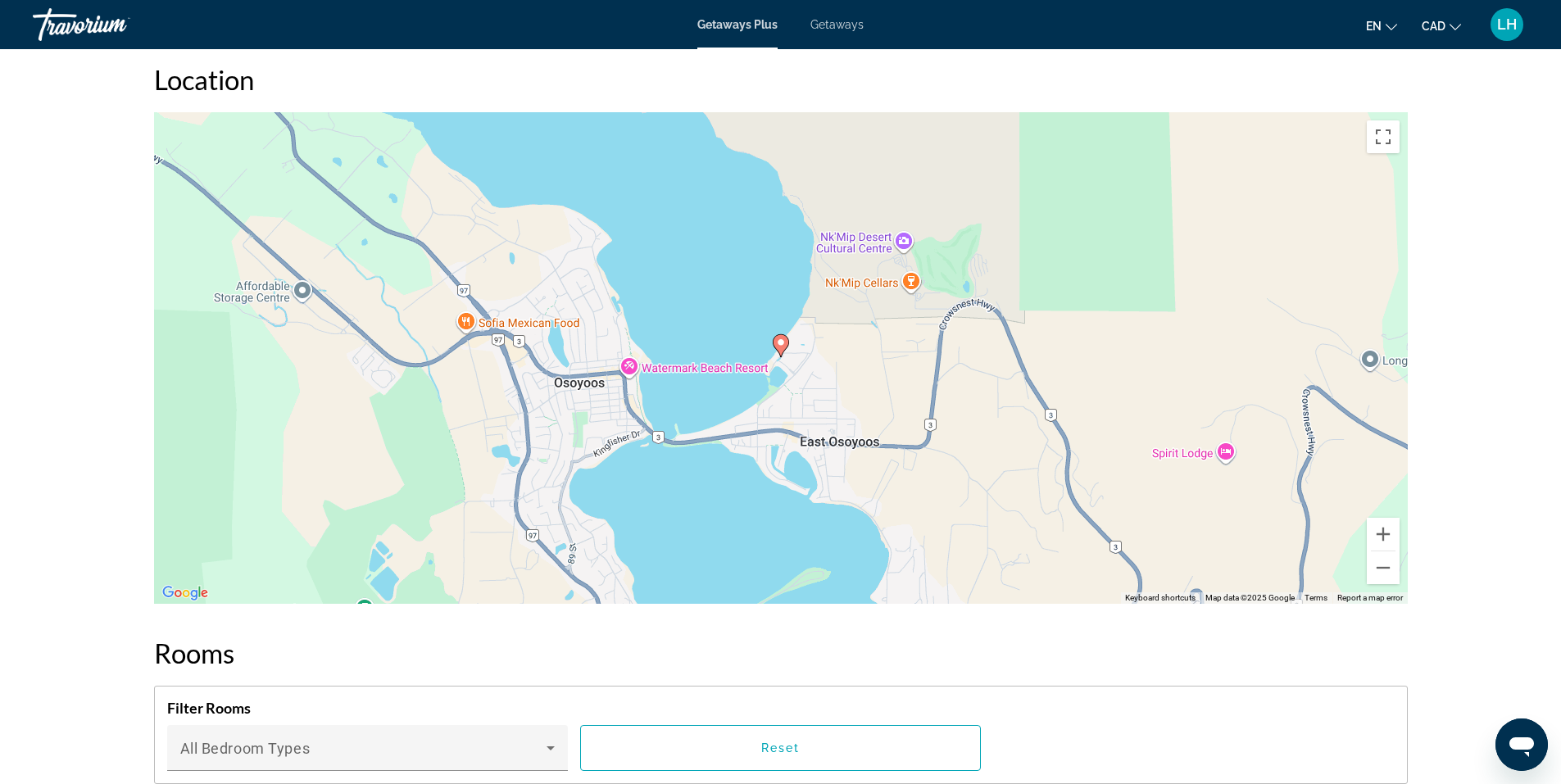
scroll to position [1966, 0]
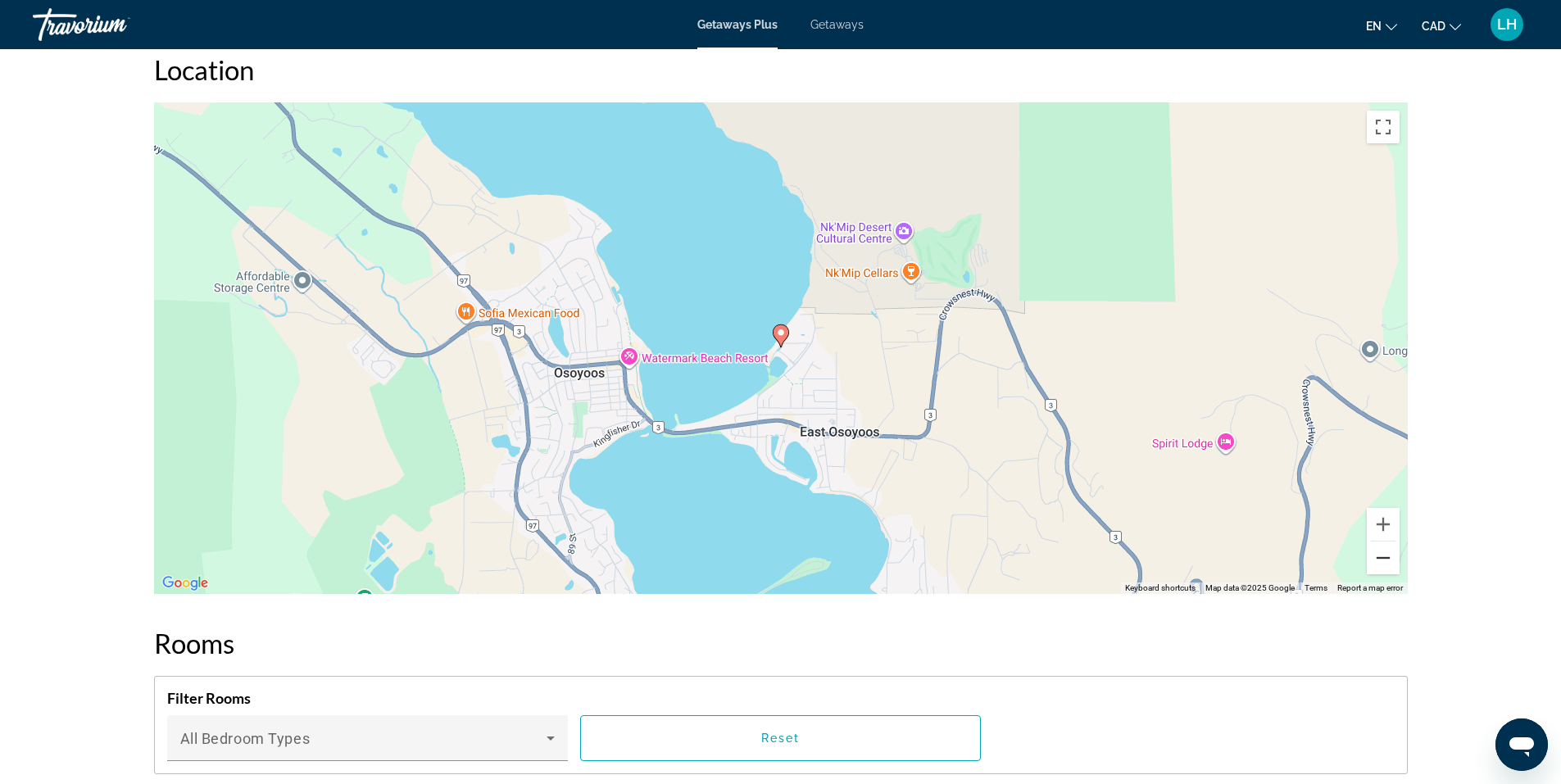
click at [1385, 556] on button "Zoom out" at bounding box center [1383, 558] width 32 height 32
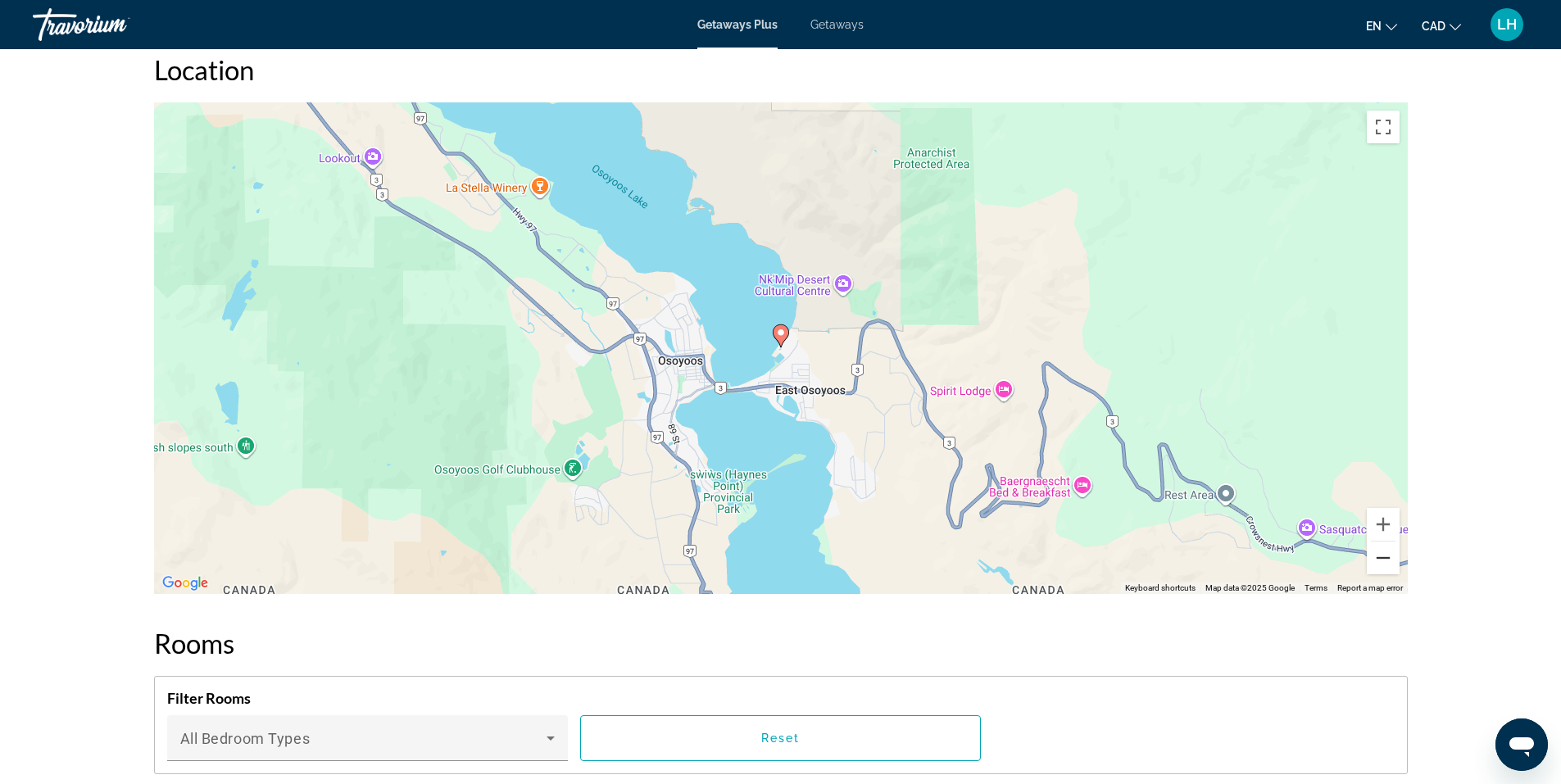
click at [1385, 556] on button "Zoom out" at bounding box center [1383, 558] width 32 height 32
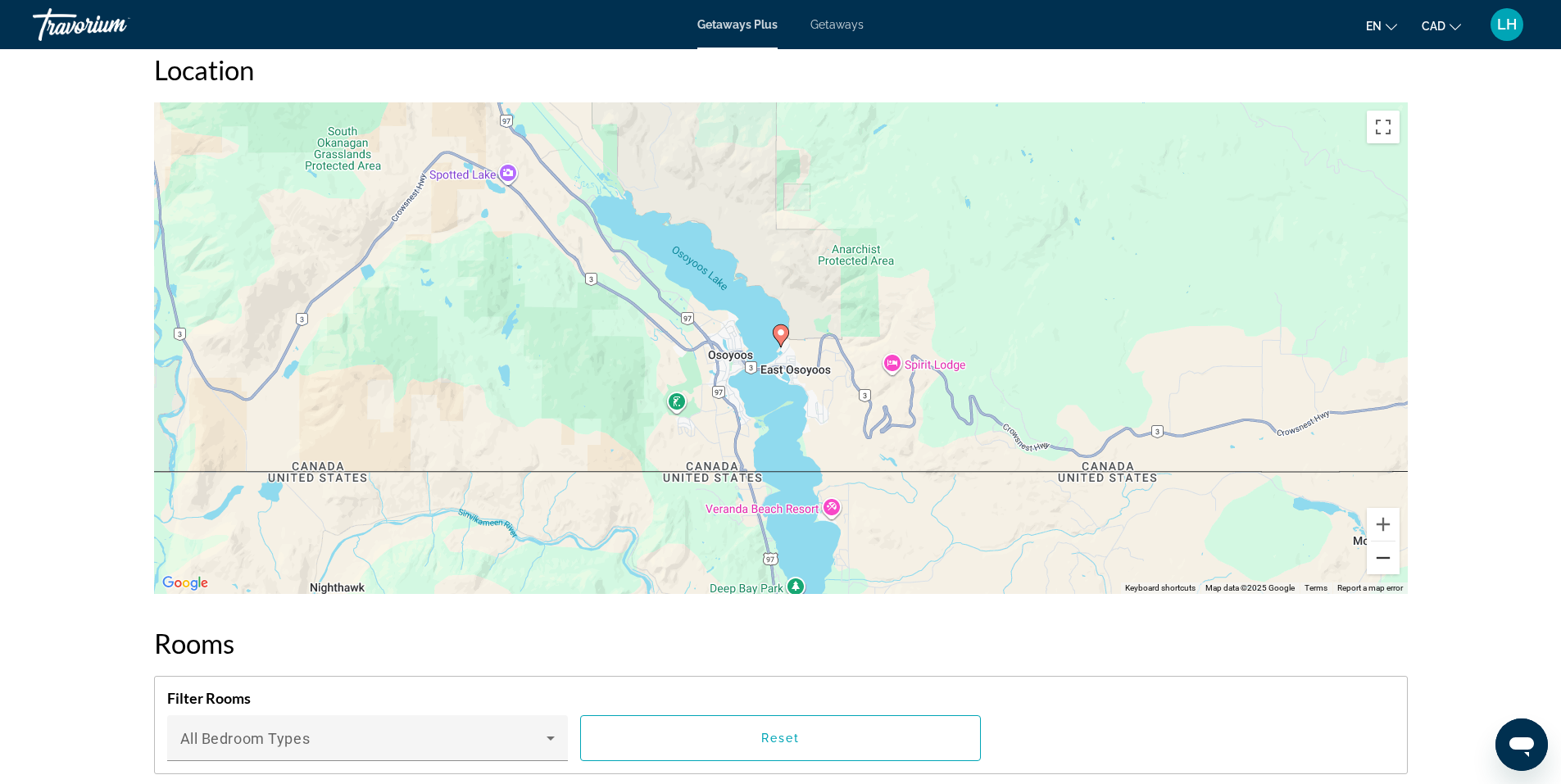
click at [1385, 556] on button "Zoom out" at bounding box center [1383, 558] width 32 height 32
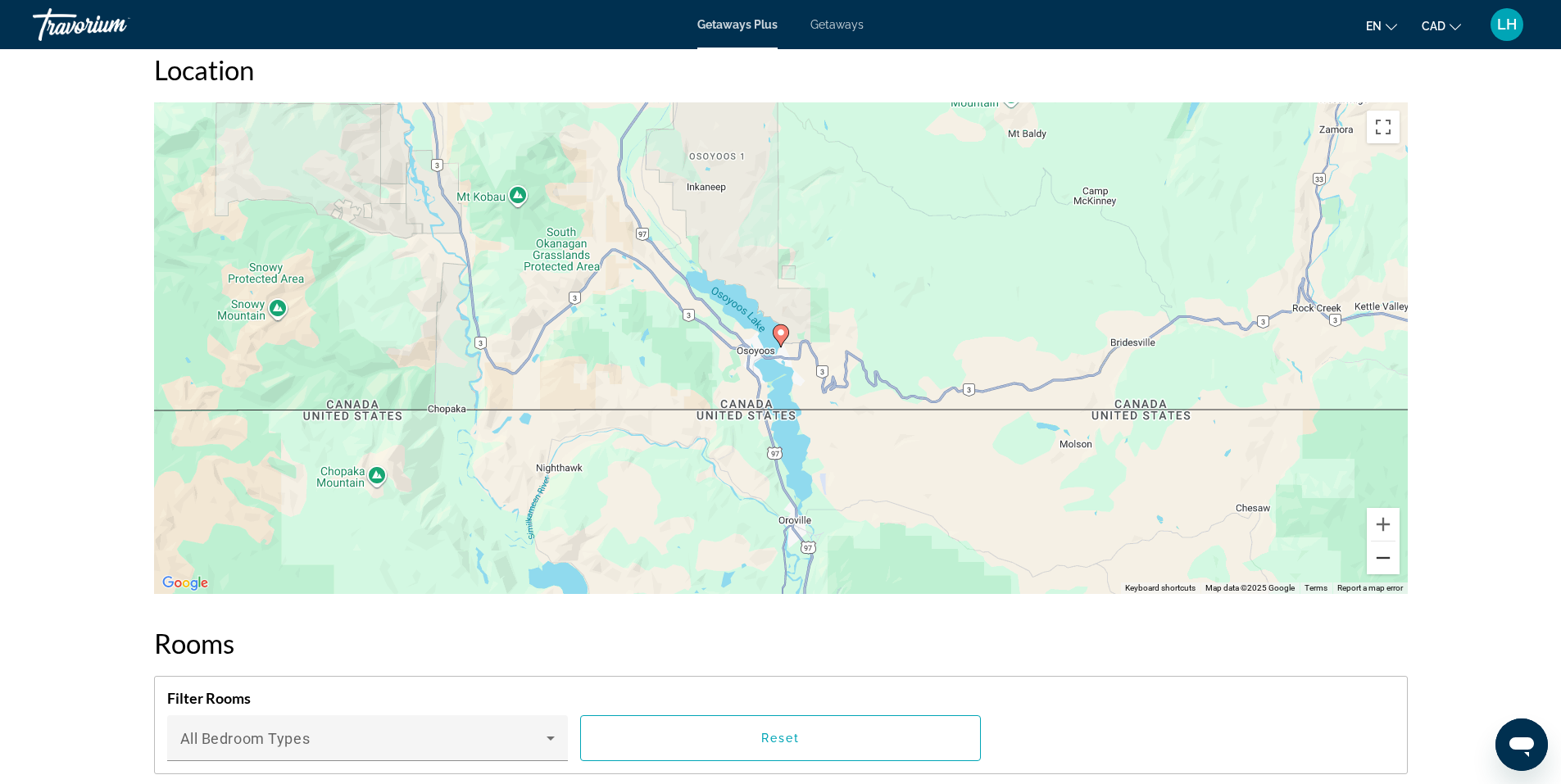
click at [1382, 563] on button "Zoom out" at bounding box center [1383, 558] width 32 height 32
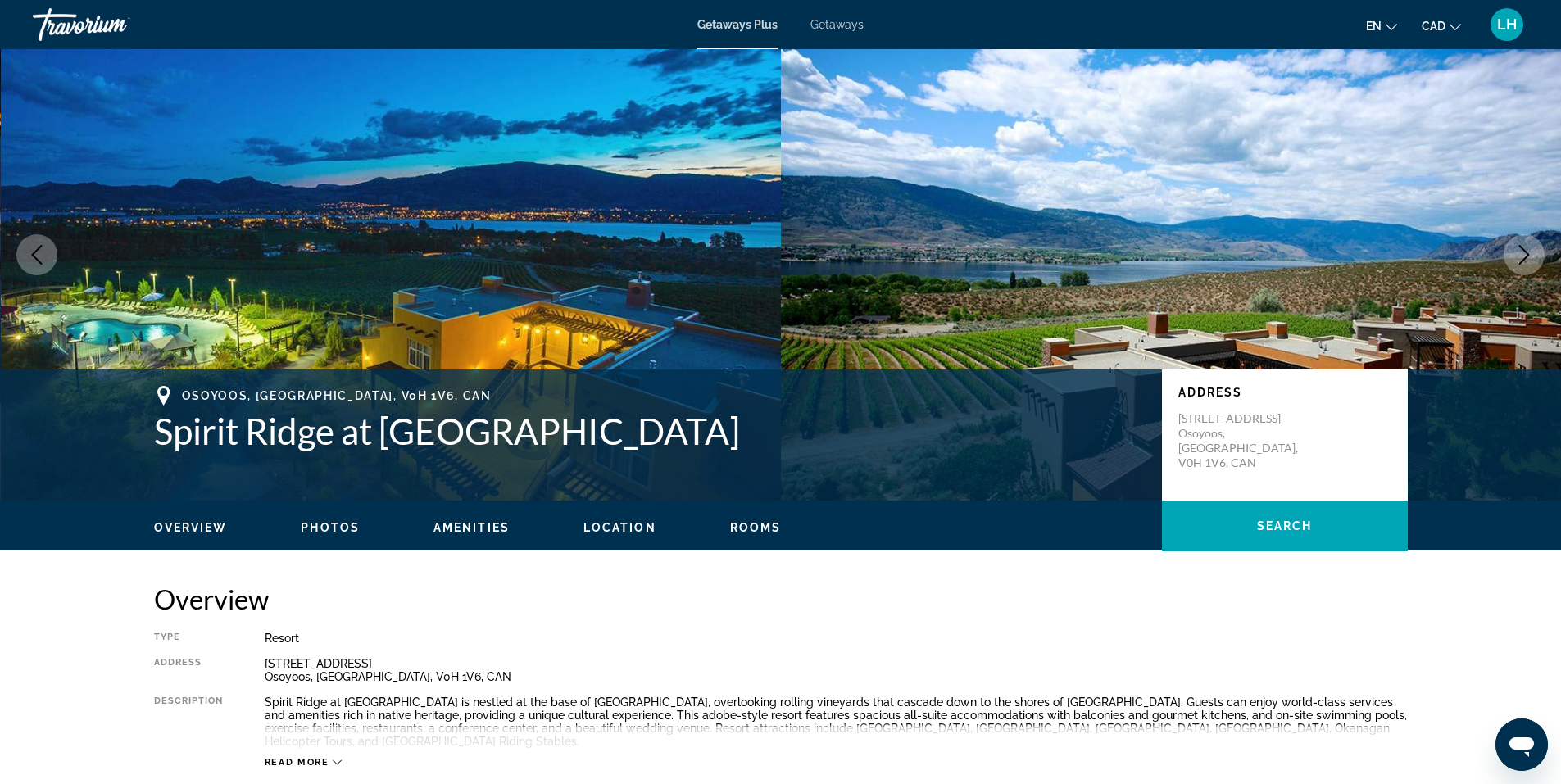
scroll to position [0, 0]
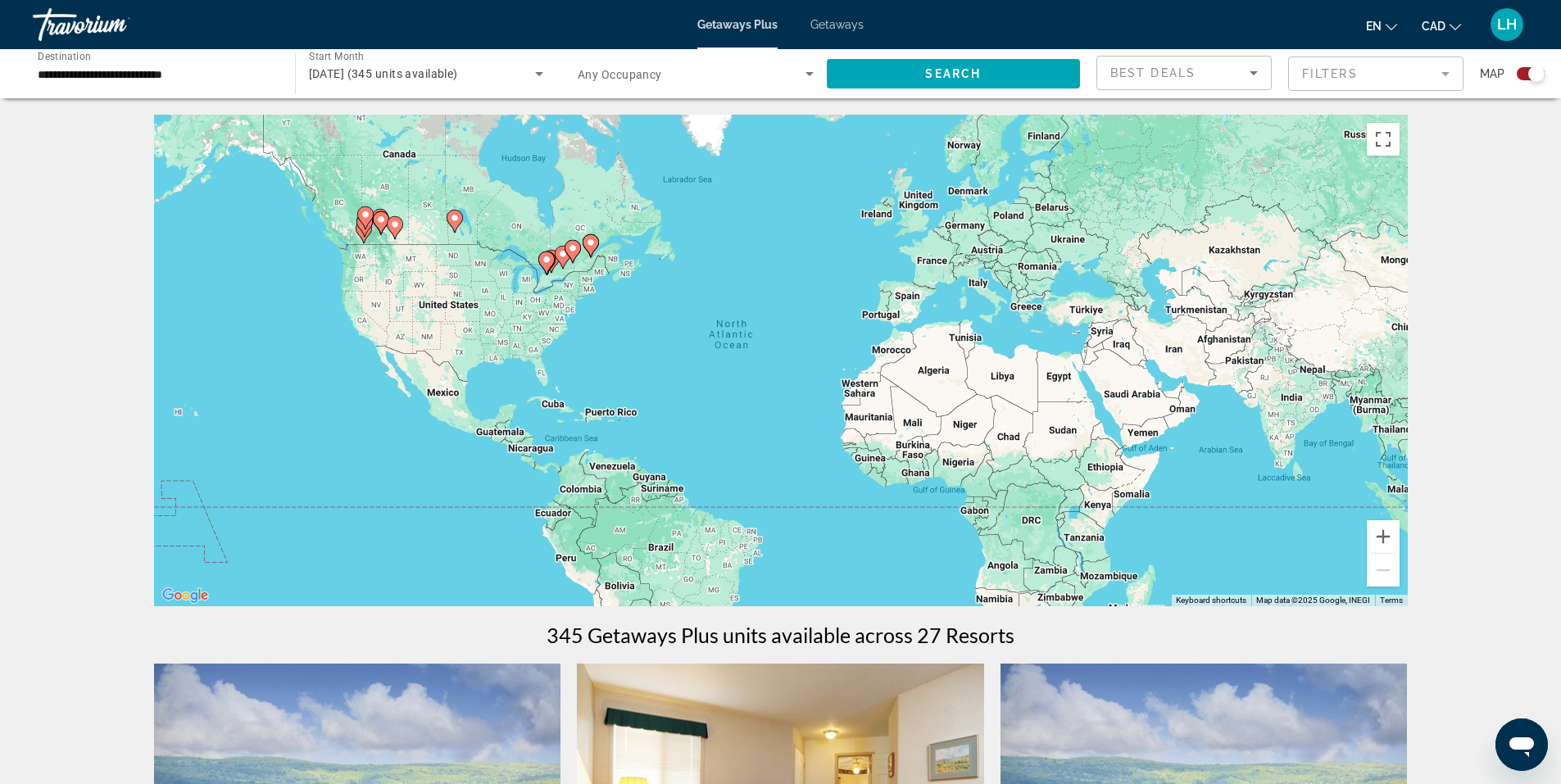
click at [92, 59] on div "**********" at bounding box center [156, 74] width 236 height 46
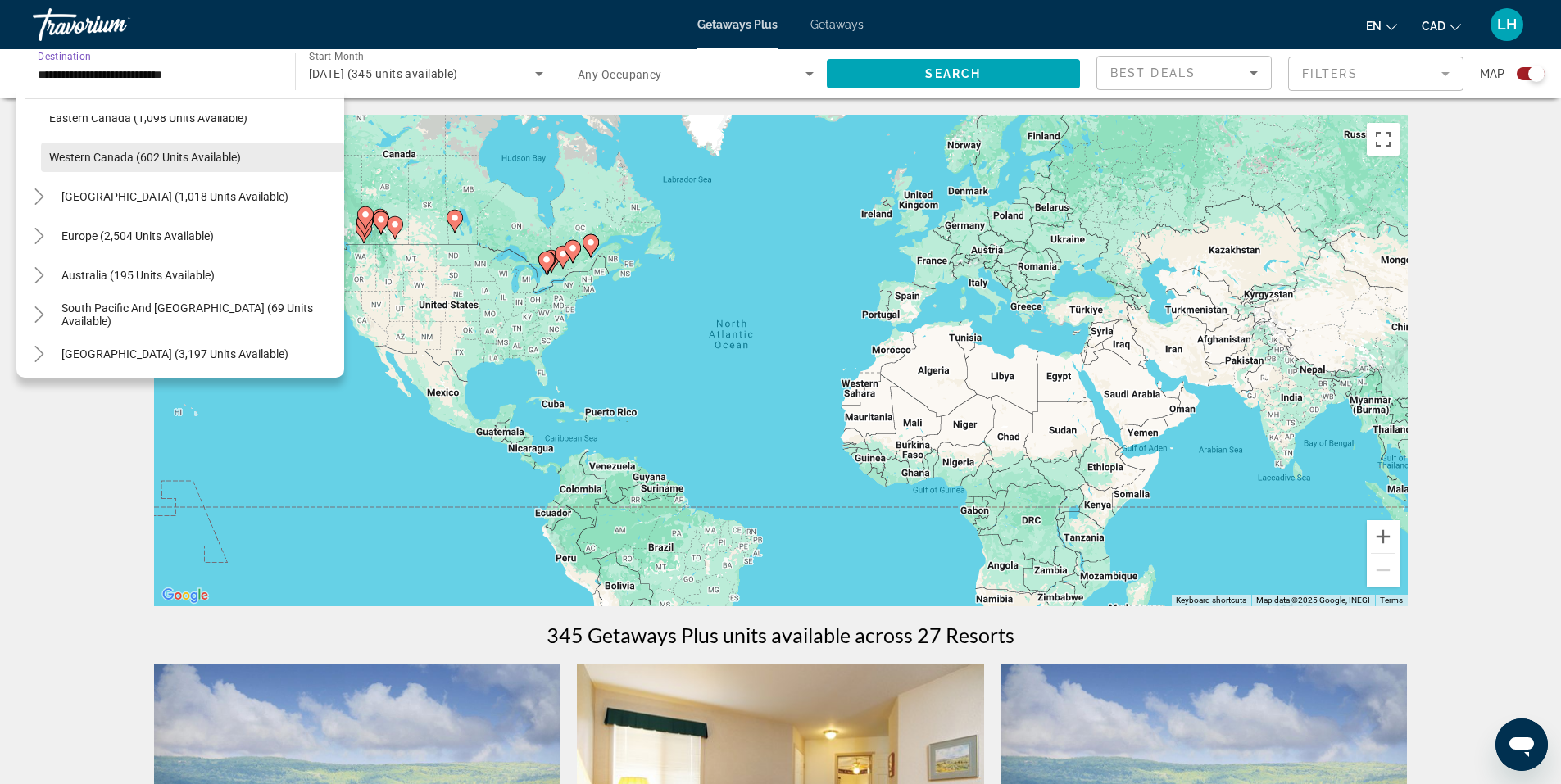
scroll to position [101, 0]
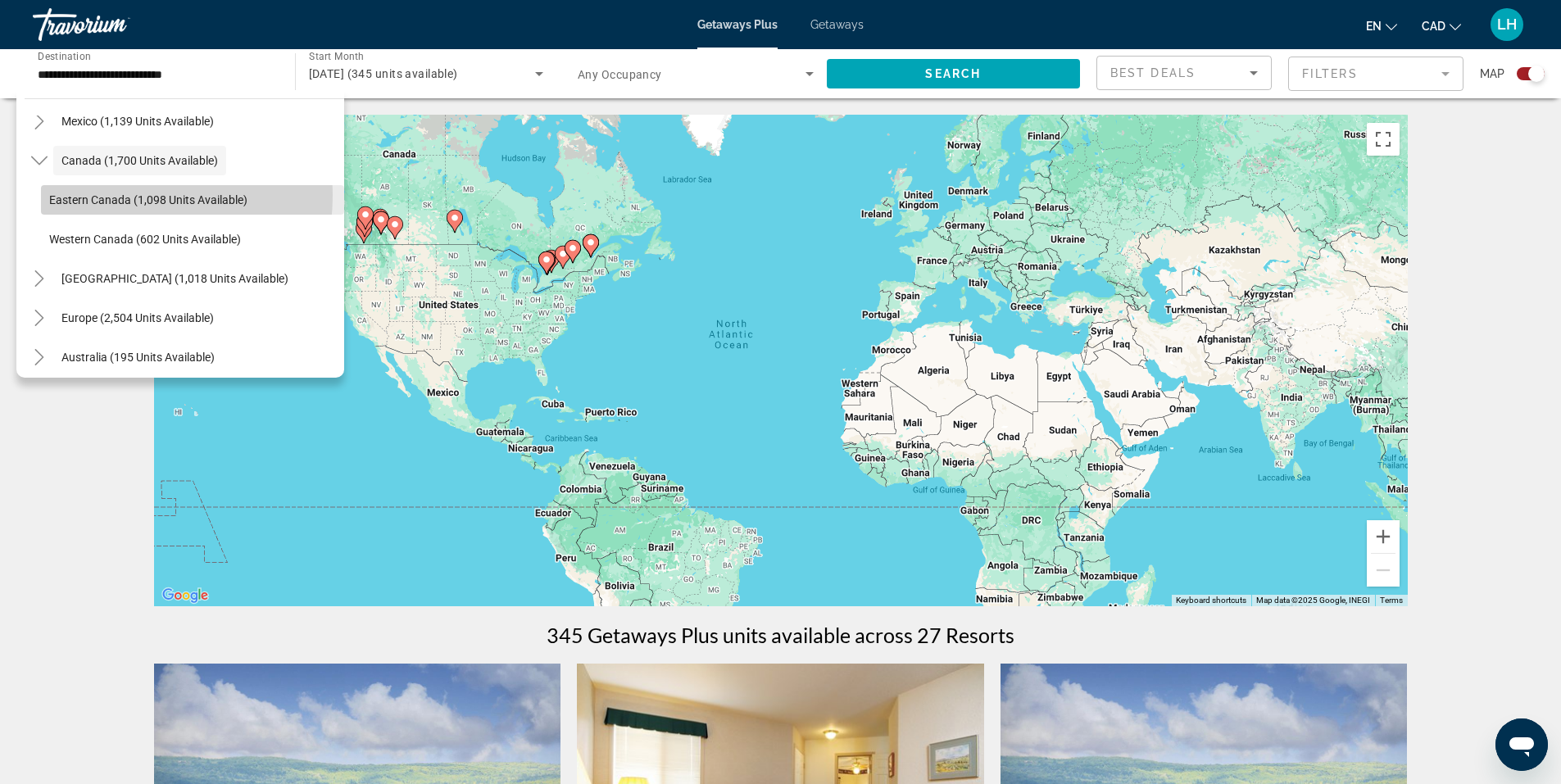
click at [98, 195] on span "Eastern Canada (1,098 units available)" at bounding box center [148, 199] width 199 height 13
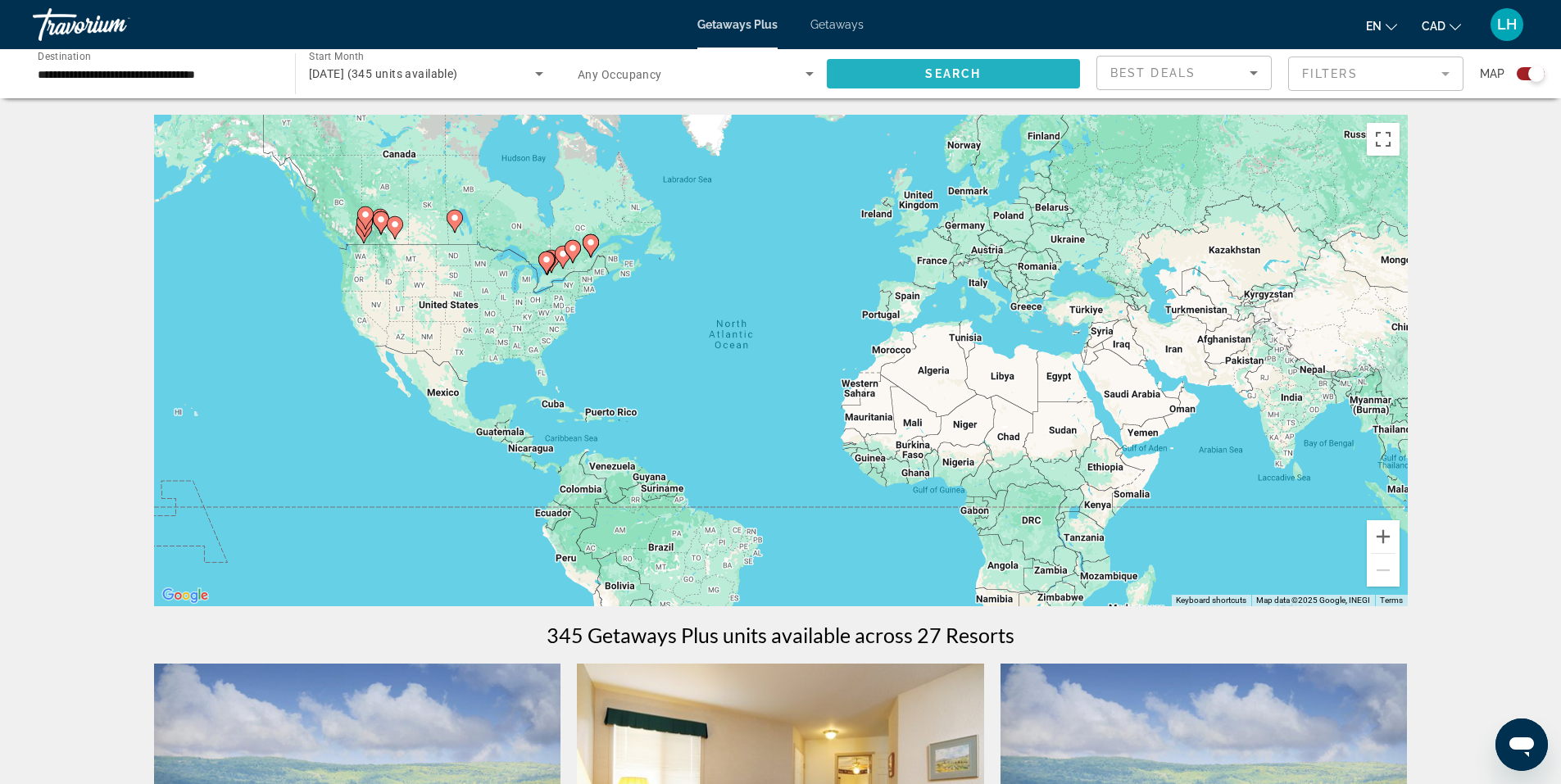
click at [969, 72] on span "Search" at bounding box center [953, 73] width 56 height 13
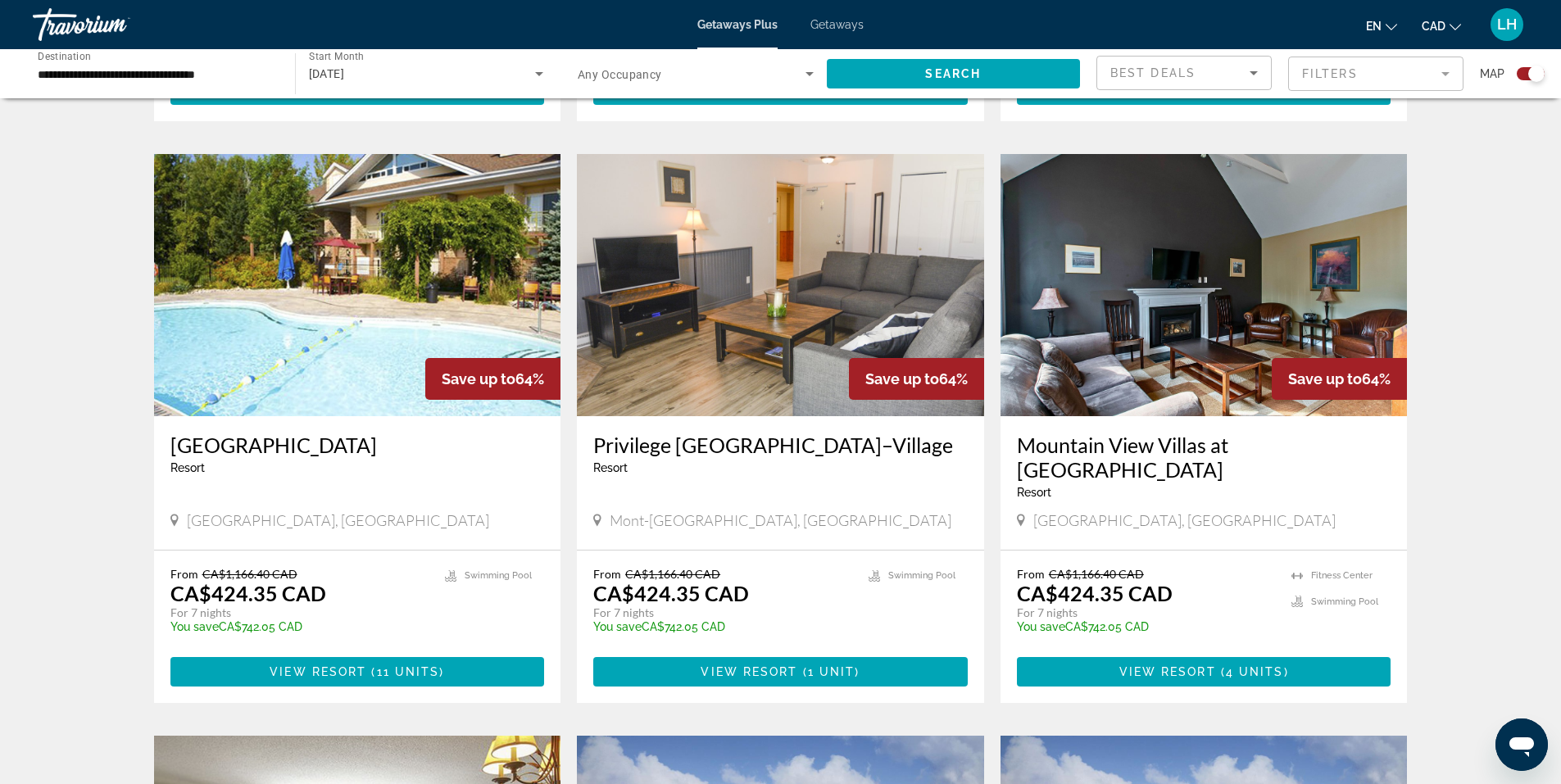
scroll to position [1639, 0]
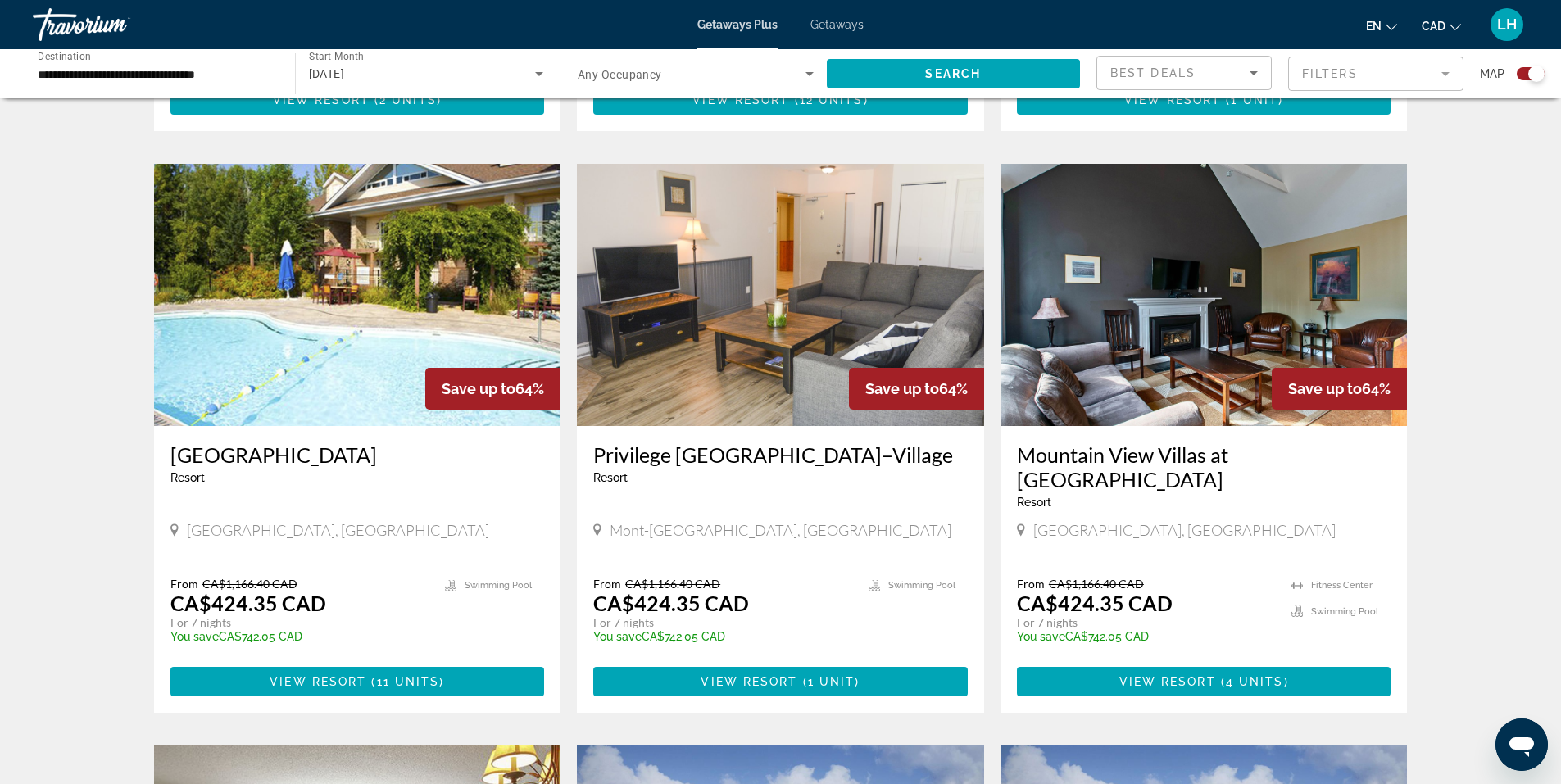
click at [51, 55] on span "Destination" at bounding box center [64, 56] width 53 height 11
click at [51, 65] on input "**********" at bounding box center [156, 74] width 236 height 19
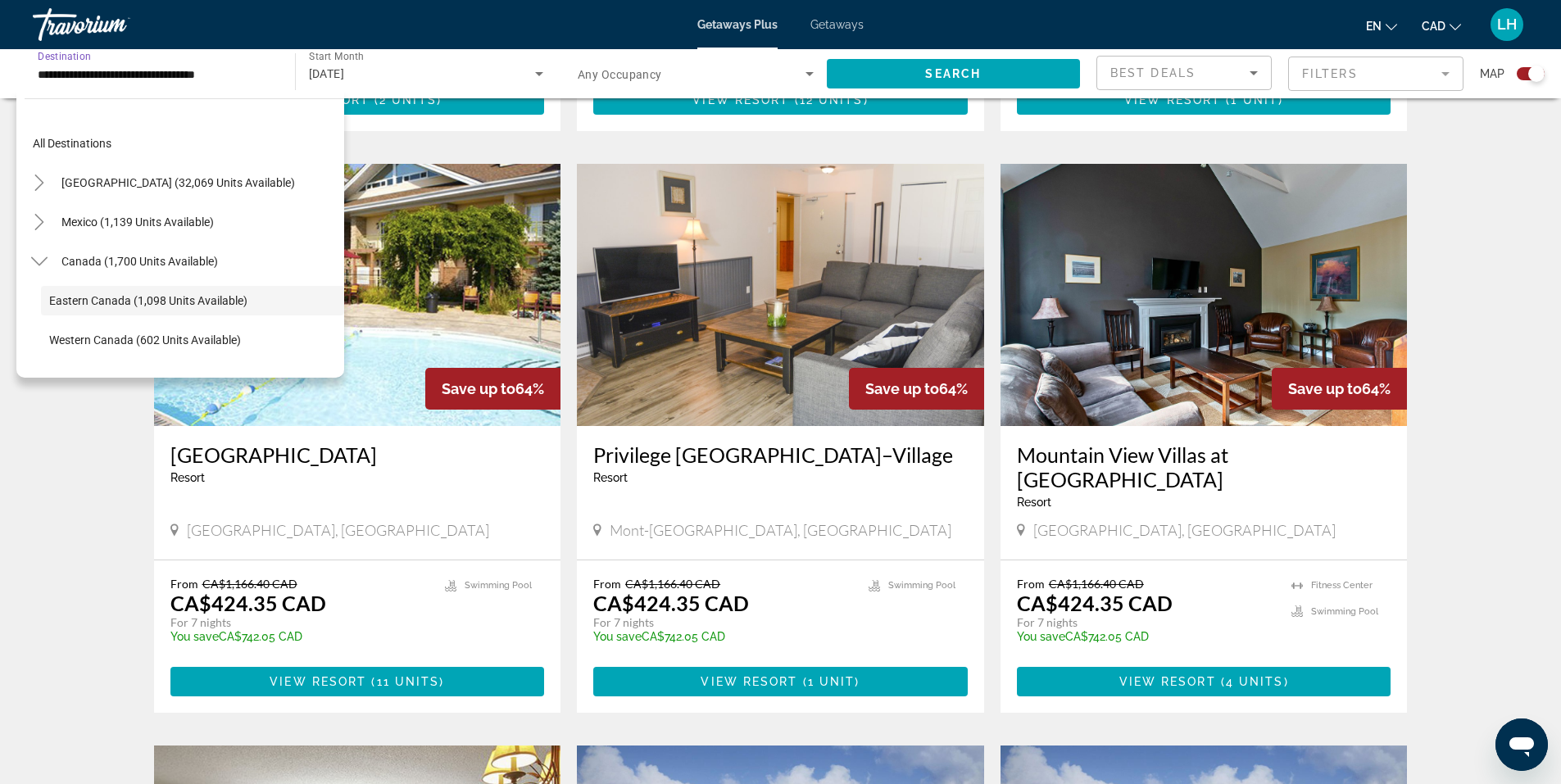
scroll to position [58, 0]
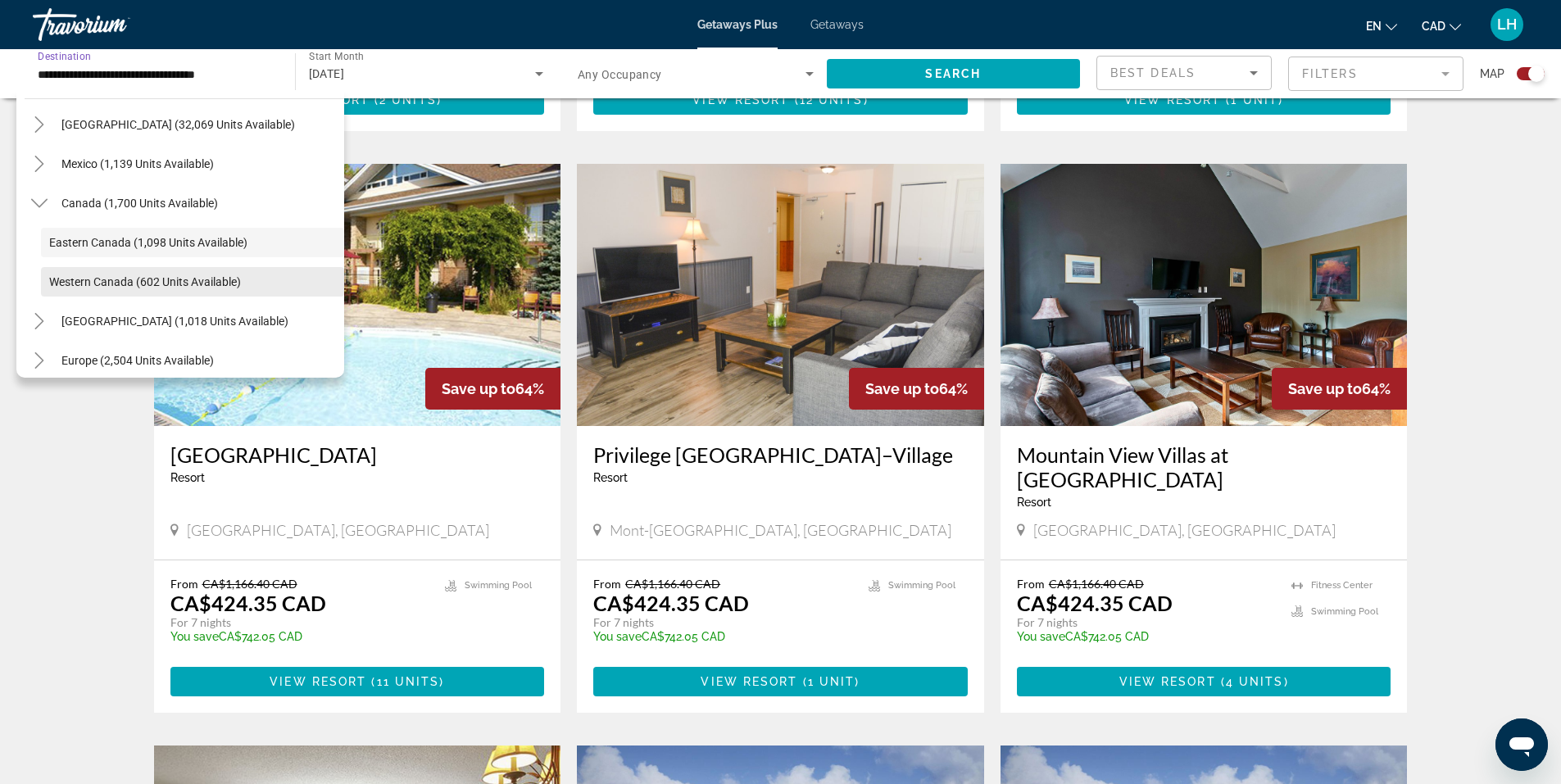
click at [96, 279] on span "Western Canada (602 units available)" at bounding box center [145, 282] width 192 height 13
type input "**********"
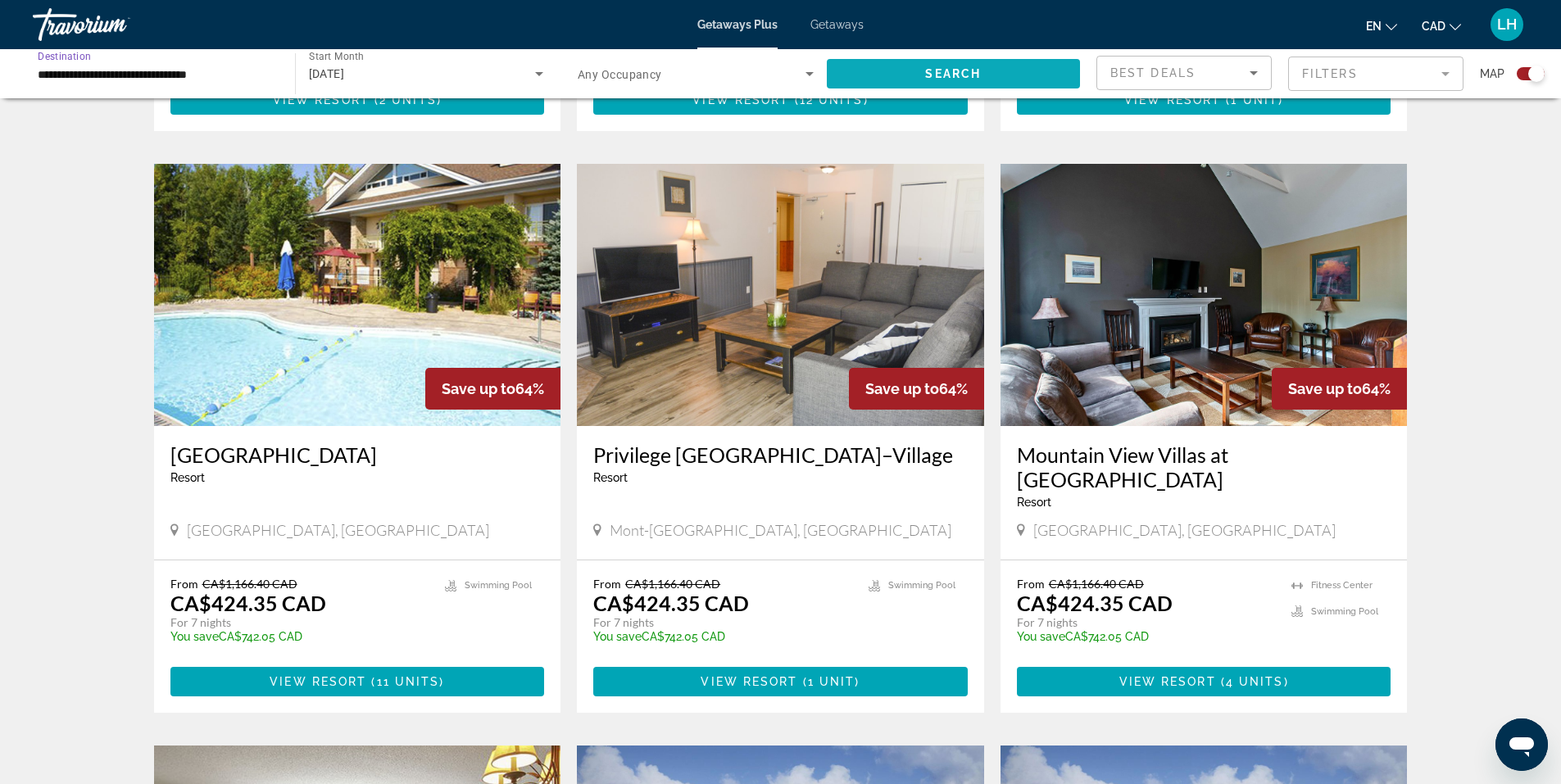
click at [948, 68] on span "Search" at bounding box center [953, 73] width 56 height 13
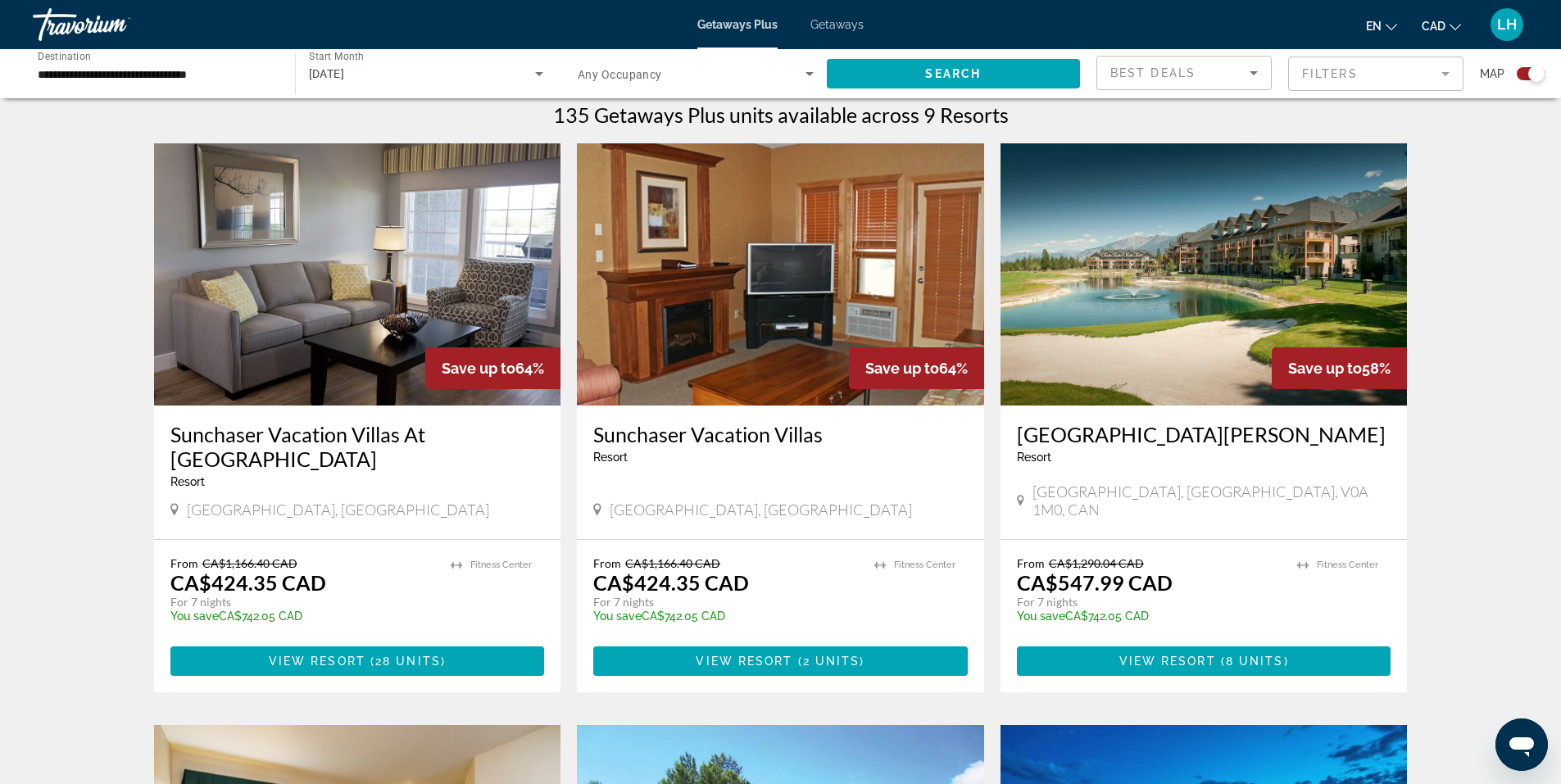
scroll to position [573, 0]
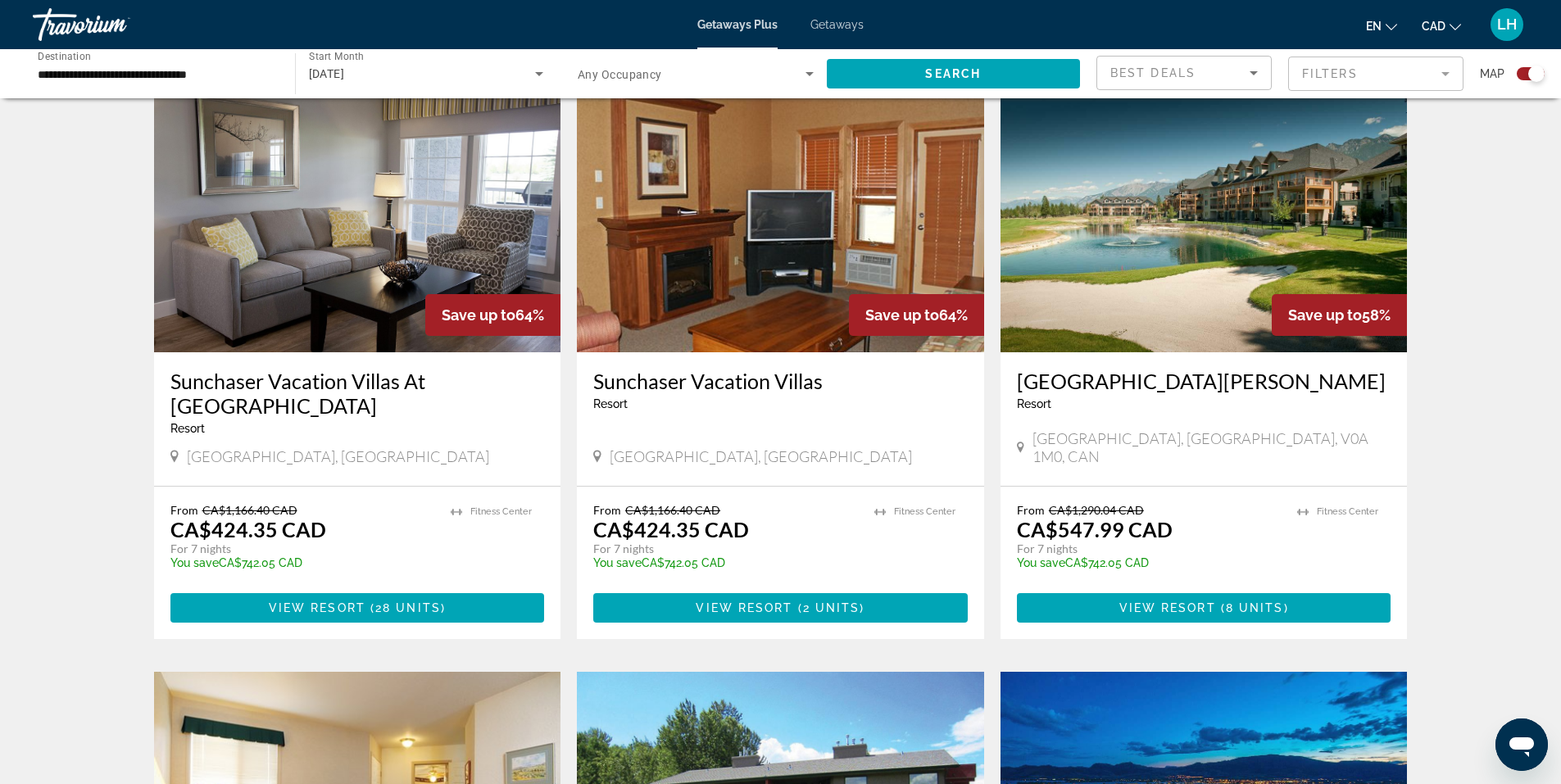
click at [354, 269] on img "Main content" at bounding box center [357, 221] width 407 height 263
click at [0, 0] on div at bounding box center [0, 0] width 0 height 0
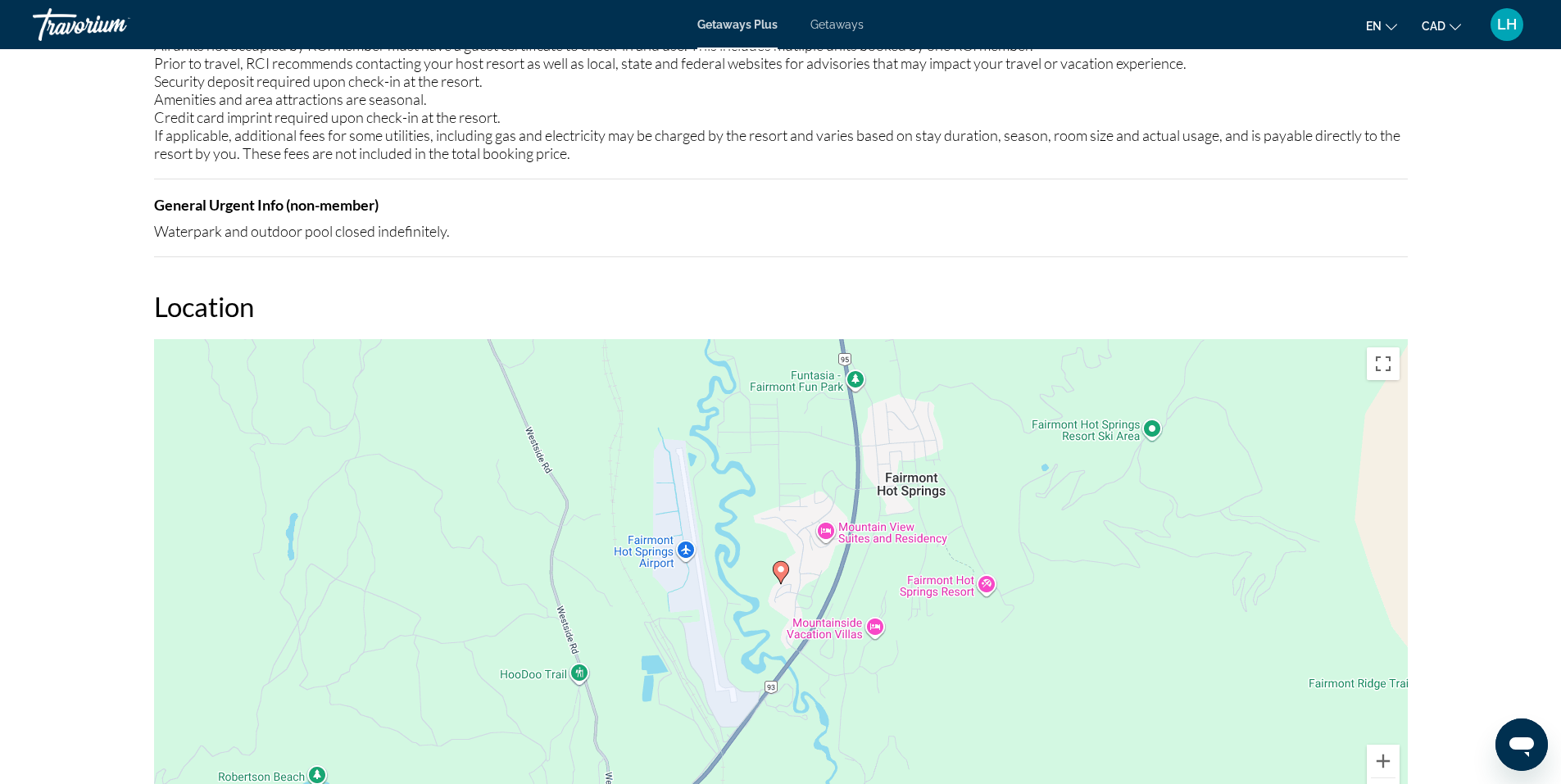
scroll to position [2212, 0]
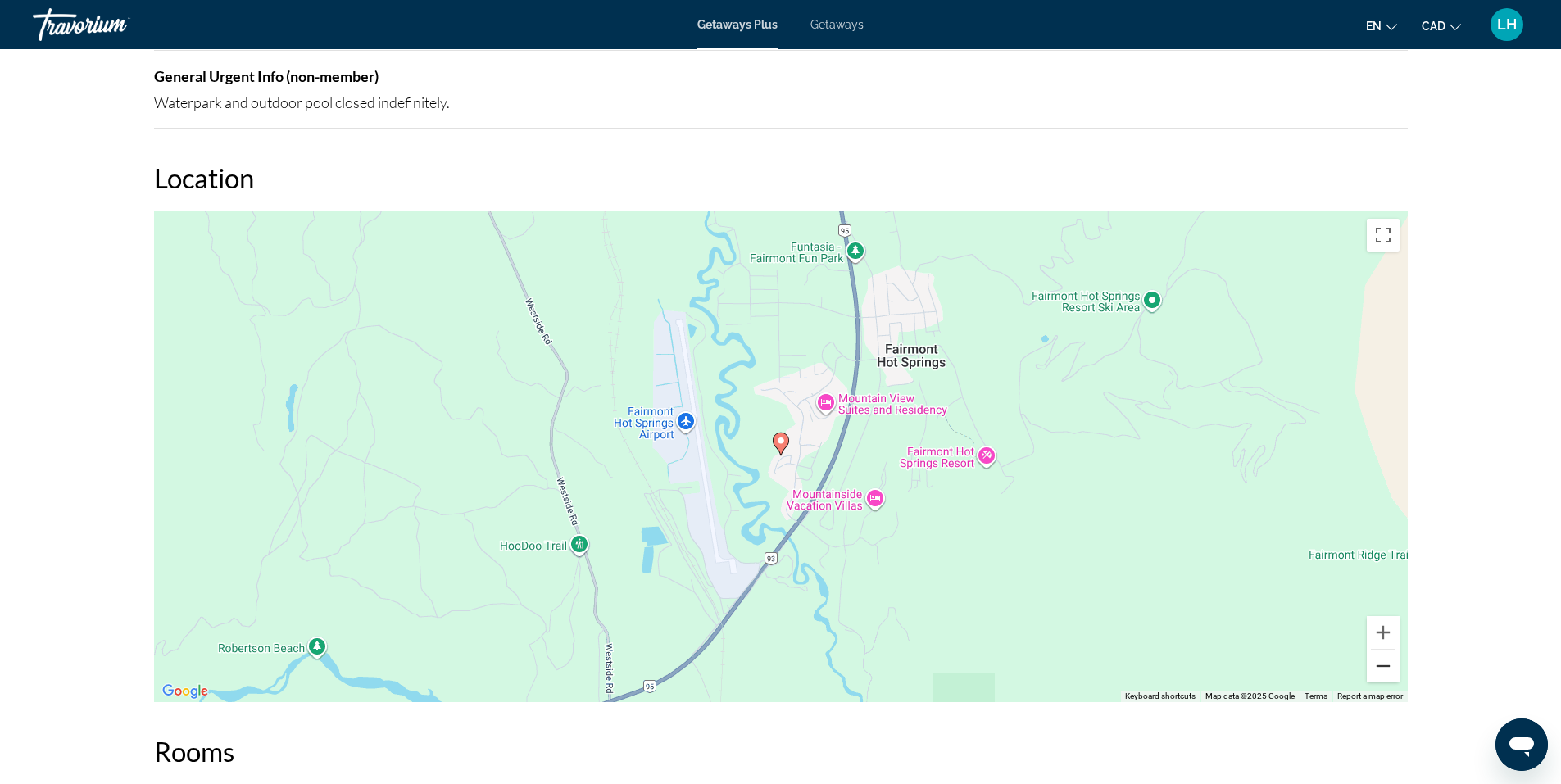
click at [1386, 668] on button "Zoom out" at bounding box center [1383, 665] width 32 height 32
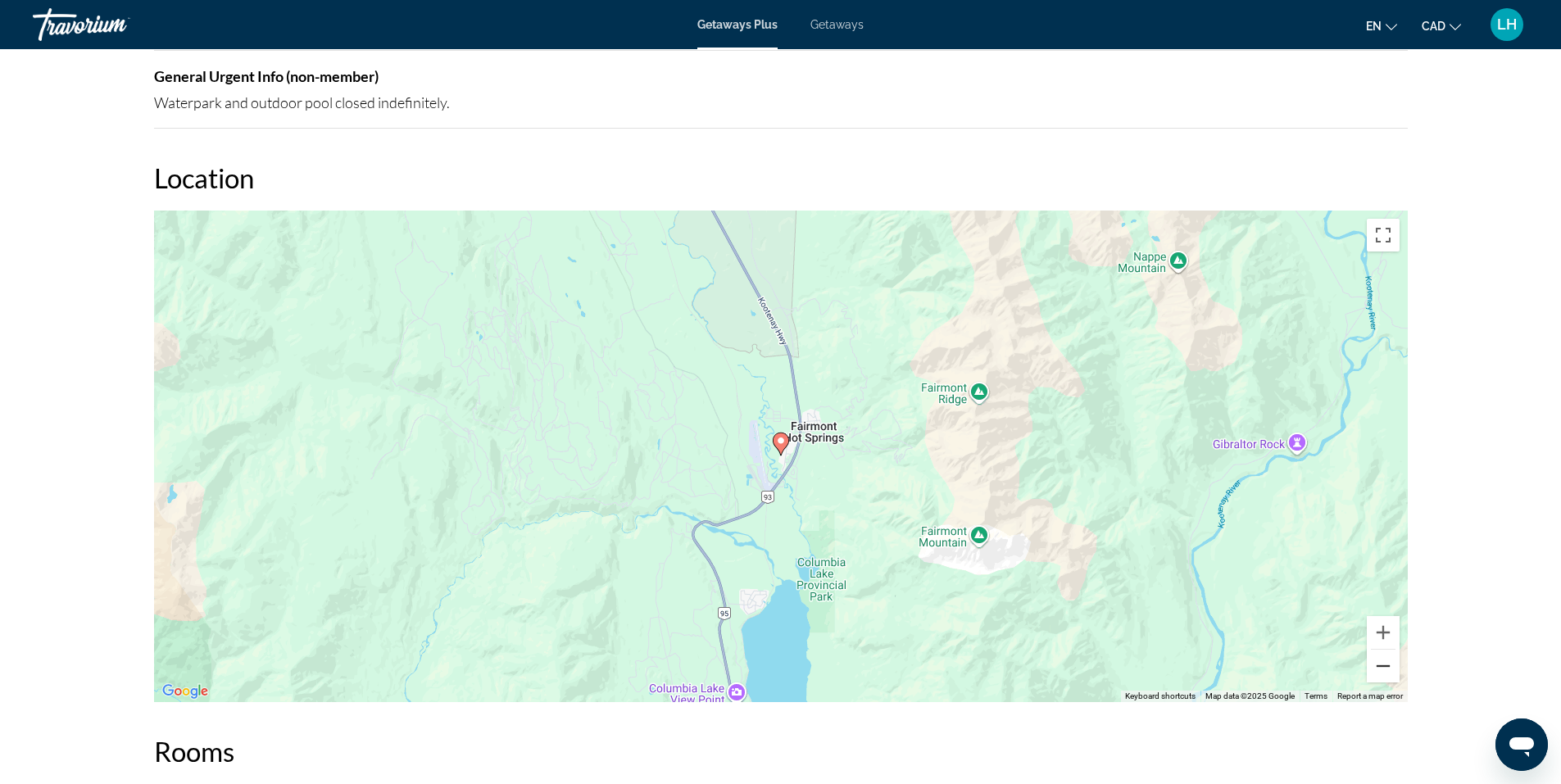
click at [1386, 668] on button "Zoom out" at bounding box center [1383, 665] width 32 height 32
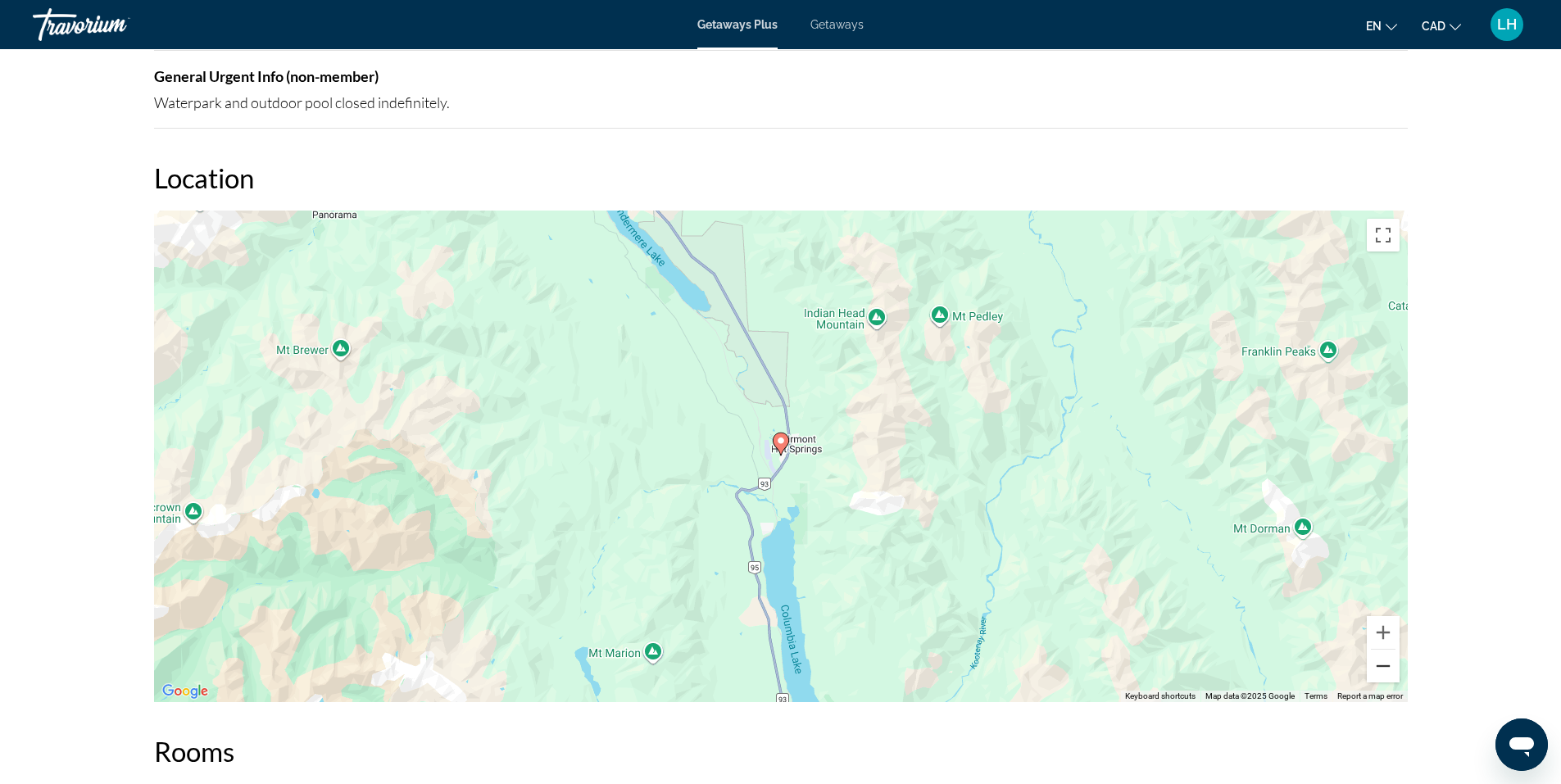
click at [1386, 668] on button "Zoom out" at bounding box center [1383, 665] width 32 height 32
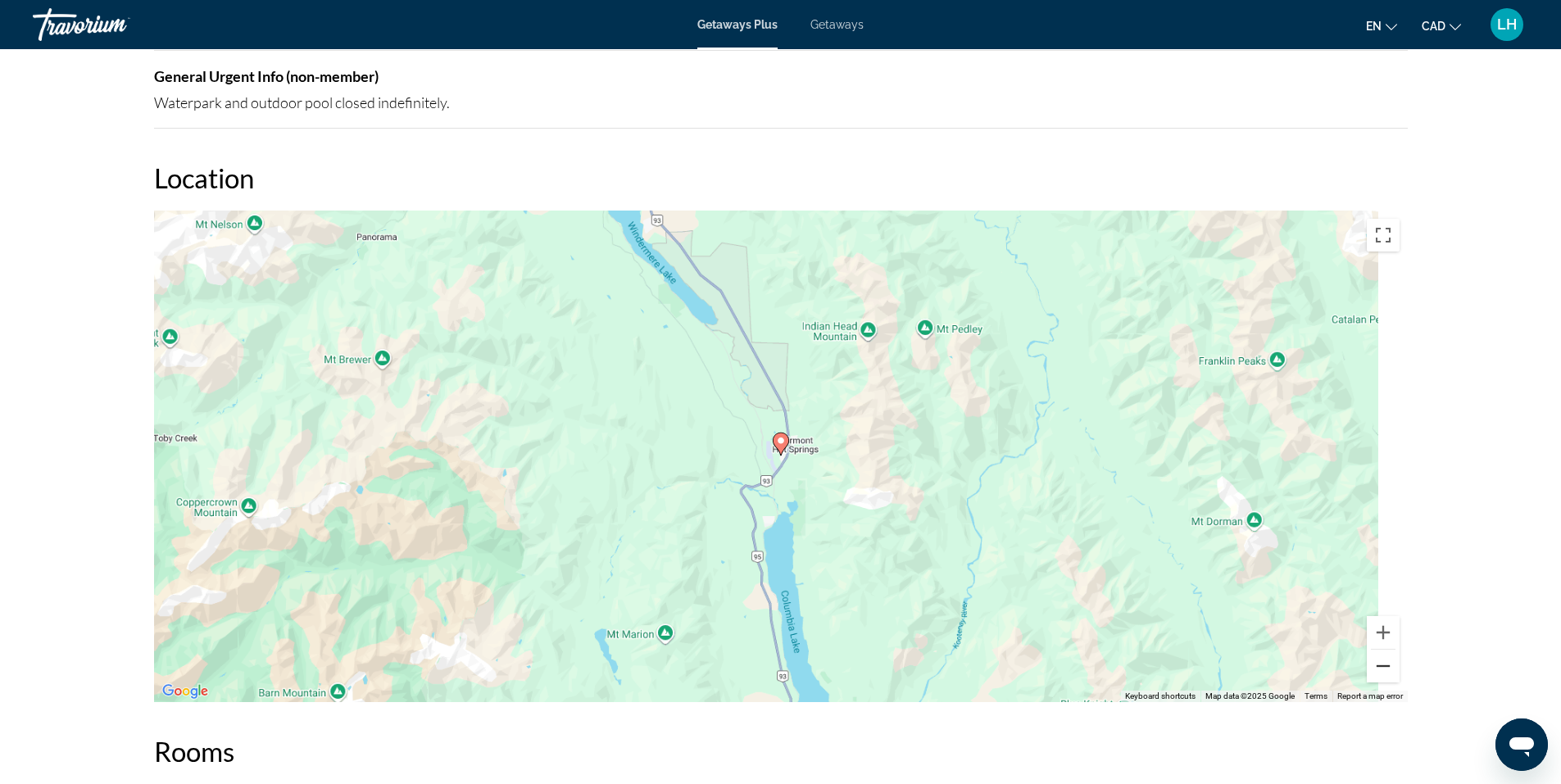
click at [1386, 668] on button "Zoom out" at bounding box center [1383, 665] width 32 height 32
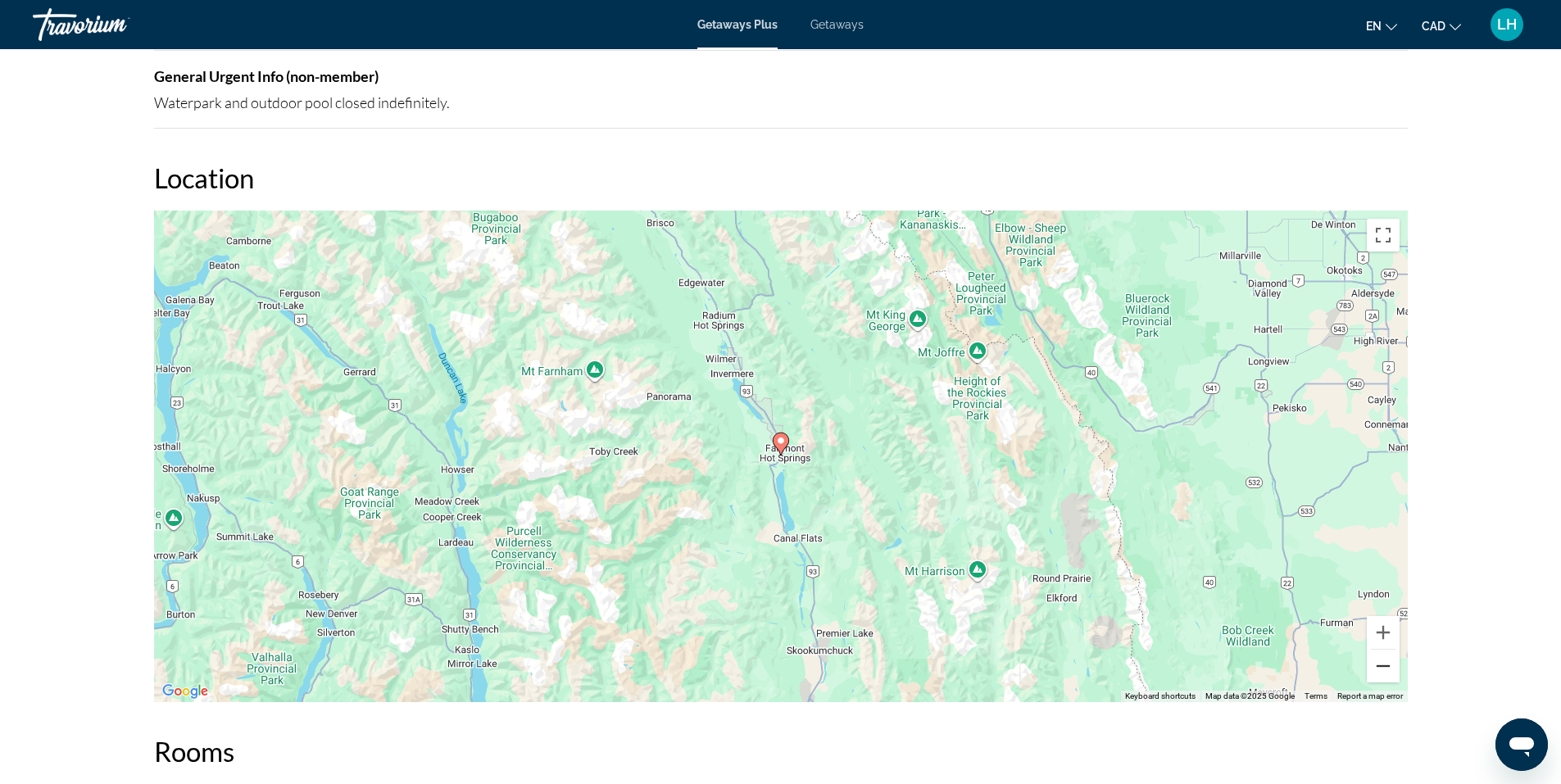
click at [1380, 660] on button "Zoom out" at bounding box center [1383, 665] width 32 height 32
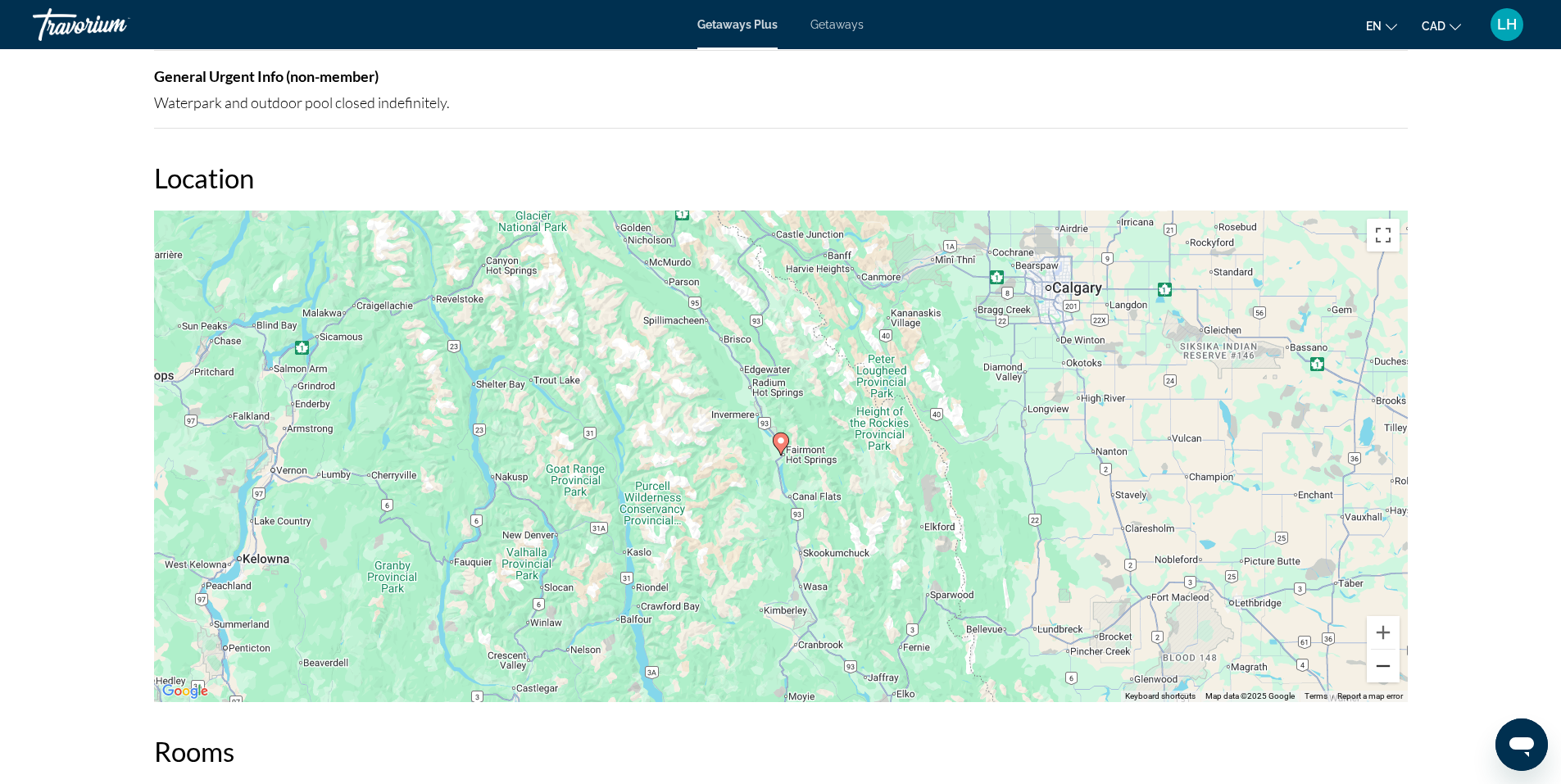
click at [1382, 668] on button "Zoom out" at bounding box center [1383, 665] width 32 height 32
